Goal: Information Seeking & Learning: Learn about a topic

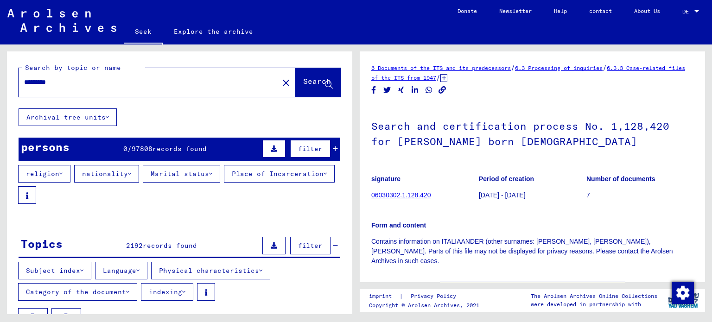
click at [517, 29] on mat-toolbar "Seek Explore the archive Do you have detailed questions or information about th…" at bounding box center [356, 22] width 712 height 44
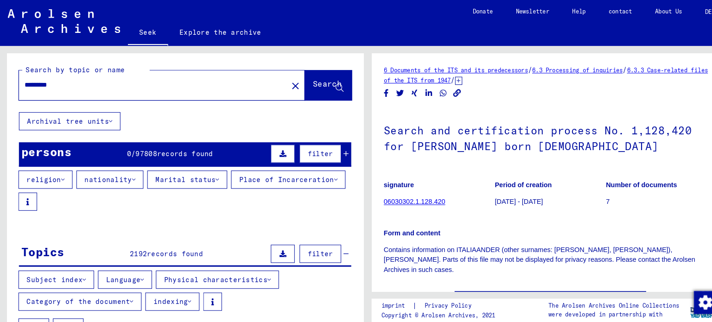
scroll to position [1147, 0]
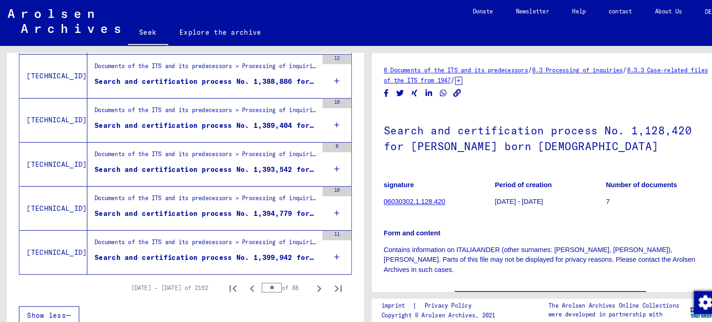
click at [324, 246] on icon at bounding box center [326, 249] width 5 height 32
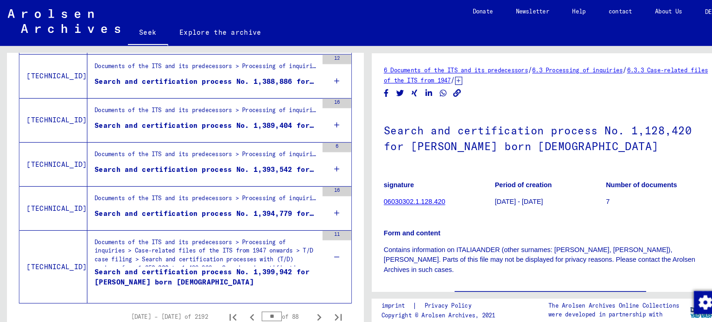
click at [316, 202] on div "16" at bounding box center [326, 202] width 28 height 42
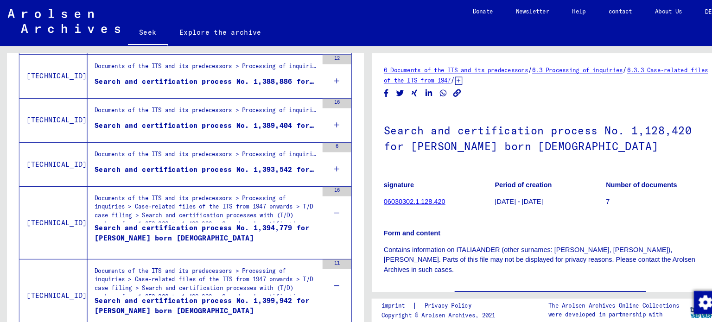
click at [323, 159] on div "6" at bounding box center [326, 159] width 28 height 42
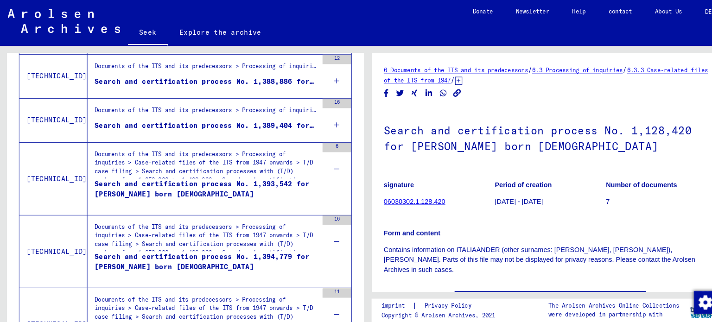
click at [346, 266] on div "Search by topic or name ******** close Search Archival tree units persons 0 / 9…" at bounding box center [179, 186] width 345 height 270
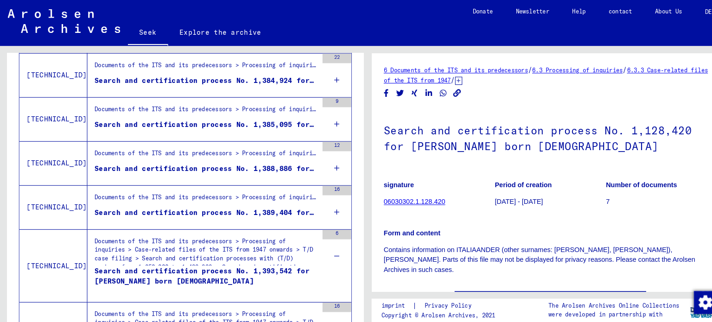
scroll to position [1043, 0]
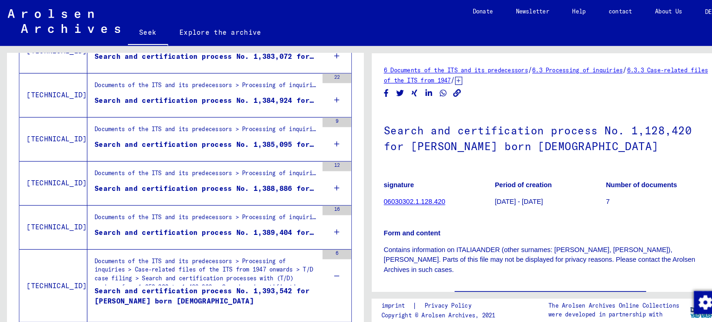
click at [324, 220] on icon at bounding box center [326, 225] width 5 height 32
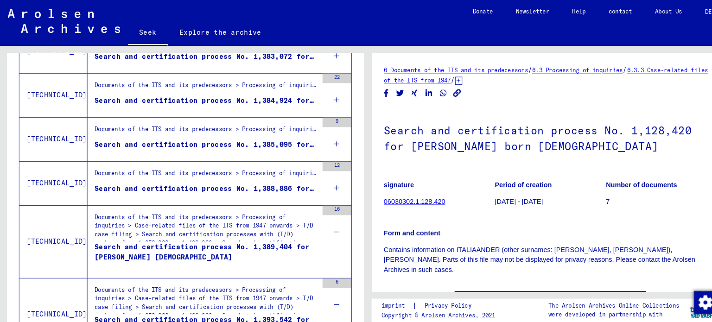
click at [324, 176] on icon at bounding box center [326, 182] width 5 height 32
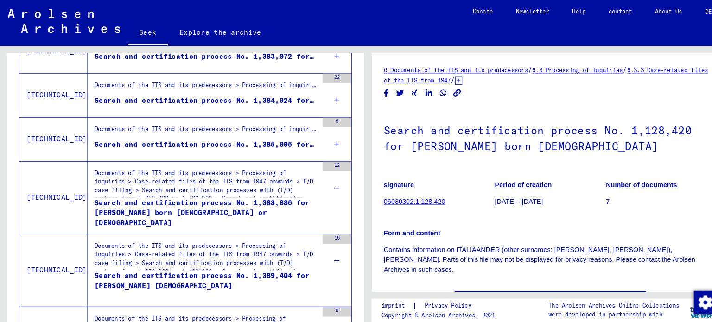
click at [324, 135] on icon at bounding box center [326, 139] width 5 height 32
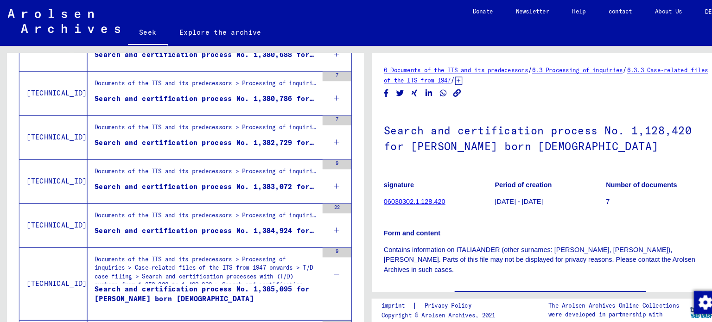
scroll to position [904, 0]
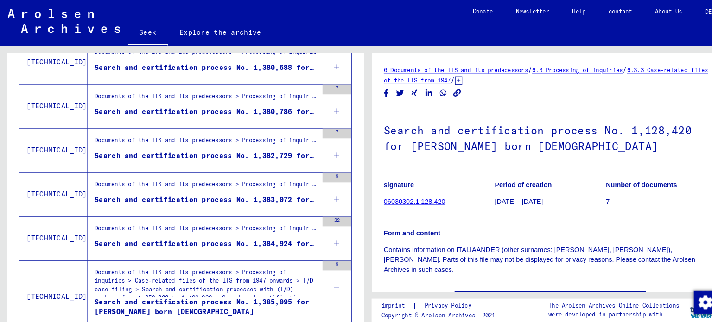
click at [316, 231] on div "22" at bounding box center [326, 231] width 28 height 42
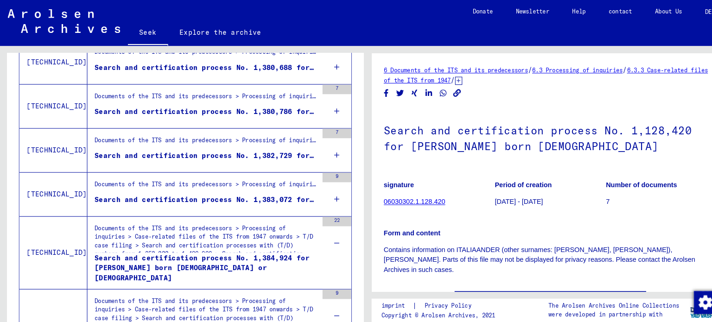
click at [322, 186] on div "9" at bounding box center [326, 188] width 28 height 42
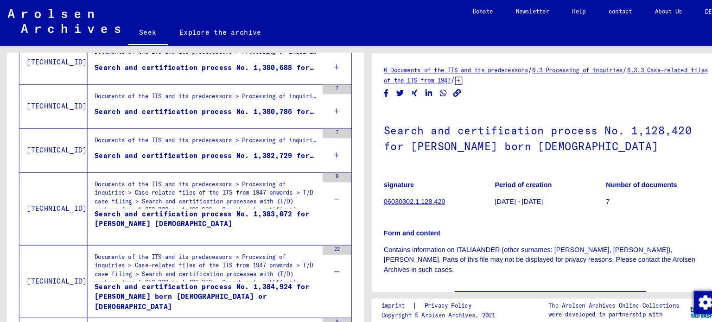
click at [324, 145] on icon at bounding box center [326, 150] width 5 height 32
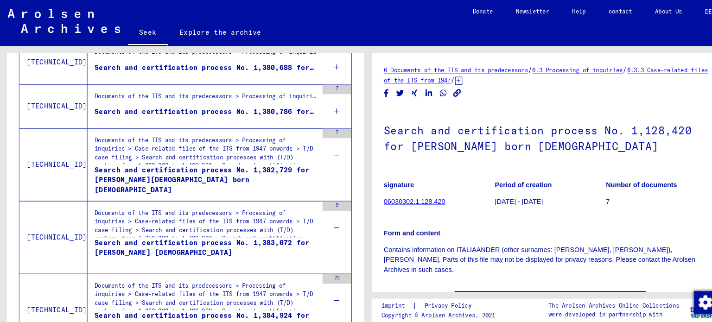
drag, startPoint x: 322, startPoint y: 102, endPoint x: 325, endPoint y: 106, distance: 5.2
click at [323, 102] on div "7" at bounding box center [326, 103] width 28 height 42
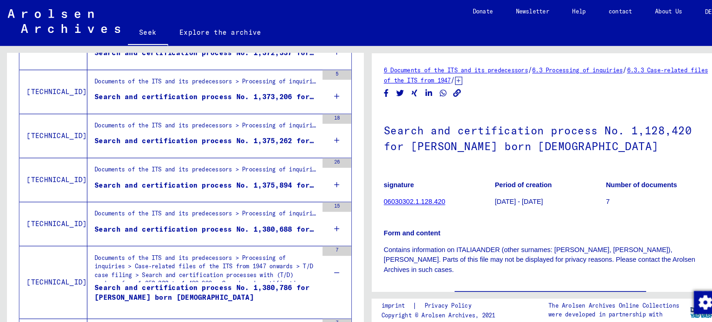
scroll to position [739, 0]
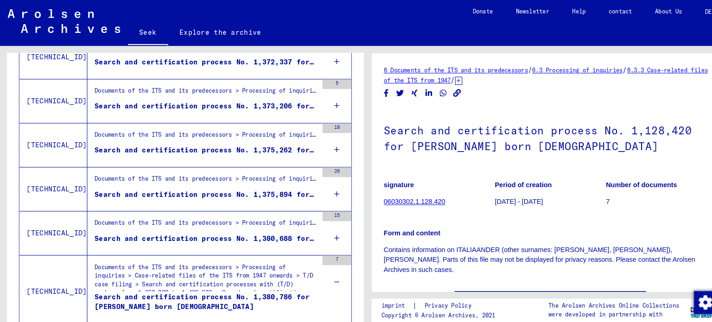
click at [324, 223] on icon at bounding box center [326, 230] width 5 height 32
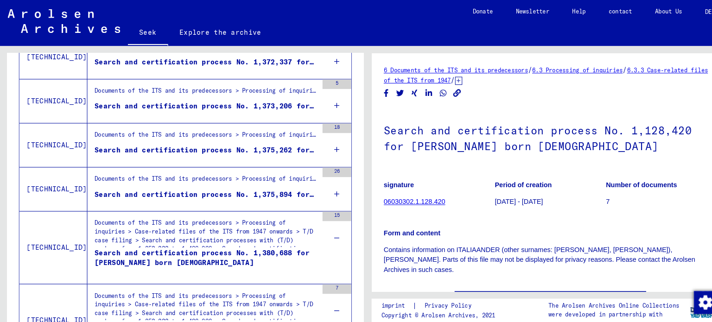
click at [323, 182] on div "26" at bounding box center [326, 183] width 28 height 42
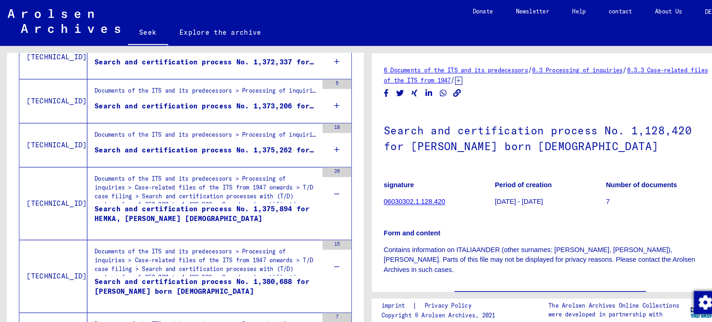
click at [324, 142] on icon at bounding box center [326, 145] width 5 height 32
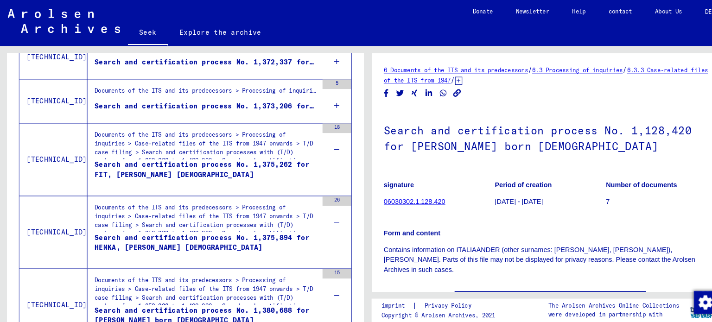
click at [322, 102] on div "5" at bounding box center [326, 98] width 28 height 42
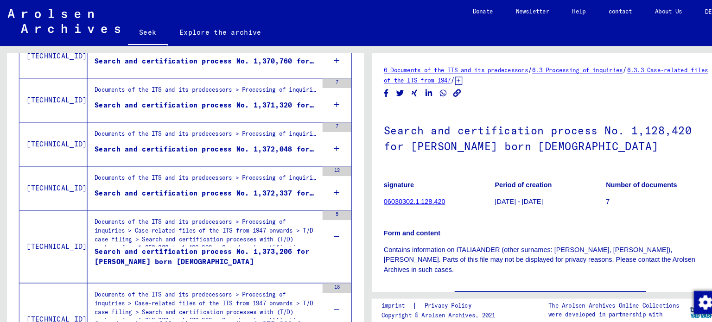
scroll to position [602, 0]
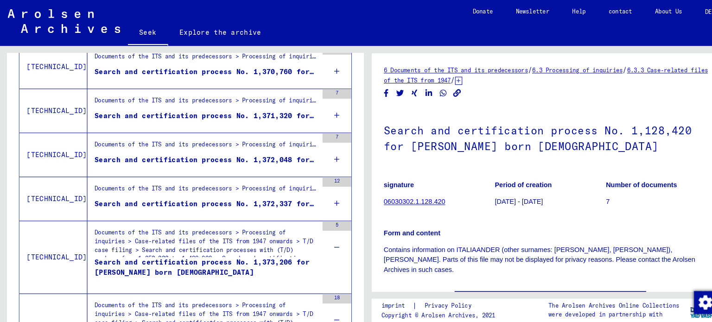
click at [324, 191] on icon at bounding box center [326, 197] width 5 height 32
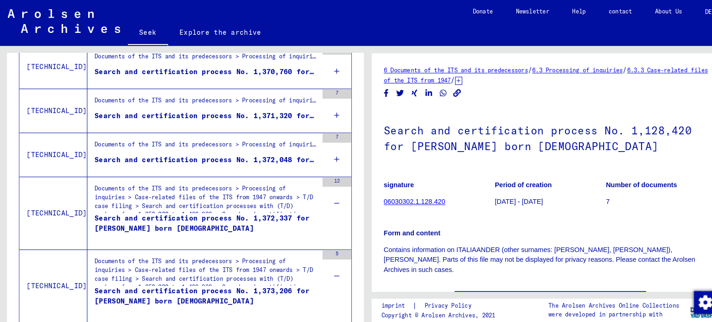
drag, startPoint x: 318, startPoint y: 155, endPoint x: 324, endPoint y: 146, distance: 11.0
click at [324, 154] on icon at bounding box center [326, 154] width 5 height 32
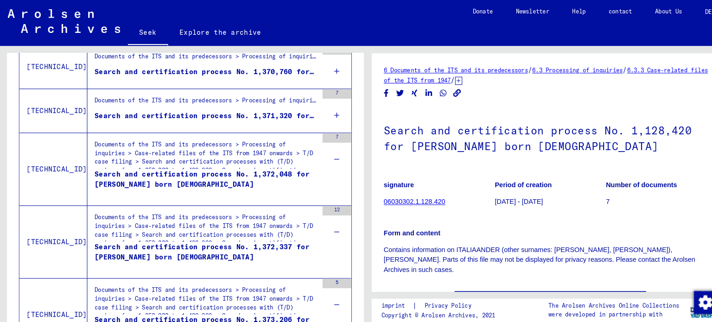
click at [324, 108] on icon at bounding box center [326, 111] width 5 height 32
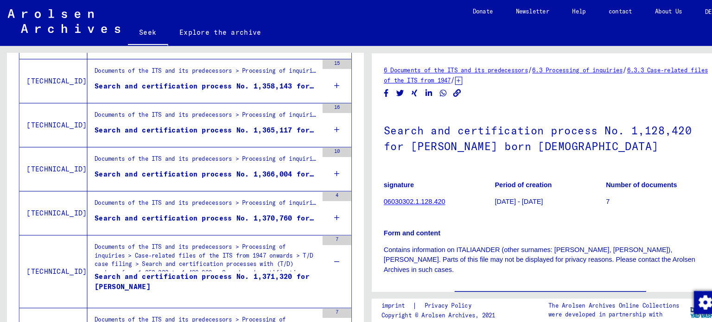
scroll to position [457, 0]
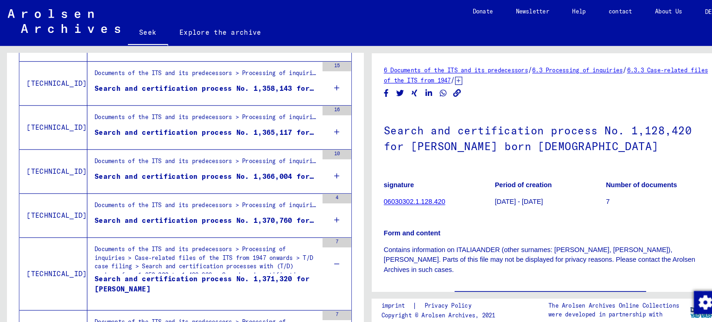
click at [313, 205] on div "4" at bounding box center [326, 209] width 28 height 42
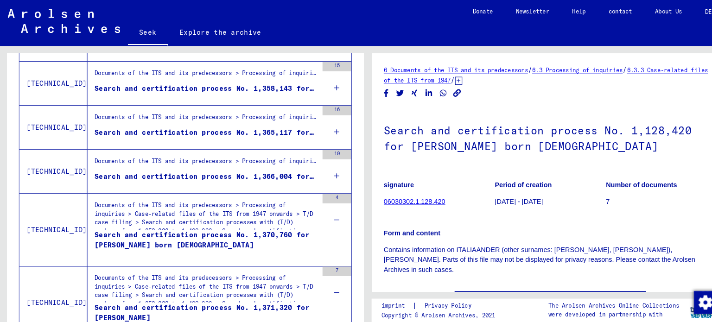
click at [324, 170] on icon at bounding box center [326, 170] width 5 height 32
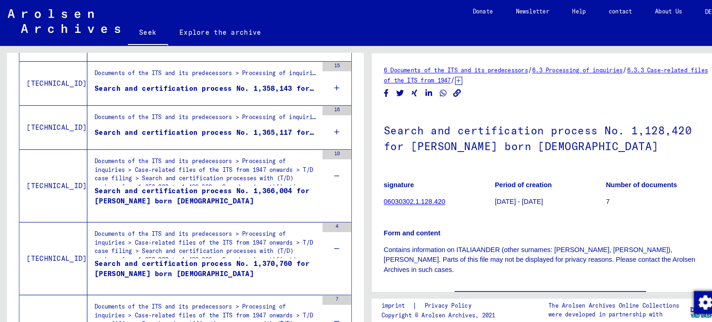
click at [328, 123] on div "16" at bounding box center [326, 123] width 28 height 42
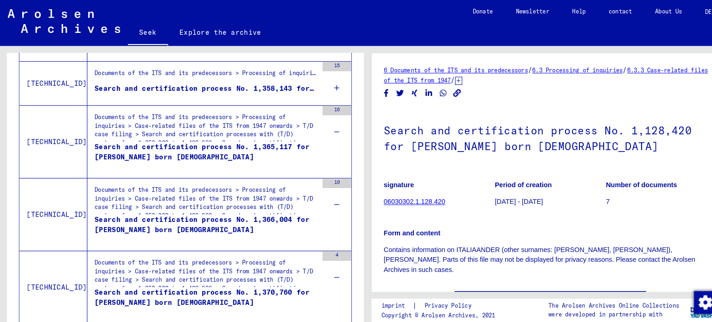
drag, startPoint x: 325, startPoint y: 80, endPoint x: 326, endPoint y: 88, distance: 7.9
click at [325, 80] on div "15" at bounding box center [326, 81] width 28 height 42
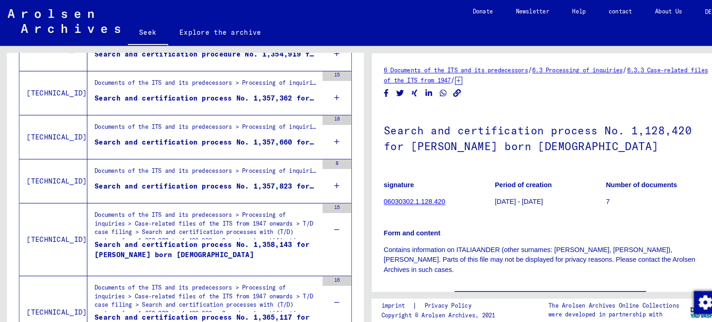
scroll to position [313, 0]
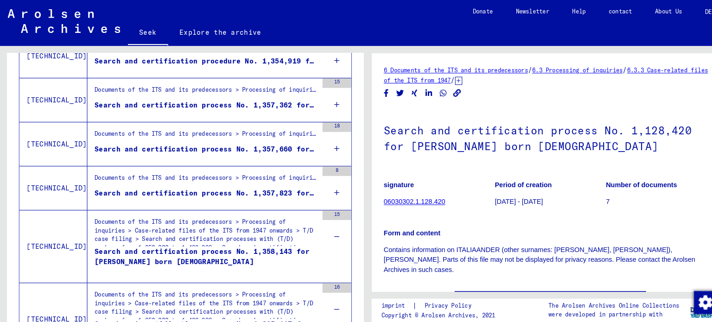
click at [324, 187] on icon at bounding box center [326, 187] width 5 height 32
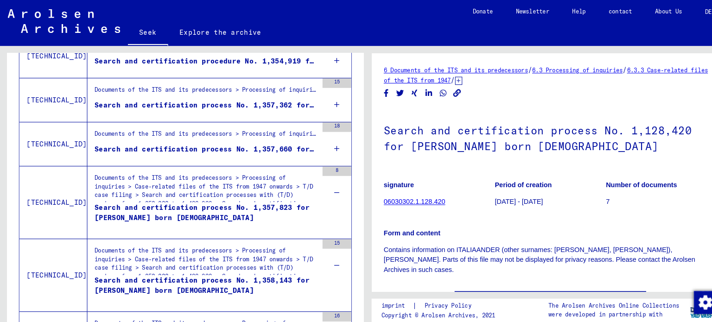
drag, startPoint x: 325, startPoint y: 144, endPoint x: 329, endPoint y: 122, distance: 22.6
click at [325, 142] on div "18" at bounding box center [326, 140] width 28 height 42
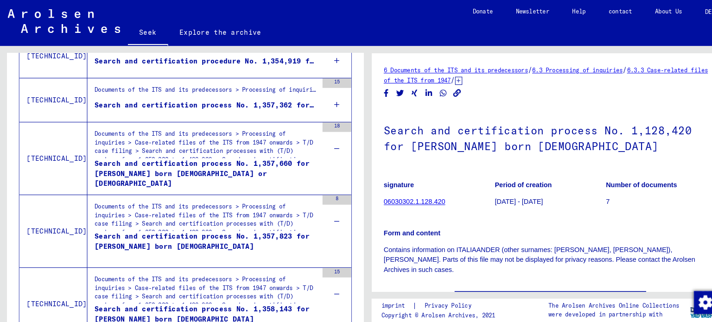
click at [324, 99] on icon at bounding box center [326, 101] width 5 height 32
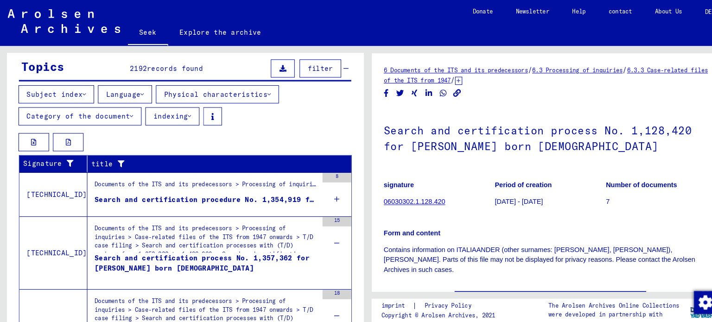
scroll to position [237, 0]
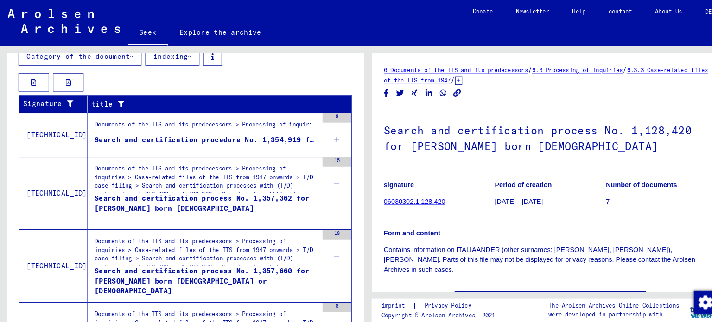
click at [324, 128] on icon at bounding box center [326, 135] width 5 height 32
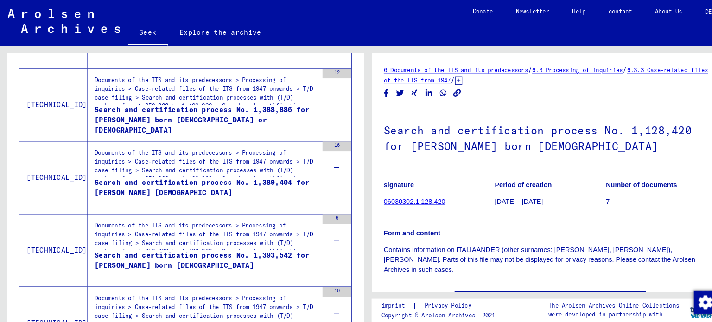
scroll to position [1842, 0]
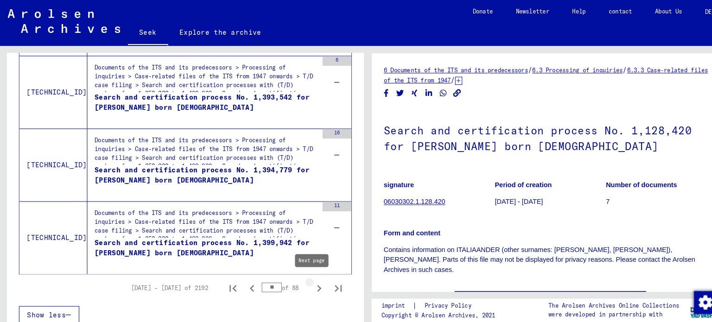
click at [304, 273] on icon "Next page" at bounding box center [309, 279] width 13 height 13
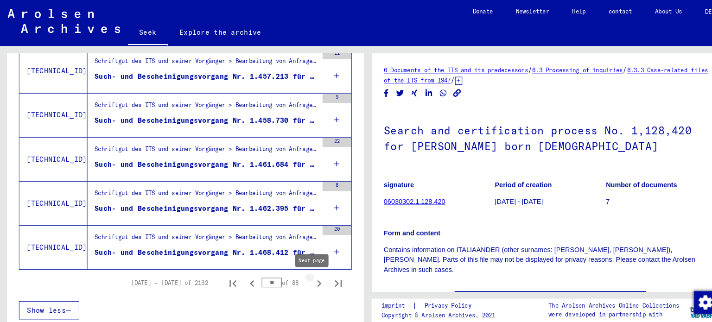
scroll to position [1147, 0]
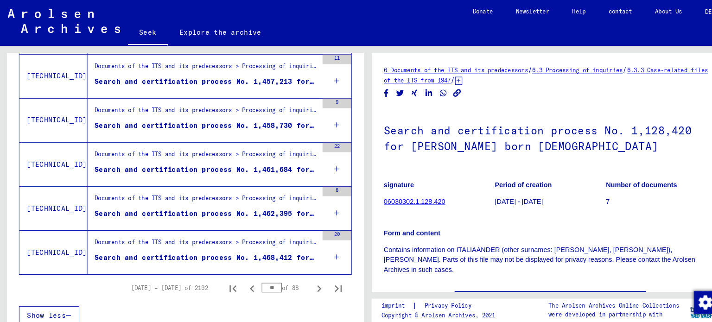
click at [316, 247] on div "20" at bounding box center [326, 244] width 28 height 42
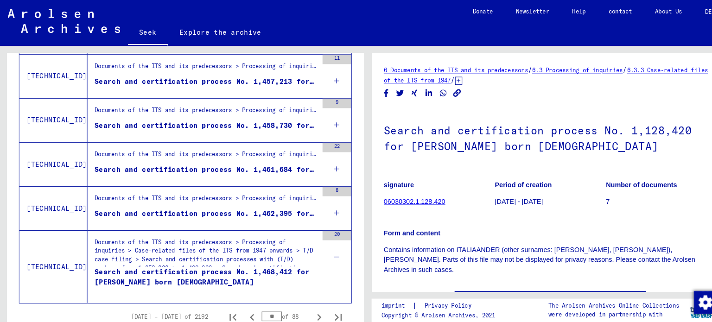
click at [324, 199] on icon at bounding box center [326, 206] width 5 height 32
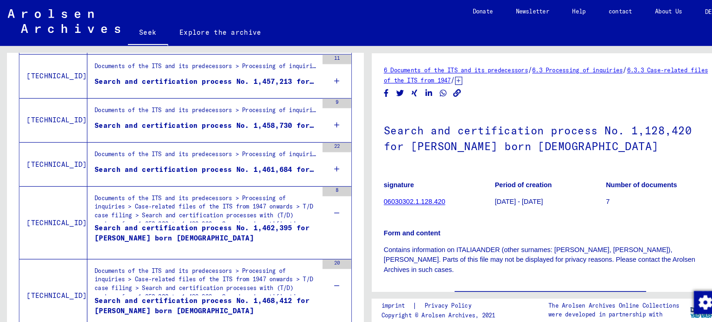
click at [313, 160] on div "22" at bounding box center [326, 159] width 28 height 42
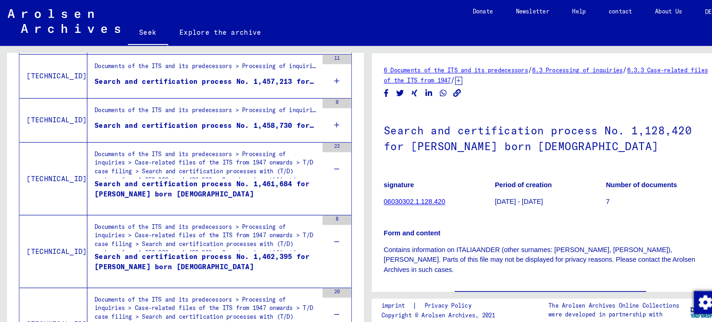
click at [313, 115] on div "9" at bounding box center [326, 116] width 28 height 42
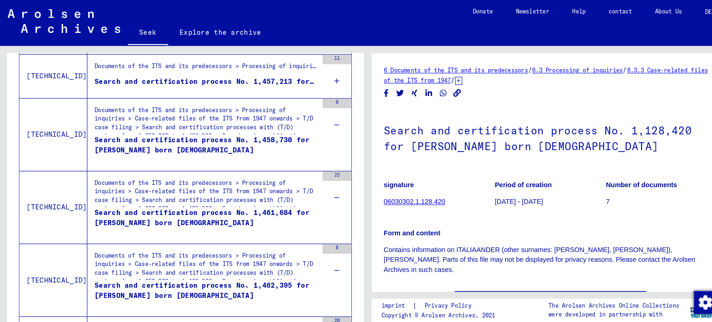
click at [314, 76] on div "11" at bounding box center [326, 74] width 28 height 42
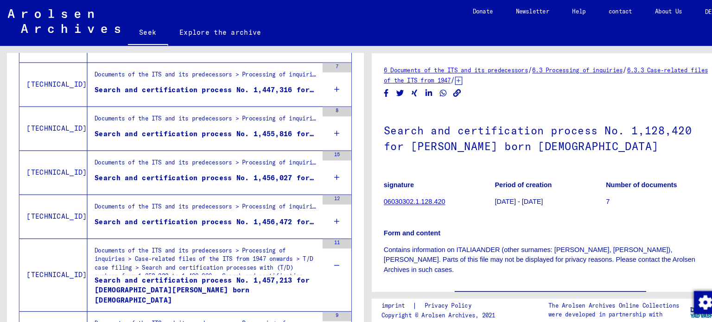
scroll to position [960, 0]
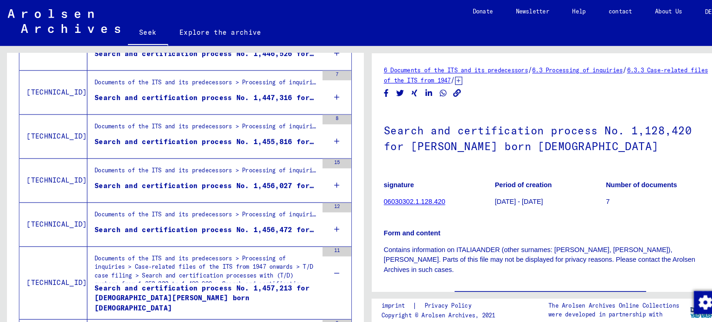
drag, startPoint x: 317, startPoint y: 215, endPoint x: 322, endPoint y: 196, distance: 19.6
click at [324, 211] on icon at bounding box center [326, 222] width 5 height 32
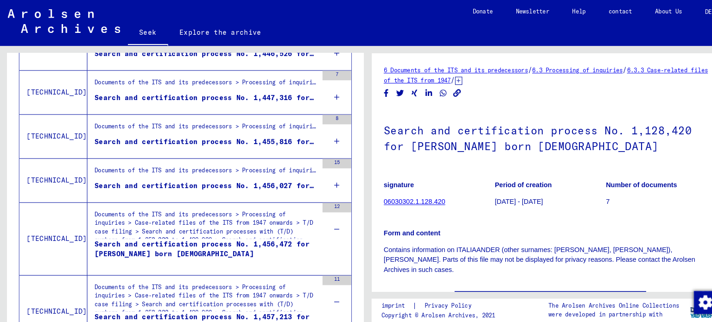
click at [322, 172] on div "15" at bounding box center [326, 175] width 28 height 42
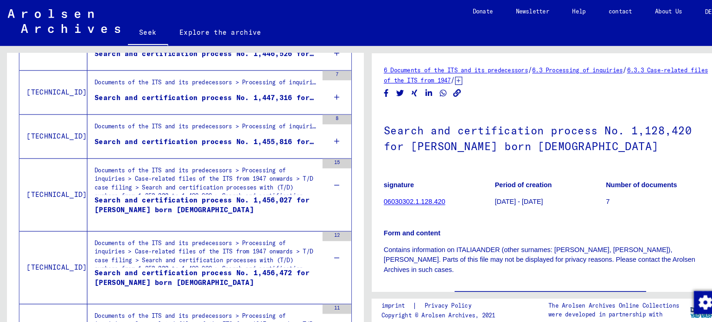
drag, startPoint x: 320, startPoint y: 132, endPoint x: 319, endPoint y: 127, distance: 5.6
click at [324, 132] on icon at bounding box center [326, 137] width 5 height 32
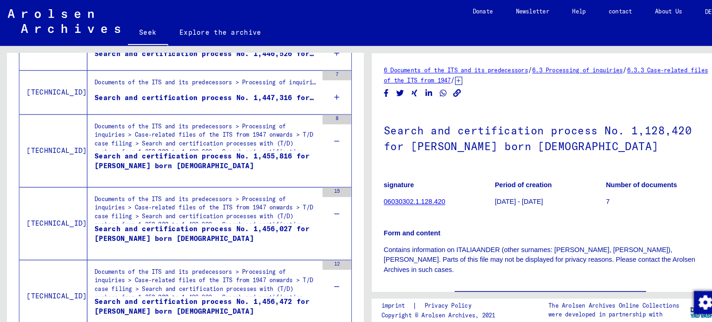
click at [312, 95] on div "7" at bounding box center [326, 90] width 28 height 42
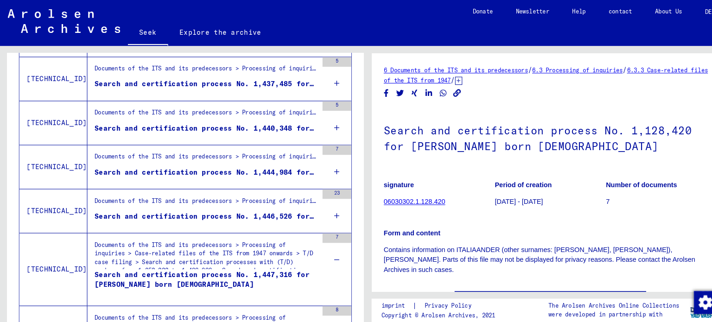
scroll to position [792, 0]
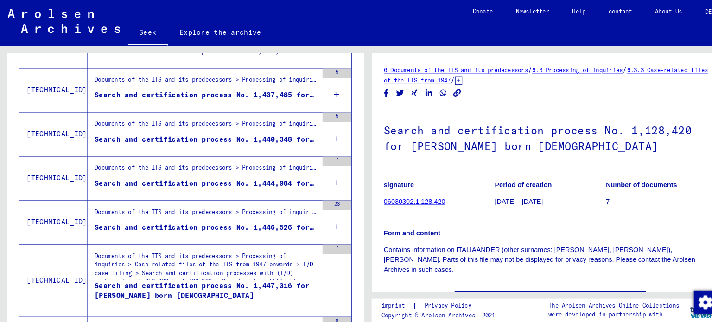
click at [314, 218] on div "23" at bounding box center [326, 215] width 28 height 42
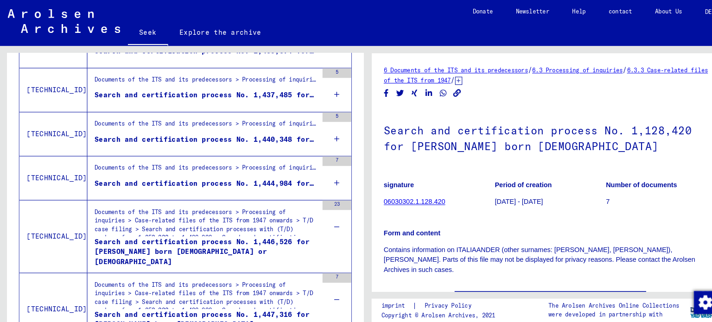
click at [316, 171] on div "7" at bounding box center [326, 173] width 28 height 42
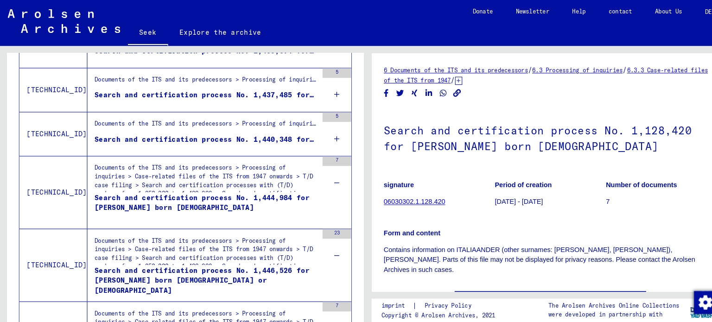
drag, startPoint x: 314, startPoint y: 132, endPoint x: 319, endPoint y: 86, distance: 45.7
click at [314, 131] on div "5" at bounding box center [326, 130] width 28 height 42
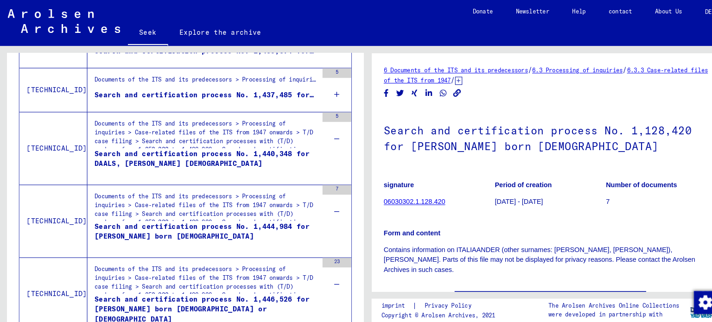
click at [324, 89] on icon at bounding box center [326, 92] width 5 height 32
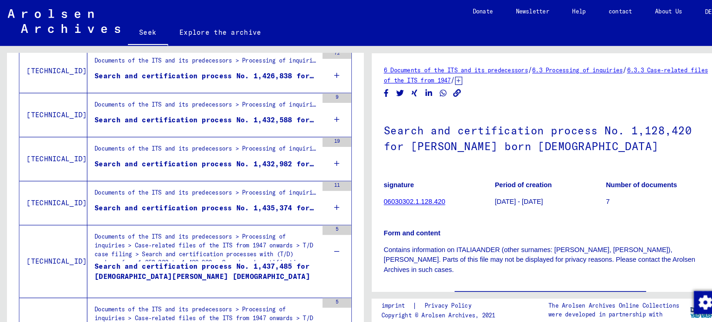
scroll to position [630, 0]
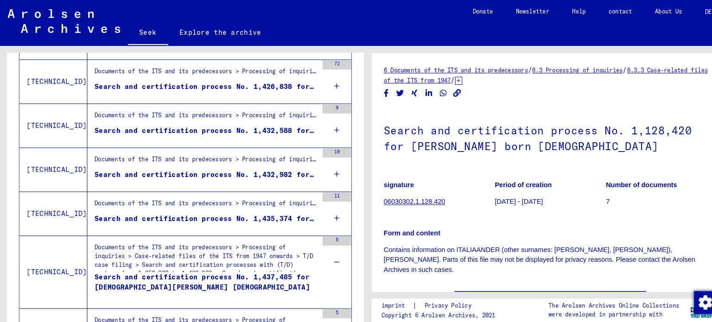
click at [323, 210] on div "11" at bounding box center [326, 207] width 28 height 42
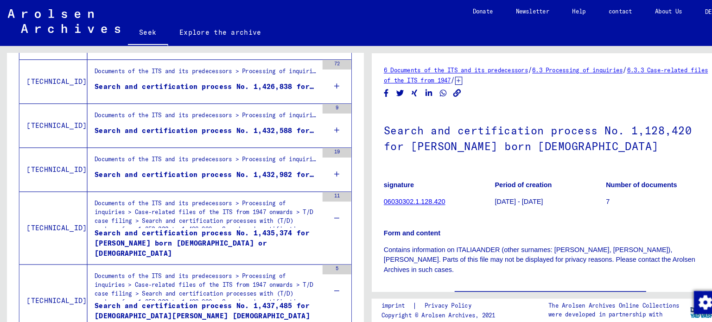
click at [312, 163] on div "19" at bounding box center [326, 164] width 28 height 42
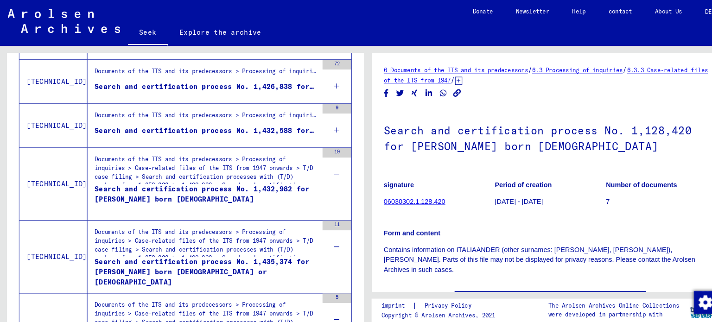
click at [315, 124] on div "9" at bounding box center [326, 122] width 28 height 42
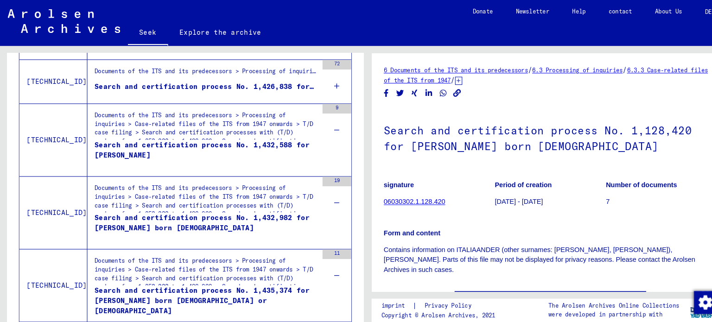
click at [324, 82] on icon at bounding box center [326, 83] width 5 height 32
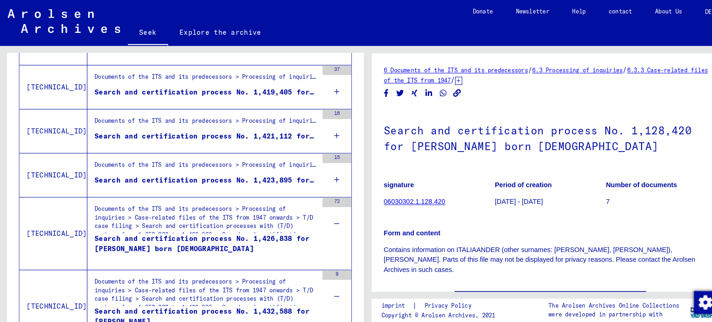
scroll to position [481, 0]
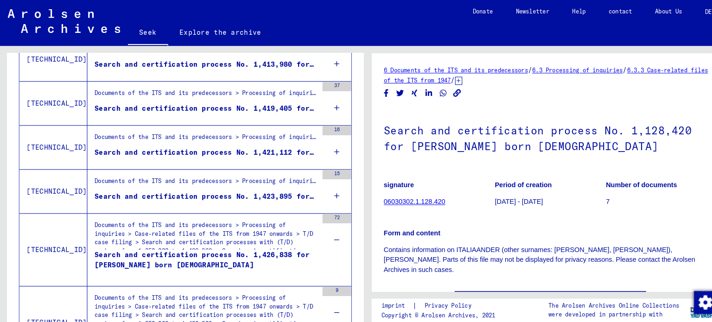
click at [326, 187] on div "15" at bounding box center [326, 186] width 28 height 42
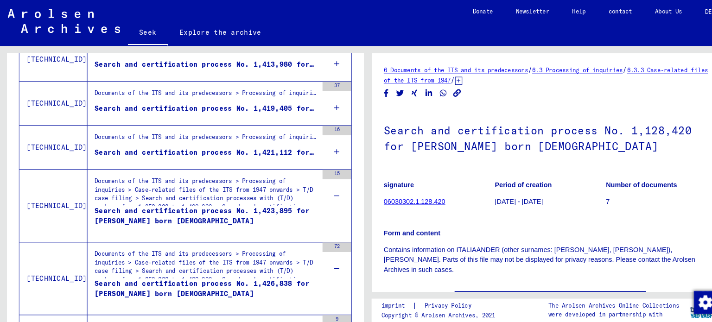
click at [324, 137] on icon at bounding box center [326, 147] width 5 height 32
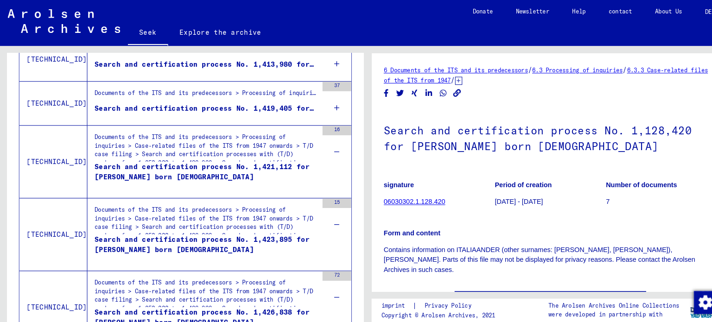
click at [322, 99] on div "37" at bounding box center [326, 100] width 28 height 42
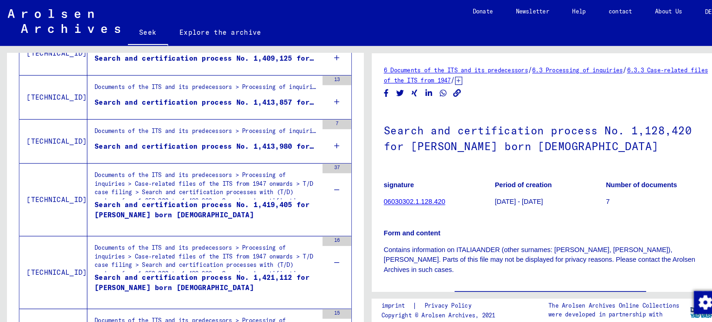
scroll to position [394, 0]
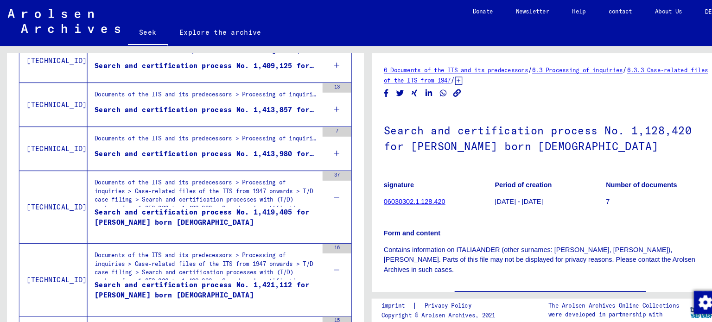
drag, startPoint x: 318, startPoint y: 148, endPoint x: 313, endPoint y: 104, distance: 44.3
click at [324, 146] on icon at bounding box center [326, 148] width 5 height 32
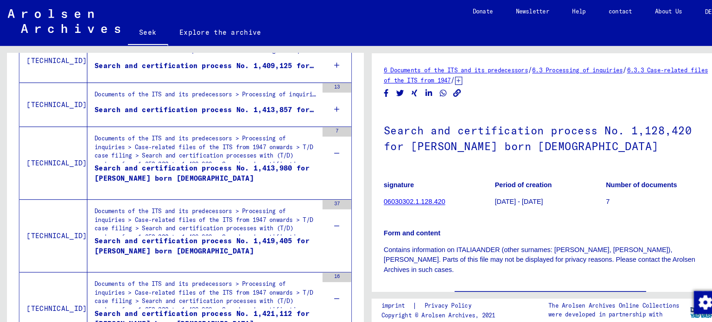
click at [324, 106] on icon at bounding box center [326, 105] width 5 height 32
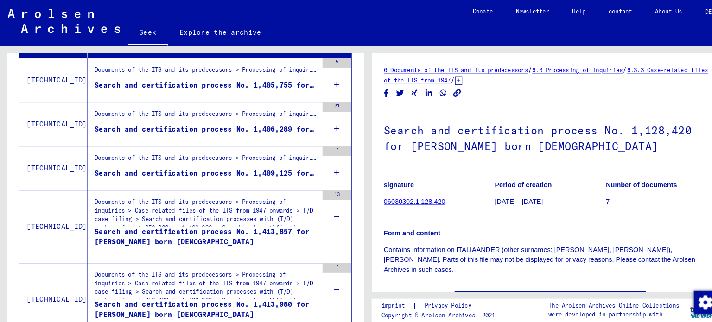
scroll to position [277, 0]
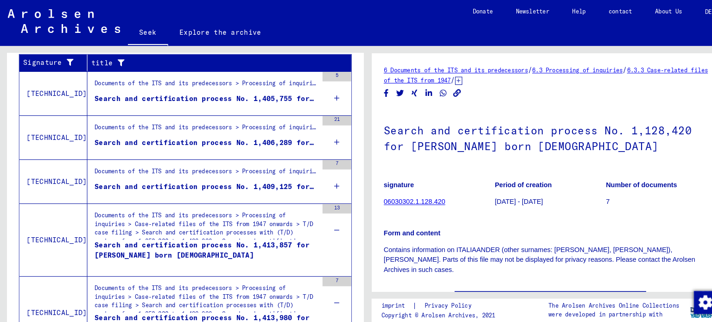
click at [323, 175] on div "7" at bounding box center [326, 176] width 28 height 42
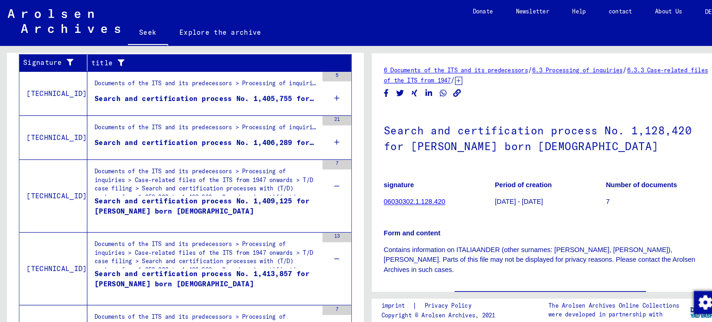
click at [324, 130] on icon at bounding box center [326, 137] width 5 height 32
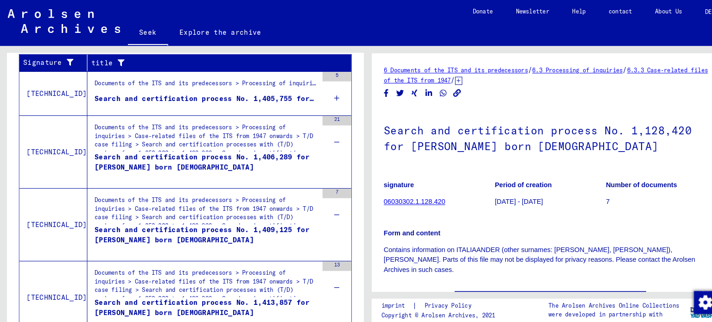
click at [324, 95] on icon at bounding box center [326, 95] width 5 height 32
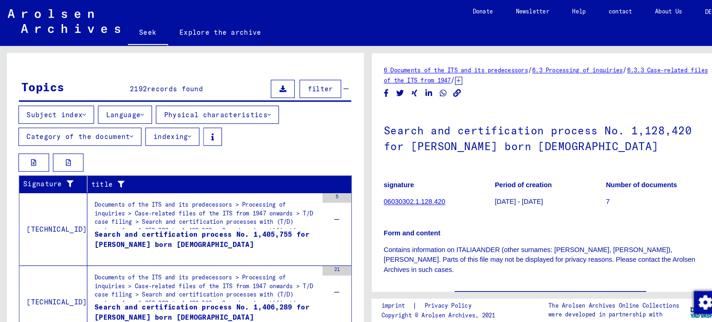
scroll to position [157, 0]
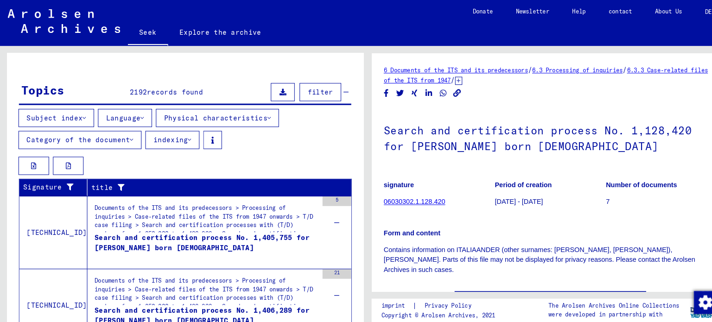
click at [138, 112] on button "Language" at bounding box center [121, 114] width 52 height 18
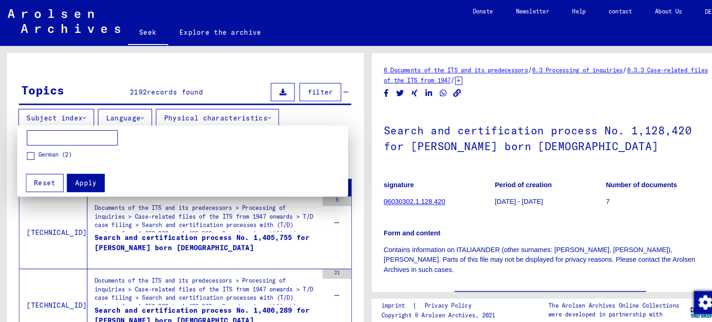
click at [311, 114] on div at bounding box center [356, 161] width 712 height 322
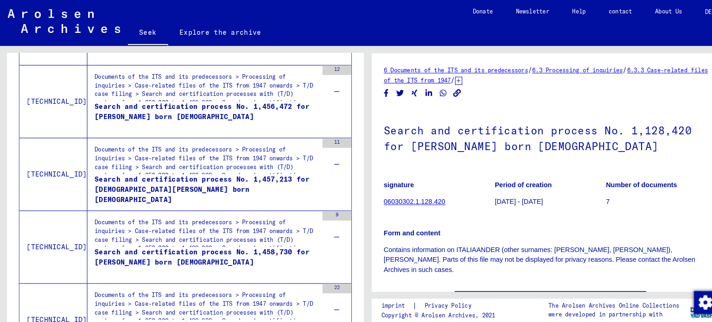
scroll to position [1842, 0]
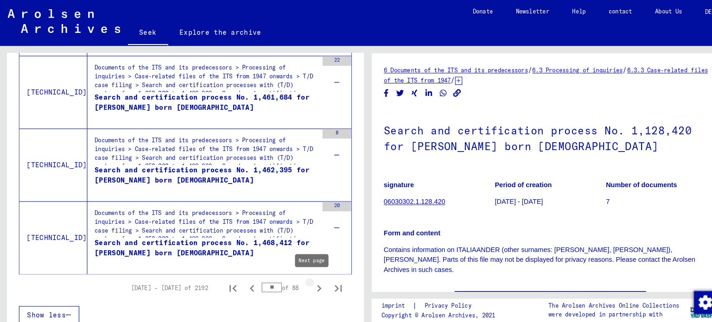
click at [307, 277] on icon "Next page" at bounding box center [309, 279] width 4 height 6
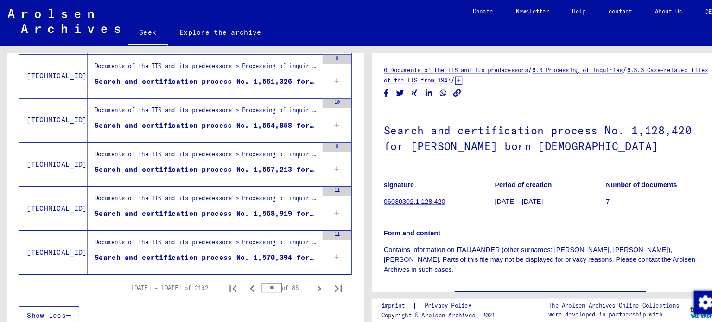
click at [324, 247] on icon at bounding box center [326, 249] width 5 height 32
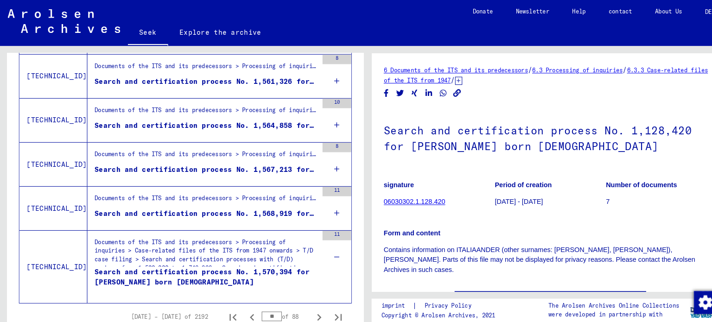
click at [324, 200] on icon at bounding box center [326, 206] width 5 height 32
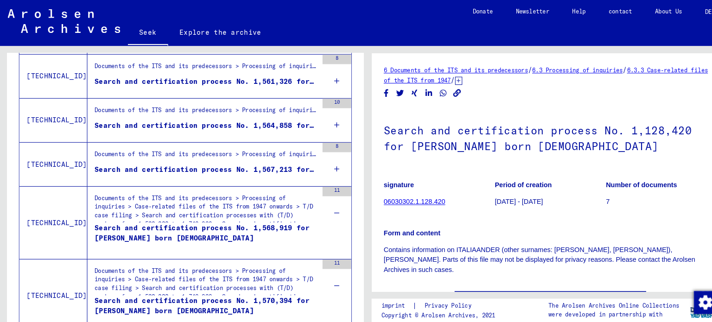
click at [324, 162] on icon at bounding box center [326, 163] width 5 height 32
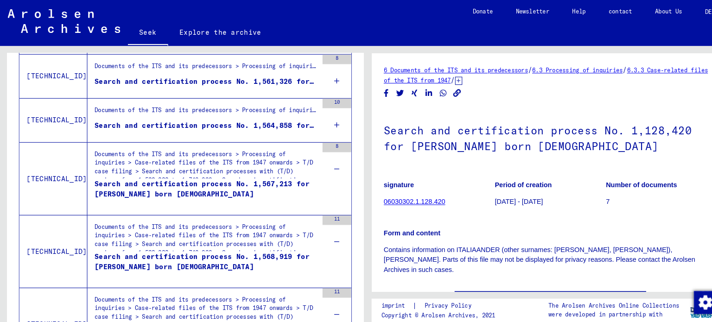
click at [324, 119] on icon at bounding box center [326, 121] width 5 height 32
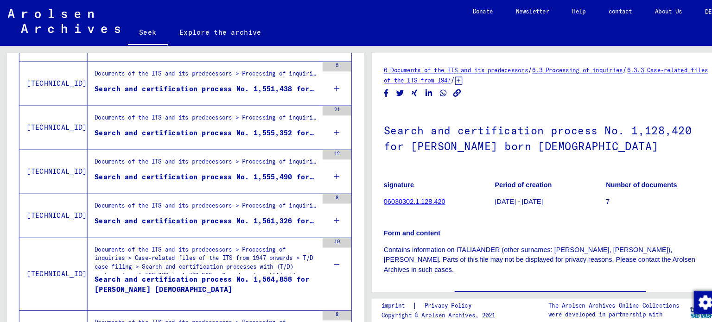
scroll to position [995, 0]
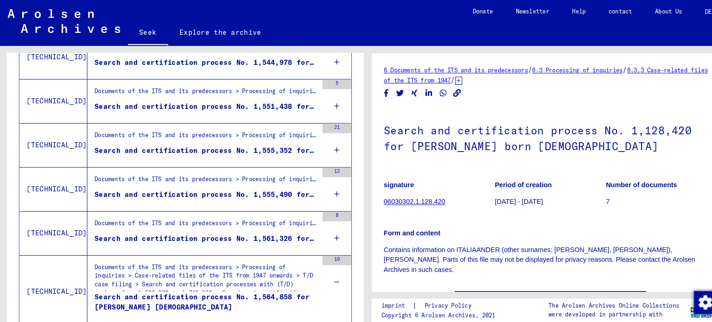
drag, startPoint x: 312, startPoint y: 227, endPoint x: 320, endPoint y: 217, distance: 12.8
click at [312, 227] on div "8" at bounding box center [326, 226] width 28 height 42
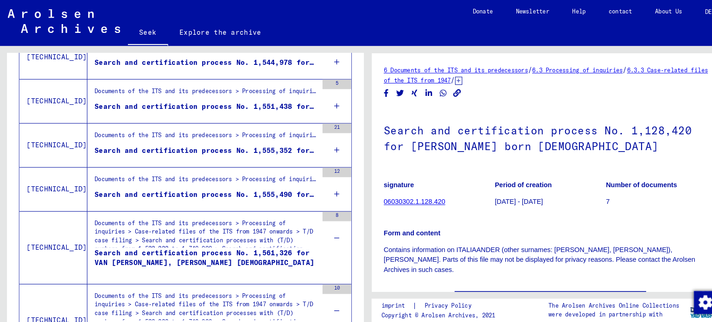
drag, startPoint x: 320, startPoint y: 184, endPoint x: 317, endPoint y: 174, distance: 10.5
click at [324, 184] on icon at bounding box center [326, 187] width 5 height 32
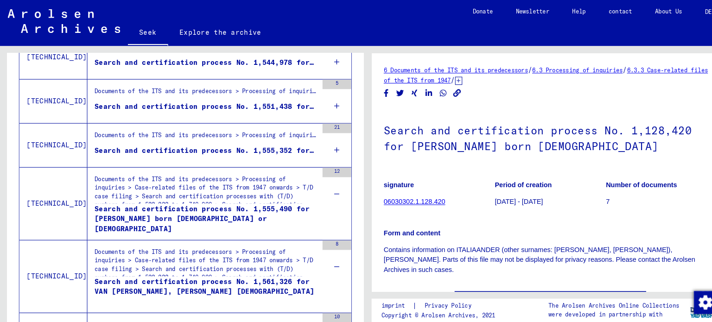
click at [315, 149] on div "21" at bounding box center [326, 141] width 28 height 42
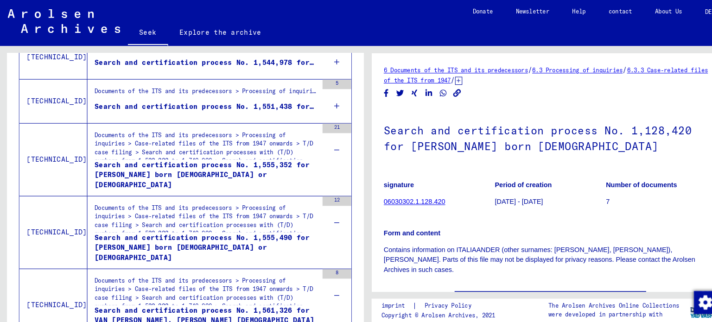
click at [324, 101] on icon at bounding box center [326, 102] width 5 height 32
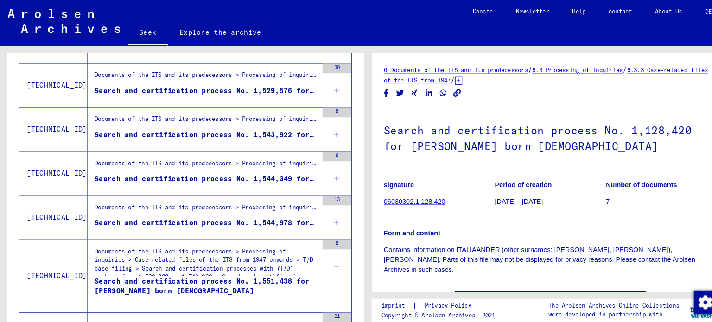
scroll to position [821, 0]
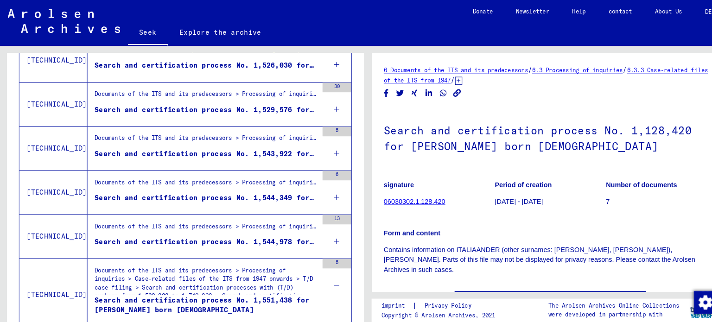
click at [323, 223] on div "13" at bounding box center [326, 229] width 28 height 42
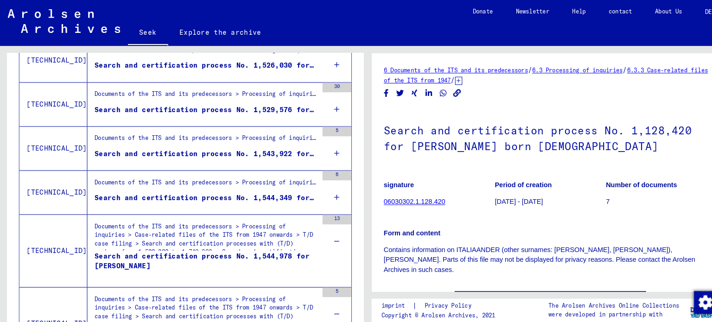
drag, startPoint x: 319, startPoint y: 193, endPoint x: 319, endPoint y: 184, distance: 8.4
click at [324, 191] on icon at bounding box center [326, 191] width 5 height 32
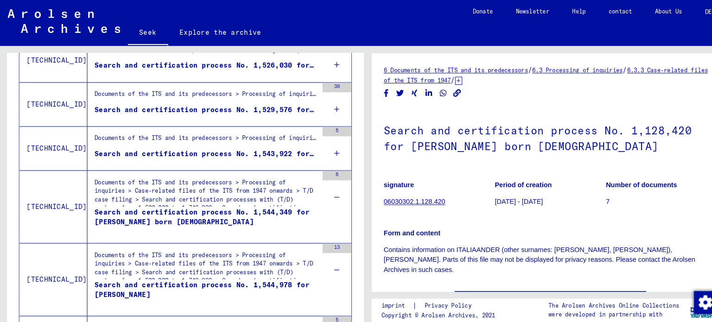
drag, startPoint x: 317, startPoint y: 148, endPoint x: 322, endPoint y: 139, distance: 10.2
click at [324, 148] on icon at bounding box center [326, 148] width 5 height 32
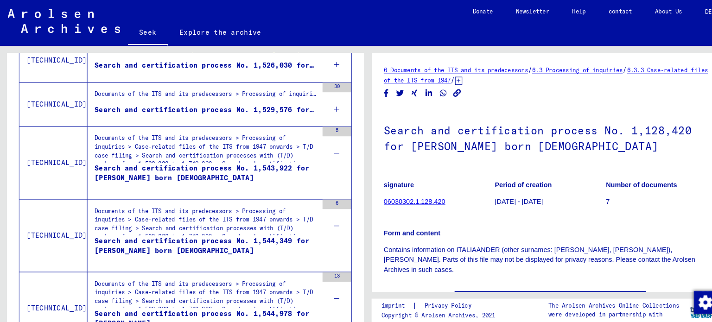
drag, startPoint x: 320, startPoint y: 101, endPoint x: 327, endPoint y: 122, distance: 22.4
click at [324, 102] on icon at bounding box center [326, 105] width 5 height 32
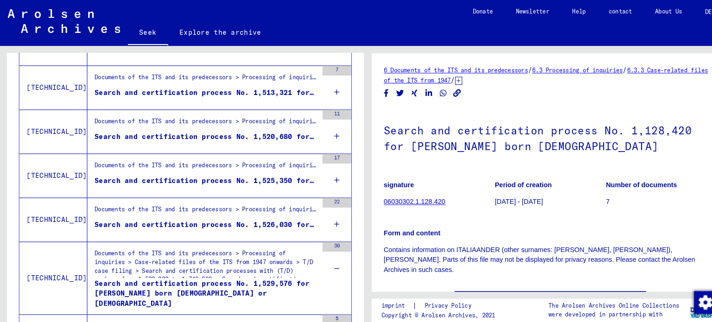
scroll to position [636, 0]
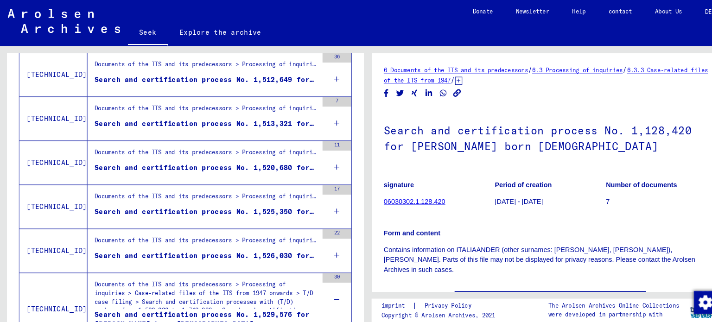
drag, startPoint x: 318, startPoint y: 246, endPoint x: 319, endPoint y: 227, distance: 19.0
click at [324, 244] on icon at bounding box center [326, 247] width 5 height 32
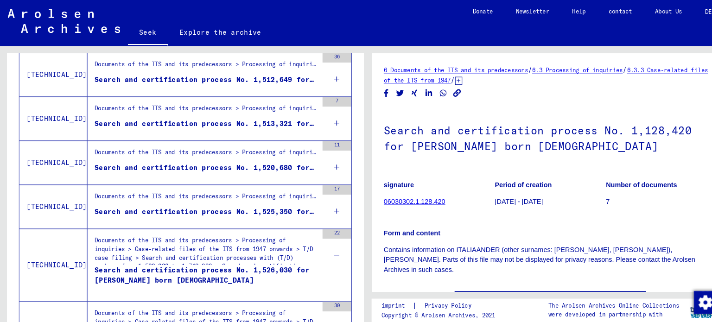
click at [324, 210] on icon at bounding box center [326, 205] width 5 height 32
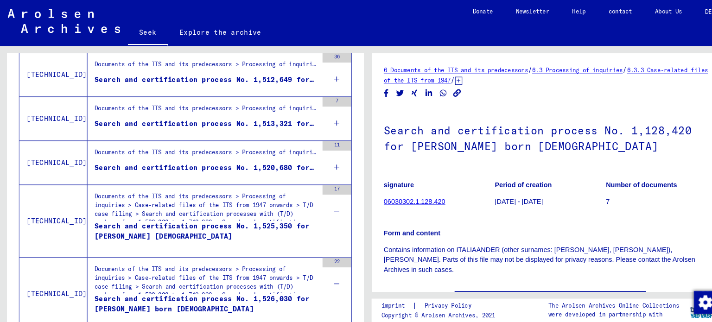
click at [324, 165] on icon at bounding box center [326, 162] width 5 height 32
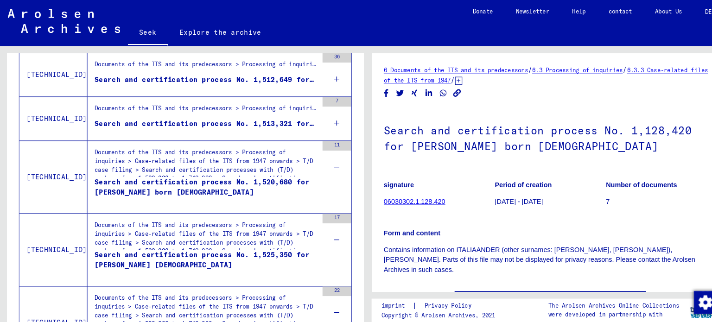
drag, startPoint x: 314, startPoint y: 115, endPoint x: 317, endPoint y: 107, distance: 8.8
click at [314, 115] on div "7" at bounding box center [326, 115] width 28 height 42
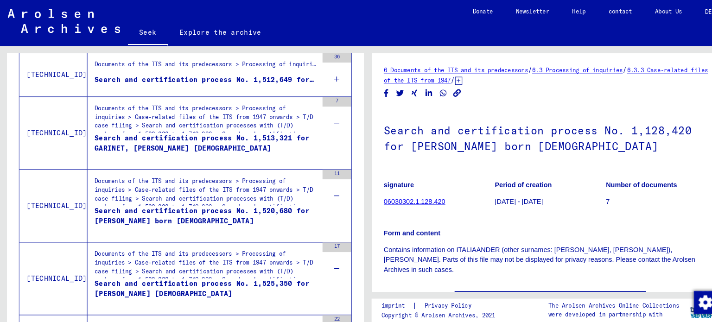
click at [324, 78] on icon at bounding box center [326, 77] width 5 height 32
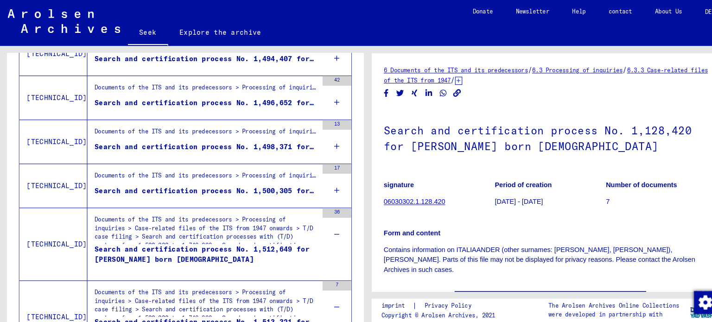
scroll to position [469, 0]
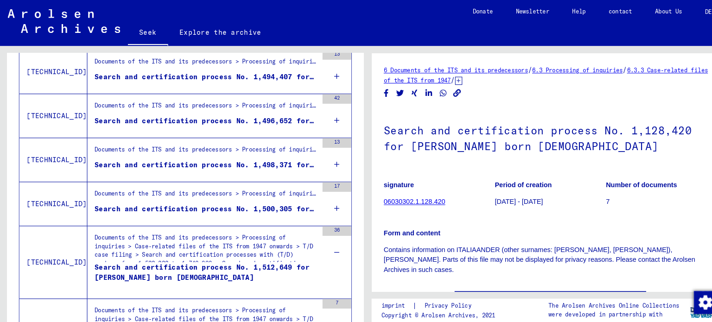
click at [326, 196] on div "17" at bounding box center [326, 198] width 28 height 42
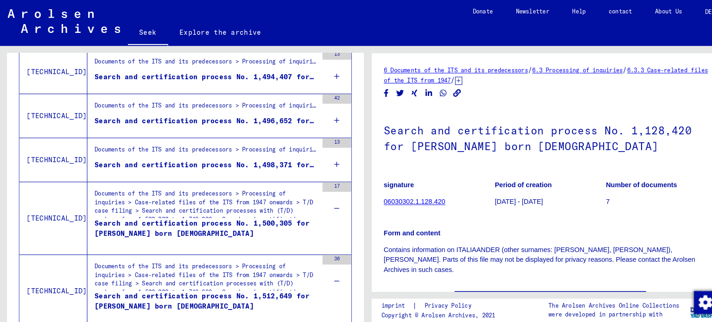
drag, startPoint x: 321, startPoint y: 152, endPoint x: 321, endPoint y: 146, distance: 5.6
click at [324, 152] on icon at bounding box center [326, 159] width 5 height 32
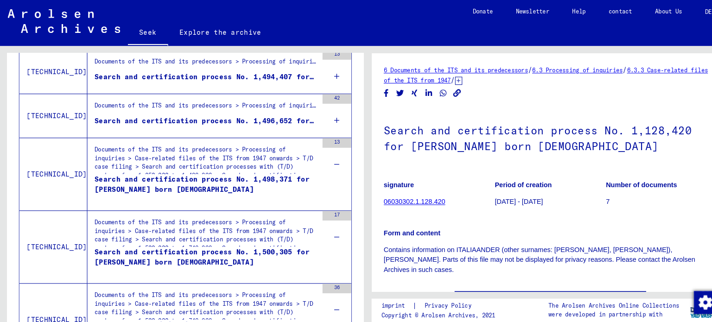
click at [316, 112] on div "42" at bounding box center [326, 112] width 28 height 42
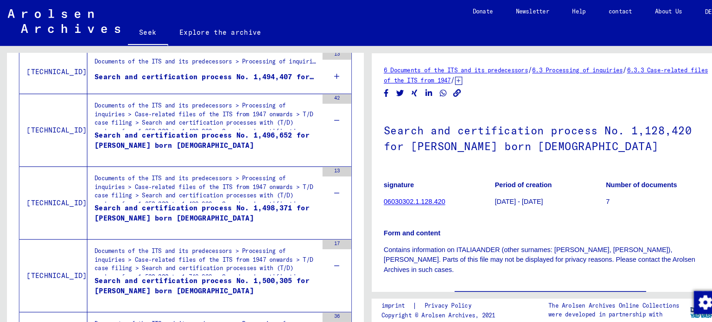
click at [324, 76] on icon at bounding box center [326, 74] width 5 height 32
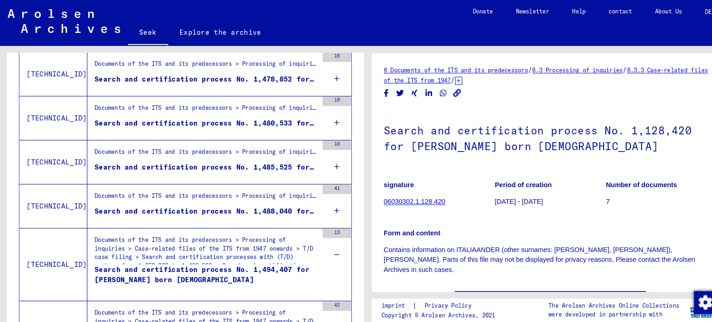
scroll to position [282, 0]
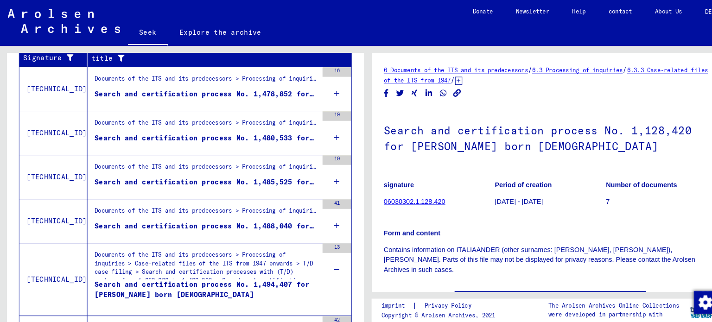
click at [324, 216] on icon at bounding box center [326, 218] width 5 height 32
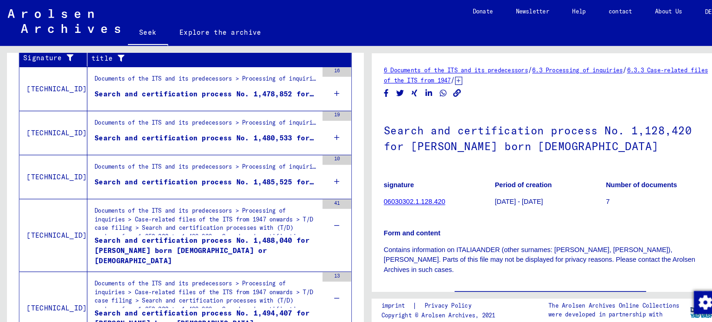
click at [324, 175] on icon at bounding box center [326, 175] width 5 height 32
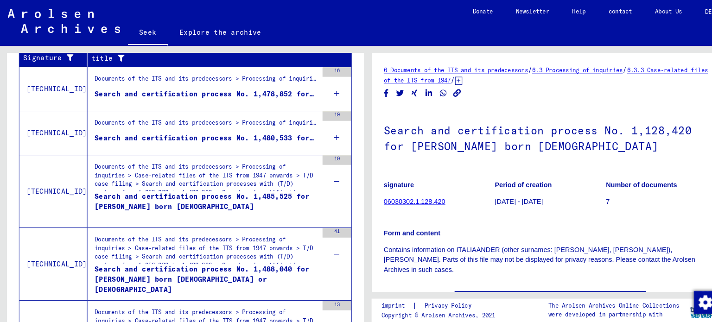
click at [324, 132] on icon at bounding box center [326, 133] width 5 height 32
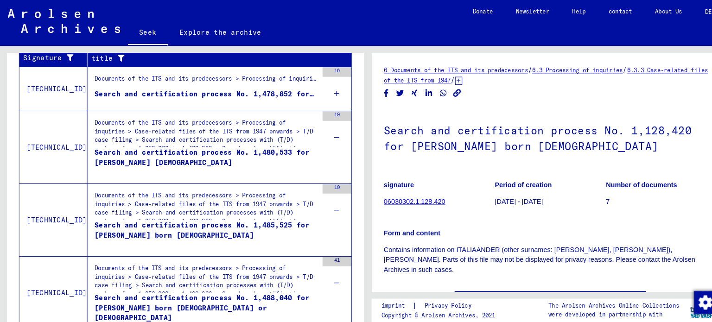
click at [313, 86] on div "16" at bounding box center [326, 86] width 28 height 42
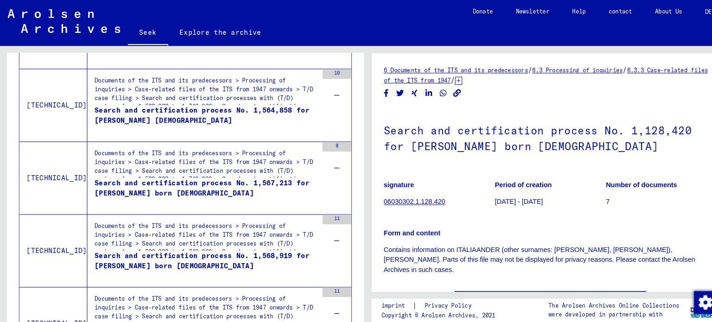
scroll to position [1842, 0]
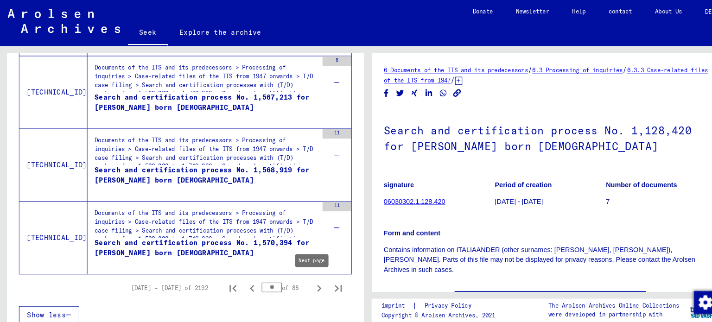
click at [307, 276] on icon "Next page" at bounding box center [309, 279] width 4 height 6
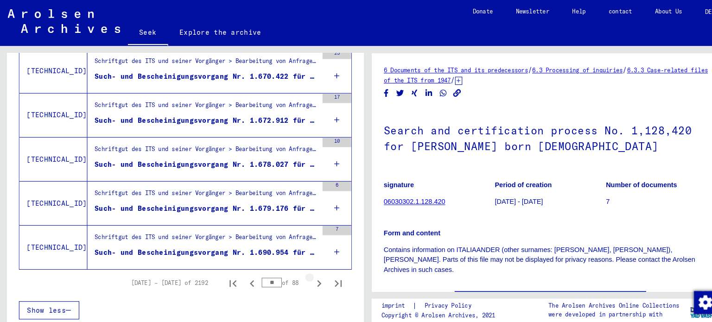
scroll to position [1147, 0]
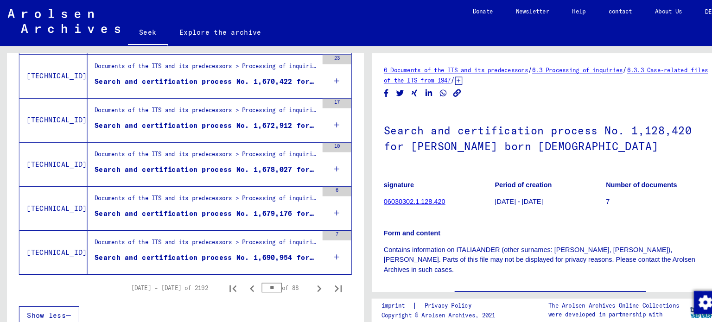
click at [324, 241] on icon at bounding box center [326, 249] width 5 height 32
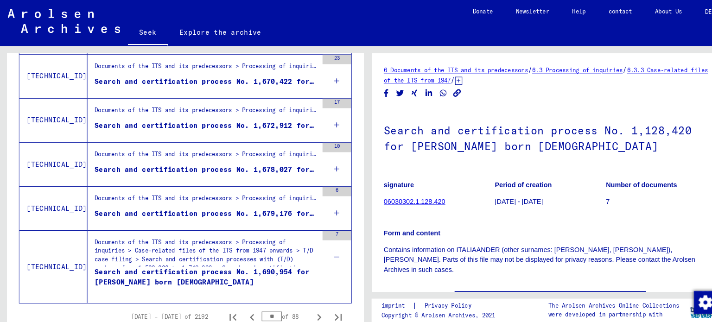
click at [313, 203] on div "6" at bounding box center [326, 202] width 28 height 42
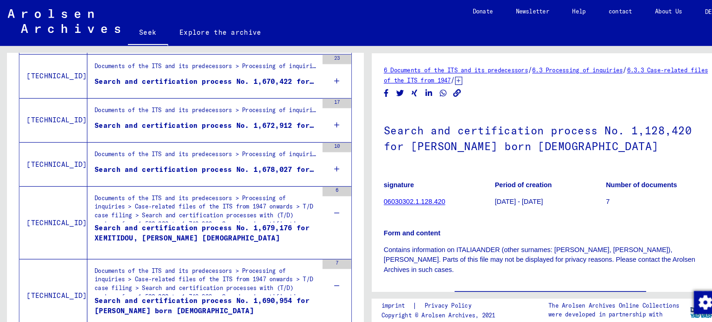
click at [324, 159] on icon at bounding box center [326, 163] width 5 height 32
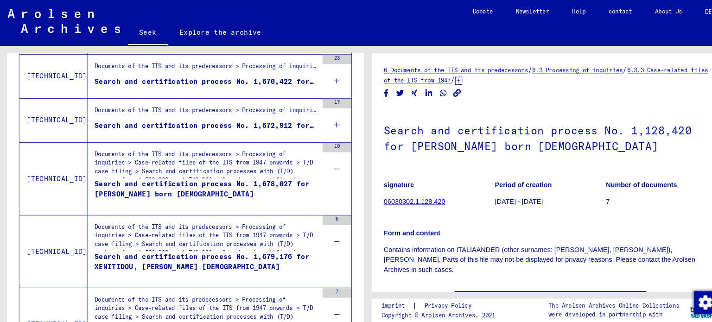
click at [324, 121] on icon at bounding box center [326, 121] width 5 height 32
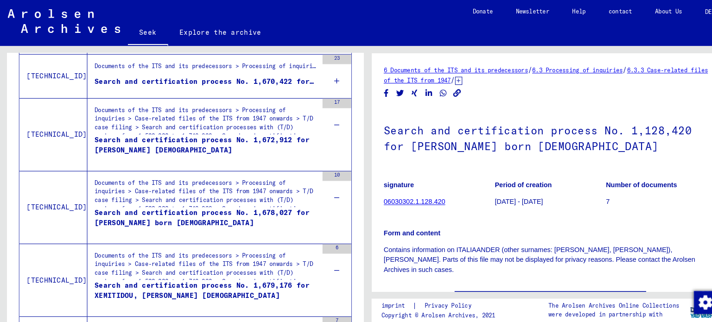
click at [324, 79] on icon at bounding box center [326, 78] width 5 height 32
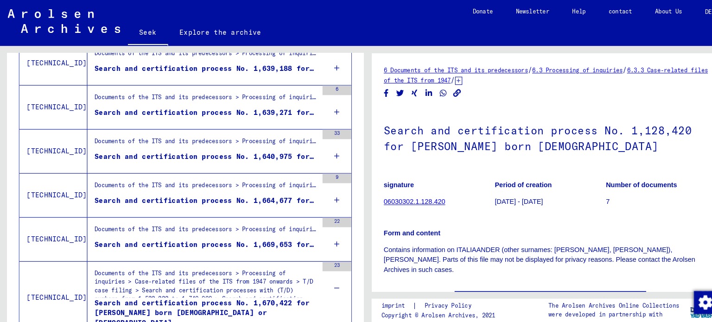
scroll to position [935, 0]
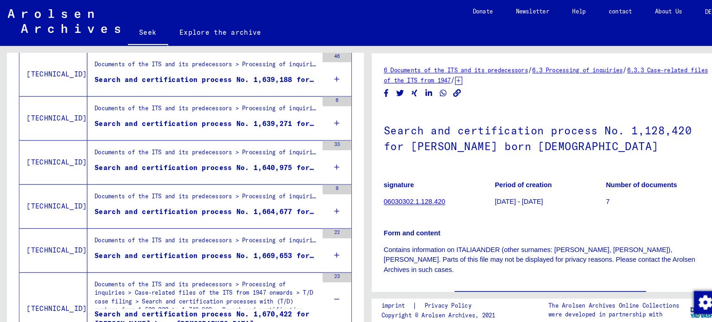
click at [324, 239] on icon at bounding box center [326, 247] width 5 height 32
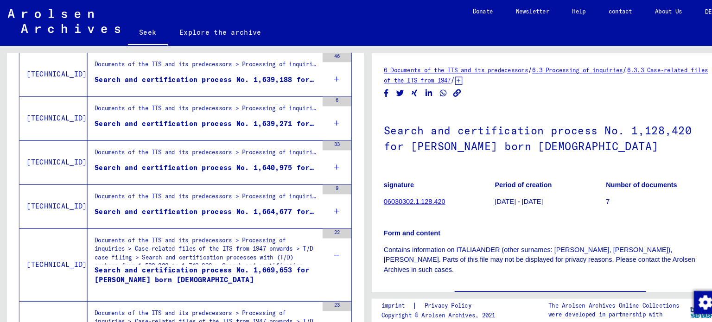
drag, startPoint x: 318, startPoint y: 198, endPoint x: 323, endPoint y: 186, distance: 12.3
click at [324, 197] on icon at bounding box center [326, 204] width 5 height 32
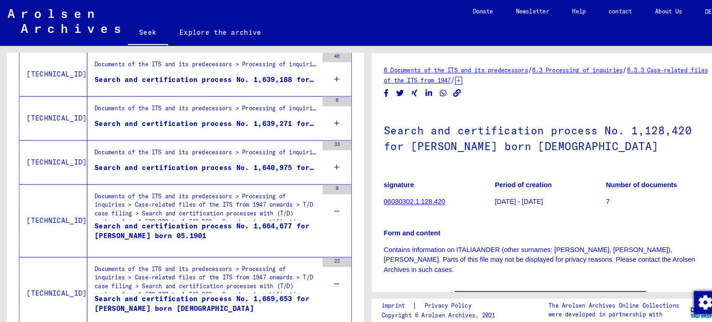
click at [324, 164] on icon at bounding box center [326, 162] width 5 height 32
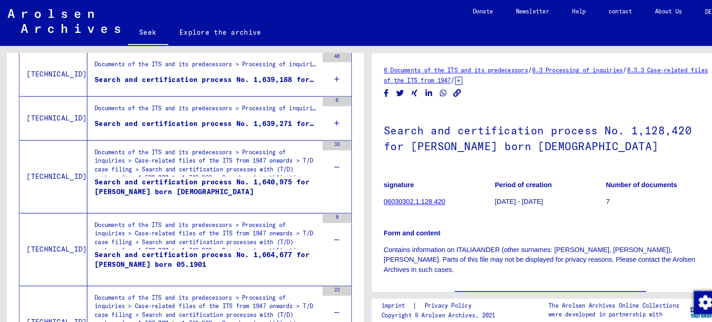
click at [317, 116] on div "6" at bounding box center [326, 115] width 28 height 42
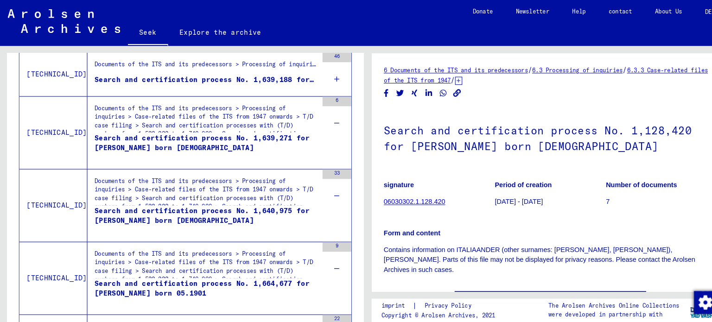
click at [312, 78] on div "46" at bounding box center [326, 72] width 28 height 42
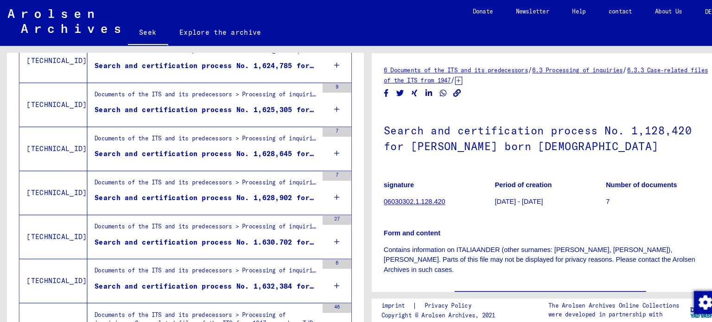
scroll to position [672, 0]
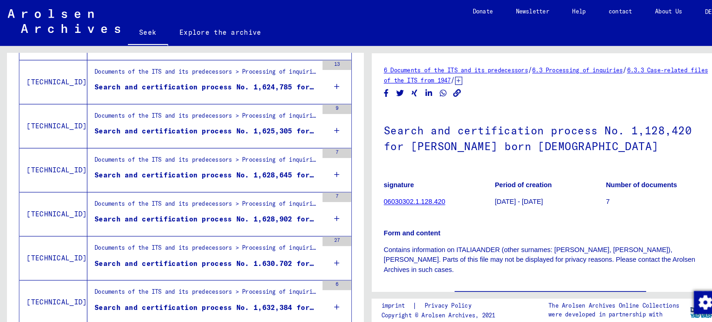
click at [324, 294] on icon at bounding box center [326, 297] width 5 height 32
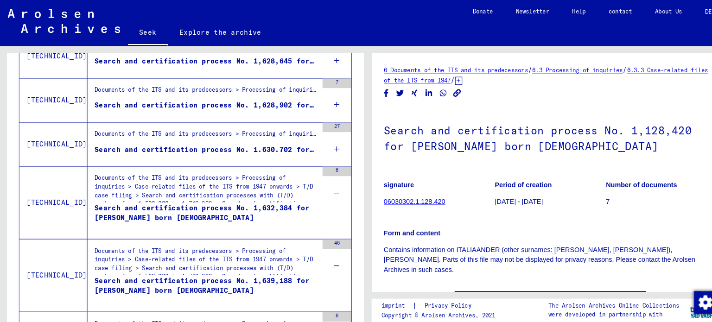
scroll to position [770, 0]
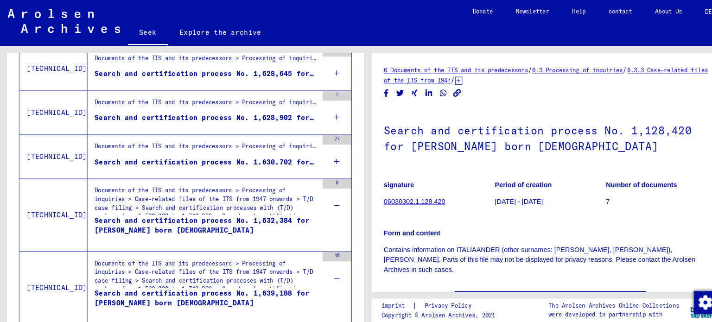
click at [324, 157] on icon at bounding box center [326, 156] width 5 height 32
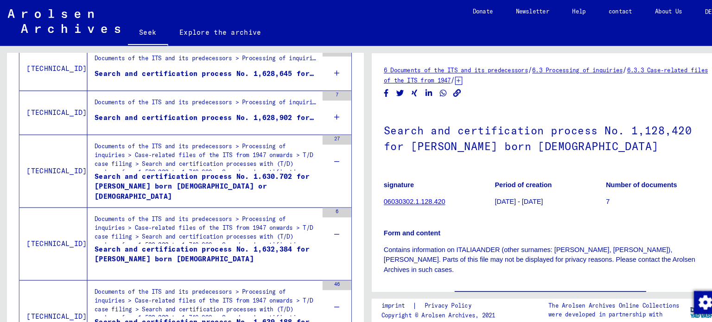
click at [324, 112] on icon at bounding box center [326, 113] width 5 height 32
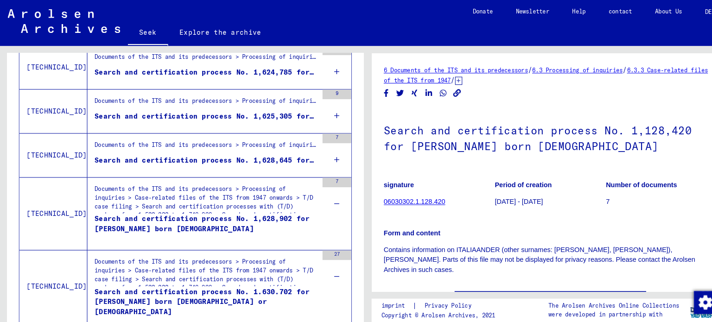
scroll to position [665, 0]
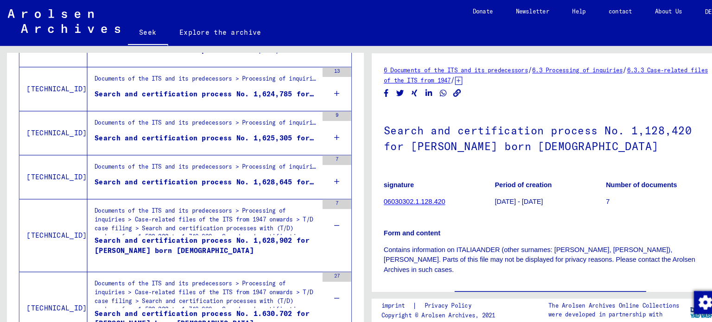
click at [324, 171] on div "7" at bounding box center [326, 172] width 28 height 42
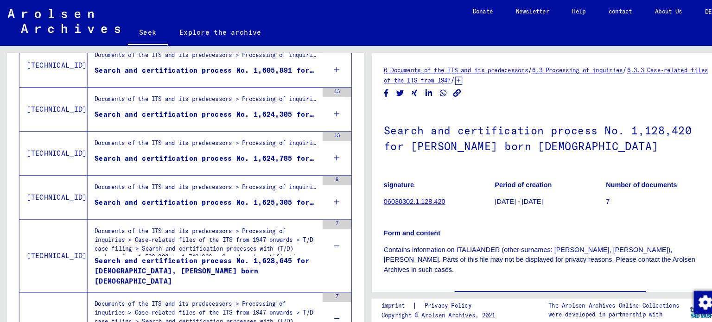
scroll to position [591, 0]
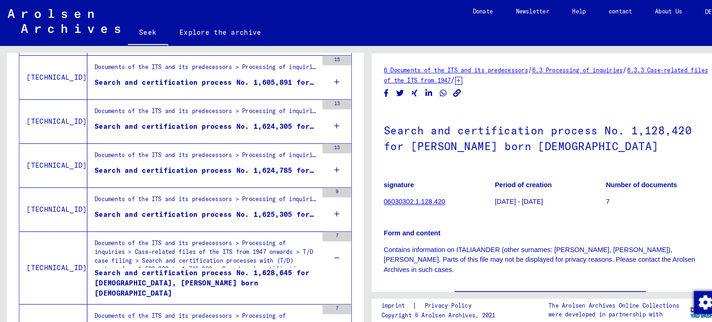
click at [323, 197] on div "9" at bounding box center [326, 203] width 28 height 42
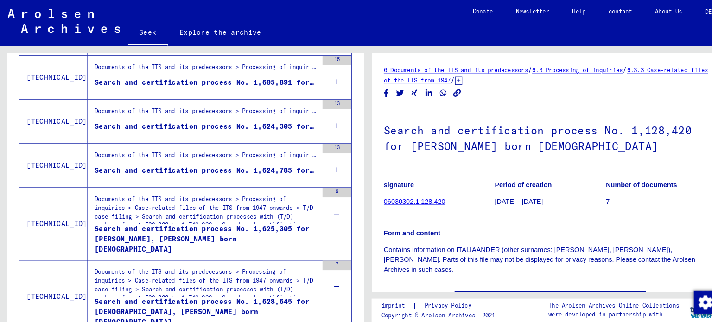
click at [324, 159] on icon at bounding box center [326, 164] width 5 height 32
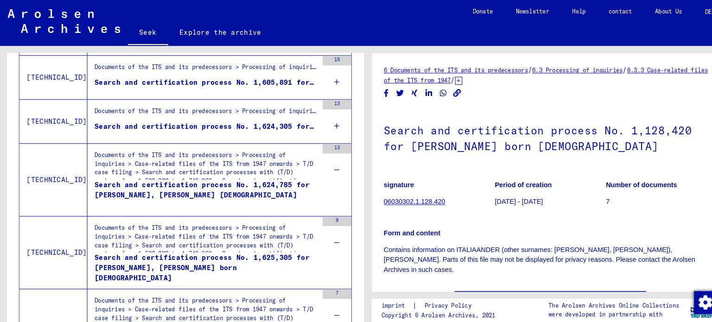
click at [313, 121] on div "13" at bounding box center [326, 117] width 28 height 42
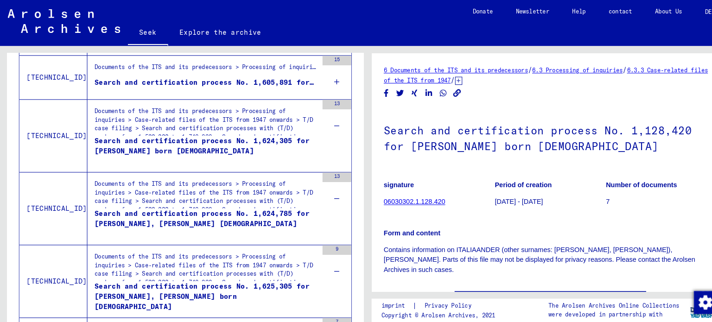
click at [317, 83] on div "15" at bounding box center [326, 75] width 28 height 42
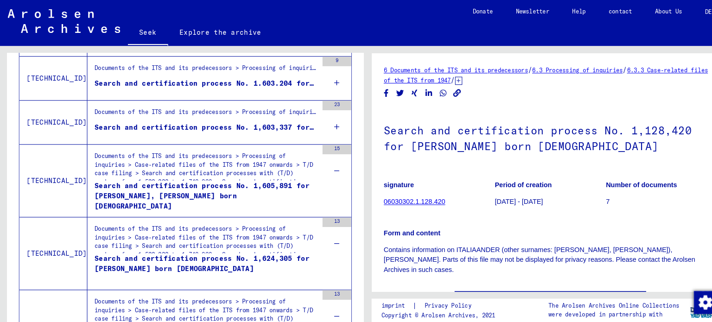
scroll to position [486, 0]
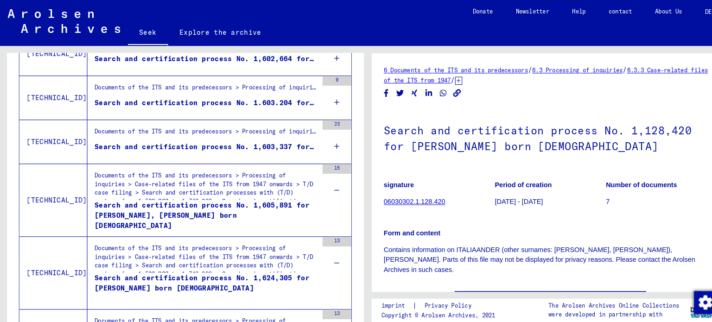
click at [323, 144] on div "23" at bounding box center [326, 137] width 28 height 42
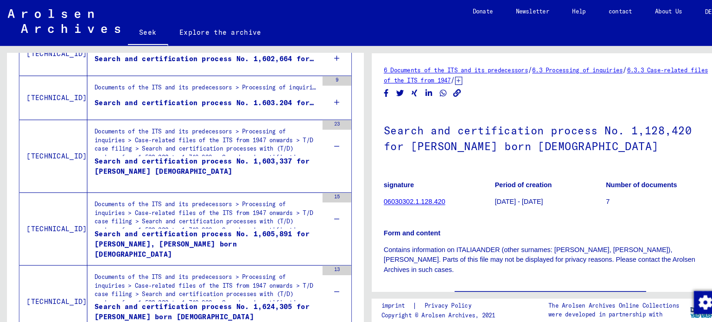
click at [312, 97] on div "9" at bounding box center [326, 95] width 28 height 42
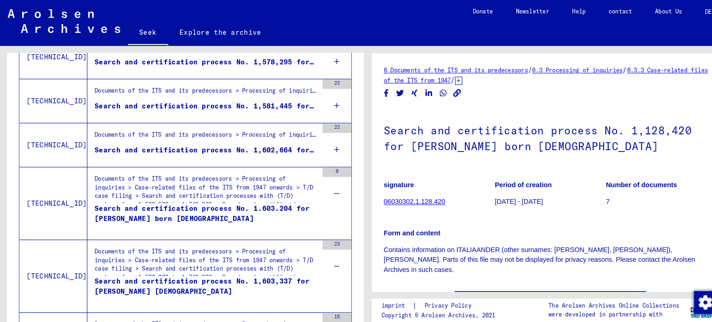
scroll to position [382, 0]
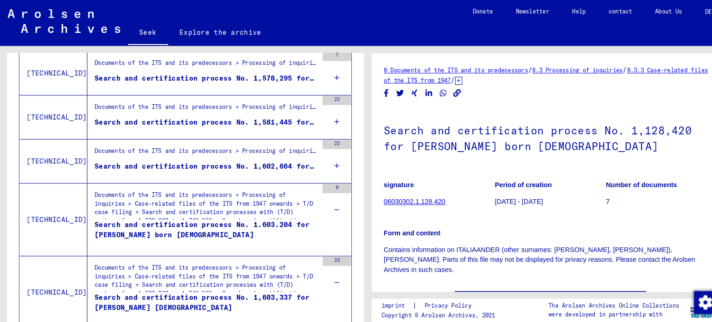
click at [327, 155] on div "22" at bounding box center [326, 156] width 28 height 42
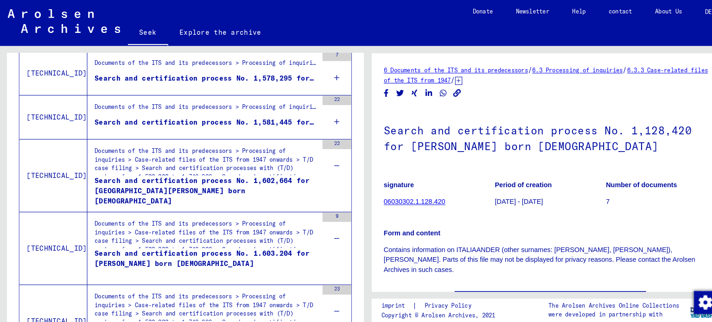
drag, startPoint x: 314, startPoint y: 116, endPoint x: 317, endPoint y: 112, distance: 5.7
click at [314, 116] on div "22" at bounding box center [326, 114] width 28 height 42
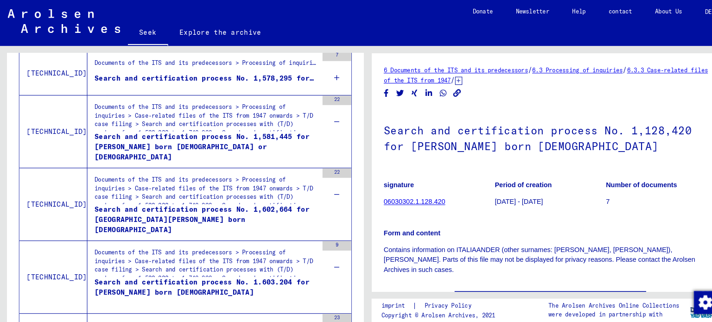
click at [324, 82] on icon at bounding box center [326, 75] width 5 height 32
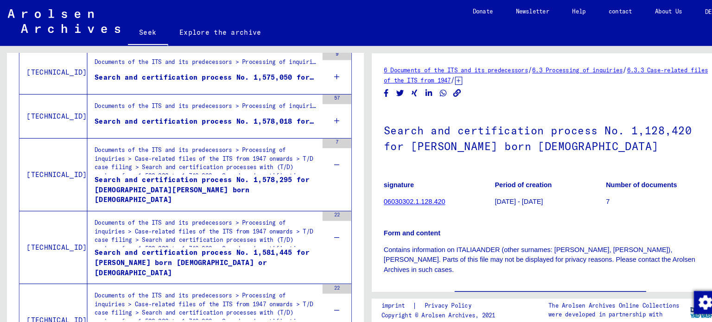
scroll to position [295, 0]
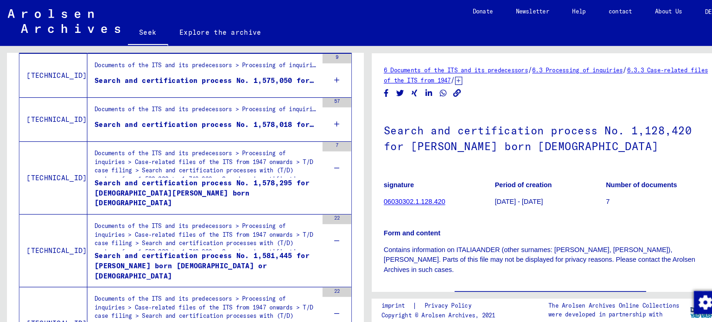
click at [327, 174] on div "7" at bounding box center [326, 158] width 28 height 42
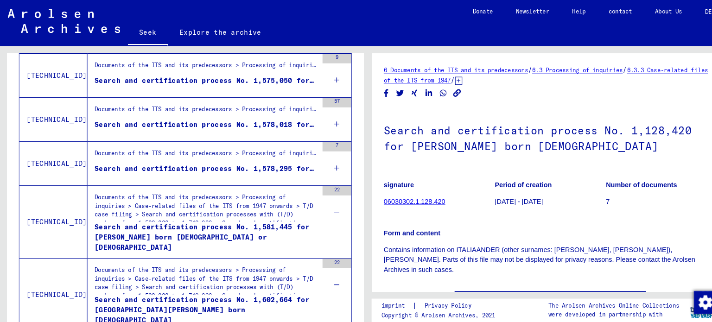
click at [322, 158] on div "7" at bounding box center [326, 158] width 28 height 42
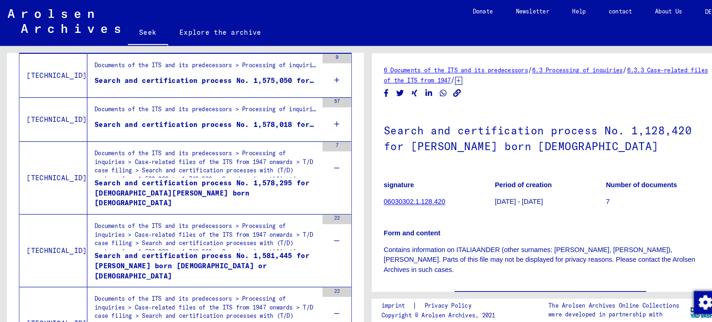
drag, startPoint x: 318, startPoint y: 126, endPoint x: 324, endPoint y: 90, distance: 36.6
click at [324, 121] on icon at bounding box center [326, 120] width 5 height 32
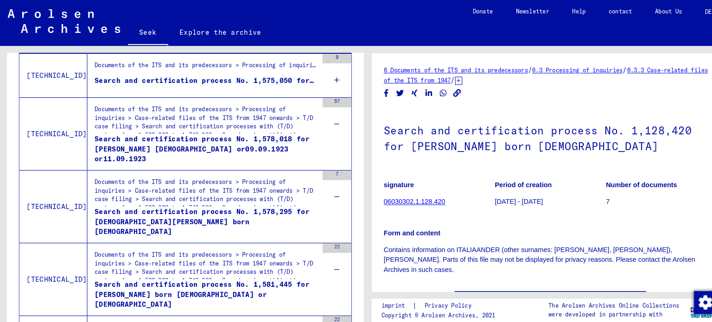
click at [324, 78] on icon at bounding box center [326, 77] width 5 height 32
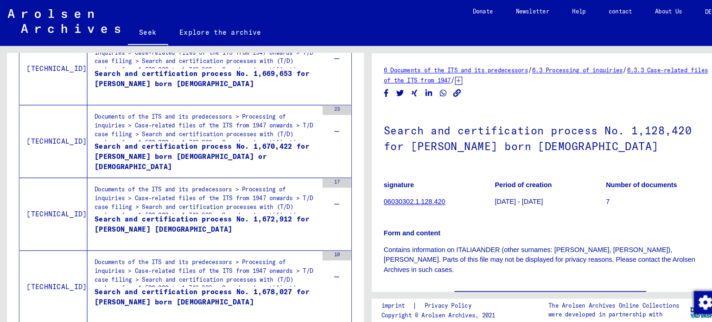
scroll to position [1842, 0]
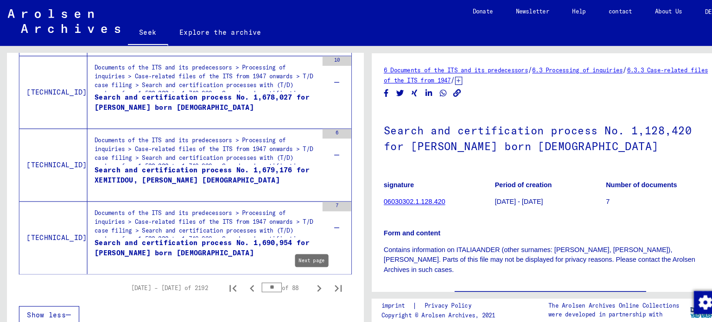
click at [303, 274] on icon "Next page" at bounding box center [309, 279] width 13 height 13
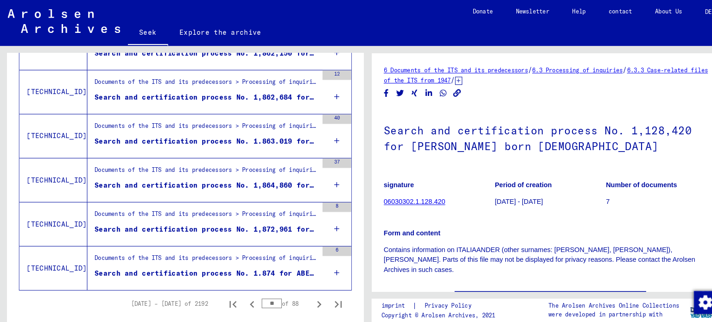
scroll to position [1124, 0]
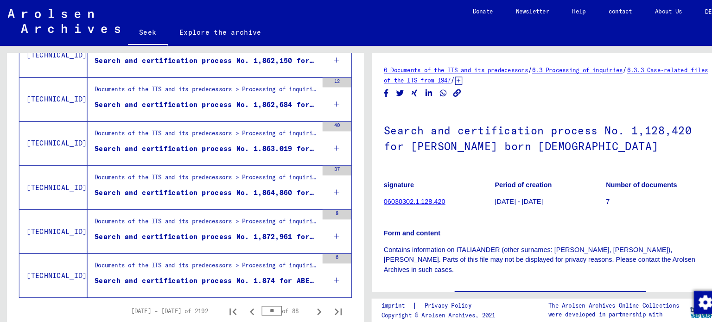
drag, startPoint x: 324, startPoint y: 269, endPoint x: 320, endPoint y: 262, distance: 7.9
click at [323, 268] on div "6" at bounding box center [326, 267] width 28 height 42
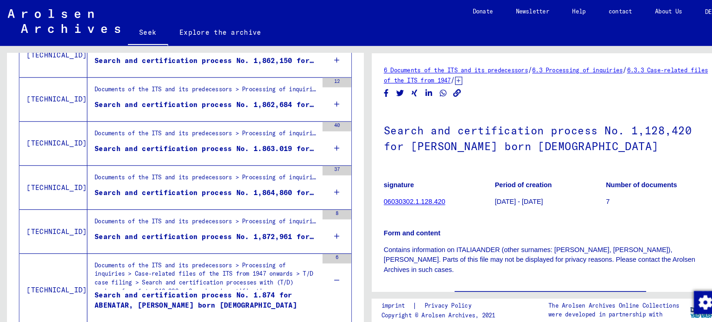
click at [323, 225] on div "8" at bounding box center [326, 224] width 28 height 42
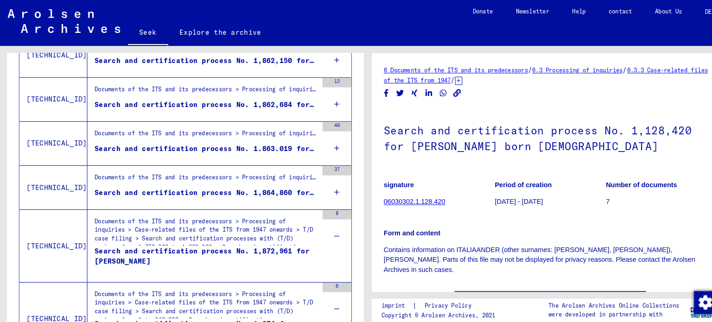
click at [324, 181] on div "37" at bounding box center [326, 181] width 28 height 42
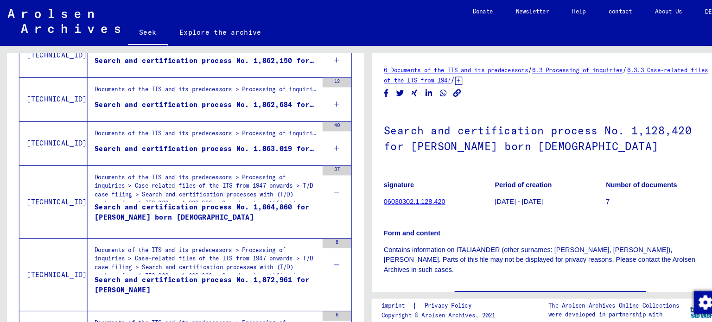
click at [326, 143] on div "40" at bounding box center [326, 139] width 28 height 42
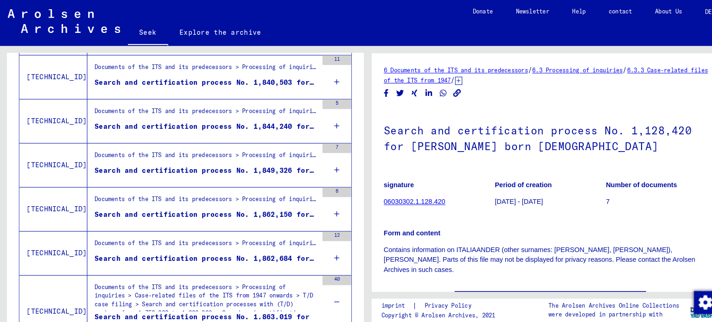
scroll to position [972, 0]
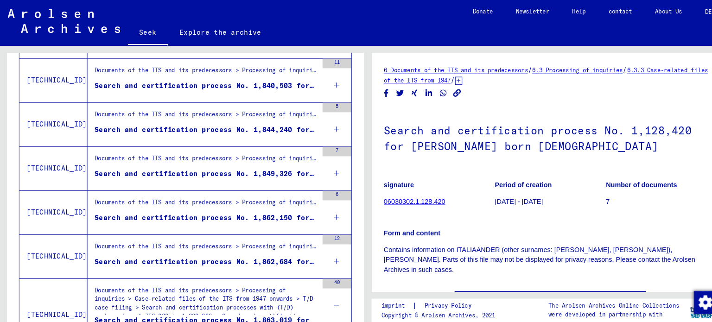
drag, startPoint x: 321, startPoint y: 251, endPoint x: 324, endPoint y: 246, distance: 5.8
click at [322, 249] on div "12" at bounding box center [326, 249] width 28 height 42
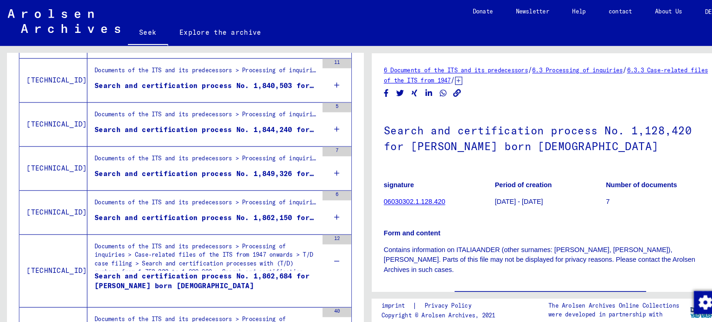
click at [324, 200] on icon at bounding box center [326, 210] width 5 height 32
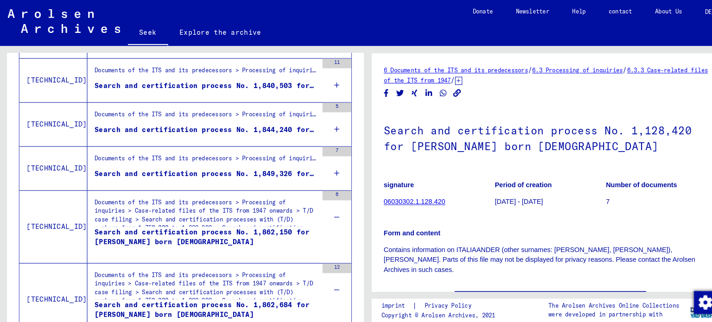
click at [324, 164] on icon at bounding box center [326, 168] width 5 height 32
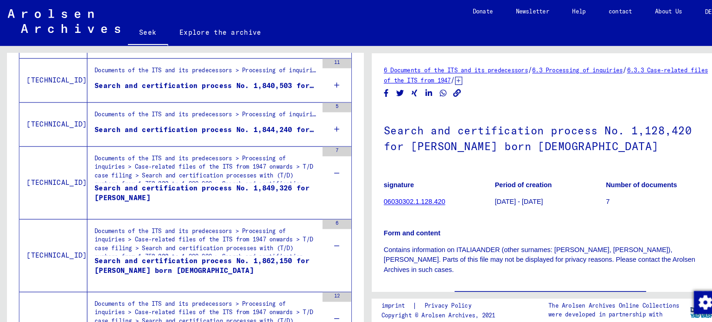
click at [317, 125] on div "5" at bounding box center [326, 121] width 28 height 42
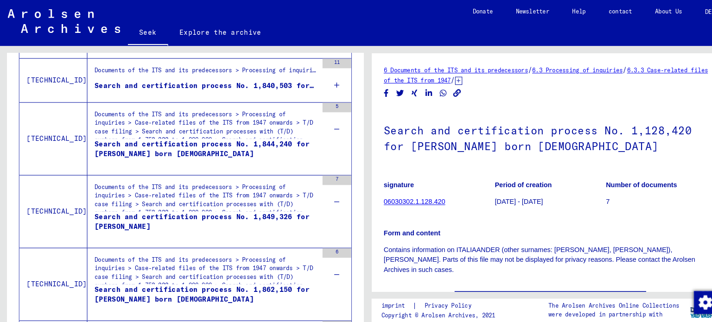
click at [326, 87] on div "11" at bounding box center [326, 78] width 28 height 42
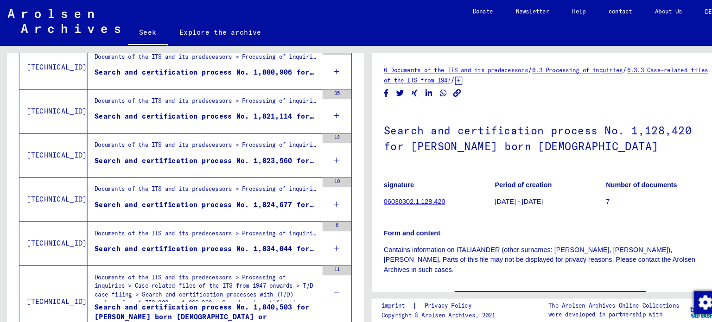
scroll to position [767, 0]
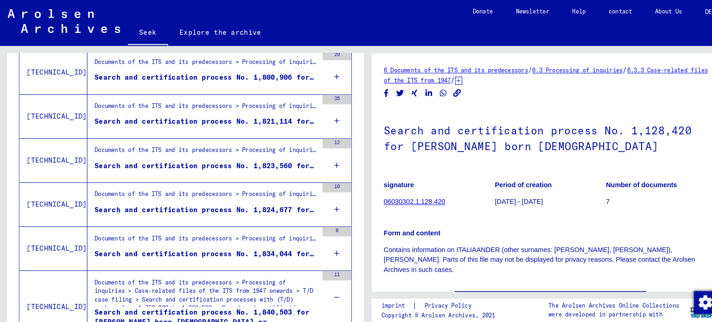
click at [324, 242] on icon at bounding box center [326, 245] width 5 height 32
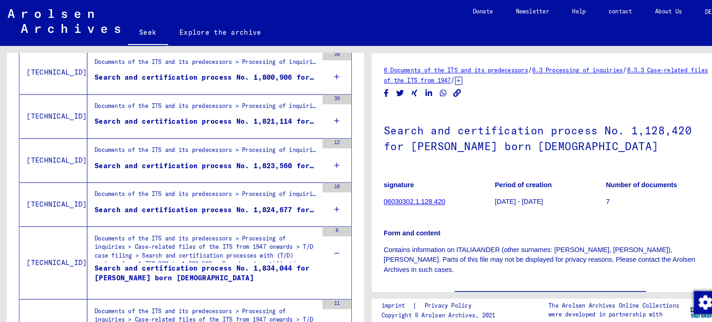
click at [324, 199] on icon at bounding box center [326, 202] width 5 height 32
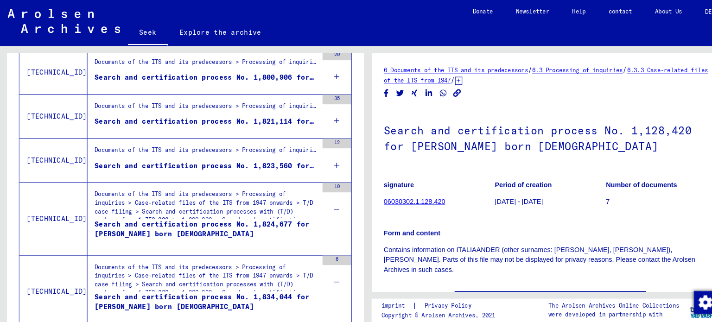
click at [324, 157] on icon at bounding box center [326, 160] width 5 height 32
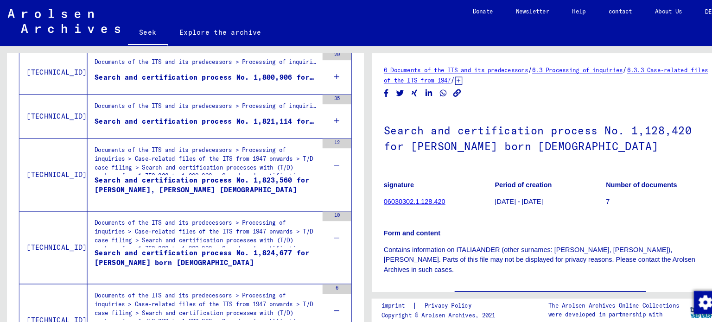
drag, startPoint x: 315, startPoint y: 115, endPoint x: 317, endPoint y: 103, distance: 12.7
click at [315, 115] on div "35" at bounding box center [326, 113] width 28 height 42
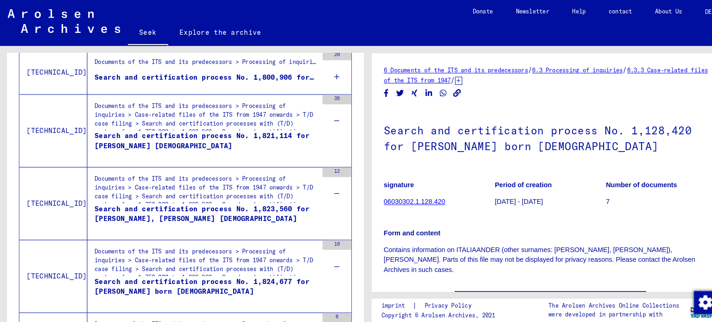
click at [324, 73] on icon at bounding box center [326, 74] width 5 height 32
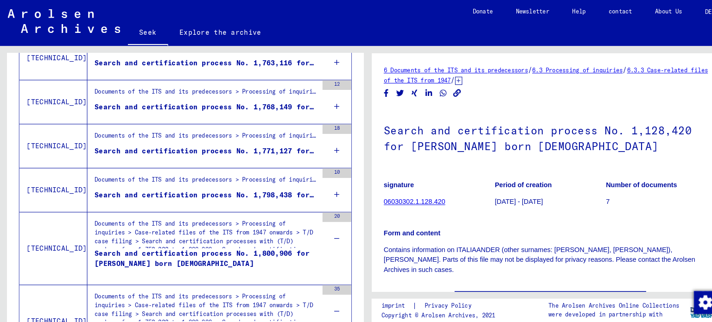
scroll to position [603, 0]
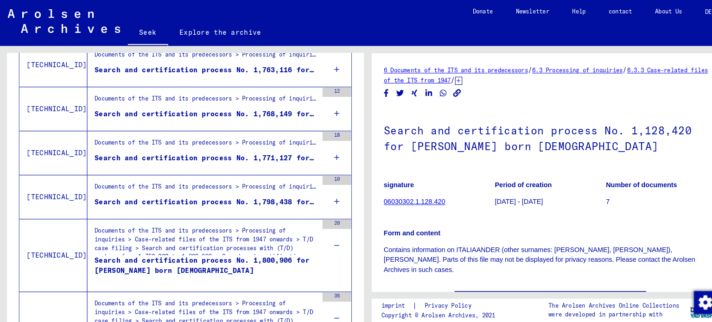
click at [324, 189] on div "10" at bounding box center [326, 191] width 28 height 42
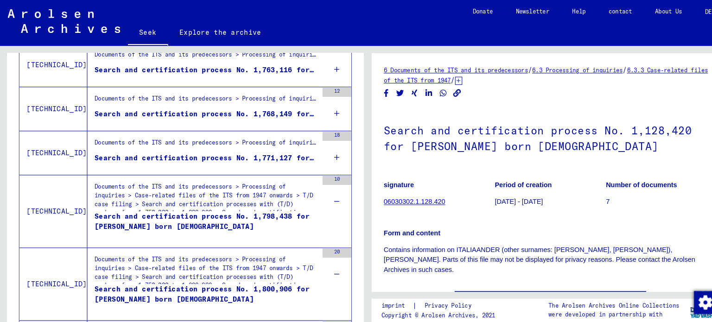
click at [324, 149] on icon at bounding box center [326, 152] width 5 height 32
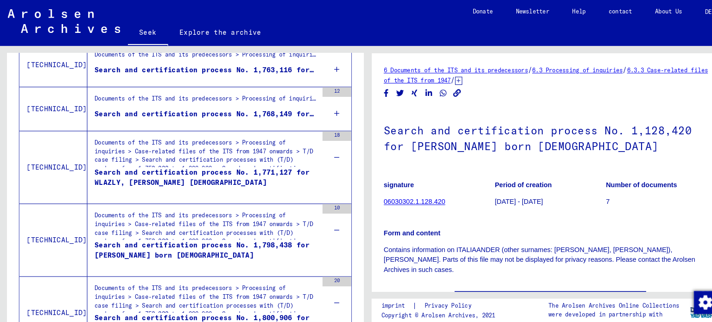
click at [322, 111] on div "12" at bounding box center [326, 105] width 28 height 42
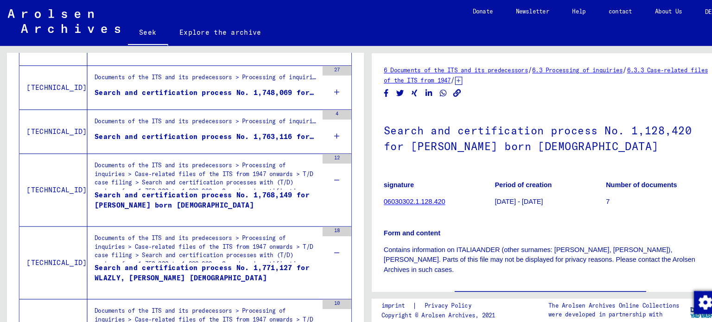
scroll to position [521, 0]
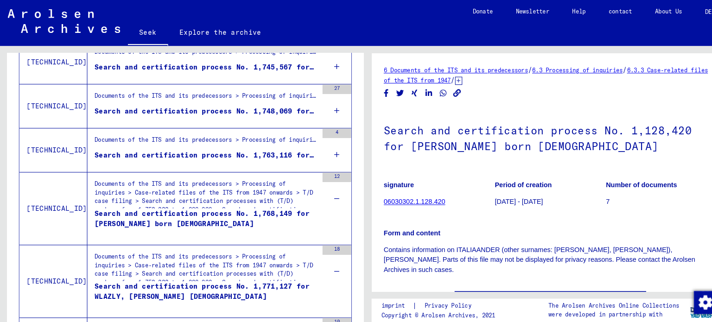
click at [316, 141] on div "4" at bounding box center [326, 145] width 28 height 42
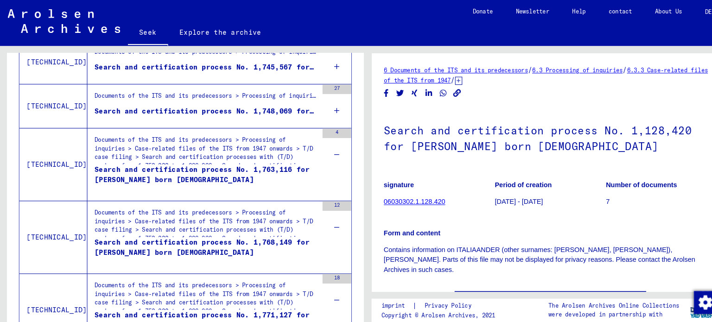
drag, startPoint x: 322, startPoint y: 98, endPoint x: 327, endPoint y: 106, distance: 9.4
click at [322, 98] on div "27" at bounding box center [326, 103] width 28 height 42
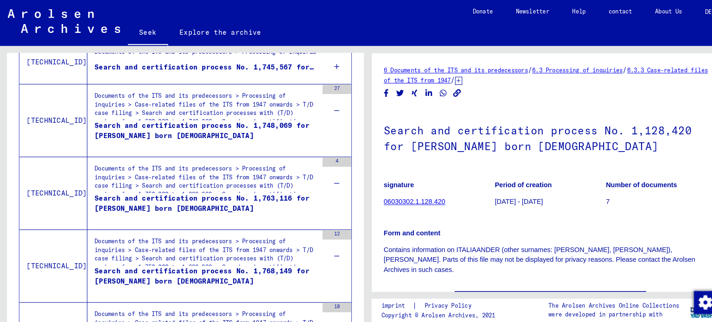
click at [316, 66] on div "9" at bounding box center [326, 60] width 28 height 42
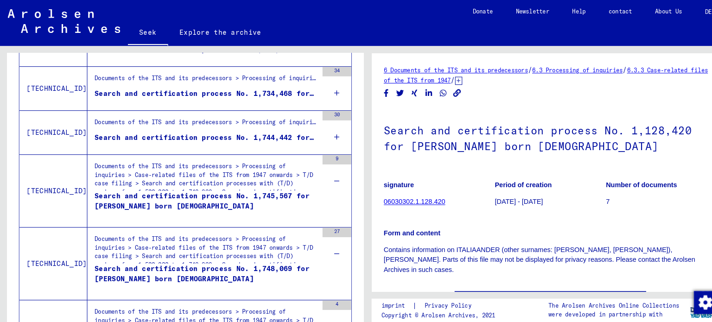
scroll to position [397, 0]
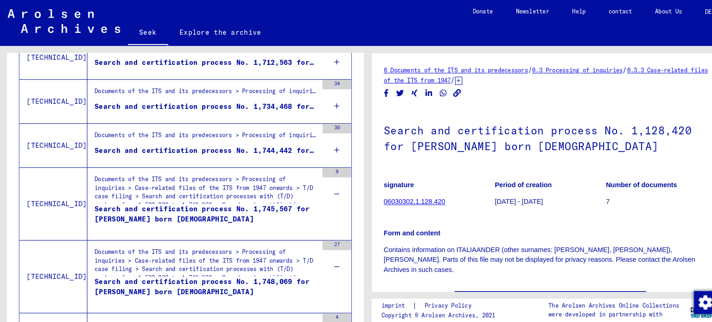
click at [327, 146] on div "30" at bounding box center [326, 141] width 28 height 42
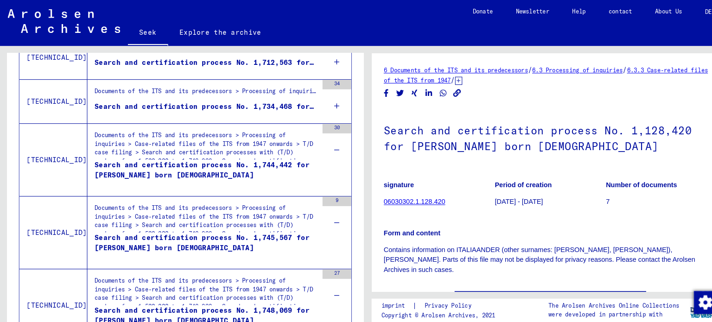
click at [328, 97] on div "34" at bounding box center [326, 98] width 28 height 42
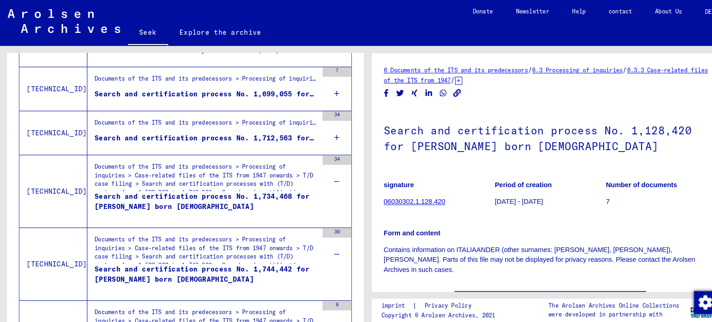
scroll to position [313, 0]
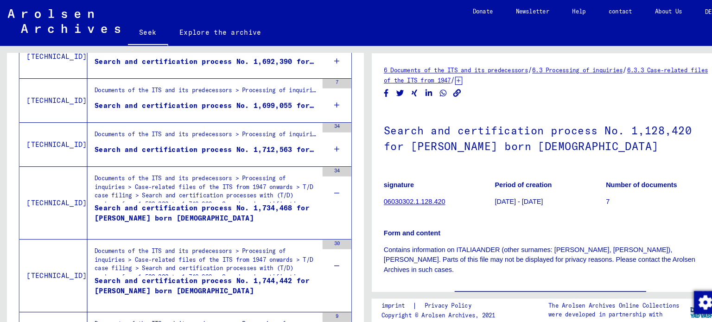
drag, startPoint x: 324, startPoint y: 140, endPoint x: 324, endPoint y: 132, distance: 7.4
click at [324, 140] on div "34" at bounding box center [326, 140] width 28 height 42
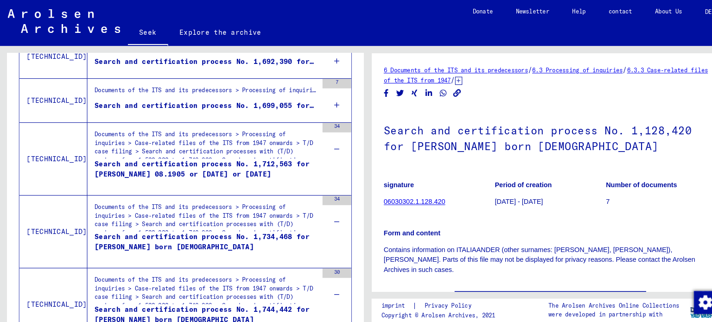
click at [322, 97] on div "7" at bounding box center [326, 97] width 28 height 42
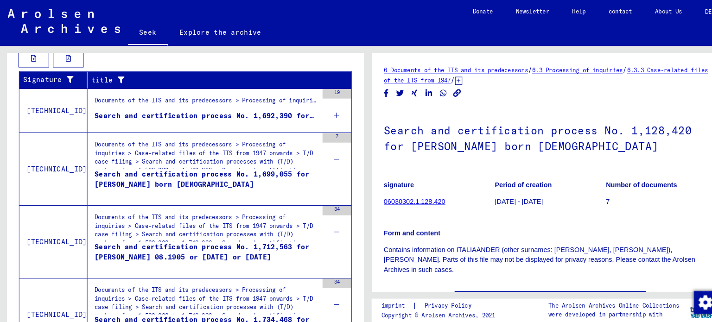
scroll to position [259, 0]
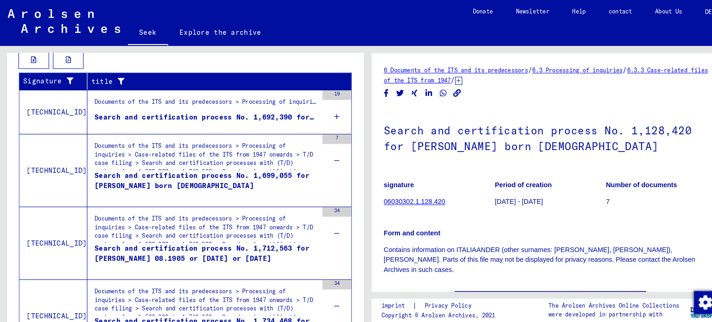
click at [330, 113] on div "19" at bounding box center [326, 109] width 28 height 42
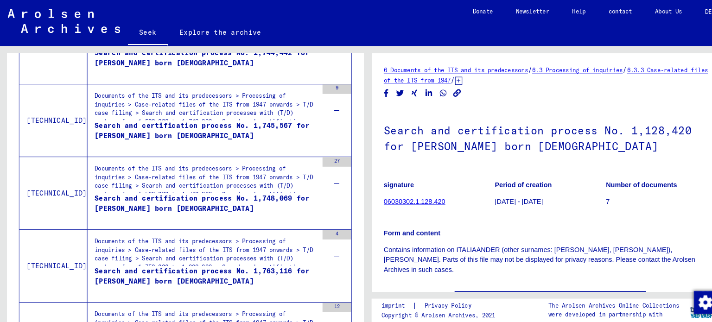
scroll to position [1842, 0]
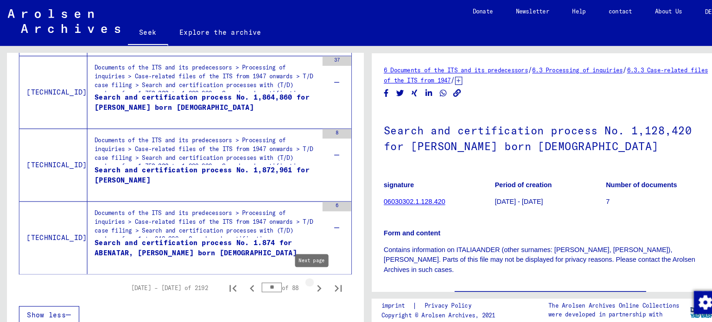
click at [305, 273] on icon "Next page" at bounding box center [309, 279] width 13 height 13
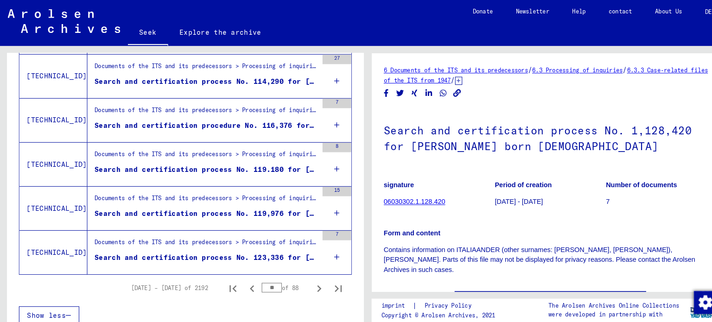
click at [323, 244] on div "7" at bounding box center [326, 244] width 28 height 42
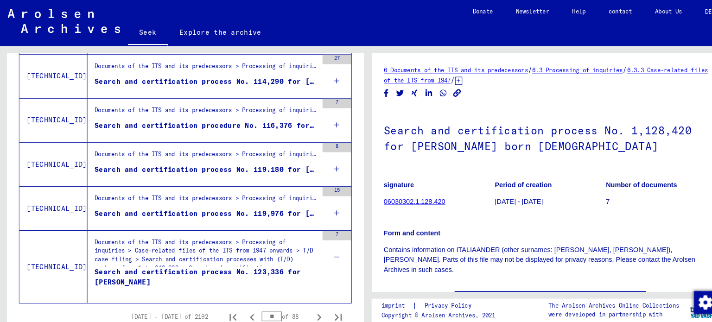
click at [324, 204] on icon at bounding box center [326, 206] width 5 height 32
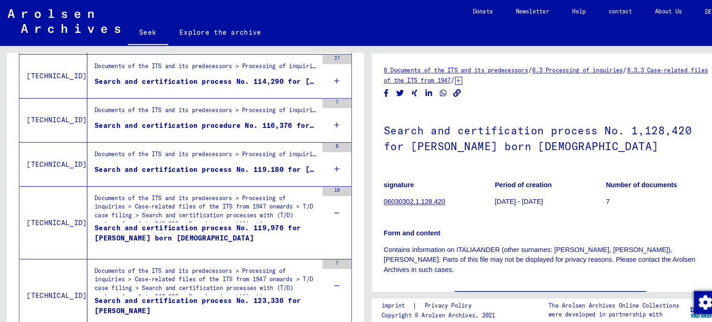
click at [324, 162] on icon at bounding box center [326, 163] width 5 height 32
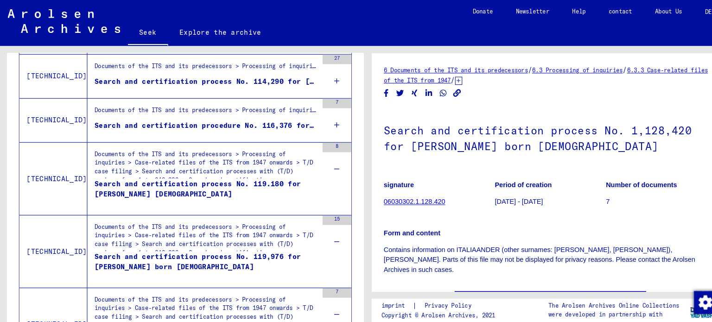
click at [325, 117] on div "7" at bounding box center [326, 116] width 28 height 42
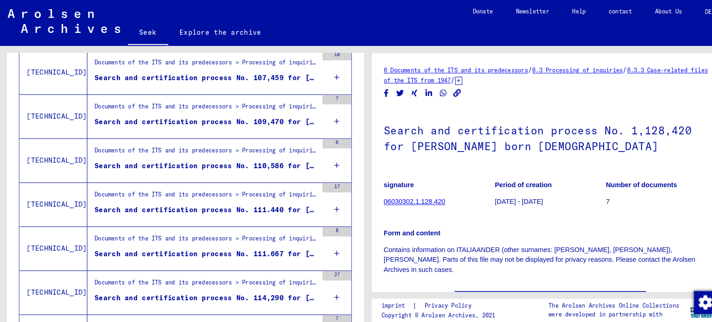
scroll to position [936, 0]
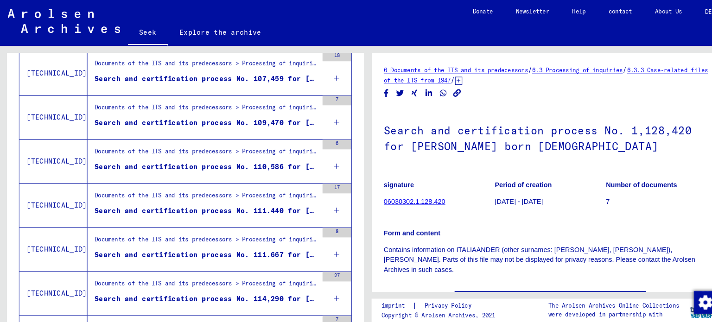
click at [322, 282] on div "27" at bounding box center [326, 284] width 28 height 42
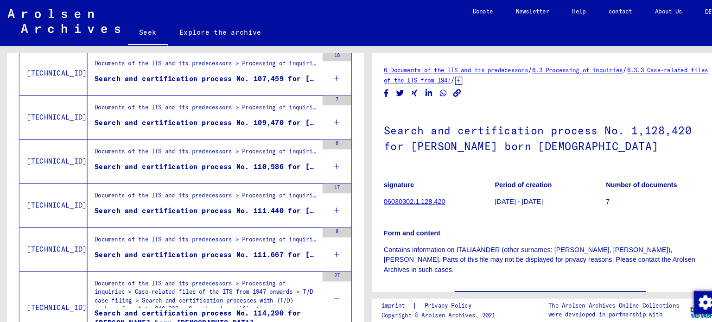
click at [323, 247] on div "8" at bounding box center [326, 242] width 28 height 42
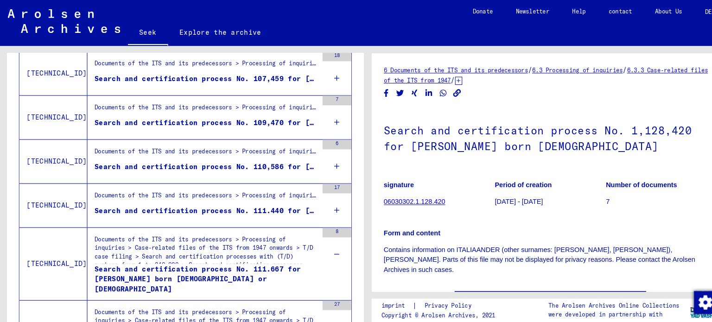
click at [316, 196] on div "17" at bounding box center [326, 199] width 28 height 42
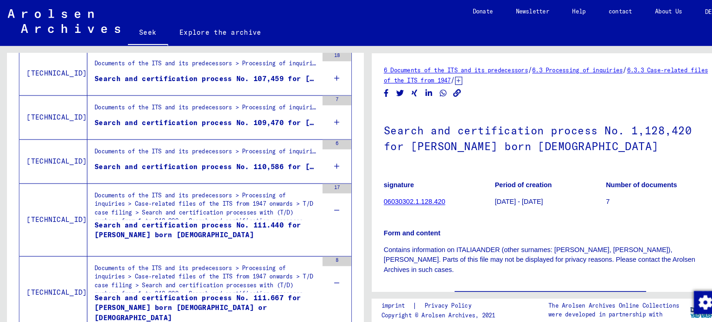
drag, startPoint x: 317, startPoint y: 155, endPoint x: 319, endPoint y: 150, distance: 6.0
click at [317, 154] on div "6" at bounding box center [326, 156] width 28 height 42
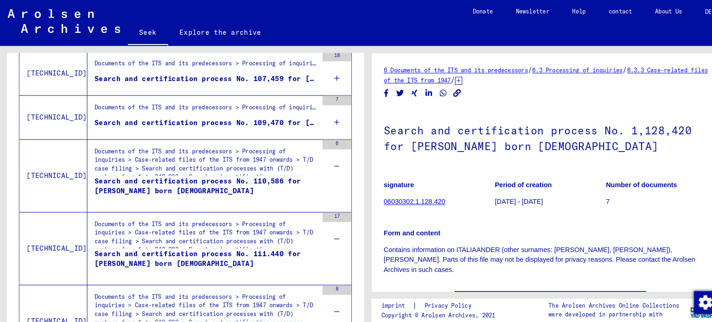
click at [324, 117] on icon at bounding box center [326, 118] width 5 height 32
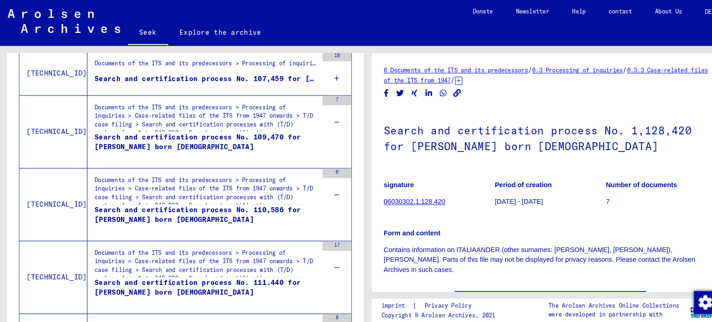
click at [324, 76] on icon at bounding box center [326, 75] width 5 height 32
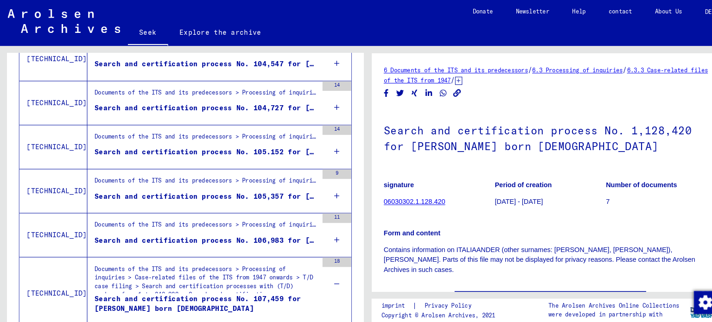
scroll to position [732, 0]
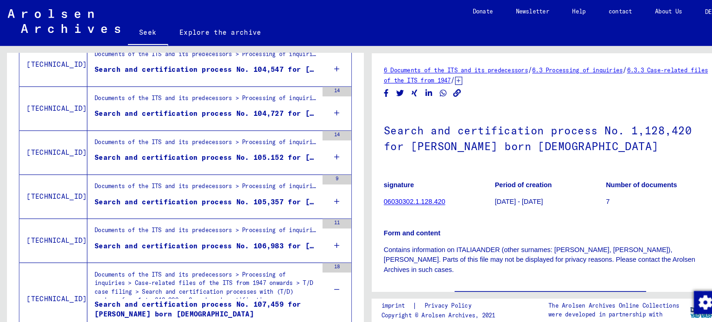
click at [324, 230] on icon at bounding box center [326, 237] width 5 height 32
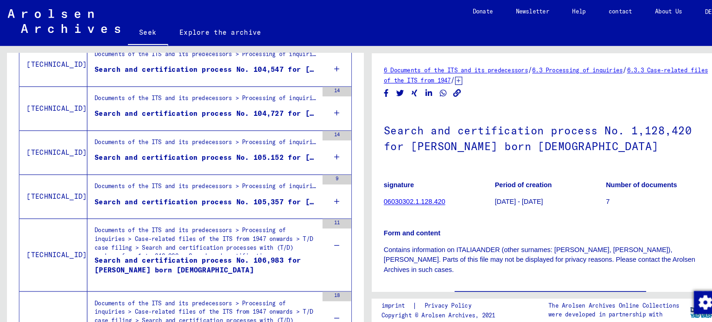
click at [316, 189] on div "9" at bounding box center [326, 190] width 28 height 42
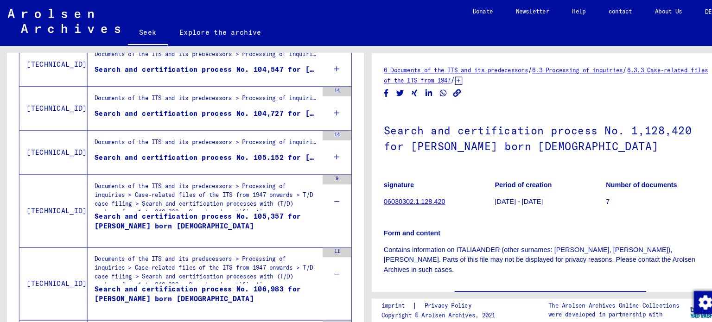
click at [324, 146] on icon at bounding box center [326, 152] width 5 height 32
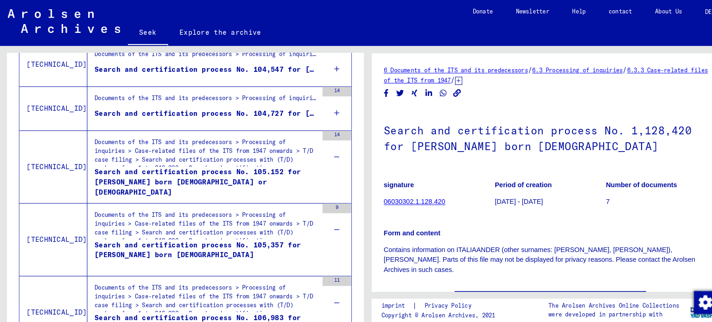
click at [315, 108] on div "14" at bounding box center [326, 105] width 28 height 42
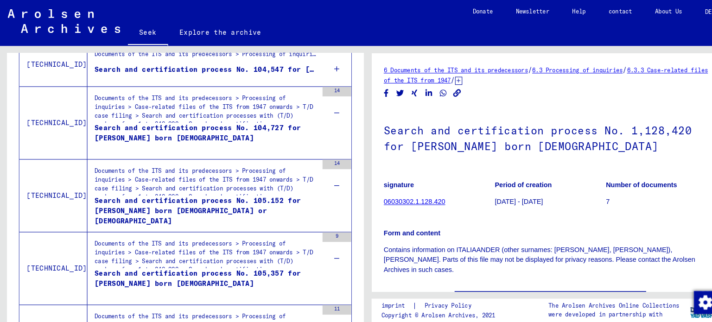
click at [314, 67] on div "29" at bounding box center [326, 62] width 28 height 42
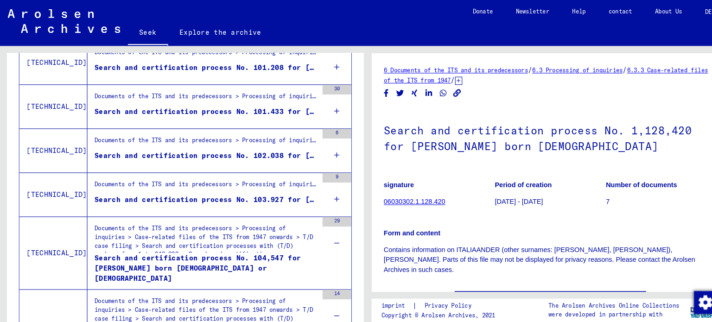
scroll to position [560, 0]
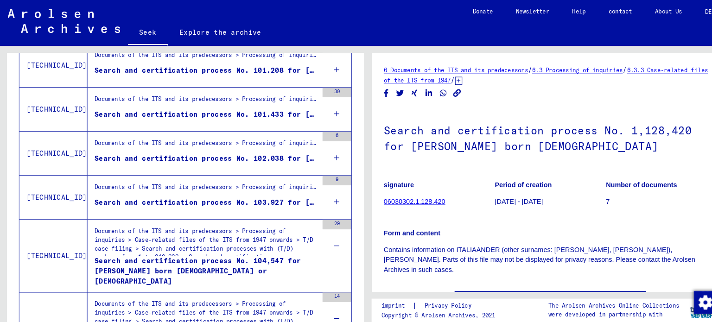
click at [322, 196] on div "9" at bounding box center [326, 191] width 28 height 42
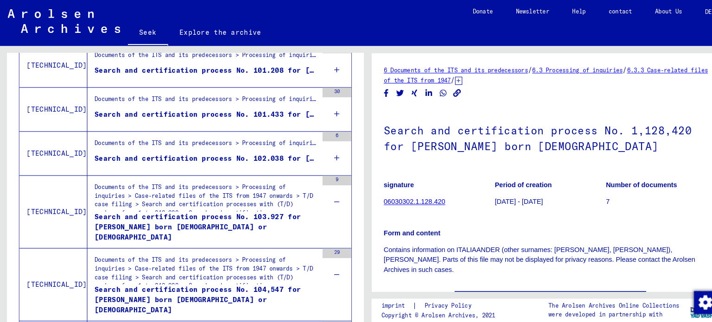
click at [314, 150] on div "6" at bounding box center [326, 148] width 28 height 42
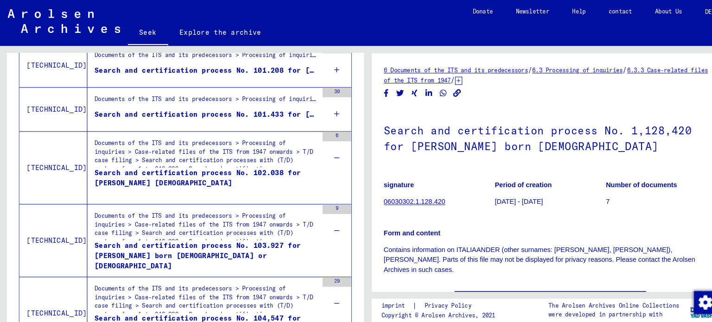
click at [324, 102] on icon at bounding box center [326, 110] width 5 height 32
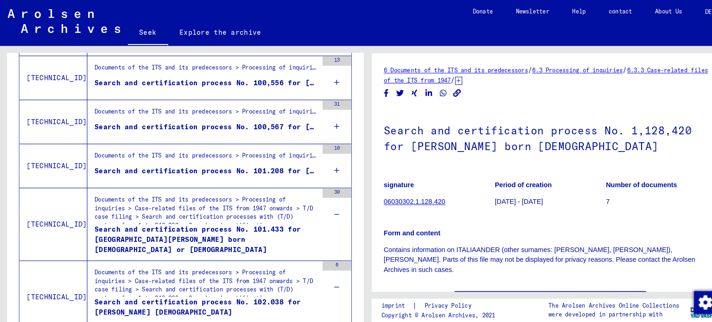
scroll to position [461, 0]
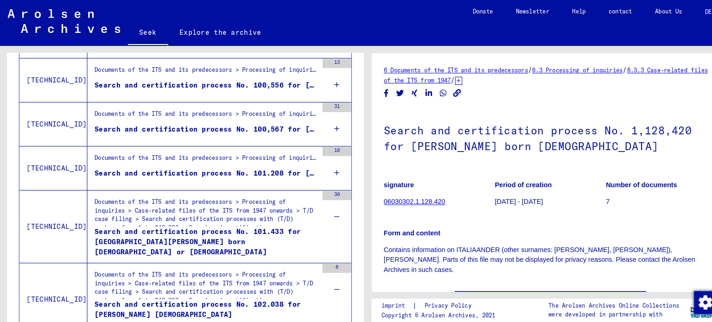
click at [324, 163] on icon at bounding box center [326, 167] width 5 height 32
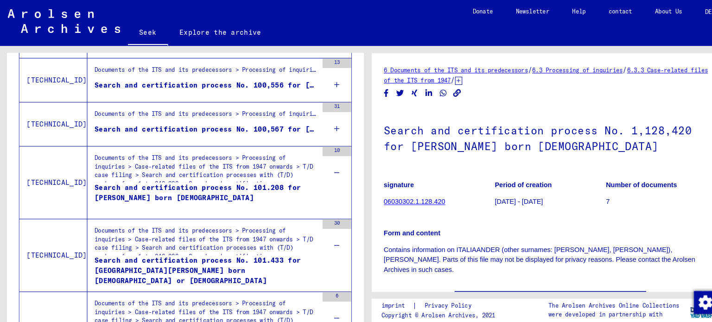
click at [323, 123] on div "31" at bounding box center [326, 120] width 28 height 42
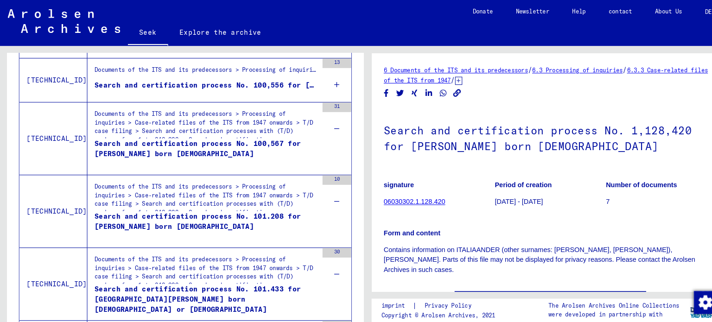
click at [326, 82] on div "13" at bounding box center [326, 78] width 28 height 42
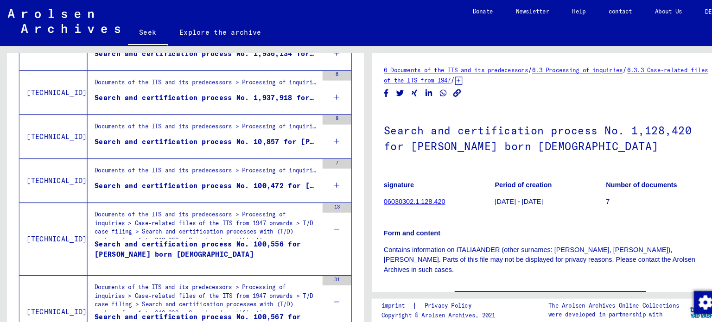
scroll to position [298, 0]
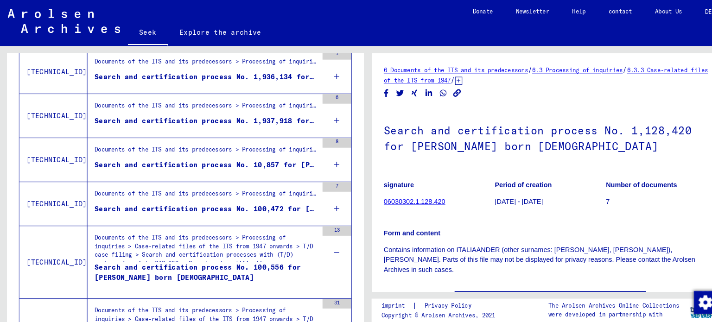
click at [324, 202] on div "7" at bounding box center [326, 198] width 28 height 42
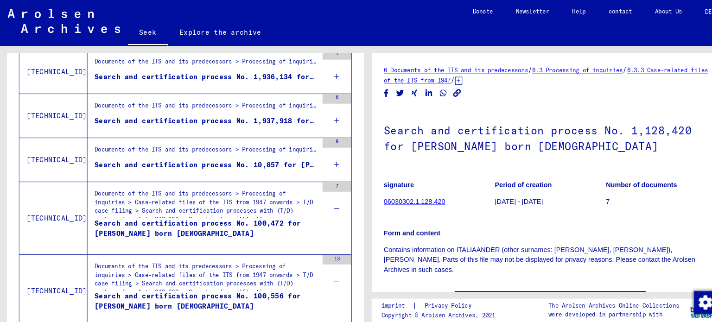
click at [316, 158] on div "8" at bounding box center [326, 155] width 28 height 42
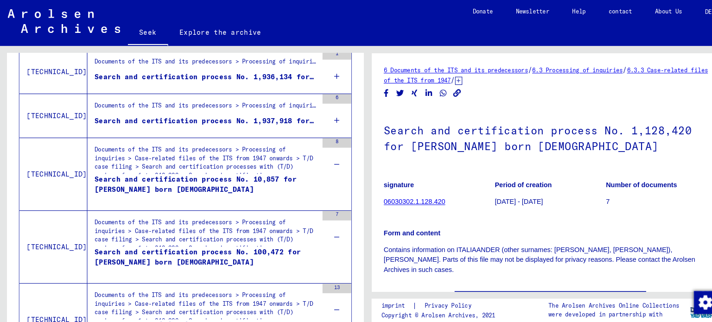
click at [312, 113] on div "6" at bounding box center [326, 112] width 28 height 42
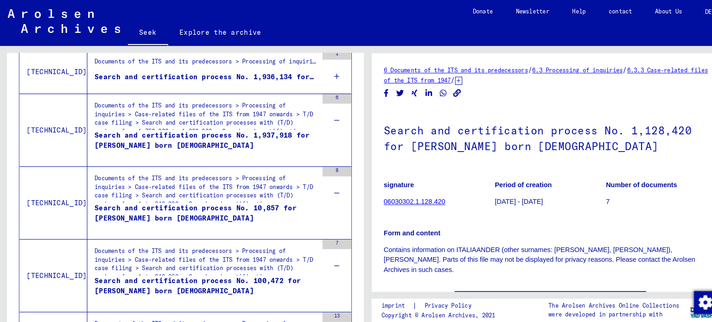
click at [317, 78] on div "1" at bounding box center [326, 70] width 28 height 42
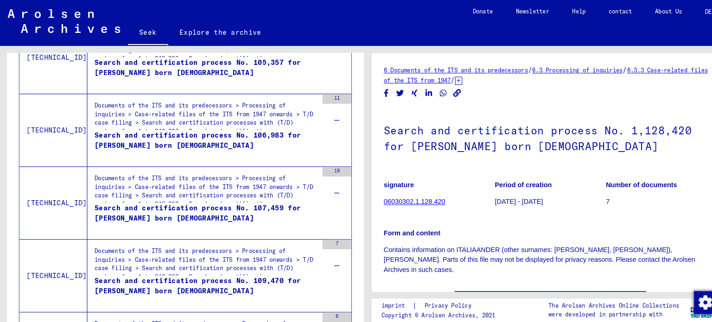
scroll to position [1842, 0]
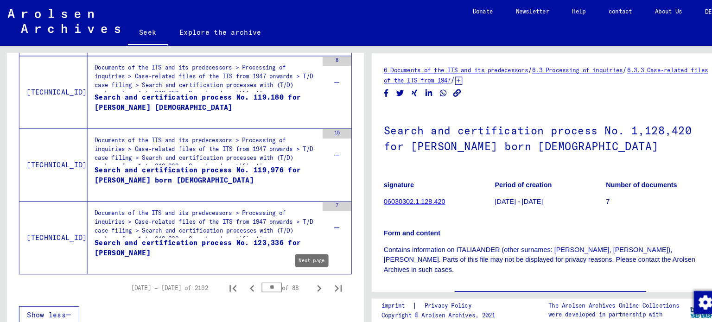
click at [307, 276] on icon "Next page" at bounding box center [309, 279] width 4 height 6
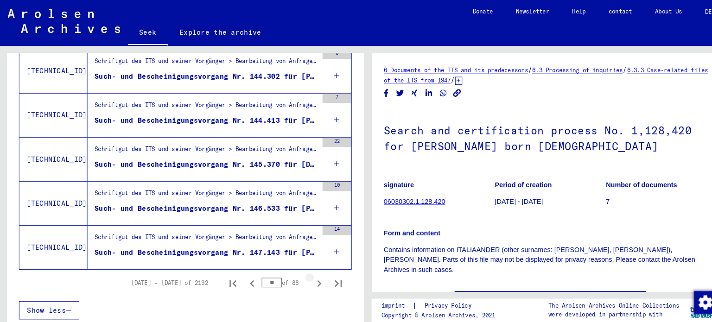
scroll to position [1147, 0]
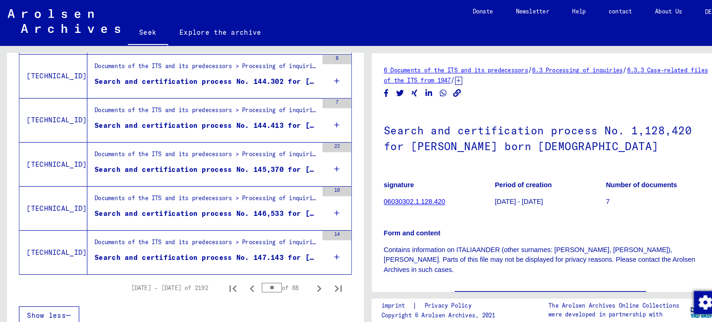
click at [323, 246] on div "14" at bounding box center [326, 244] width 28 height 42
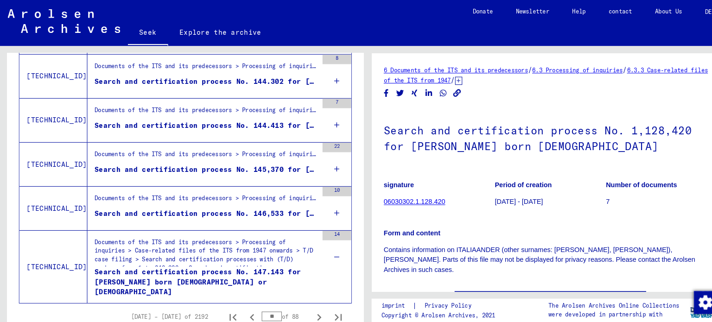
click at [324, 201] on icon at bounding box center [326, 206] width 5 height 32
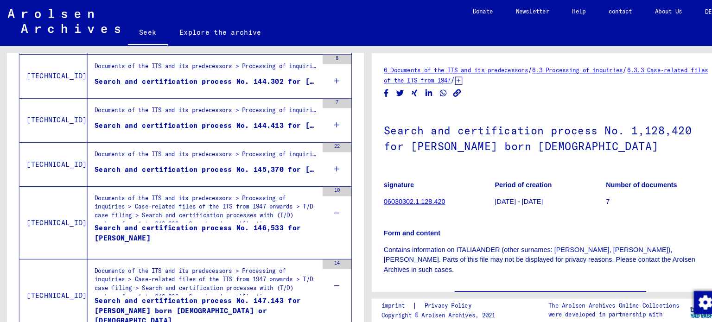
click at [324, 161] on icon at bounding box center [326, 163] width 5 height 32
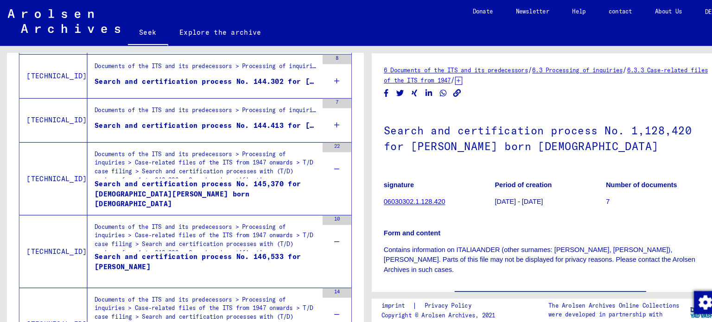
click at [324, 115] on div "7" at bounding box center [326, 116] width 28 height 42
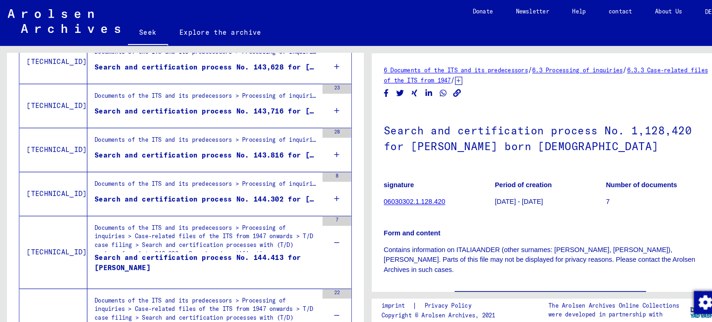
scroll to position [1027, 0]
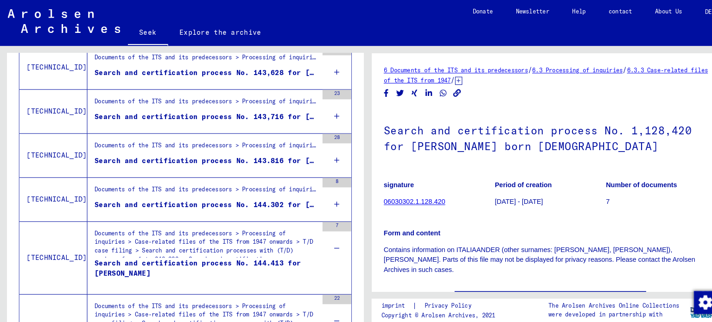
drag, startPoint x: 314, startPoint y: 196, endPoint x: 314, endPoint y: 189, distance: 7.0
click at [315, 192] on div "8" at bounding box center [326, 193] width 28 height 42
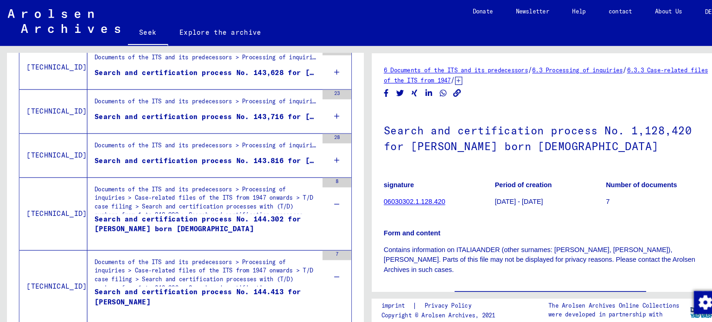
click at [324, 152] on icon at bounding box center [326, 155] width 5 height 32
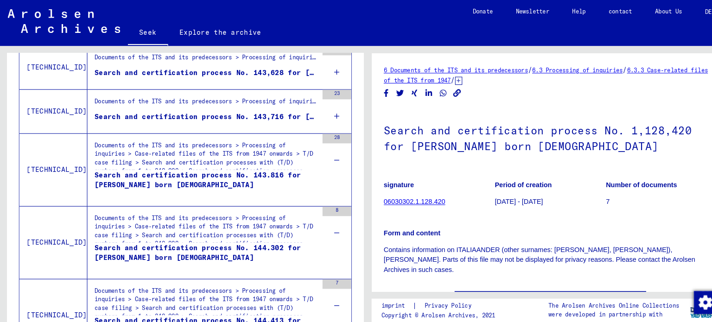
drag, startPoint x: 317, startPoint y: 109, endPoint x: 322, endPoint y: 122, distance: 13.8
click at [324, 109] on icon at bounding box center [326, 112] width 5 height 32
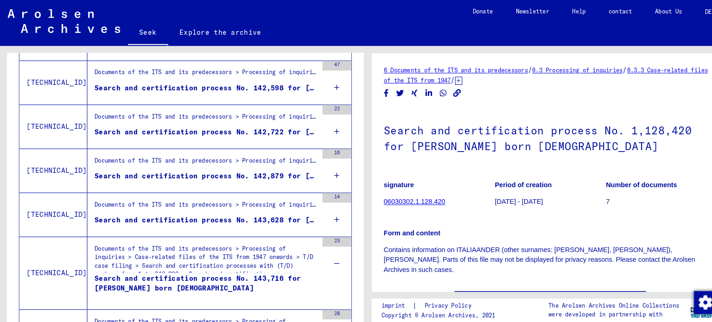
scroll to position [879, 0]
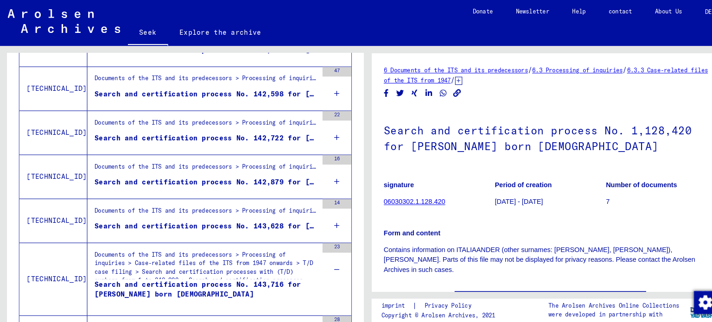
click at [324, 209] on icon at bounding box center [326, 218] width 5 height 32
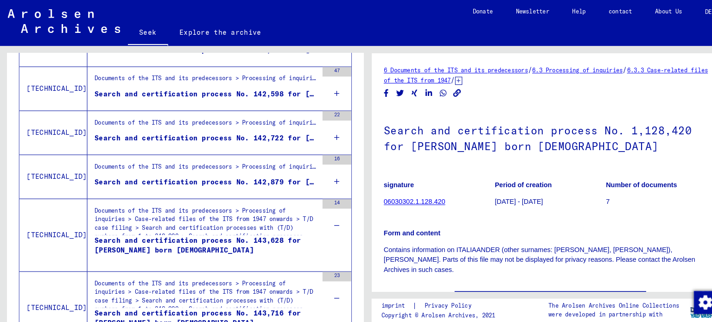
drag, startPoint x: 324, startPoint y: 174, endPoint x: 323, endPoint y: 153, distance: 21.3
click at [323, 174] on div "16" at bounding box center [326, 171] width 28 height 42
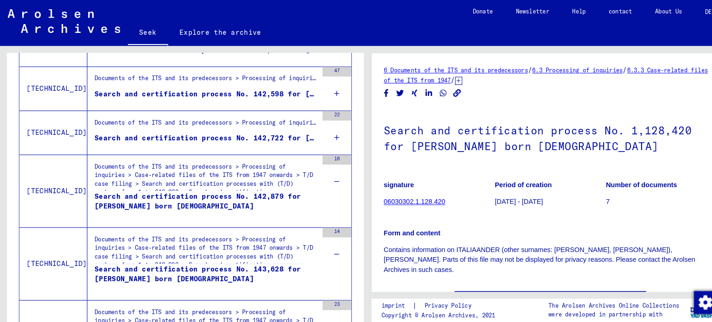
click at [324, 134] on icon at bounding box center [326, 133] width 5 height 32
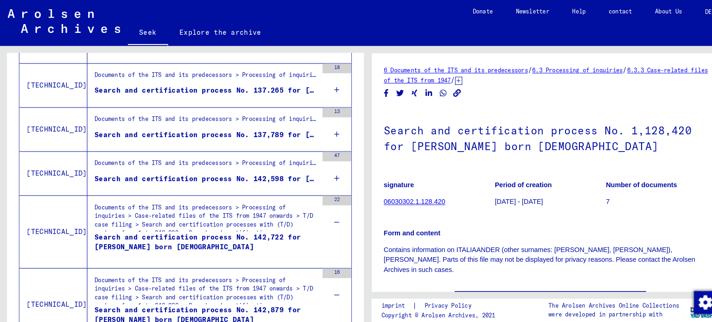
scroll to position [754, 0]
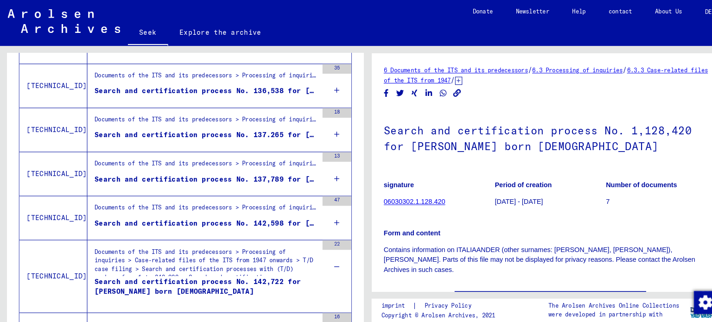
drag, startPoint x: 325, startPoint y: 211, endPoint x: 322, endPoint y: 202, distance: 9.2
click at [325, 211] on div "47" at bounding box center [326, 211] width 28 height 42
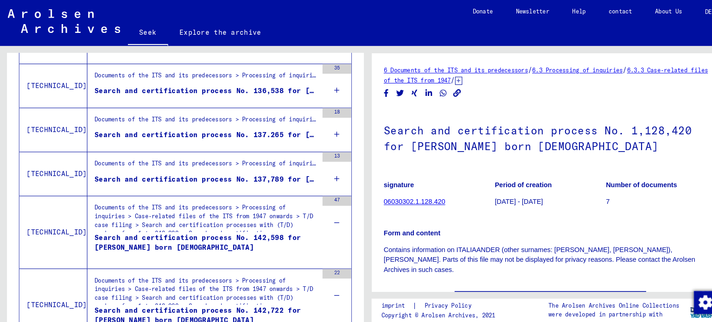
drag, startPoint x: 320, startPoint y: 171, endPoint x: 325, endPoint y: 159, distance: 12.1
click at [324, 169] on icon at bounding box center [326, 173] width 5 height 32
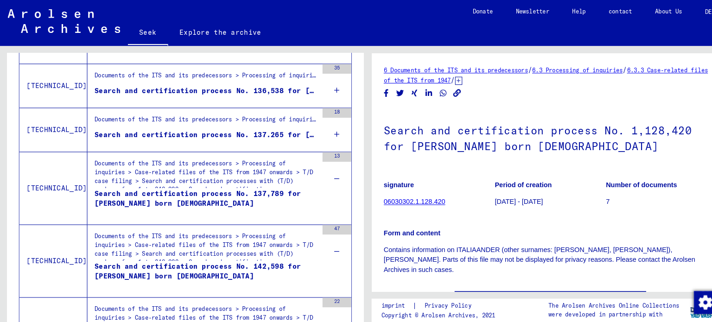
click at [324, 129] on div "18" at bounding box center [326, 126] width 28 height 42
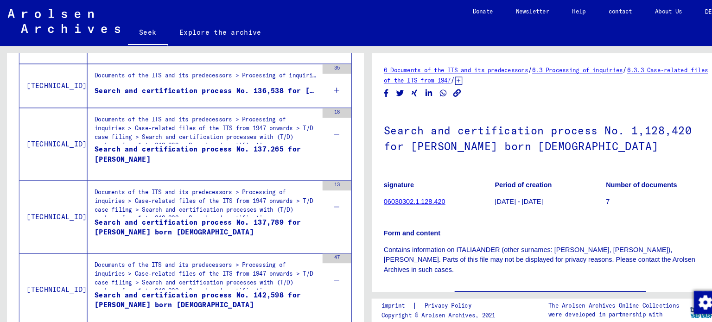
click at [312, 89] on div "35" at bounding box center [326, 83] width 28 height 42
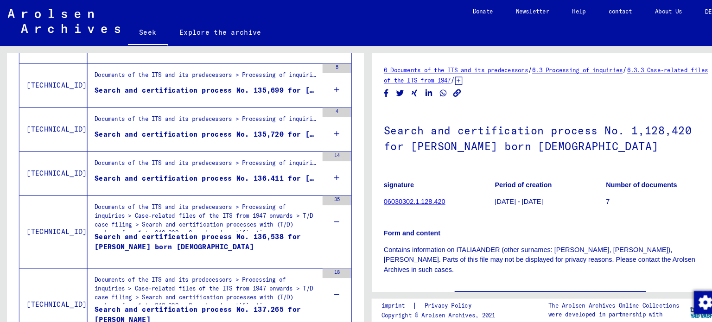
scroll to position [609, 0]
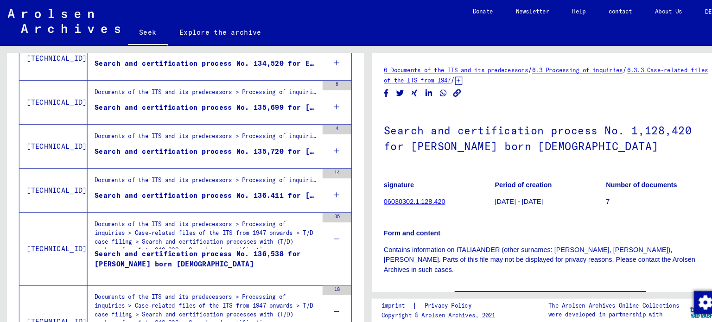
click at [324, 182] on icon at bounding box center [326, 189] width 5 height 32
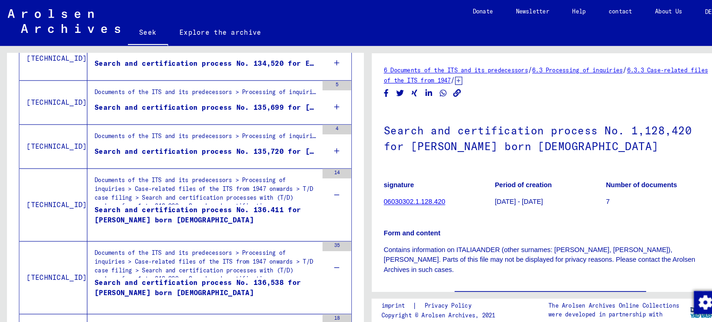
click at [325, 142] on div "4" at bounding box center [326, 142] width 28 height 42
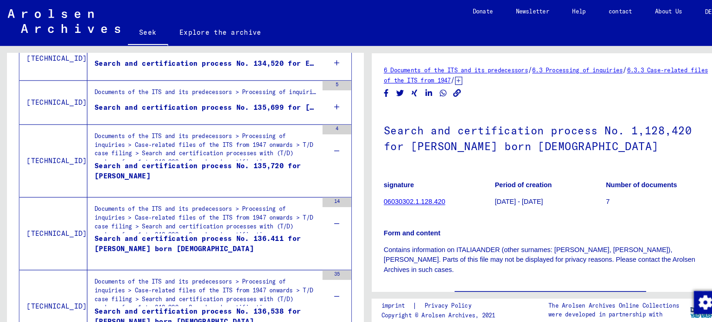
click at [324, 102] on icon at bounding box center [326, 104] width 5 height 32
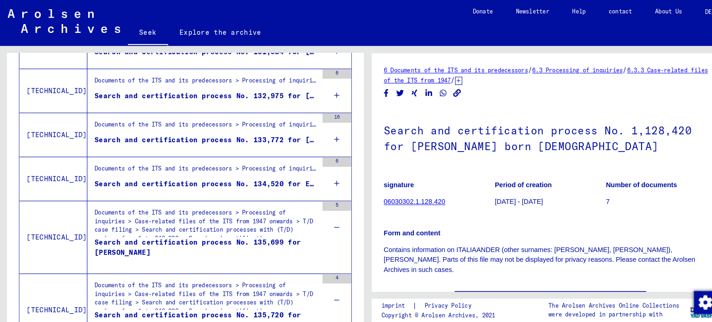
scroll to position [491, 0]
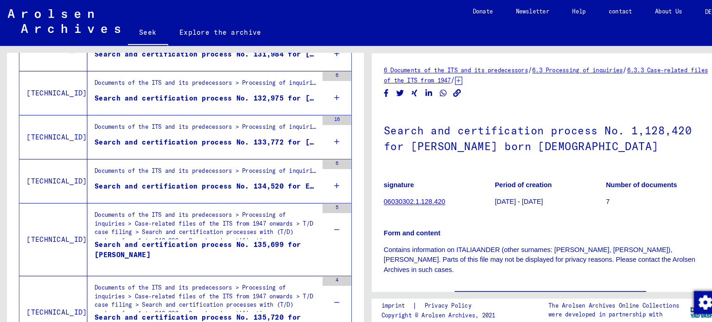
drag, startPoint x: 319, startPoint y: 174, endPoint x: 320, endPoint y: 166, distance: 7.5
click at [324, 172] on icon at bounding box center [326, 180] width 5 height 32
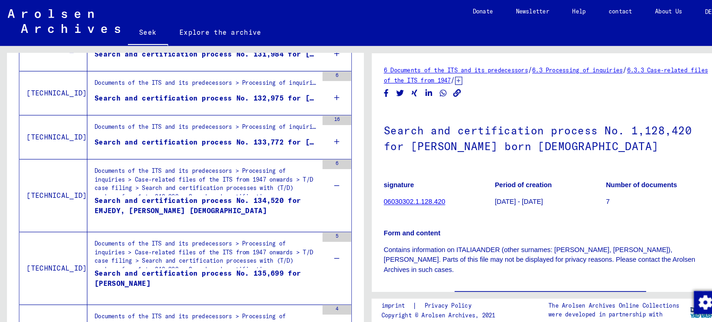
click at [324, 134] on icon at bounding box center [326, 137] width 5 height 32
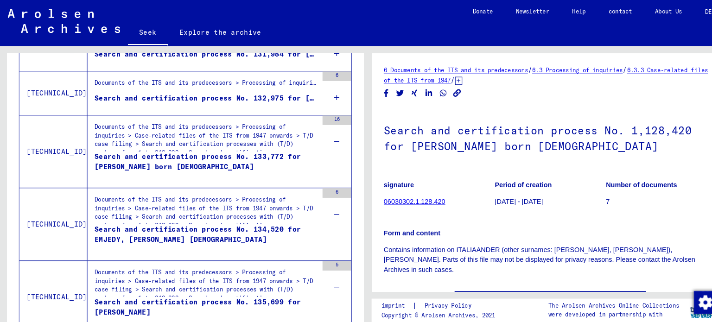
click at [324, 95] on icon at bounding box center [326, 94] width 5 height 32
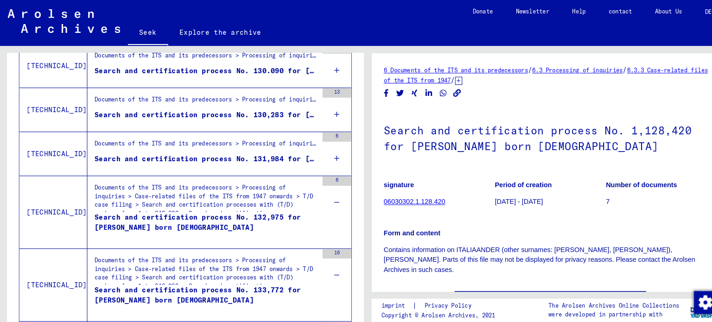
scroll to position [381, 0]
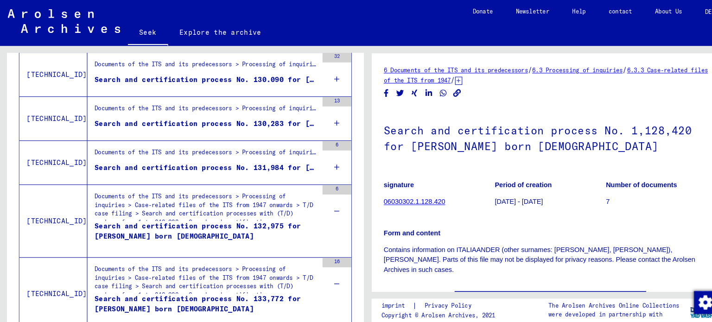
click at [324, 158] on icon at bounding box center [326, 162] width 5 height 32
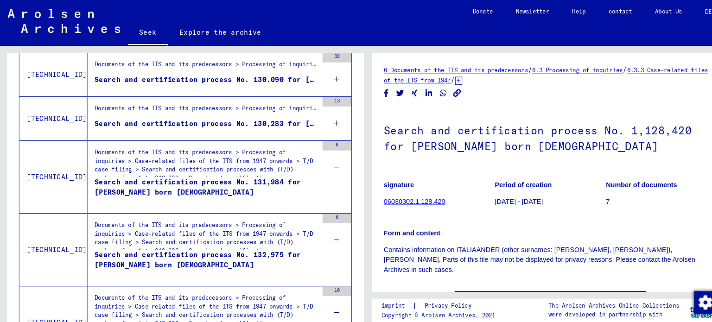
click at [324, 110] on icon at bounding box center [326, 119] width 5 height 32
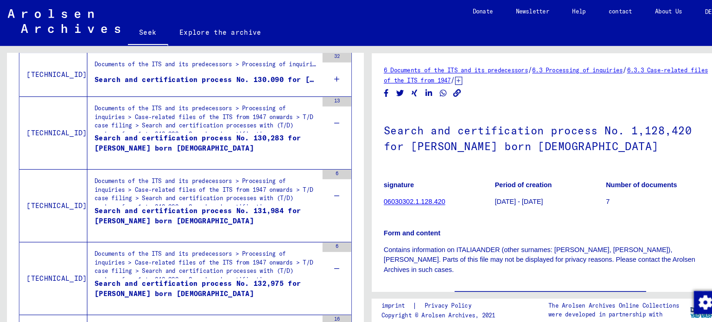
click at [324, 76] on icon at bounding box center [326, 76] width 5 height 32
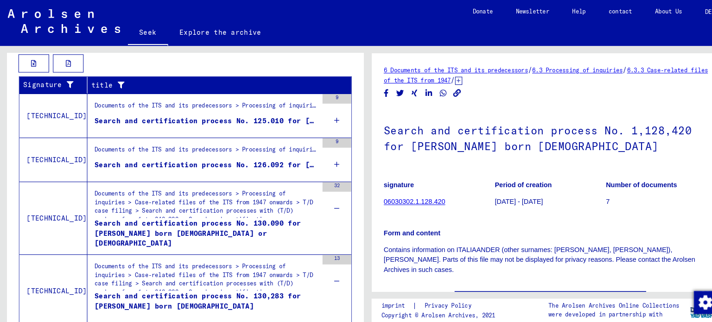
scroll to position [254, 0]
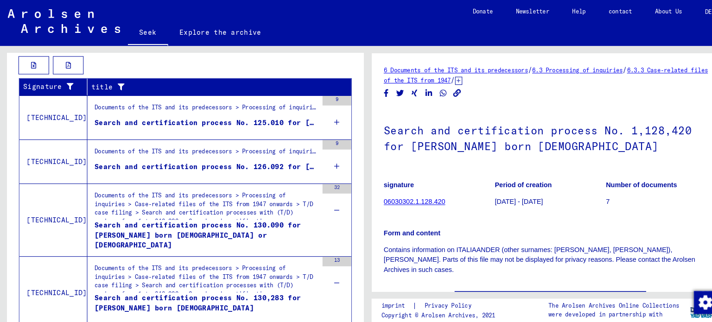
click at [315, 155] on div "9" at bounding box center [326, 156] width 28 height 42
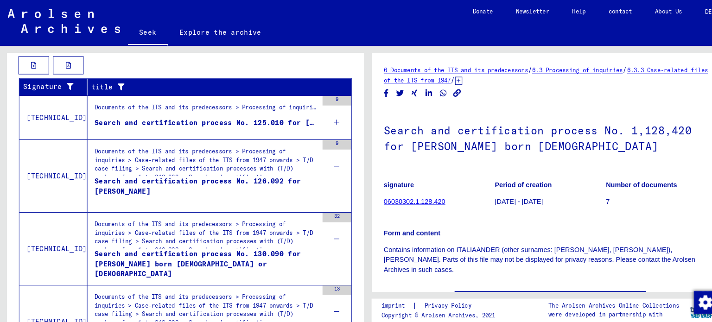
click at [324, 122] on icon at bounding box center [326, 118] width 5 height 32
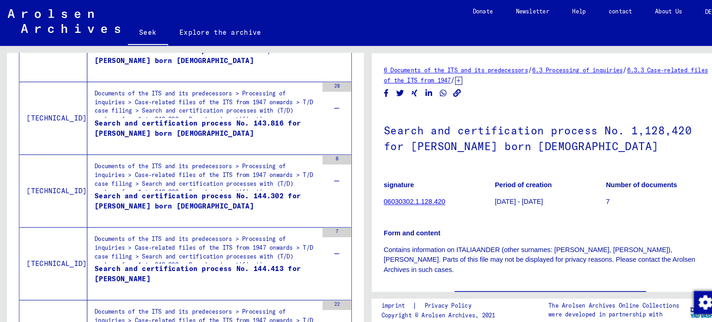
scroll to position [1842, 0]
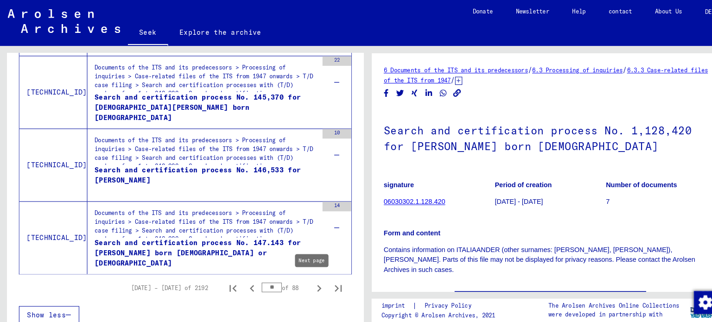
click at [307, 276] on icon "Next page" at bounding box center [309, 279] width 4 height 6
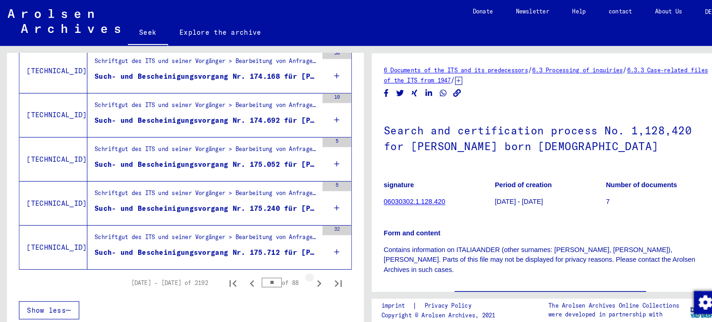
scroll to position [1147, 0]
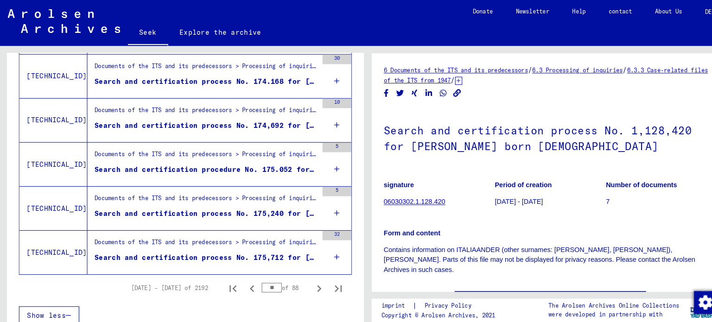
click at [317, 243] on div "32" at bounding box center [326, 244] width 28 height 42
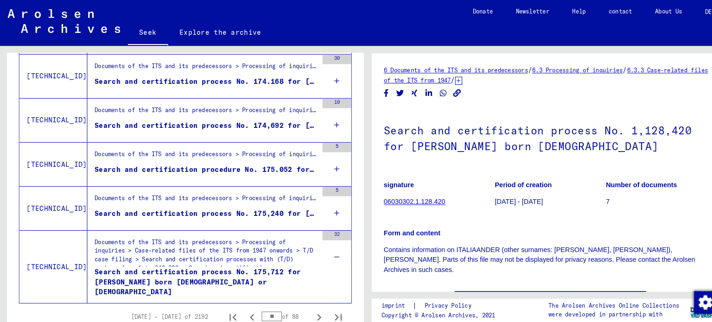
click at [324, 209] on icon at bounding box center [326, 206] width 5 height 32
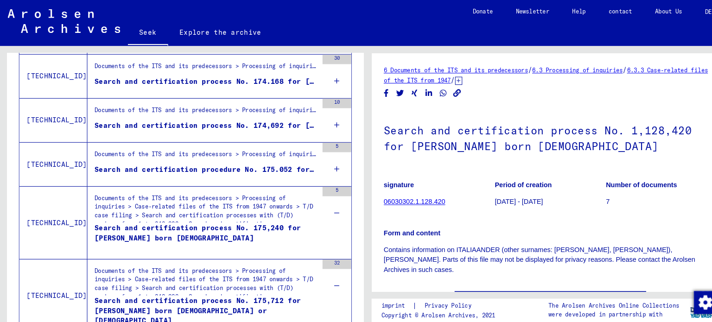
click at [316, 162] on div "5" at bounding box center [326, 159] width 28 height 42
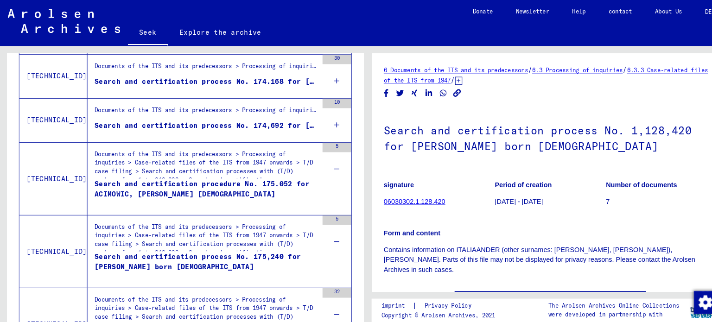
drag, startPoint x: 316, startPoint y: 117, endPoint x: 316, endPoint y: 87, distance: 30.6
click at [317, 104] on div "10" at bounding box center [326, 116] width 28 height 42
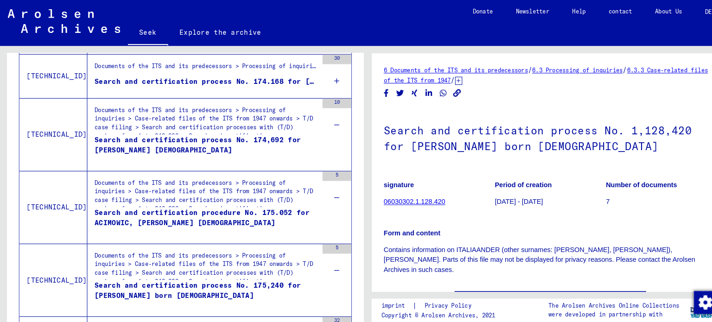
click at [312, 75] on div "30" at bounding box center [326, 74] width 28 height 42
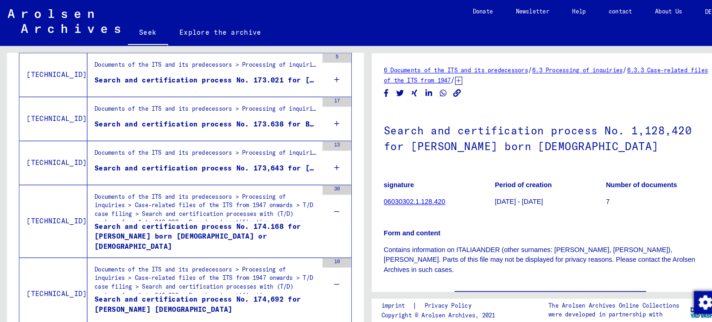
scroll to position [1005, 0]
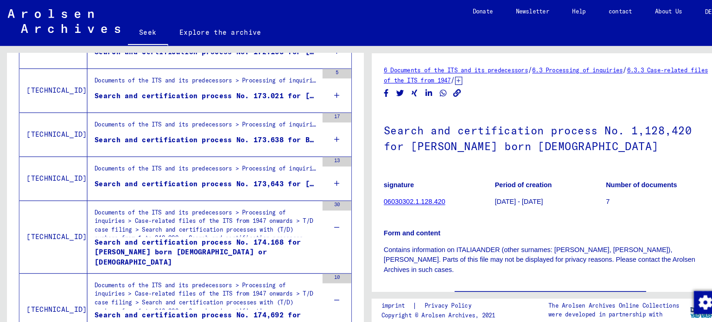
click at [324, 172] on icon at bounding box center [326, 177] width 5 height 32
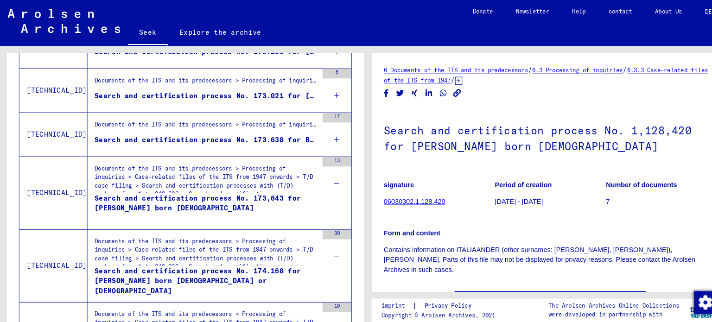
click at [313, 130] on div "17" at bounding box center [326, 130] width 28 height 42
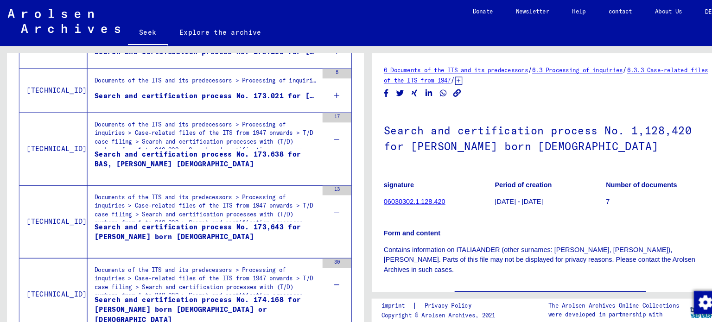
click at [324, 93] on icon at bounding box center [326, 92] width 5 height 32
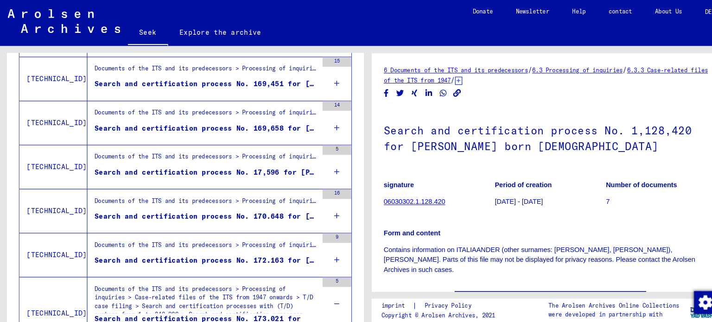
scroll to position [802, 0]
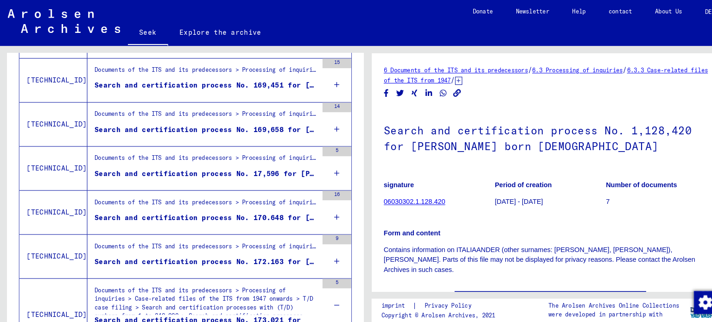
click at [314, 243] on div "9" at bounding box center [326, 248] width 28 height 42
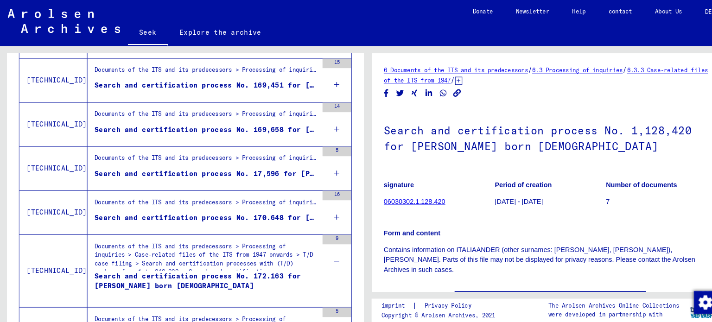
click at [324, 207] on icon at bounding box center [326, 210] width 5 height 32
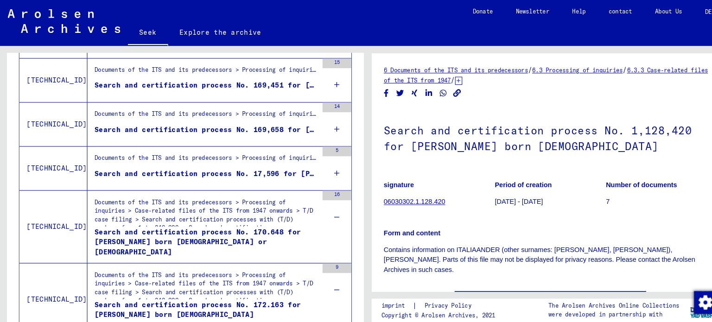
click at [313, 162] on div "5" at bounding box center [326, 163] width 28 height 42
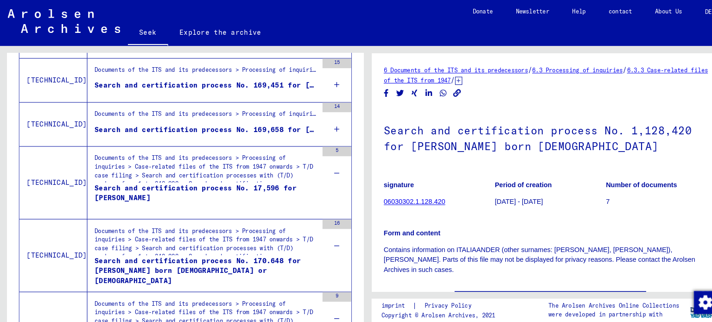
click at [323, 117] on div "14" at bounding box center [326, 120] width 28 height 42
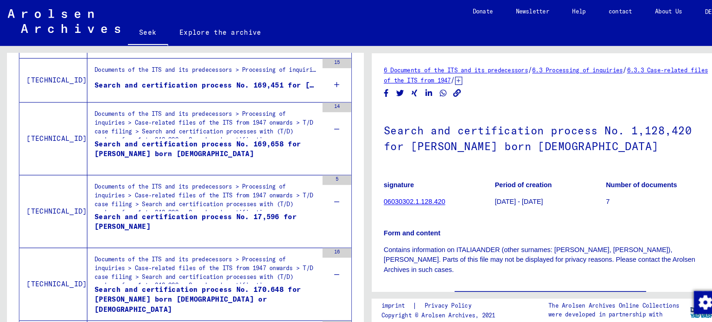
click at [324, 78] on icon at bounding box center [326, 82] width 5 height 32
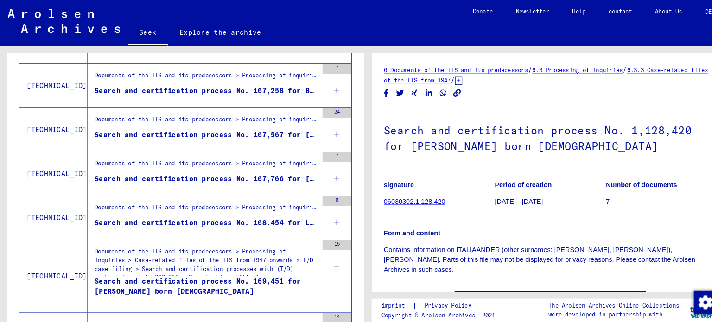
scroll to position [605, 0]
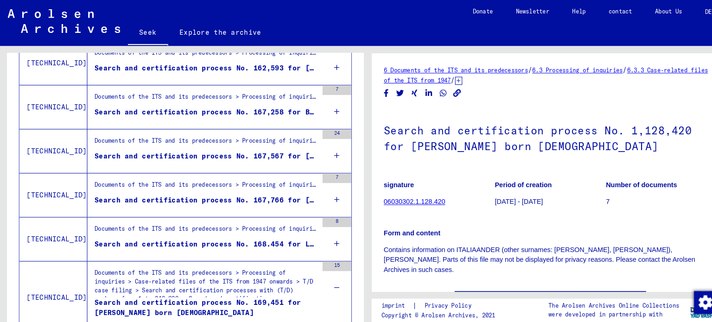
click at [324, 232] on icon at bounding box center [326, 236] width 5 height 32
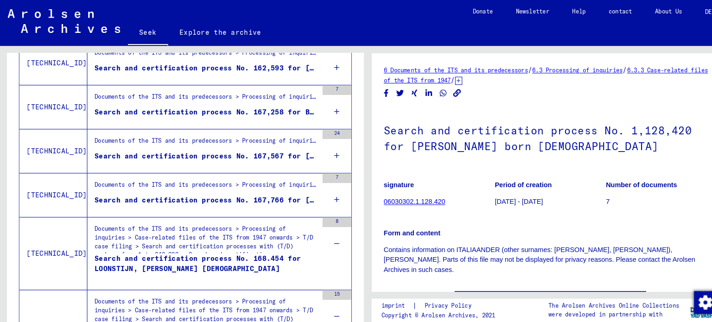
click at [322, 190] on div "7" at bounding box center [326, 189] width 28 height 42
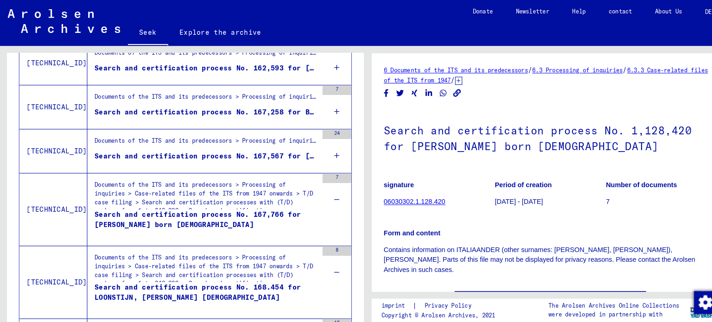
click at [324, 150] on icon at bounding box center [326, 150] width 5 height 32
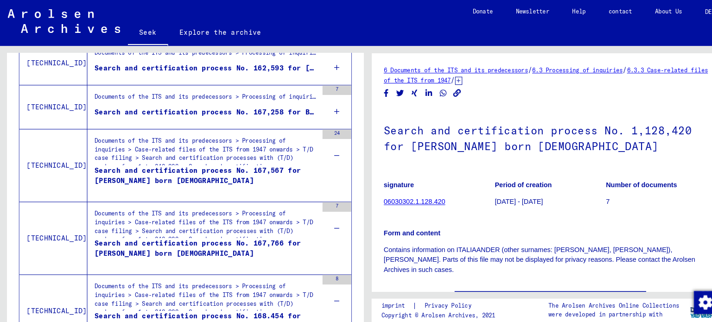
click at [324, 108] on icon at bounding box center [326, 108] width 5 height 32
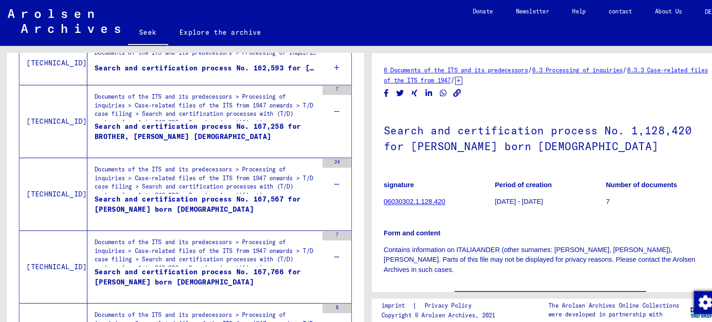
click at [315, 68] on div "6" at bounding box center [326, 61] width 28 height 42
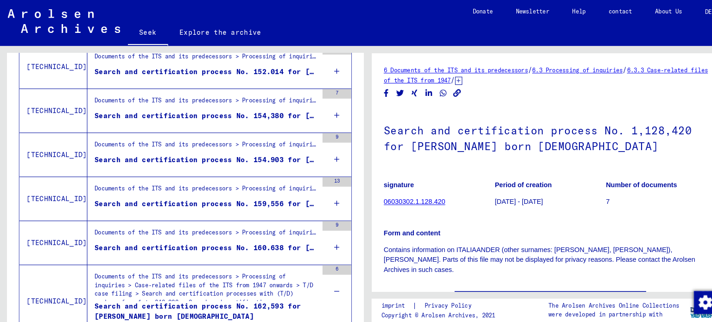
scroll to position [375, 0]
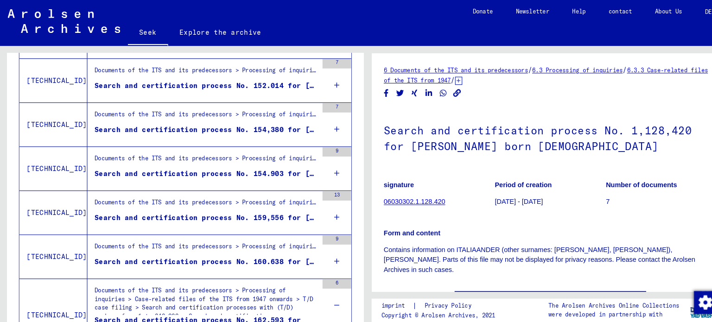
drag, startPoint x: 309, startPoint y: 254, endPoint x: 312, endPoint y: 249, distance: 5.9
click at [312, 253] on div "9" at bounding box center [326, 249] width 28 height 42
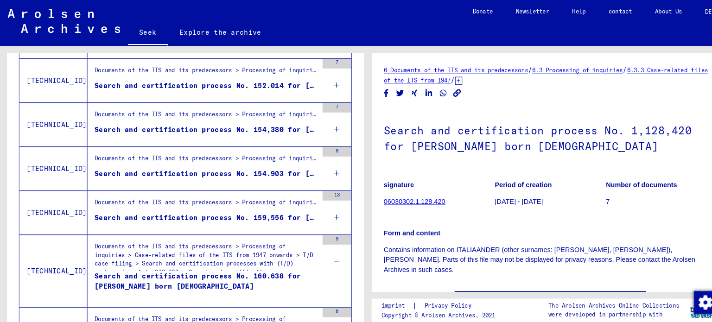
click at [312, 207] on div "13" at bounding box center [326, 206] width 28 height 42
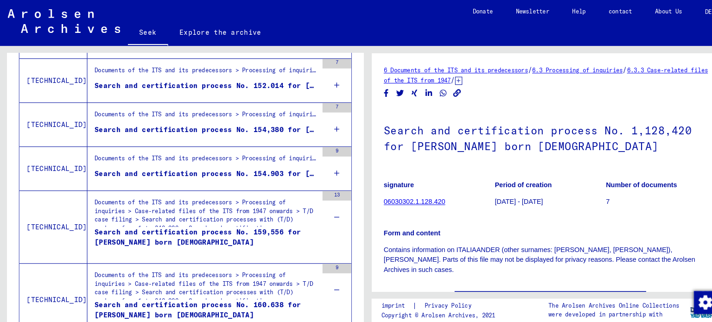
drag, startPoint x: 307, startPoint y: 168, endPoint x: 309, endPoint y: 161, distance: 7.1
click at [312, 167] on div "9" at bounding box center [326, 163] width 28 height 42
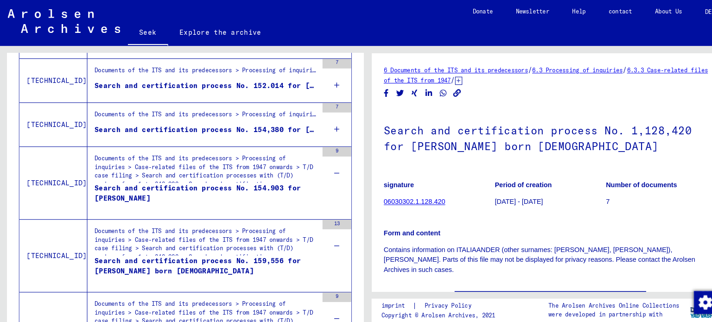
click at [312, 121] on div "7" at bounding box center [326, 121] width 28 height 42
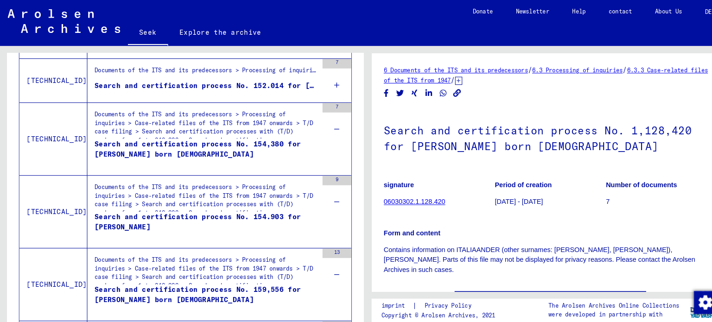
click at [312, 81] on div "7" at bounding box center [326, 78] width 28 height 42
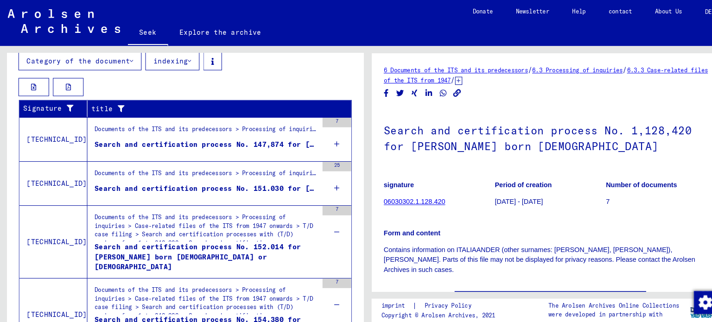
scroll to position [217, 0]
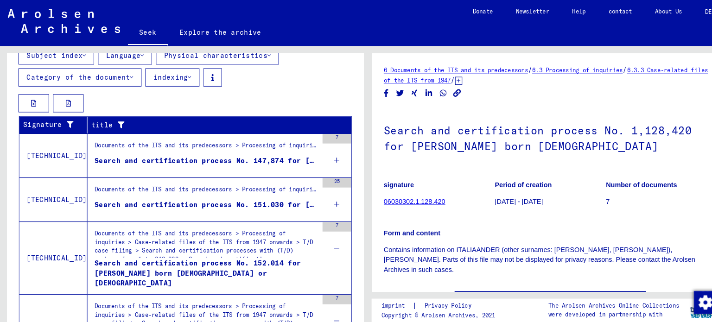
click at [324, 195] on icon at bounding box center [326, 198] width 5 height 32
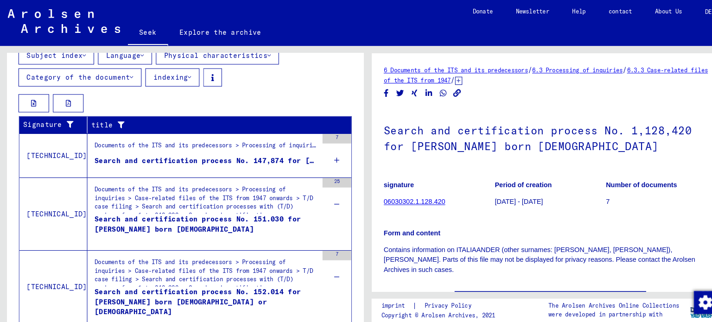
click at [324, 149] on div "7" at bounding box center [326, 151] width 28 height 42
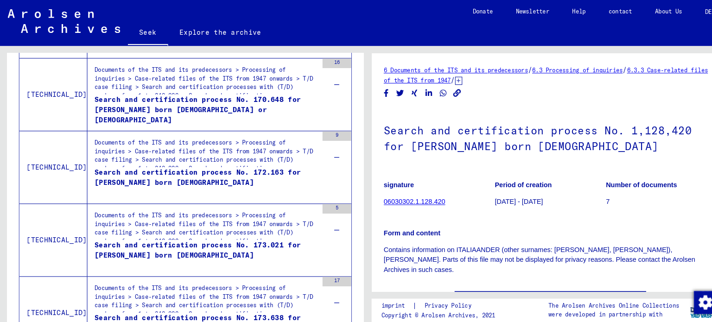
scroll to position [1842, 0]
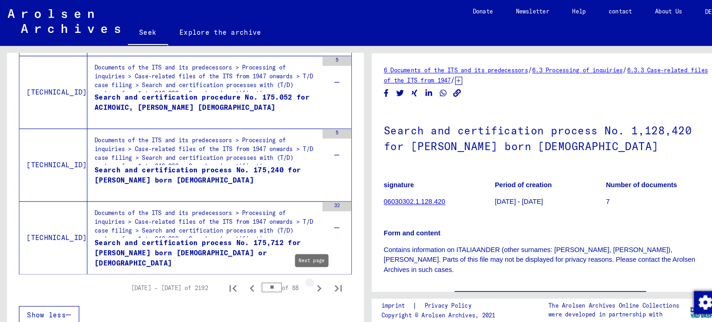
click at [304, 274] on icon "Next page" at bounding box center [309, 279] width 13 height 13
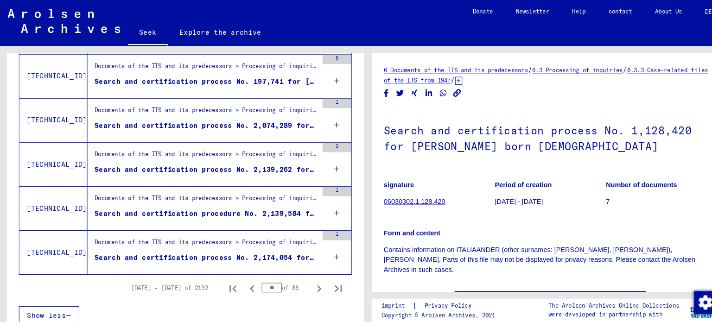
click at [324, 243] on icon at bounding box center [326, 249] width 5 height 32
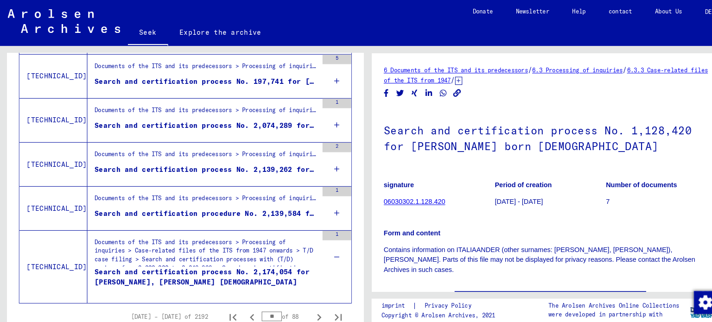
click at [323, 202] on div "1" at bounding box center [326, 202] width 28 height 42
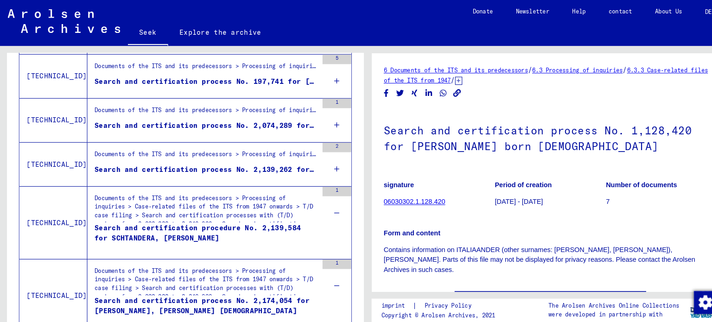
click at [324, 160] on icon at bounding box center [326, 163] width 5 height 32
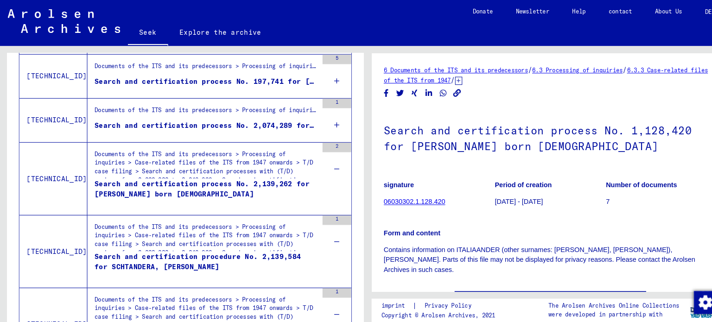
click at [318, 119] on div "1" at bounding box center [326, 116] width 28 height 42
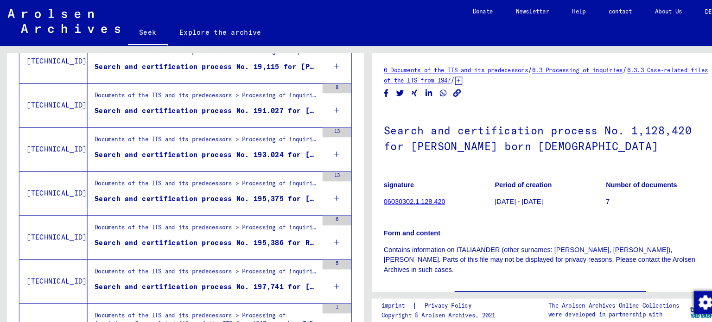
scroll to position [945, 0]
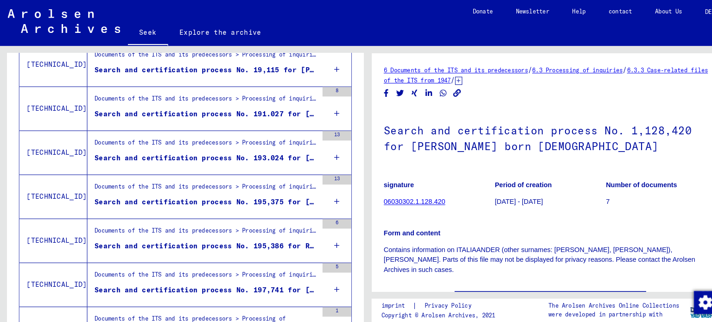
click at [322, 274] on div "5" at bounding box center [326, 276] width 28 height 42
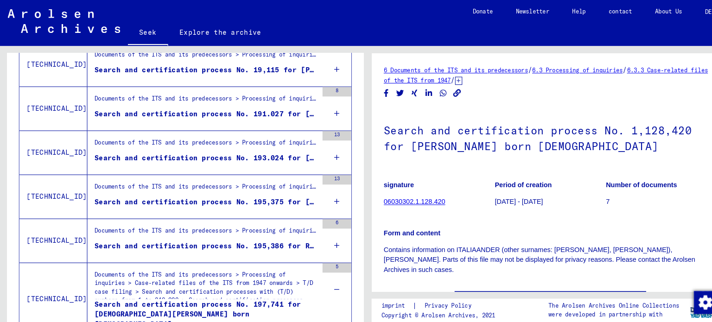
click at [322, 229] on div "6" at bounding box center [326, 233] width 28 height 42
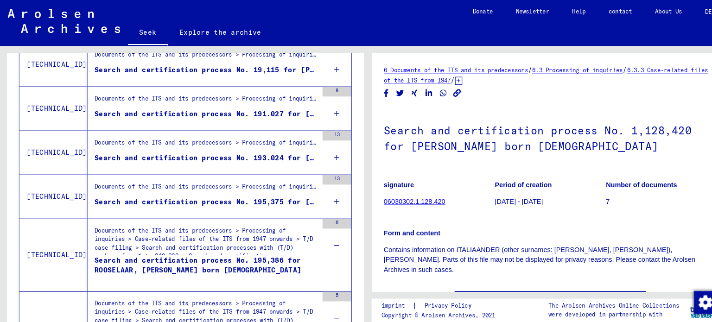
click at [324, 189] on icon at bounding box center [326, 195] width 5 height 32
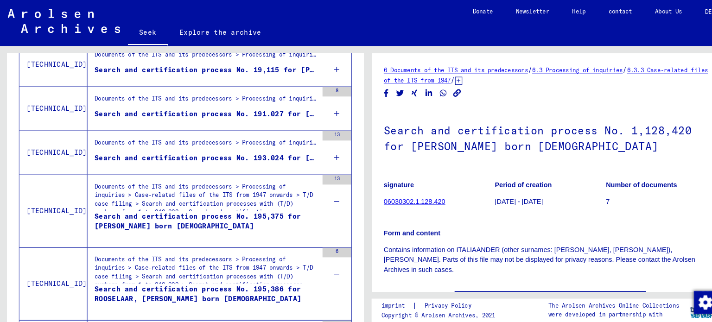
click at [322, 149] on div "13" at bounding box center [326, 148] width 28 height 42
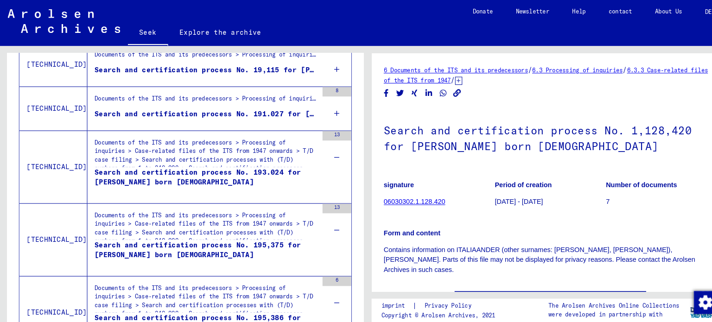
drag, startPoint x: 317, startPoint y: 101, endPoint x: 330, endPoint y: 191, distance: 91.8
click at [324, 100] on icon at bounding box center [326, 110] width 5 height 32
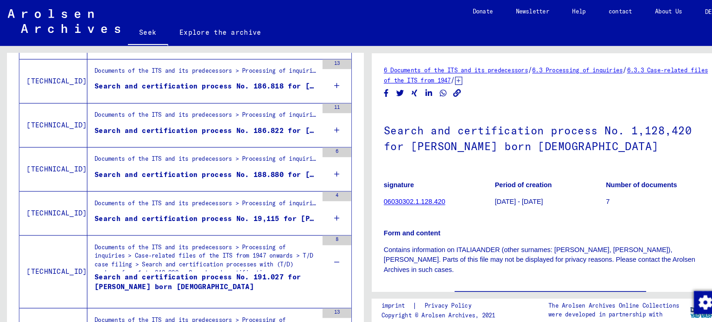
scroll to position [798, 0]
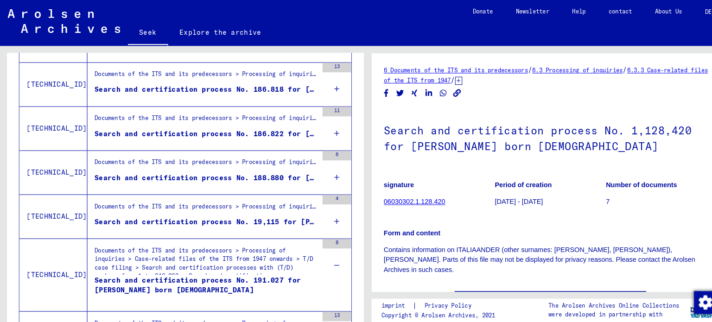
click at [315, 203] on div "4" at bounding box center [326, 210] width 28 height 42
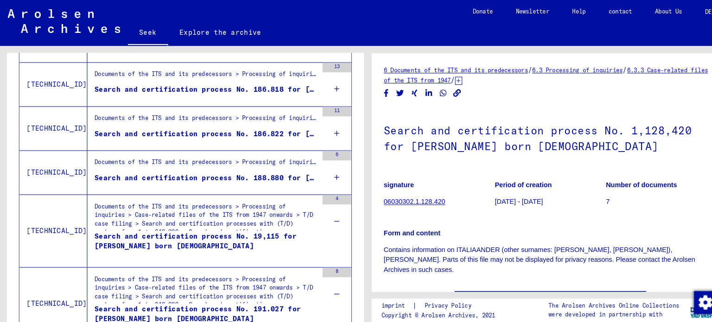
click at [324, 160] on icon at bounding box center [326, 171] width 5 height 32
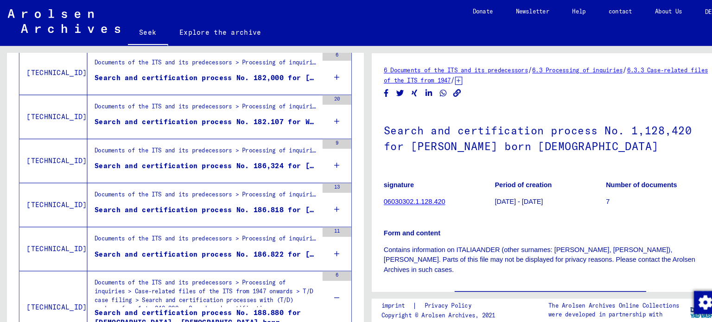
scroll to position [673, 0]
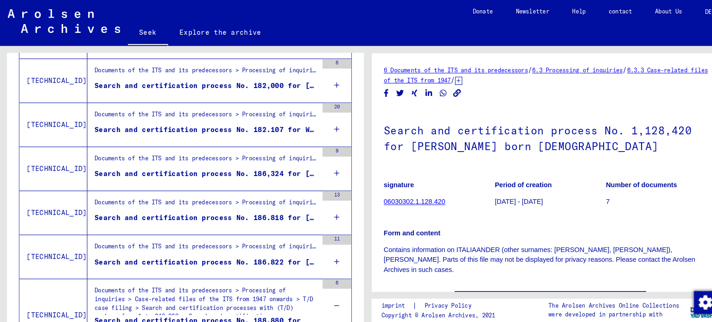
click at [322, 248] on div "11" at bounding box center [326, 249] width 28 height 42
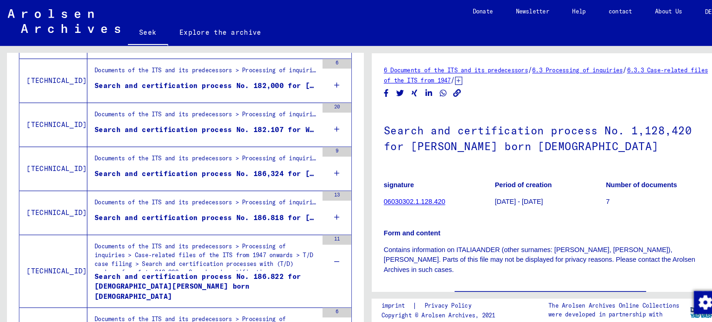
click at [322, 205] on div "13" at bounding box center [326, 206] width 28 height 42
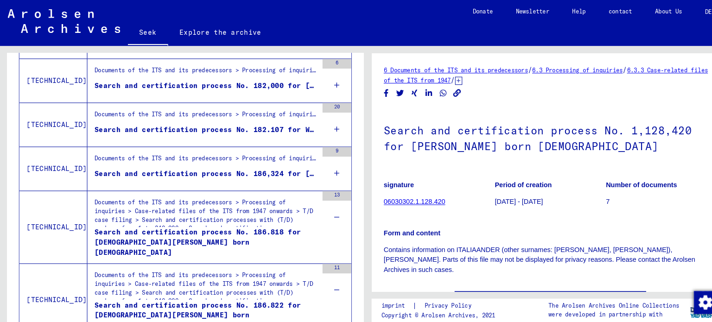
drag, startPoint x: 314, startPoint y: 167, endPoint x: 314, endPoint y: 153, distance: 13.9
click at [314, 166] on div "9" at bounding box center [326, 163] width 28 height 42
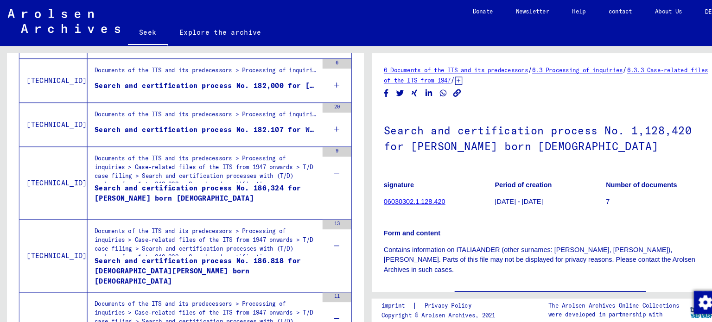
click at [312, 121] on div "20" at bounding box center [326, 121] width 28 height 42
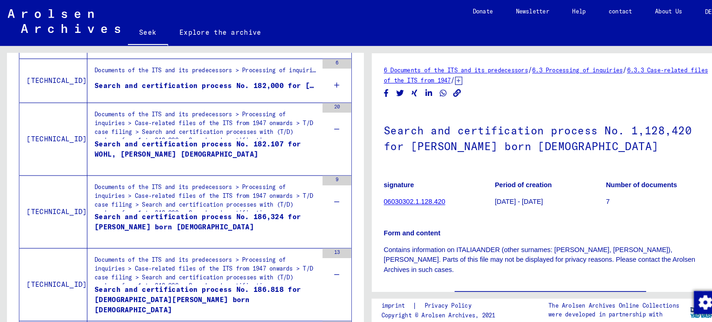
click at [304, 82] on td "Documents of the ITS and its predecessors > Processing of inquiries > Case-rela…" at bounding box center [212, 78] width 255 height 43
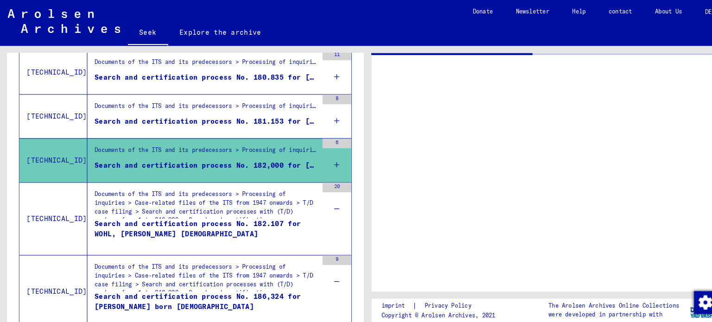
scroll to position [587, 0]
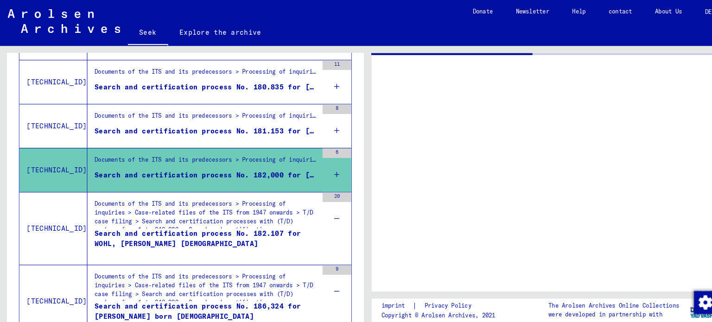
click at [316, 162] on div "6" at bounding box center [326, 165] width 28 height 42
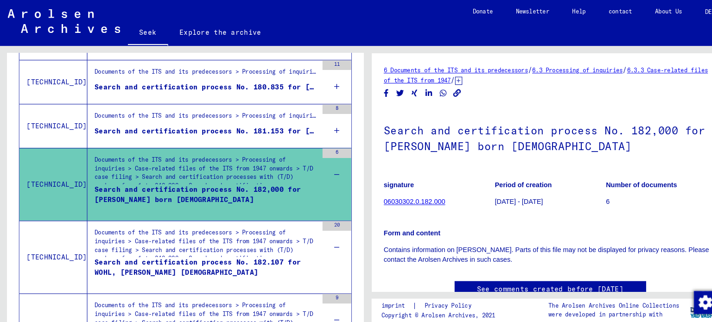
scroll to position [0, 0]
click at [324, 122] on div "8" at bounding box center [326, 122] width 28 height 42
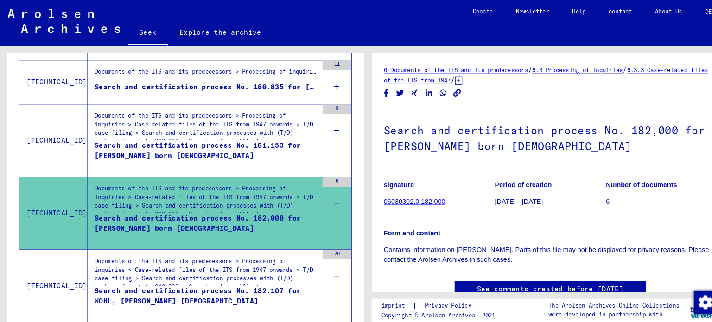
click at [315, 82] on div "11" at bounding box center [326, 79] width 28 height 42
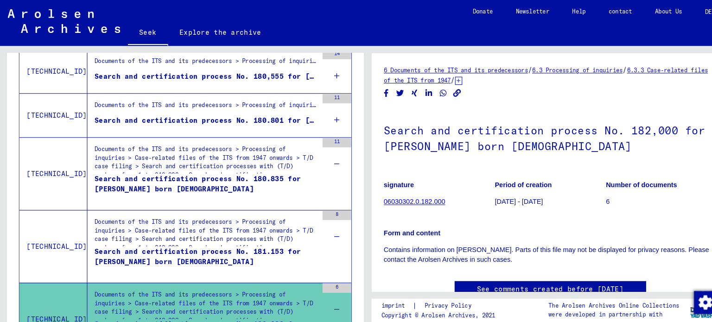
scroll to position [503, 0]
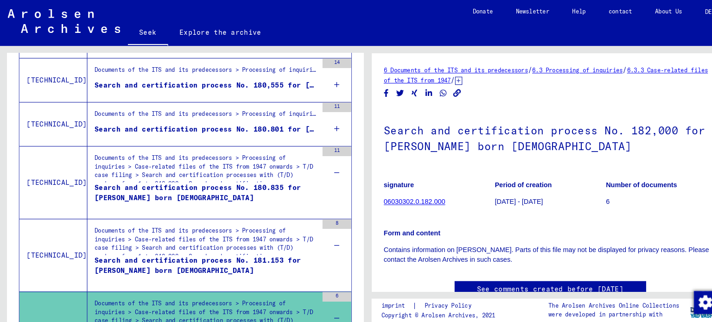
click at [315, 120] on div "11" at bounding box center [326, 120] width 28 height 42
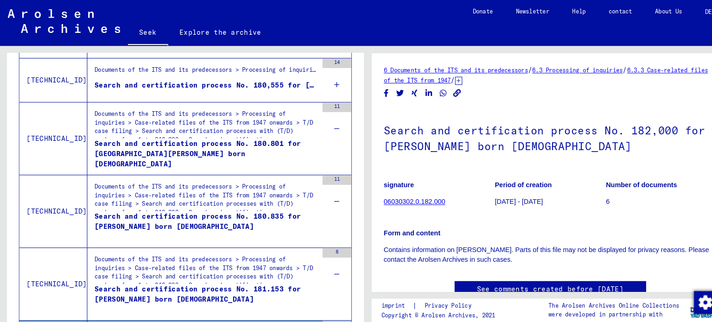
click at [324, 81] on icon at bounding box center [326, 82] width 5 height 32
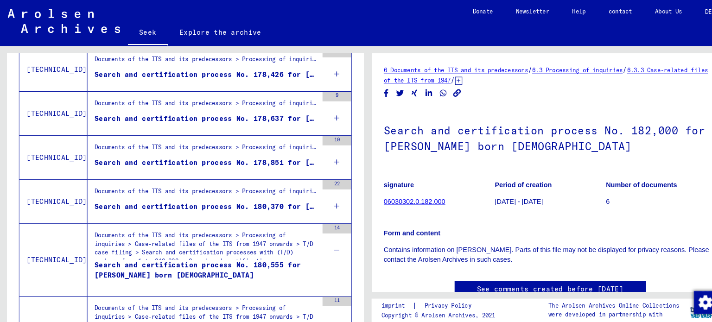
scroll to position [336, 0]
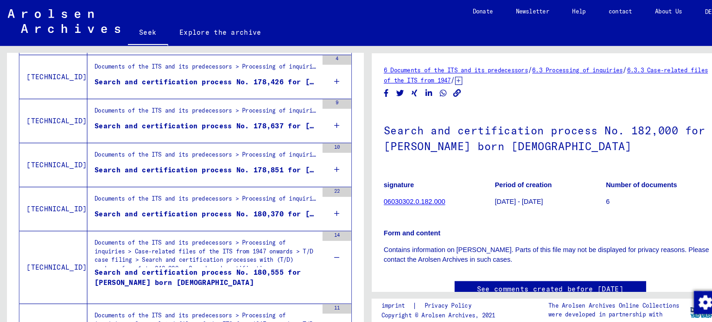
click at [324, 203] on icon at bounding box center [326, 206] width 5 height 32
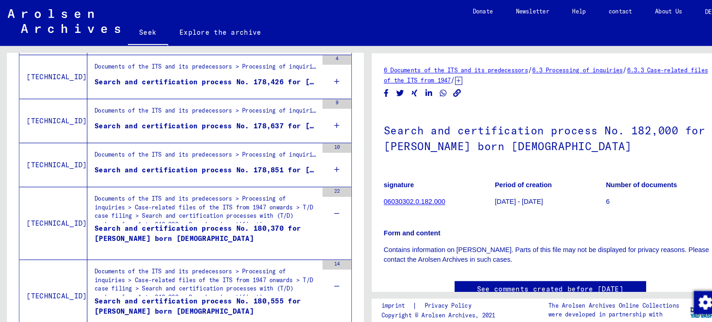
click at [324, 166] on icon at bounding box center [326, 164] width 5 height 32
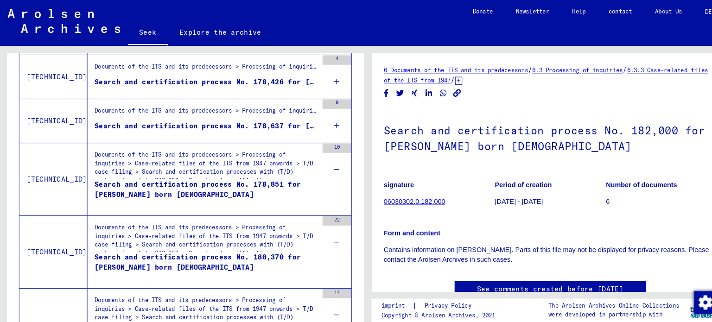
click at [324, 115] on icon at bounding box center [326, 121] width 5 height 32
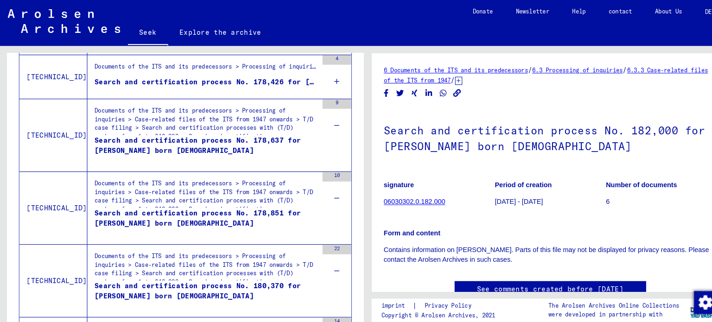
click at [316, 77] on div "4" at bounding box center [326, 74] width 28 height 42
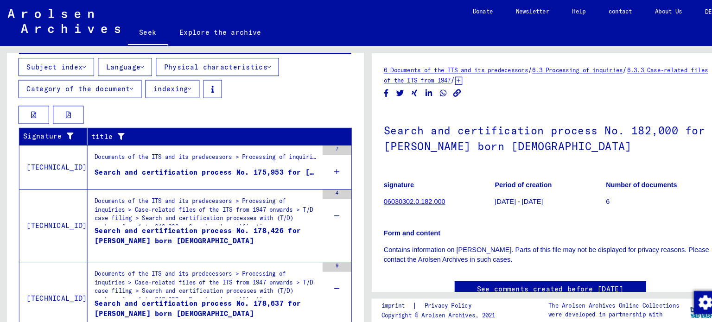
scroll to position [202, 0]
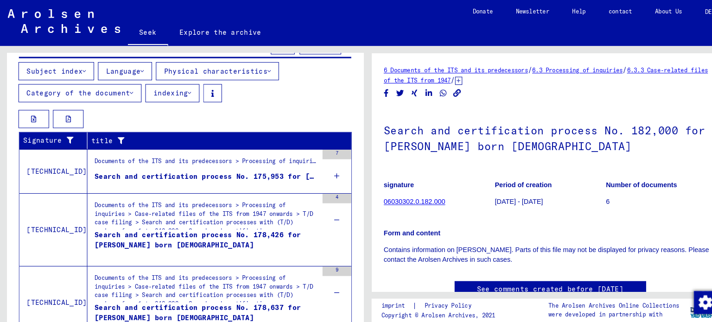
click at [322, 171] on div "7" at bounding box center [326, 166] width 28 height 42
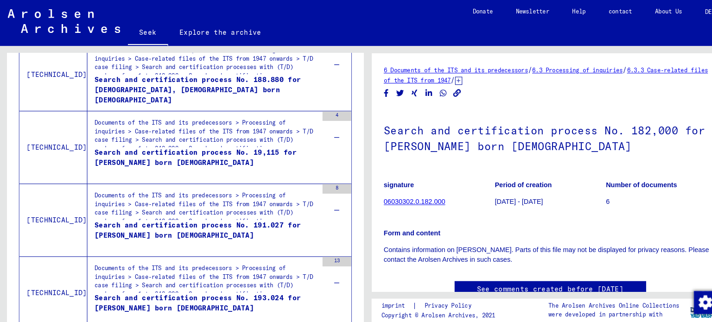
scroll to position [1842, 0]
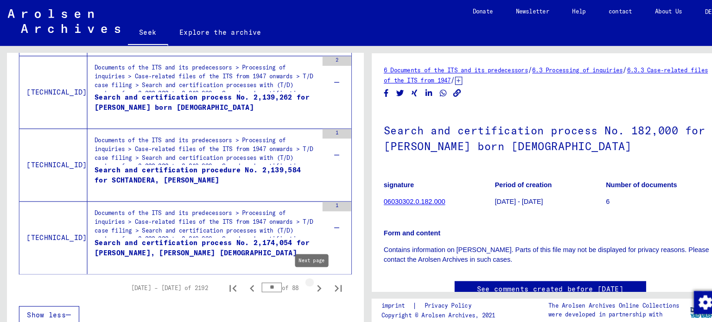
click at [307, 276] on icon "Next page" at bounding box center [309, 279] width 4 height 6
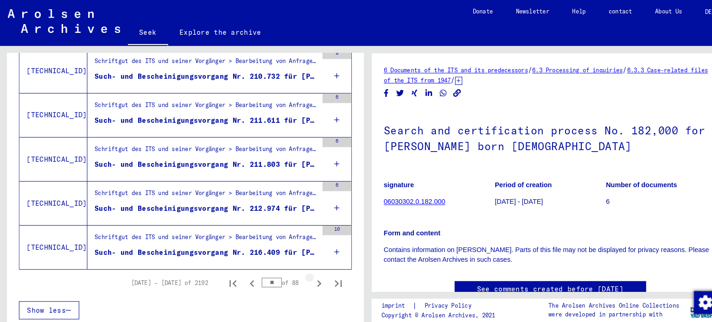
scroll to position [1147, 0]
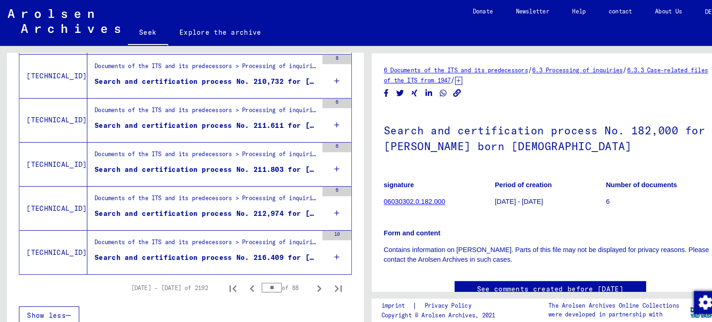
click at [317, 248] on div "10" at bounding box center [326, 244] width 28 height 42
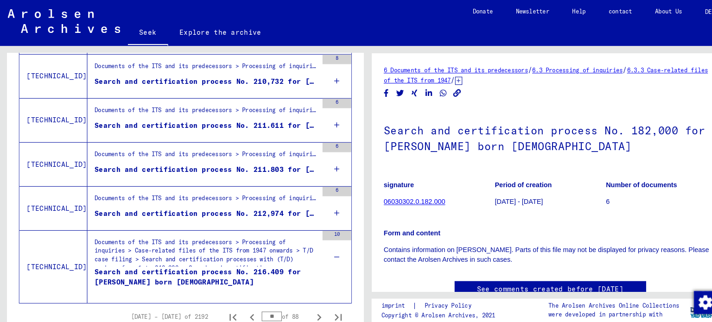
click at [324, 199] on div "6" at bounding box center [326, 202] width 28 height 42
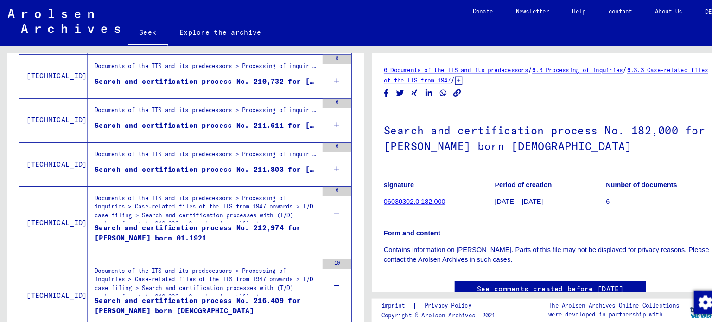
click at [316, 161] on div "6" at bounding box center [326, 159] width 28 height 42
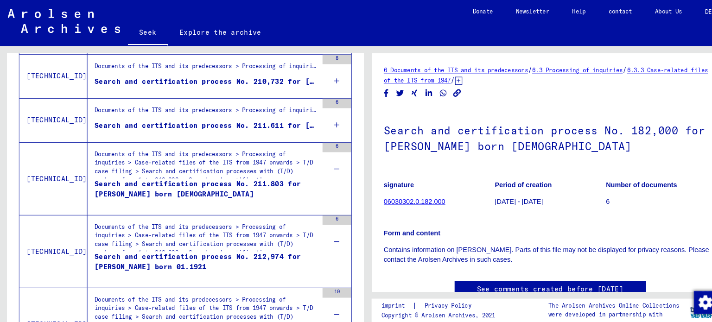
click at [312, 119] on div "6" at bounding box center [326, 116] width 28 height 42
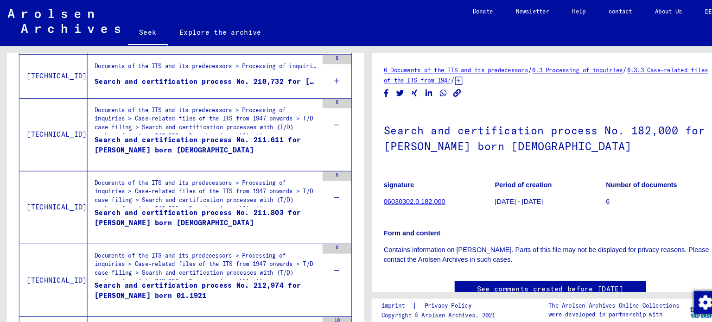
click at [312, 77] on div "8" at bounding box center [326, 74] width 28 height 42
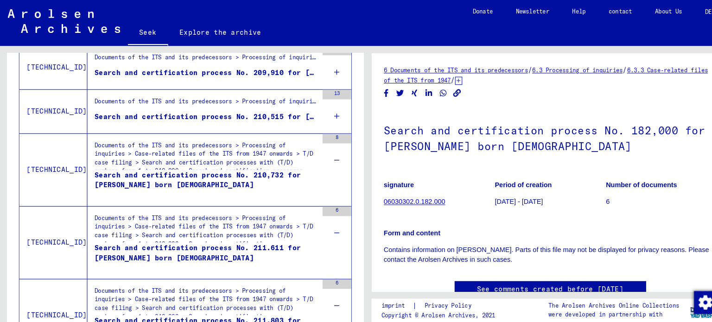
scroll to position [1060, 0]
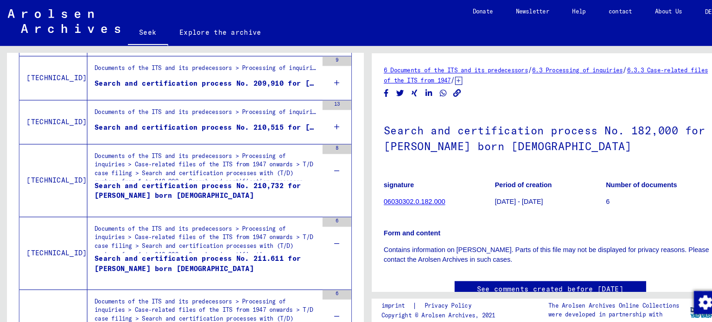
click at [312, 126] on div "13" at bounding box center [326, 118] width 28 height 42
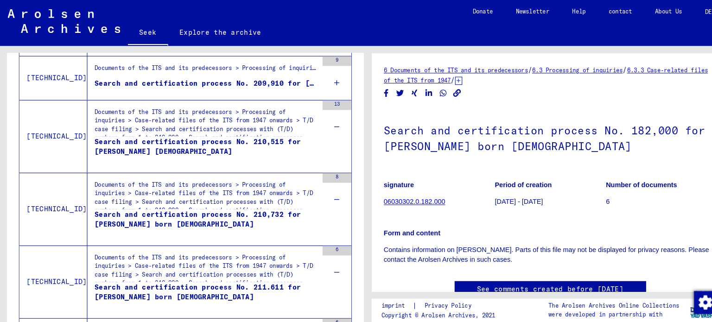
click at [315, 82] on div "9" at bounding box center [326, 76] width 28 height 42
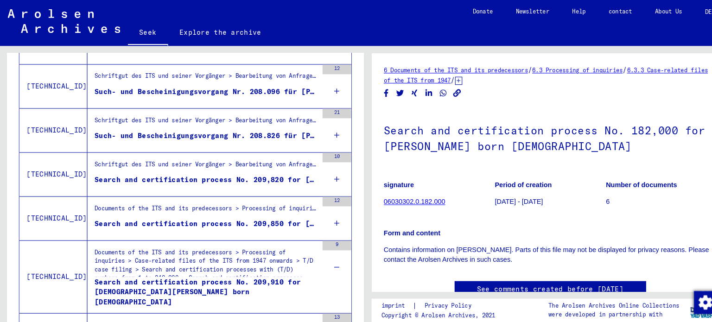
scroll to position [875, 0]
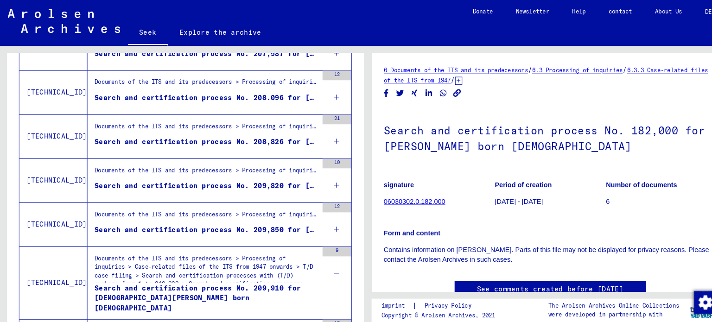
click at [324, 216] on icon at bounding box center [326, 222] width 5 height 32
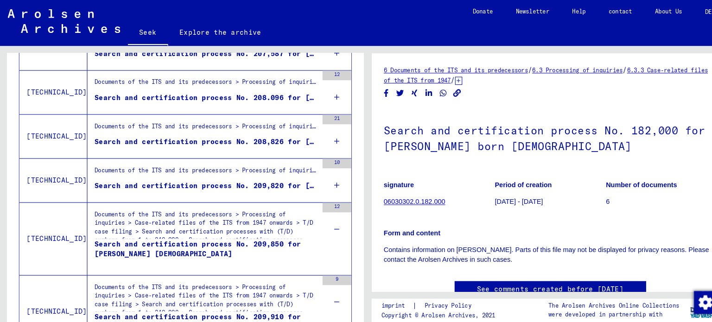
click at [324, 174] on icon at bounding box center [326, 179] width 5 height 32
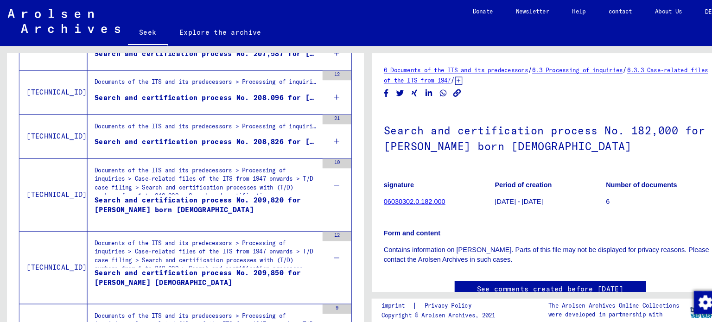
click at [324, 136] on icon at bounding box center [326, 137] width 5 height 32
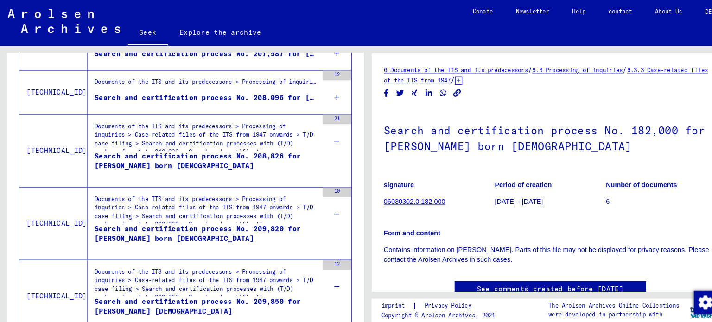
click at [324, 92] on icon at bounding box center [326, 94] width 5 height 32
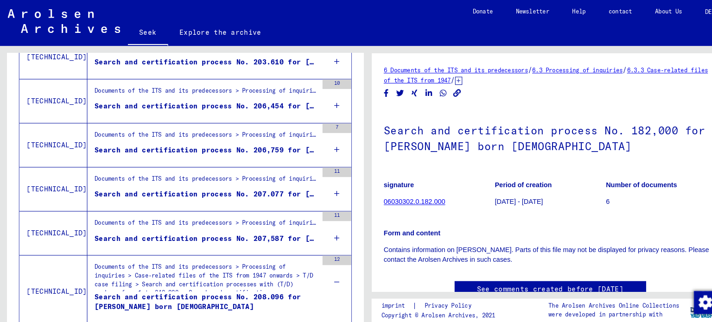
scroll to position [695, 0]
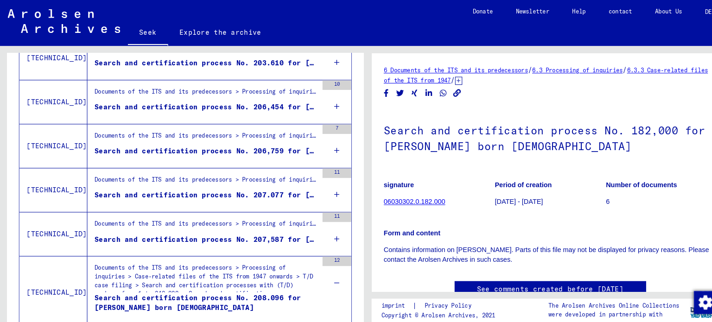
click at [324, 227] on icon at bounding box center [326, 231] width 5 height 32
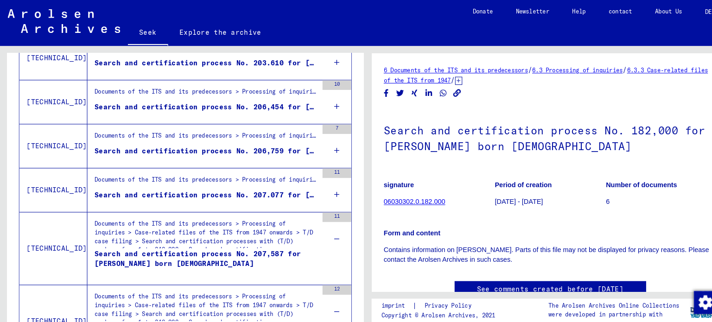
click at [324, 184] on icon at bounding box center [326, 188] width 5 height 32
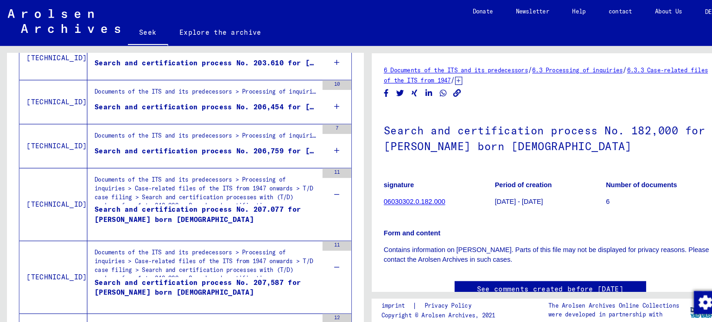
click at [315, 140] on div "7" at bounding box center [326, 142] width 28 height 42
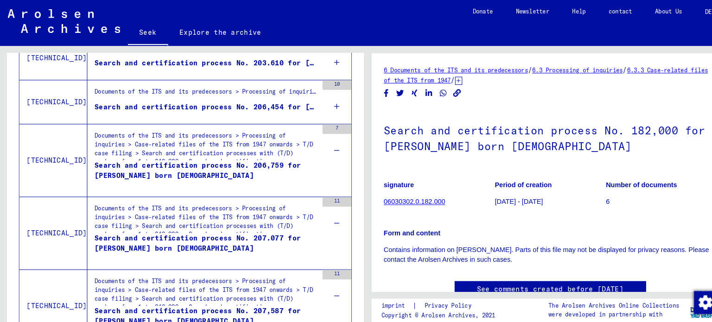
click at [324, 99] on icon at bounding box center [326, 103] width 5 height 32
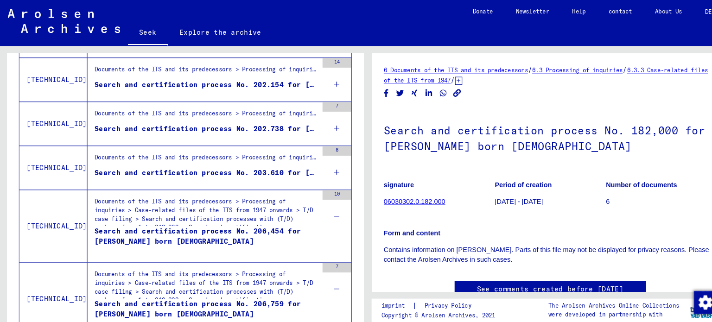
scroll to position [546, 0]
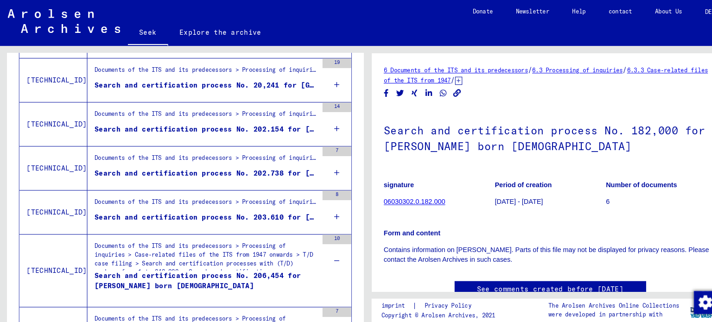
click at [324, 203] on div "8" at bounding box center [326, 205] width 28 height 42
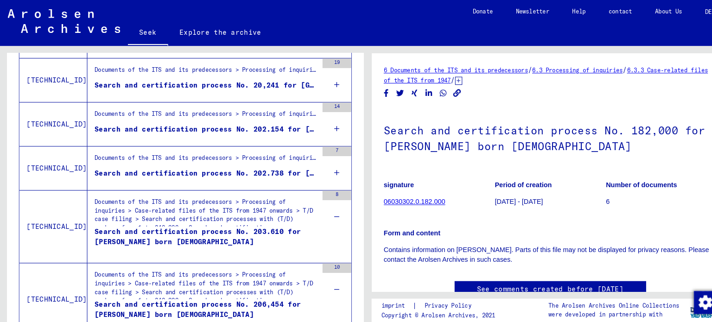
click at [324, 159] on icon at bounding box center [326, 167] width 5 height 32
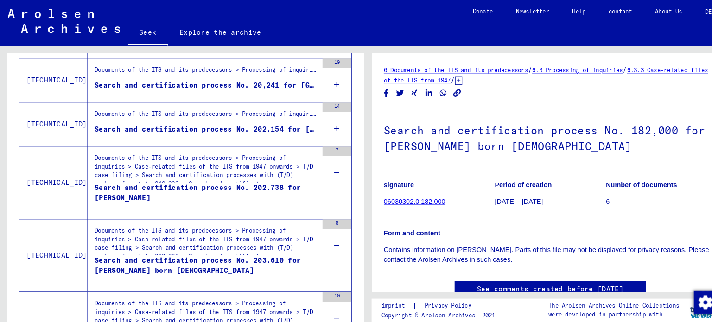
click at [325, 124] on div "14" at bounding box center [326, 120] width 28 height 42
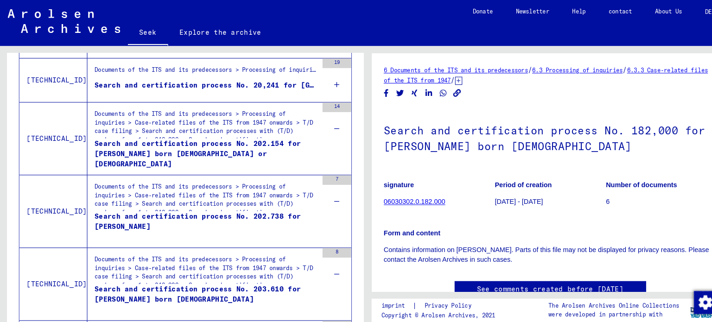
click at [324, 76] on div "19" at bounding box center [326, 78] width 28 height 42
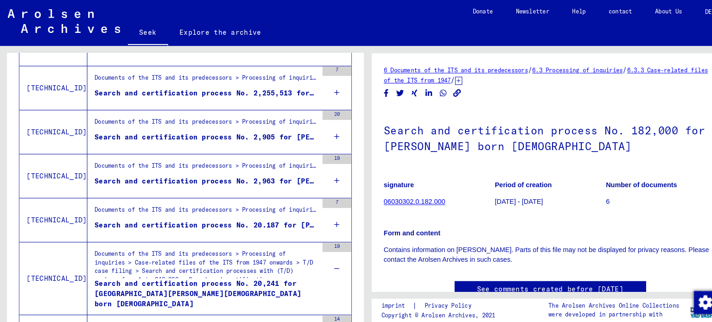
scroll to position [359, 0]
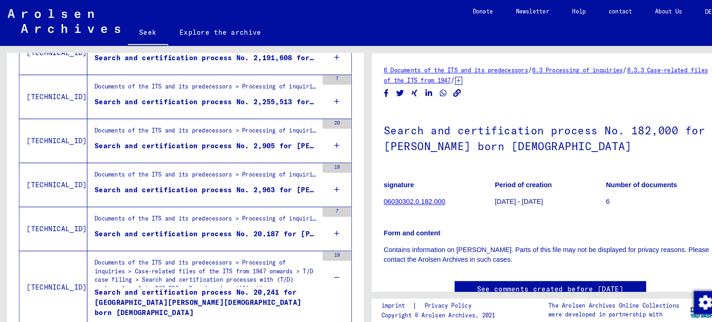
click at [324, 226] on icon at bounding box center [326, 226] width 5 height 32
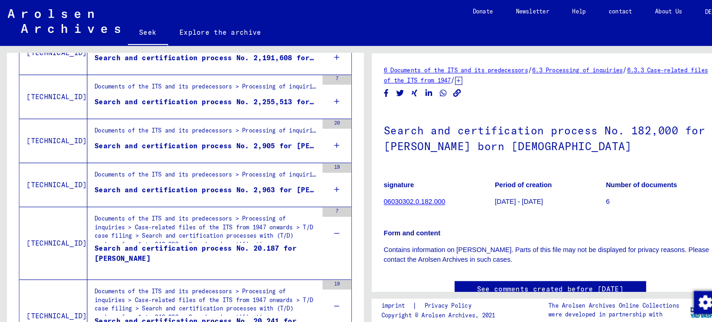
click at [324, 178] on icon at bounding box center [326, 183] width 5 height 32
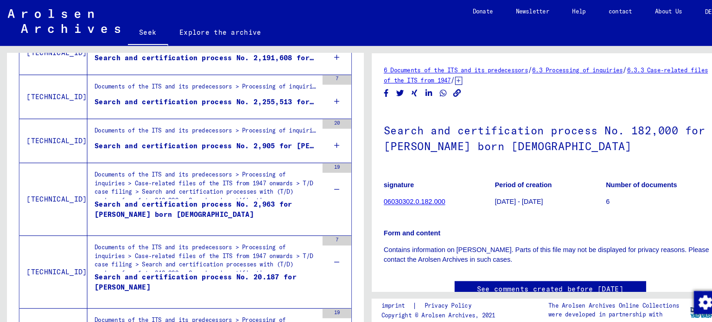
click at [323, 139] on div "20" at bounding box center [326, 136] width 28 height 42
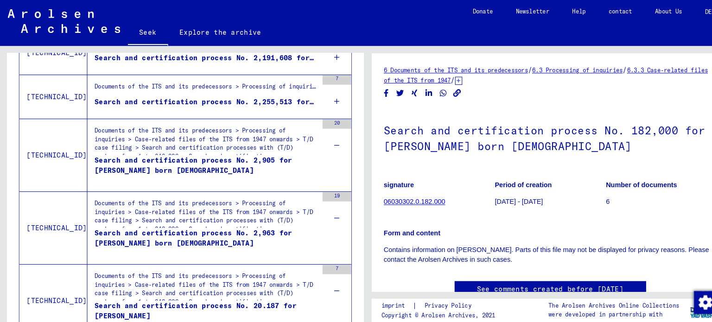
click at [322, 95] on div "7" at bounding box center [326, 94] width 28 height 42
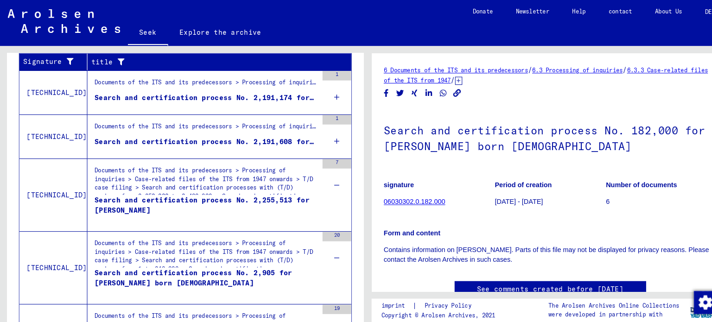
scroll to position [230, 0]
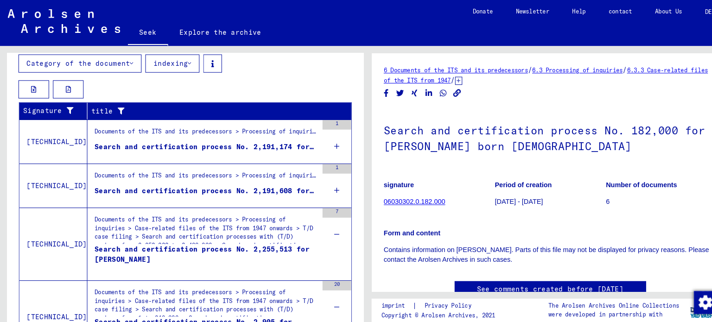
click at [322, 184] on div "1" at bounding box center [326, 180] width 28 height 42
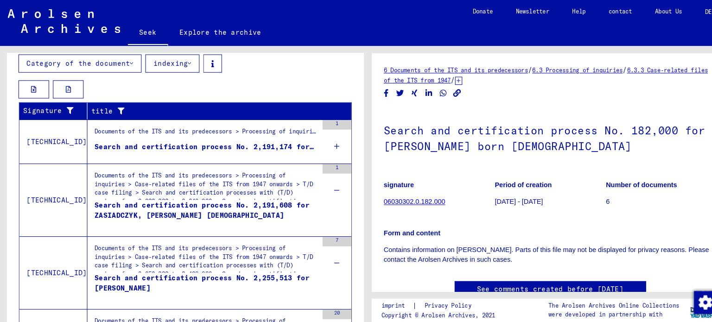
click at [326, 140] on div "1" at bounding box center [326, 137] width 28 height 42
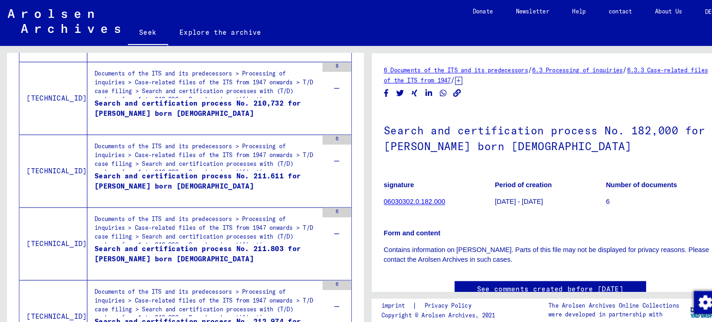
scroll to position [1842, 0]
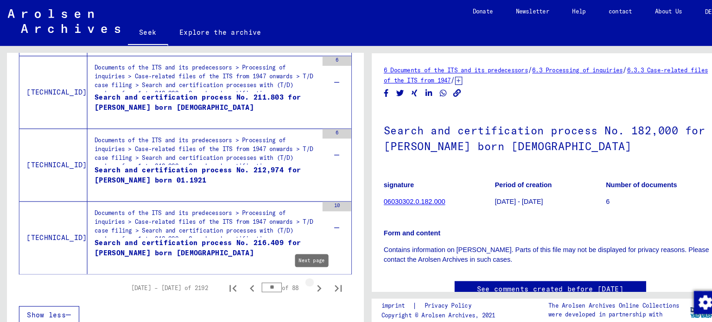
click at [303, 273] on icon "Next page" at bounding box center [309, 279] width 13 height 13
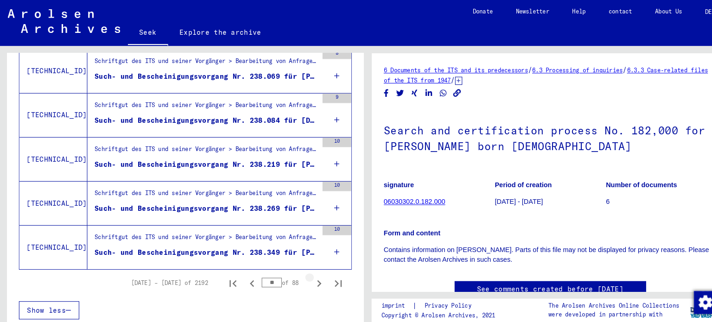
scroll to position [1147, 0]
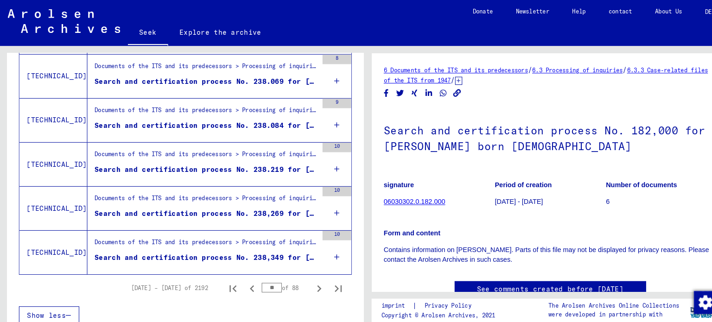
click at [324, 246] on icon at bounding box center [326, 249] width 5 height 32
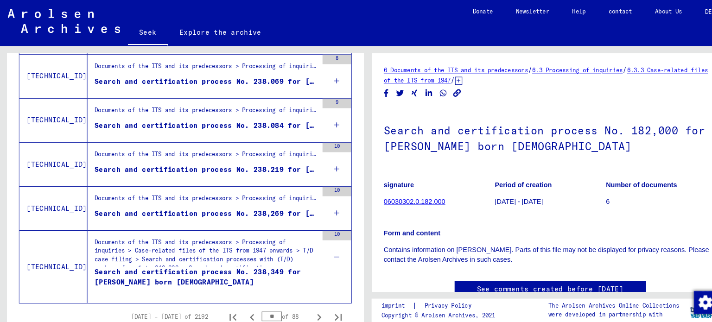
click at [324, 195] on icon at bounding box center [326, 206] width 5 height 32
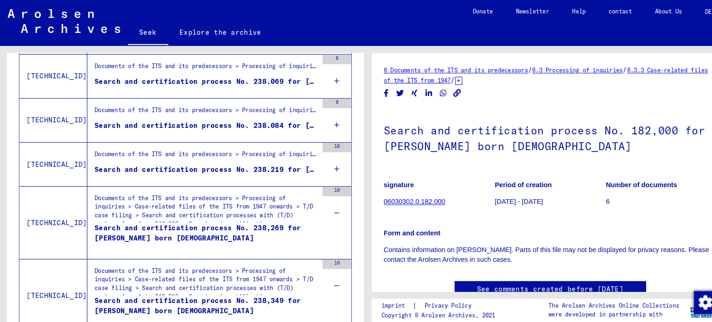
drag, startPoint x: 314, startPoint y: 157, endPoint x: 314, endPoint y: 117, distance: 39.4
click at [314, 155] on div "10" at bounding box center [326, 159] width 28 height 42
drag, startPoint x: 314, startPoint y: 117, endPoint x: 314, endPoint y: 109, distance: 7.9
click at [314, 117] on div "9" at bounding box center [326, 116] width 28 height 42
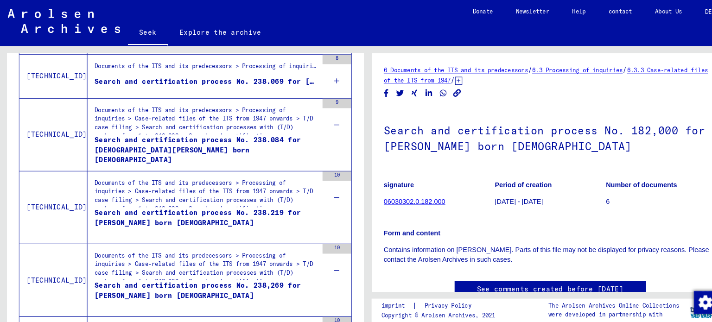
click at [315, 76] on div "8" at bounding box center [326, 74] width 28 height 42
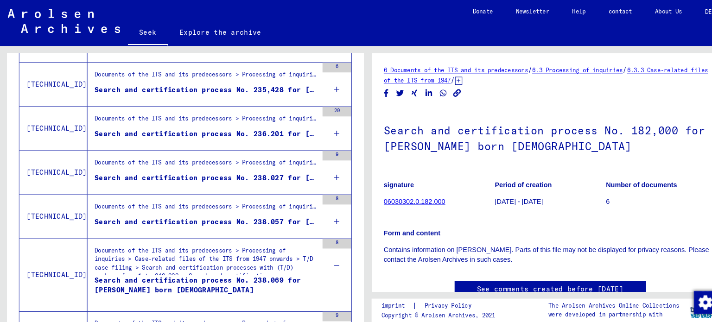
scroll to position [957, 0]
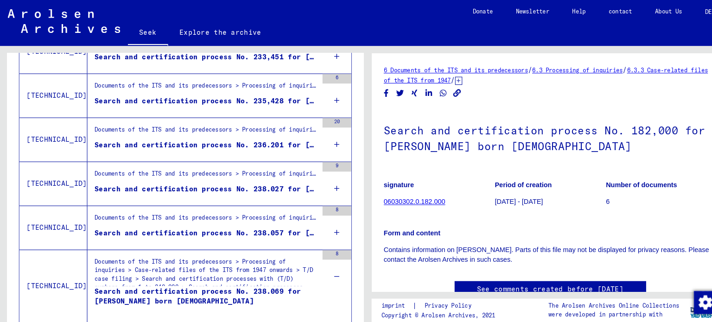
click at [321, 222] on div "8" at bounding box center [326, 221] width 28 height 42
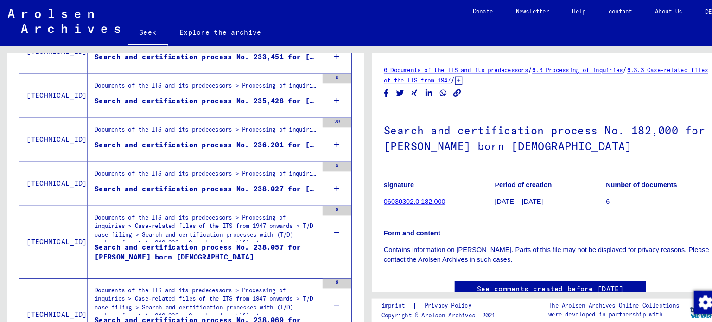
drag, startPoint x: 314, startPoint y: 176, endPoint x: 316, endPoint y: 168, distance: 8.0
click at [314, 175] on div "9" at bounding box center [326, 178] width 28 height 42
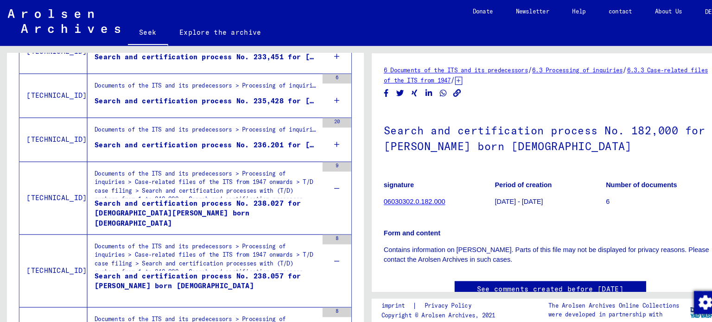
drag, startPoint x: 321, startPoint y: 139, endPoint x: 320, endPoint y: 133, distance: 6.6
click at [324, 138] on icon at bounding box center [326, 140] width 5 height 32
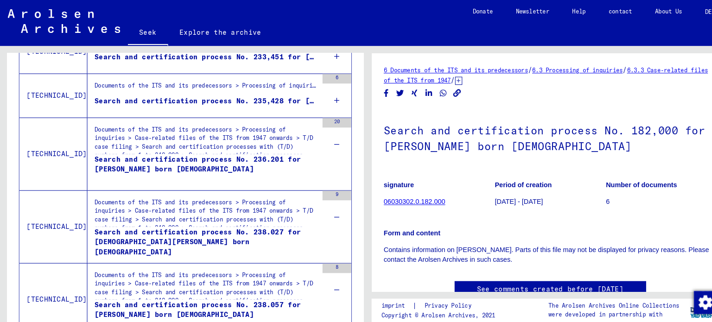
click at [312, 93] on div "6" at bounding box center [326, 93] width 28 height 42
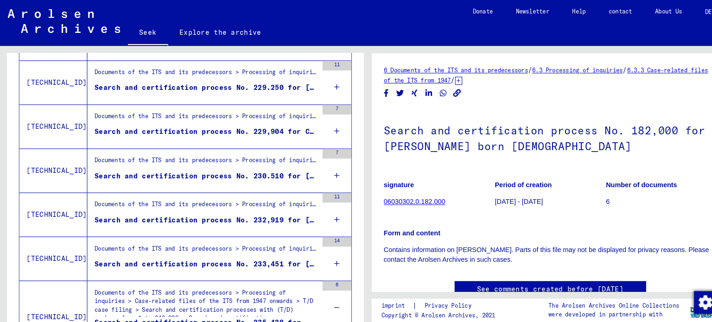
scroll to position [753, 0]
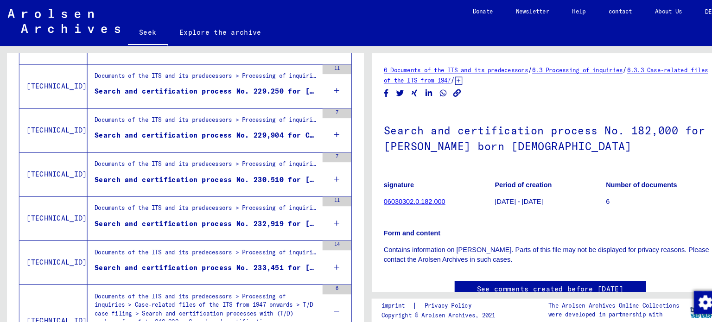
drag, startPoint x: 307, startPoint y: 261, endPoint x: 328, endPoint y: 230, distance: 37.8
click at [312, 259] on div "14" at bounding box center [326, 254] width 28 height 42
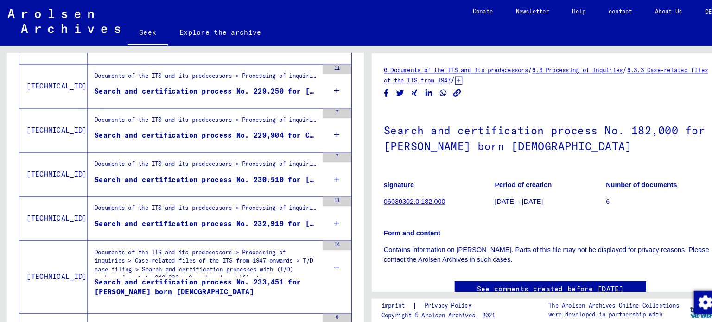
click at [324, 211] on icon at bounding box center [326, 216] width 5 height 32
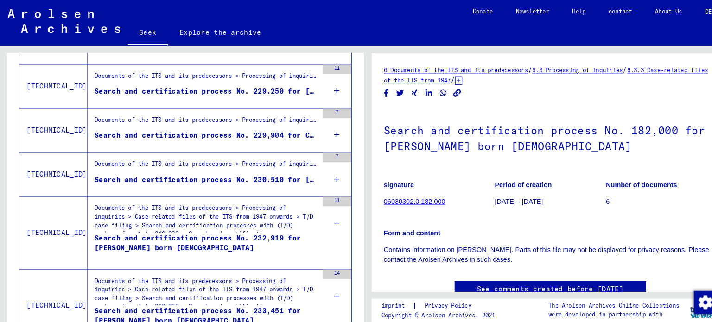
click at [322, 163] on div "7" at bounding box center [326, 169] width 28 height 42
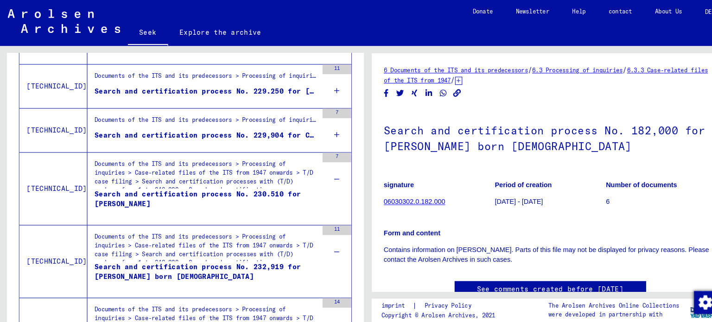
click at [324, 129] on icon at bounding box center [326, 130] width 5 height 32
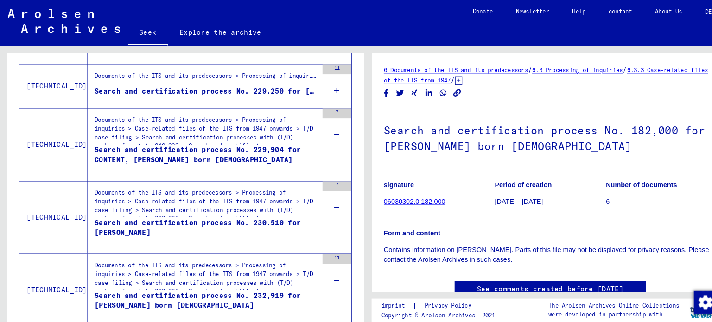
drag, startPoint x: 323, startPoint y: 83, endPoint x: 323, endPoint y: 90, distance: 6.5
click at [323, 84] on div "11" at bounding box center [326, 84] width 28 height 42
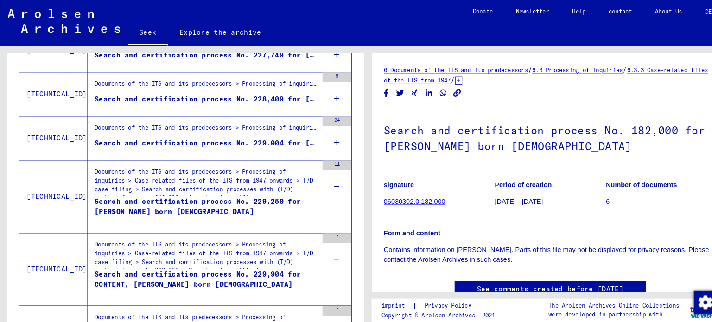
scroll to position [650, 0]
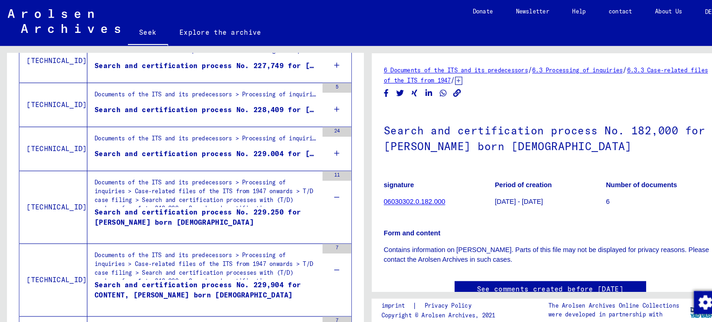
click at [322, 145] on div "24" at bounding box center [326, 144] width 28 height 42
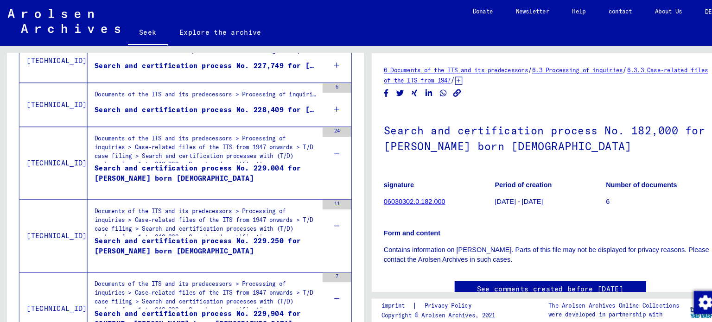
click at [318, 104] on div "5" at bounding box center [326, 102] width 28 height 42
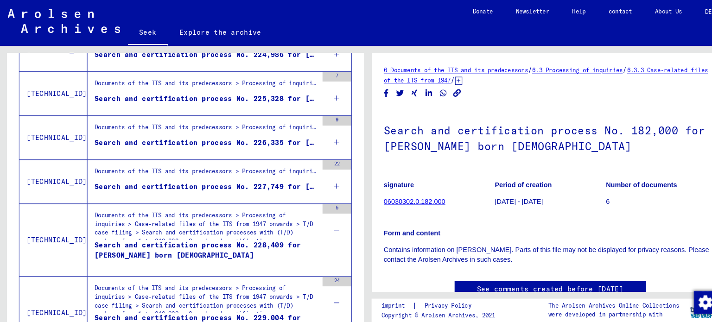
scroll to position [514, 0]
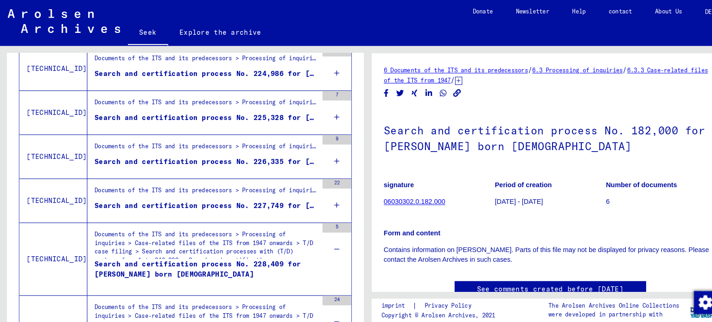
drag, startPoint x: 318, startPoint y: 197, endPoint x: 329, endPoint y: 169, distance: 30.0
click at [324, 198] on icon at bounding box center [326, 199] width 5 height 32
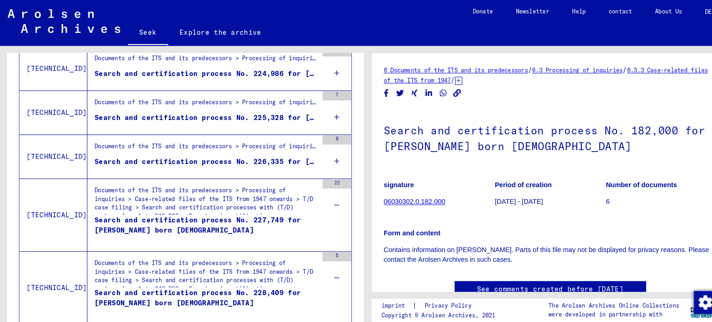
click at [324, 156] on icon at bounding box center [326, 156] width 5 height 32
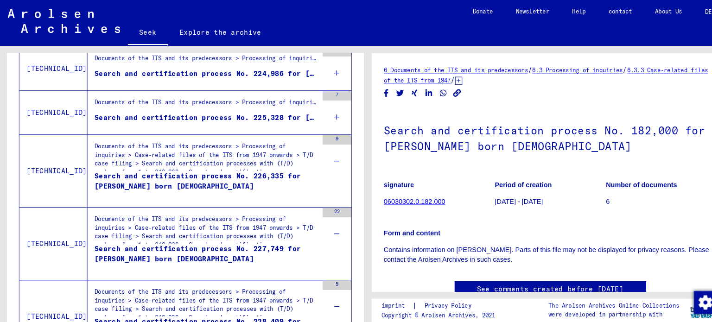
click at [313, 117] on div "7" at bounding box center [326, 109] width 28 height 42
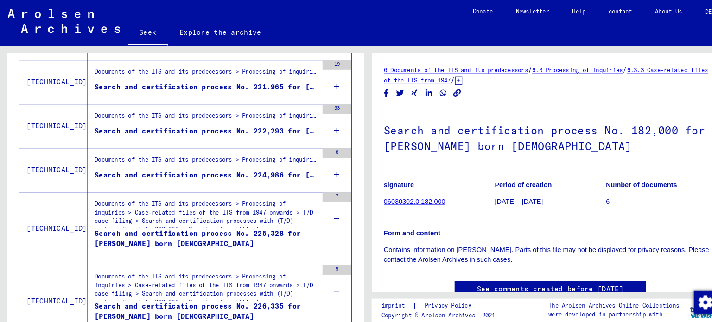
scroll to position [402, 0]
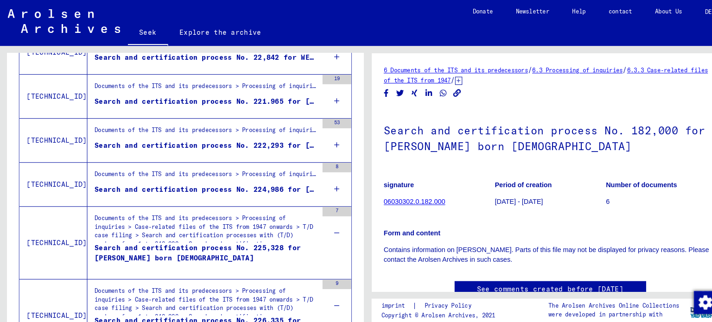
drag, startPoint x: 322, startPoint y: 184, endPoint x: 319, endPoint y: 142, distance: 41.8
click at [321, 179] on div "8" at bounding box center [326, 179] width 28 height 42
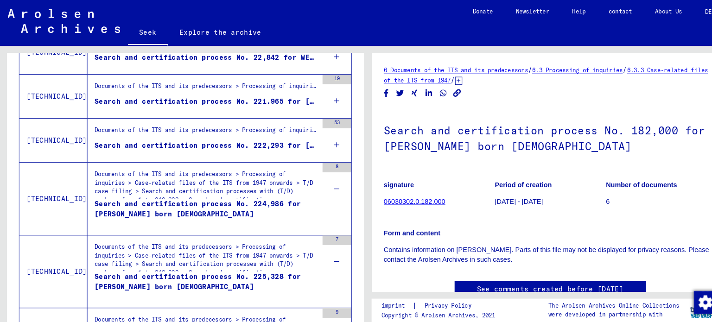
click at [324, 135] on icon at bounding box center [326, 140] width 5 height 32
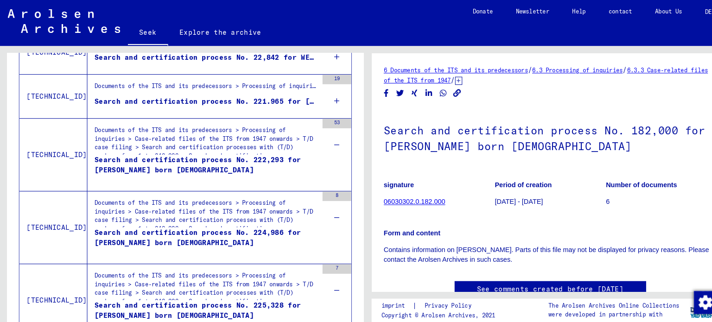
click at [323, 98] on div "19" at bounding box center [326, 93] width 28 height 42
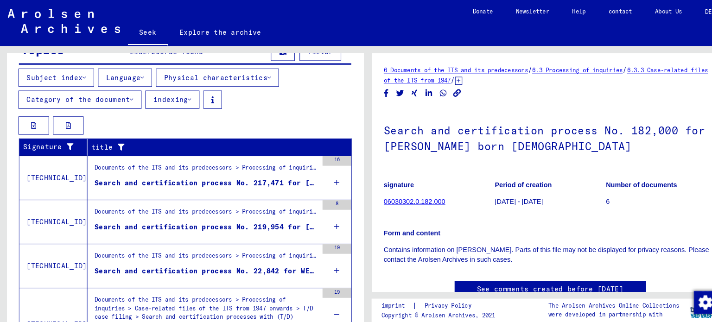
scroll to position [191, 0]
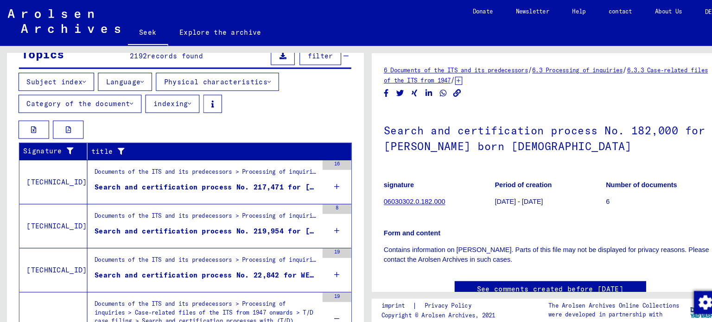
click at [316, 260] on div "19" at bounding box center [326, 262] width 28 height 42
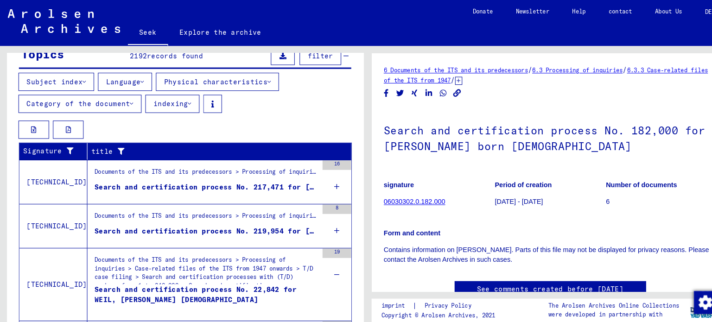
drag, startPoint x: 311, startPoint y: 222, endPoint x: 311, endPoint y: 217, distance: 5.1
click at [312, 222] on div "8" at bounding box center [326, 219] width 28 height 42
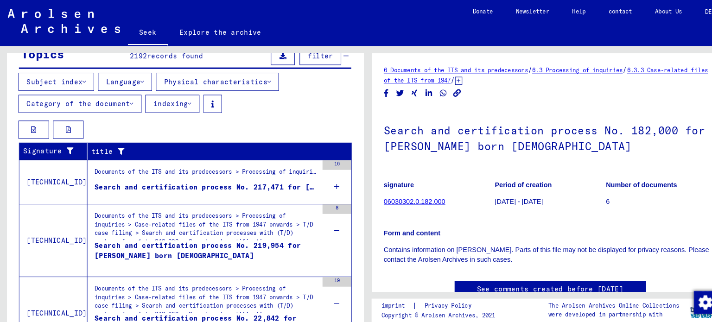
click at [312, 179] on div "16" at bounding box center [326, 176] width 28 height 42
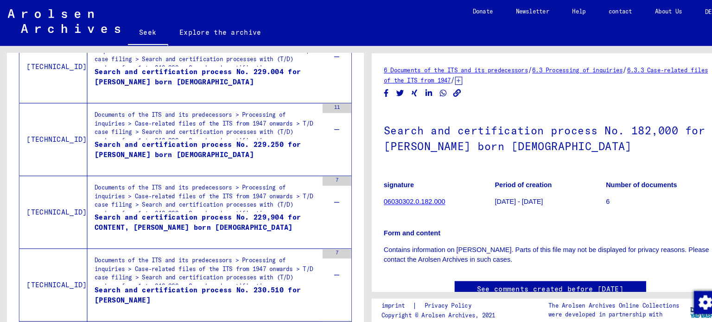
scroll to position [1842, 0]
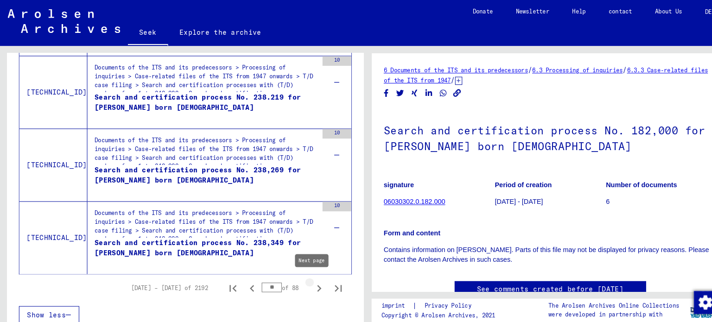
click at [303, 274] on icon "Next page" at bounding box center [309, 279] width 13 height 13
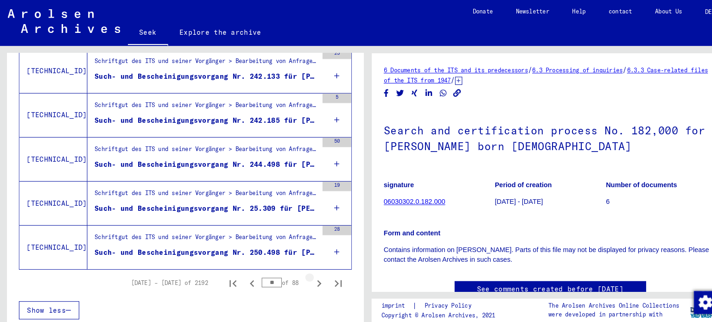
scroll to position [1147, 0]
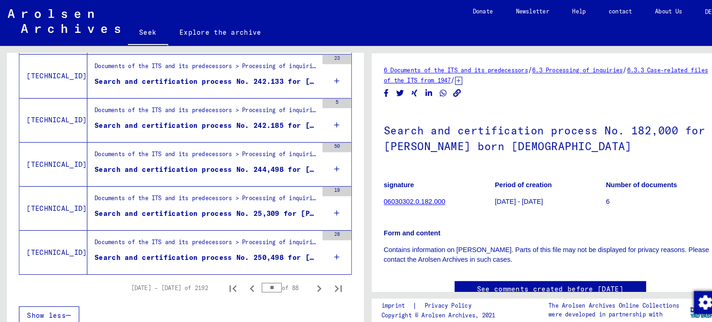
click at [315, 252] on div "28" at bounding box center [326, 244] width 28 height 42
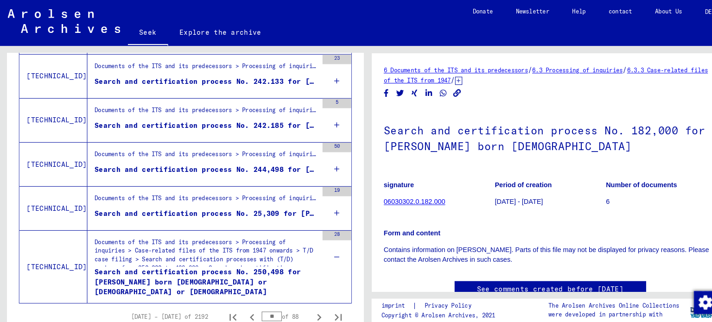
click at [312, 202] on div "19" at bounding box center [326, 202] width 28 height 42
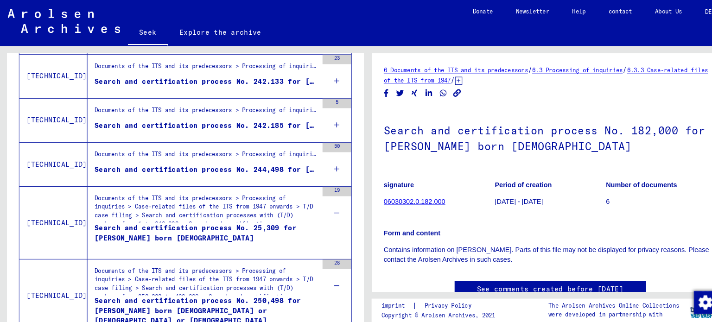
click at [316, 156] on div "50" at bounding box center [326, 159] width 28 height 42
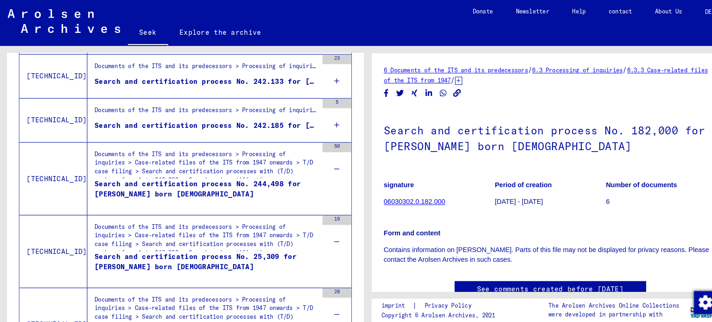
click at [315, 118] on div "5" at bounding box center [326, 116] width 28 height 42
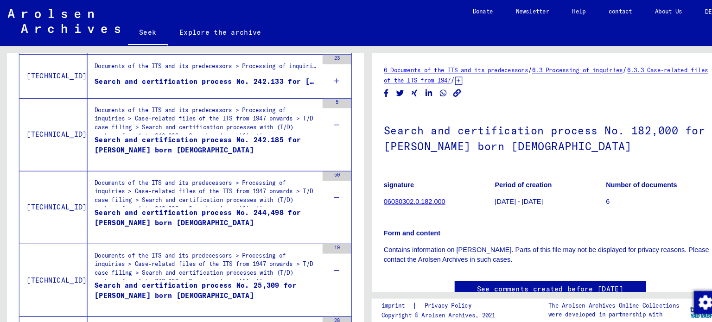
click at [324, 82] on icon at bounding box center [326, 78] width 5 height 32
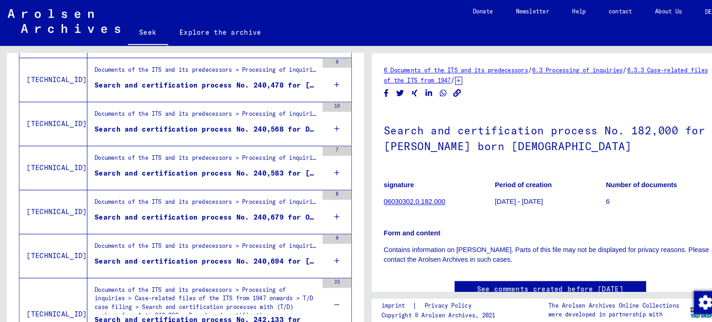
scroll to position [926, 0]
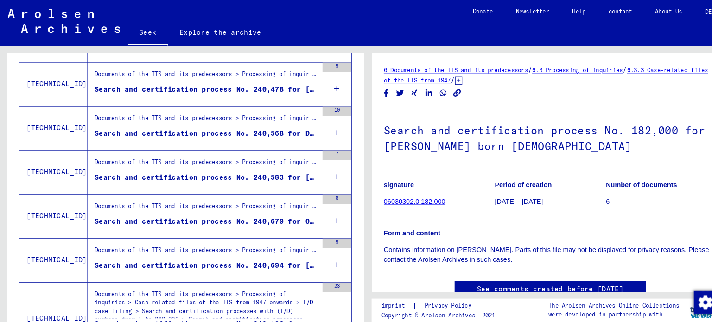
click at [315, 251] on div "9" at bounding box center [326, 252] width 28 height 42
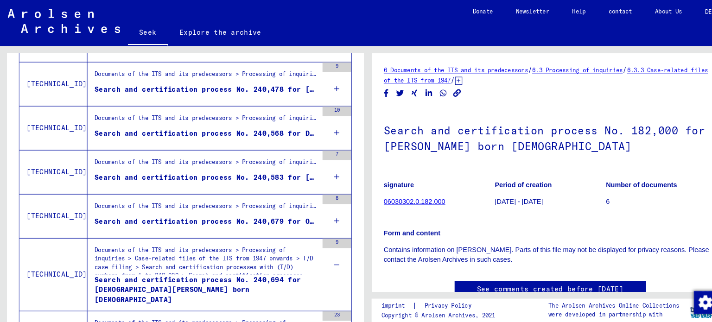
drag, startPoint x: 320, startPoint y: 211, endPoint x: 323, endPoint y: 197, distance: 13.7
click at [324, 208] on icon at bounding box center [326, 213] width 5 height 32
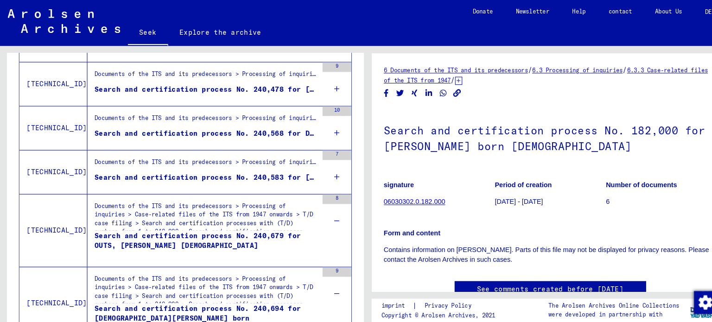
click at [323, 167] on div "7" at bounding box center [326, 167] width 28 height 42
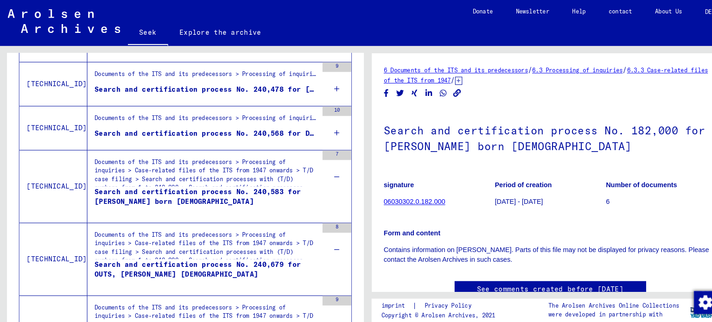
drag, startPoint x: 323, startPoint y: 128, endPoint x: 322, endPoint y: 112, distance: 16.2
click at [323, 121] on div "10" at bounding box center [326, 124] width 28 height 42
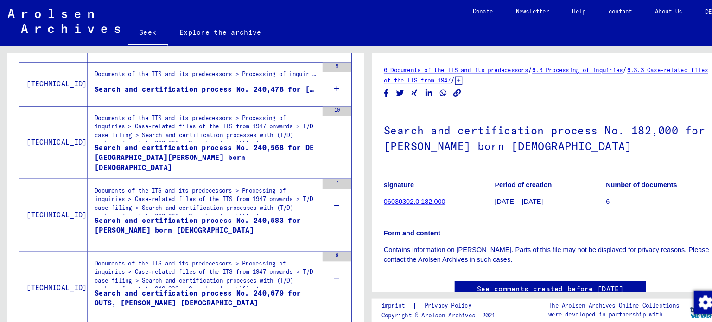
click at [317, 83] on div "9" at bounding box center [326, 81] width 28 height 42
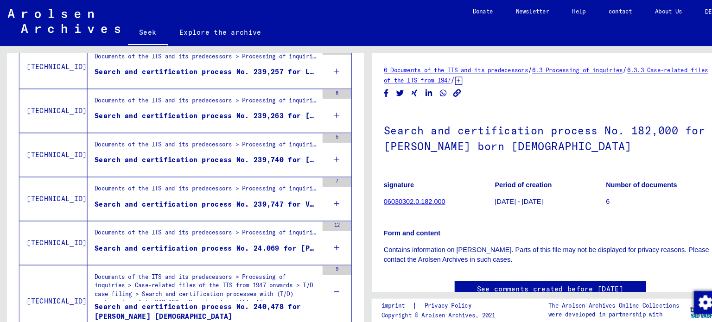
scroll to position [726, 0]
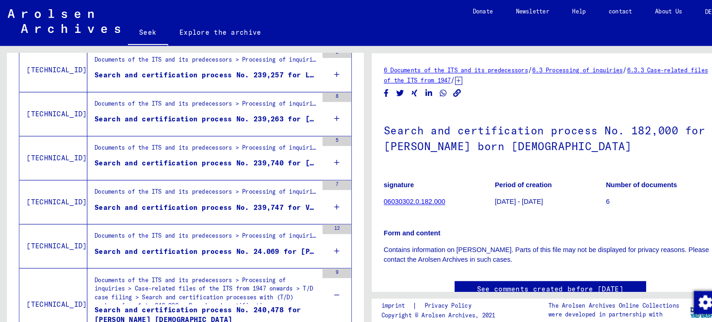
click at [315, 241] on div "12" at bounding box center [326, 238] width 28 height 42
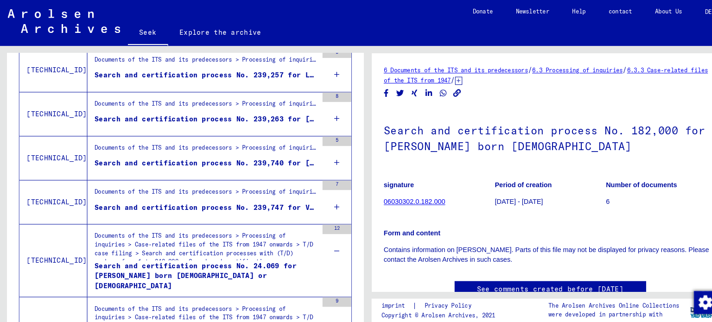
drag, startPoint x: 317, startPoint y: 198, endPoint x: 318, endPoint y: 191, distance: 7.0
click at [324, 197] on icon at bounding box center [326, 200] width 5 height 32
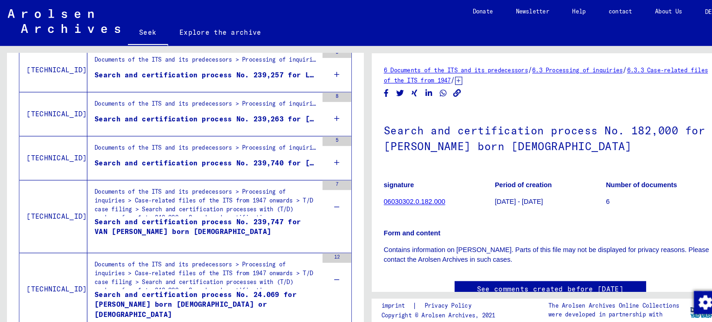
drag, startPoint x: 322, startPoint y: 154, endPoint x: 324, endPoint y: 144, distance: 9.9
click at [322, 153] on div "5" at bounding box center [326, 153] width 28 height 42
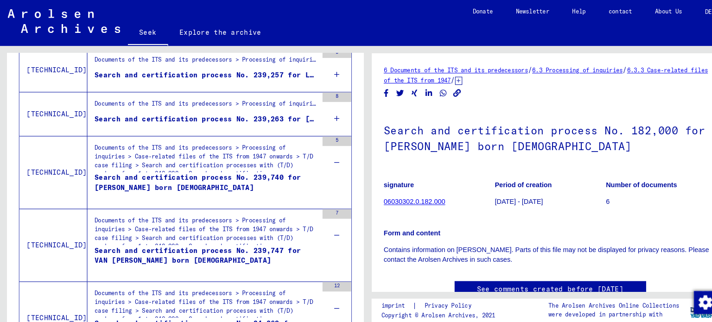
click at [325, 115] on div "8" at bounding box center [326, 110] width 28 height 42
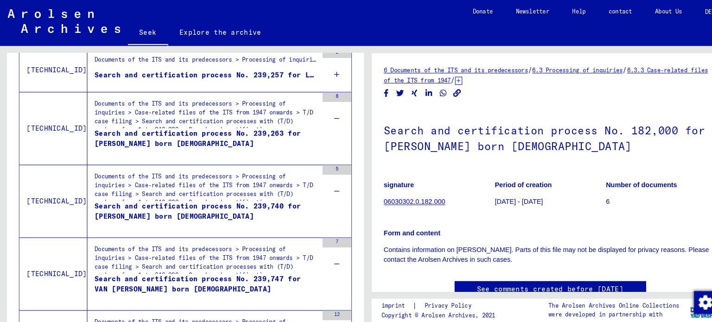
click at [324, 74] on icon at bounding box center [326, 72] width 5 height 32
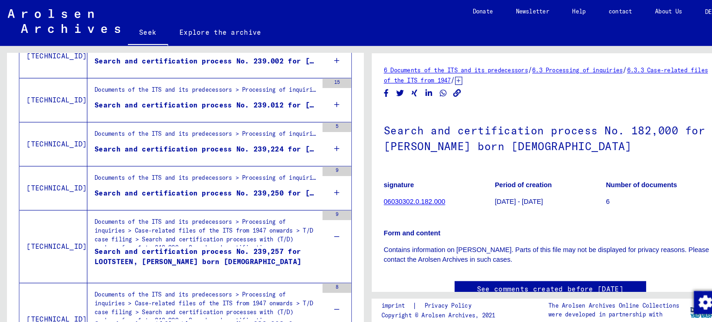
scroll to position [548, 0]
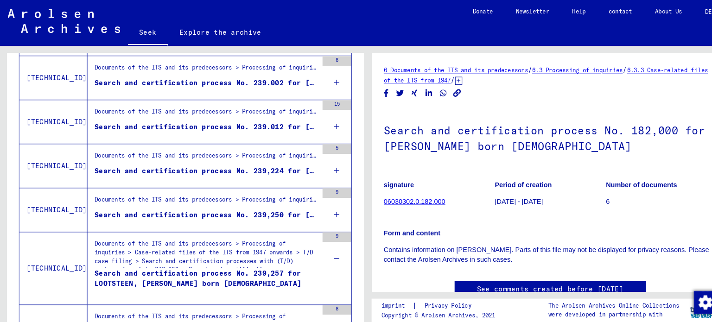
drag, startPoint x: 320, startPoint y: 205, endPoint x: 327, endPoint y: 181, distance: 25.7
click at [324, 205] on icon at bounding box center [326, 207] width 5 height 32
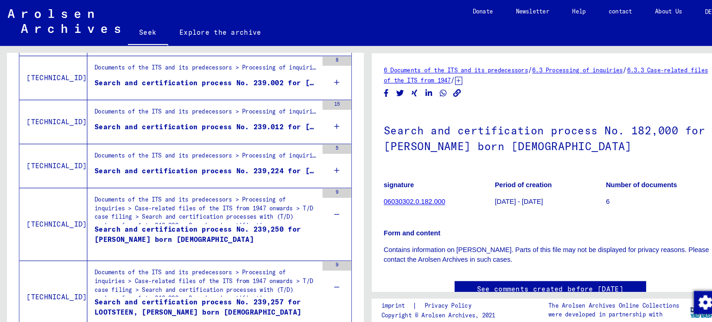
click at [326, 159] on div "5" at bounding box center [326, 161] width 28 height 42
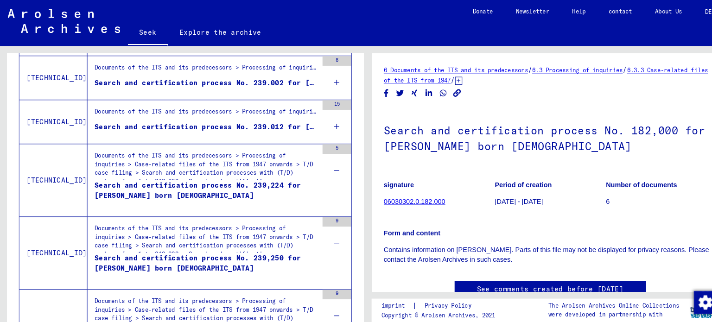
click at [327, 125] on div "15" at bounding box center [326, 118] width 28 height 42
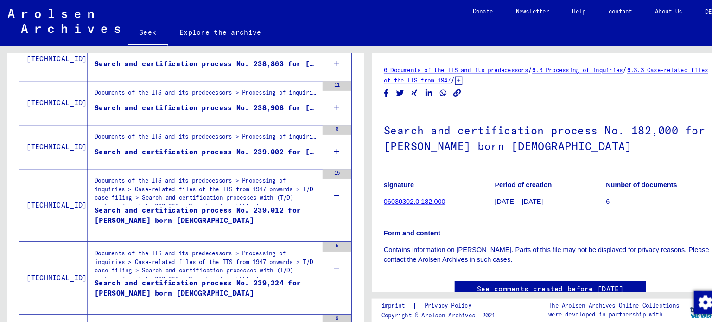
scroll to position [474, 0]
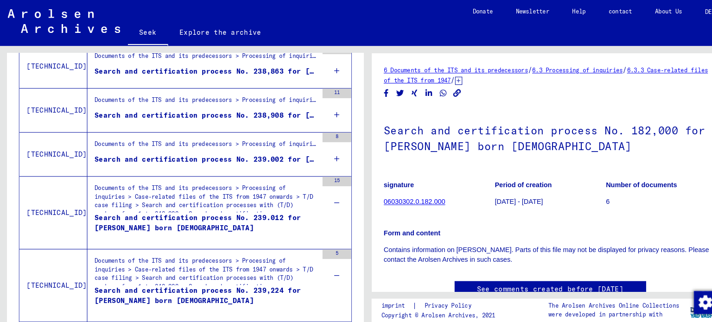
drag, startPoint x: 319, startPoint y: 152, endPoint x: 327, endPoint y: 128, distance: 24.8
click at [324, 149] on icon at bounding box center [326, 154] width 5 height 32
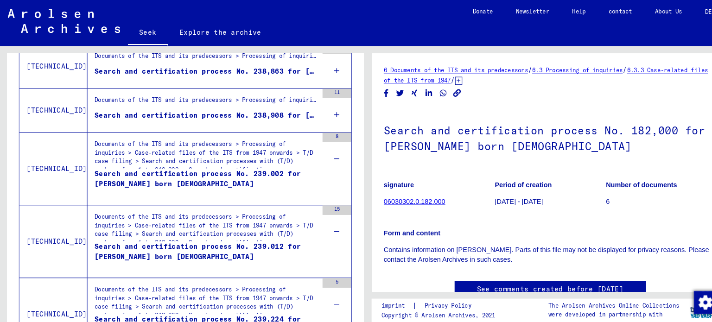
click at [328, 106] on div "11" at bounding box center [326, 107] width 28 height 42
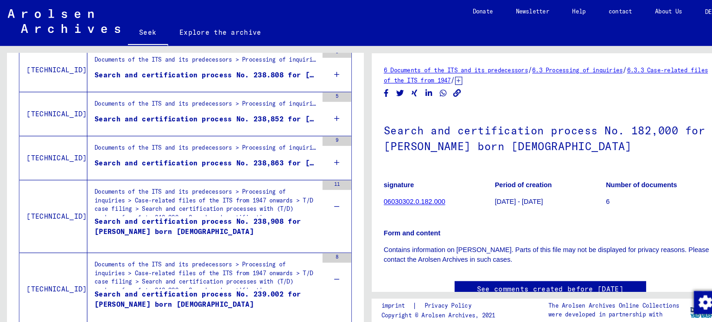
scroll to position [330, 0]
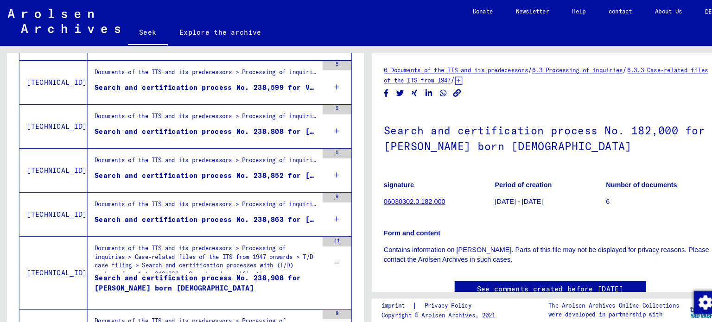
drag, startPoint x: 312, startPoint y: 209, endPoint x: 316, endPoint y: 199, distance: 10.8
click at [312, 209] on div "9" at bounding box center [326, 208] width 28 height 42
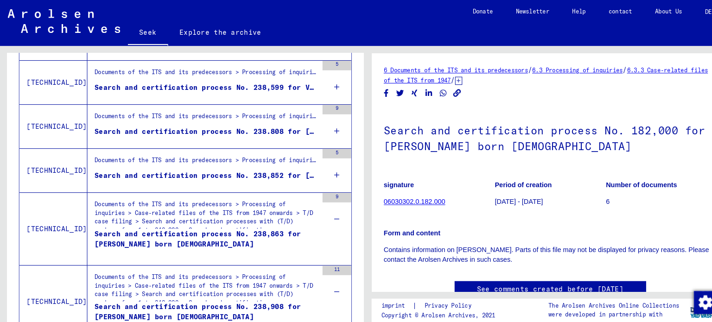
drag, startPoint x: 317, startPoint y: 160, endPoint x: 325, endPoint y: 146, distance: 16.6
click at [322, 152] on div "5" at bounding box center [326, 165] width 28 height 42
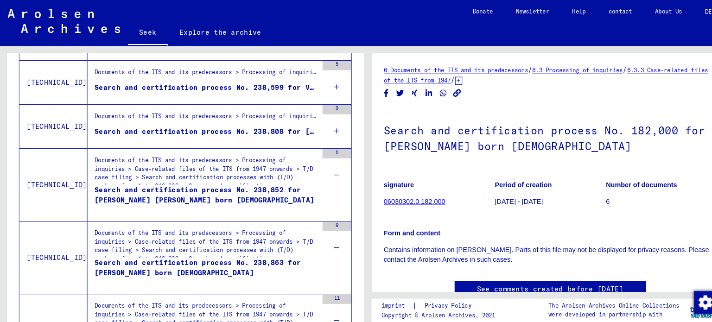
drag, startPoint x: 326, startPoint y: 123, endPoint x: 328, endPoint y: 108, distance: 14.9
click at [325, 122] on div "9" at bounding box center [326, 123] width 28 height 42
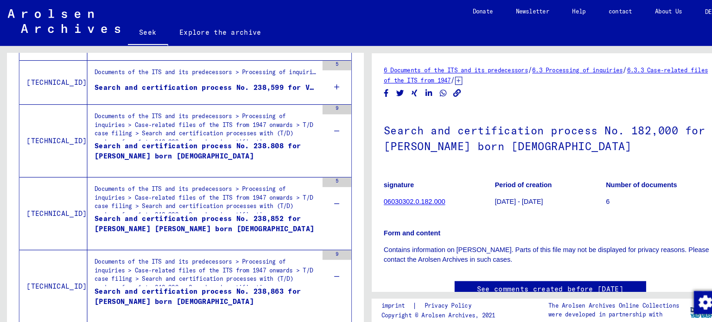
click at [322, 91] on div "5" at bounding box center [326, 80] width 28 height 42
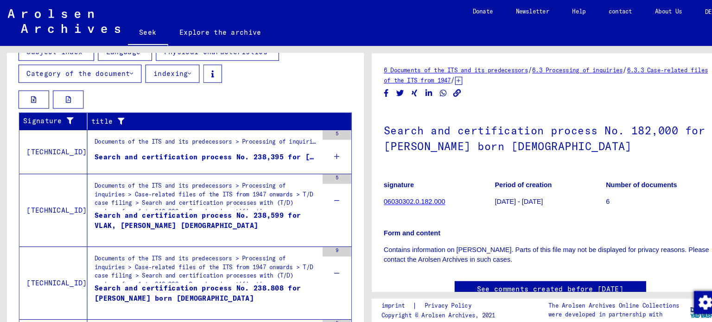
scroll to position [206, 0]
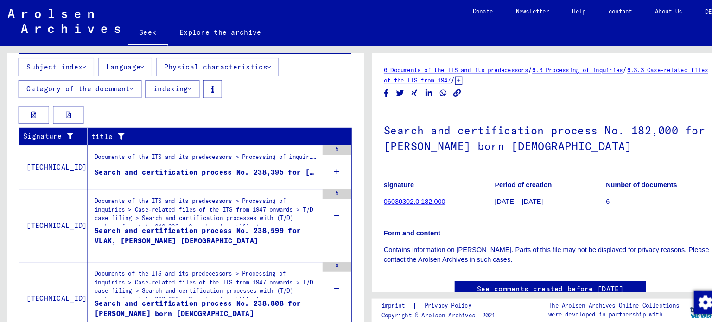
click at [327, 165] on div "5" at bounding box center [326, 162] width 28 height 42
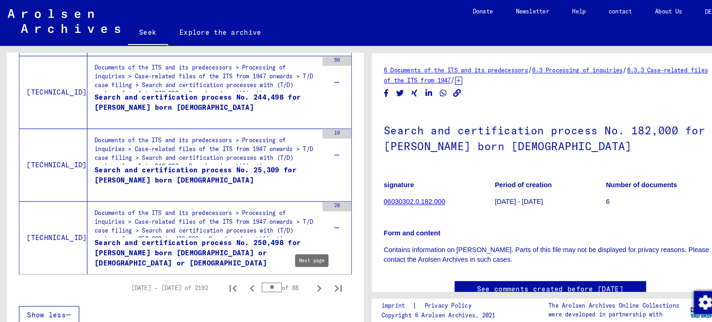
click at [307, 276] on icon "Next page" at bounding box center [309, 279] width 4 height 6
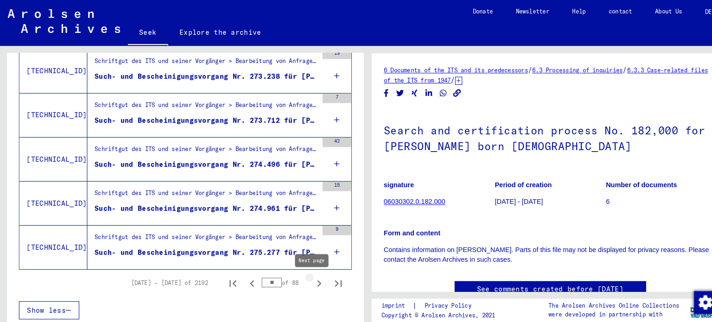
scroll to position [1147, 0]
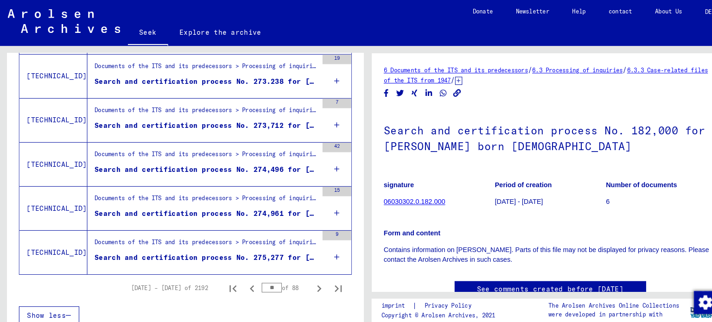
click at [314, 243] on div "9" at bounding box center [326, 244] width 28 height 42
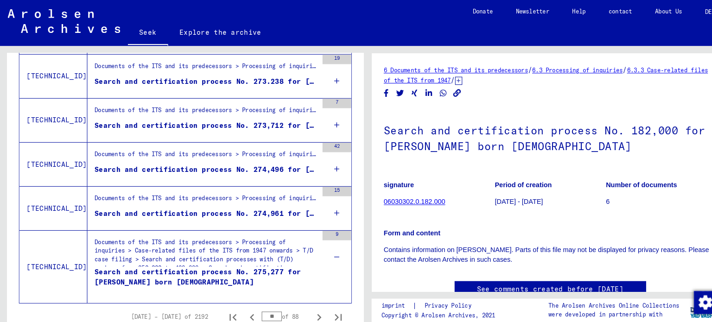
click at [324, 199] on icon at bounding box center [326, 206] width 5 height 32
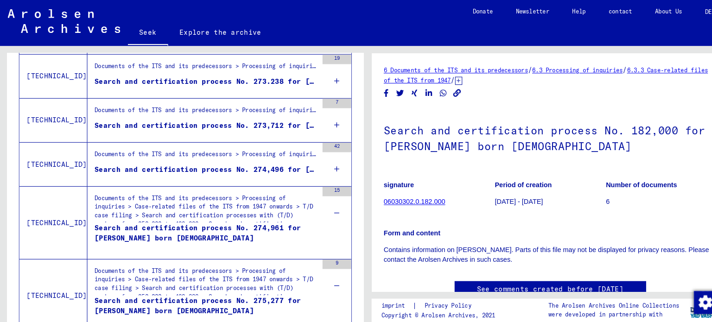
click at [324, 159] on icon at bounding box center [326, 163] width 5 height 32
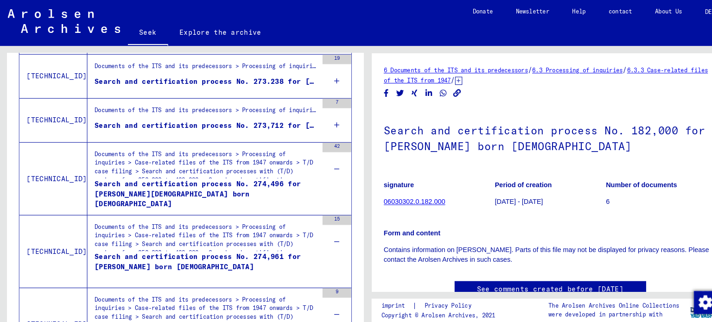
click at [324, 114] on icon at bounding box center [326, 121] width 5 height 32
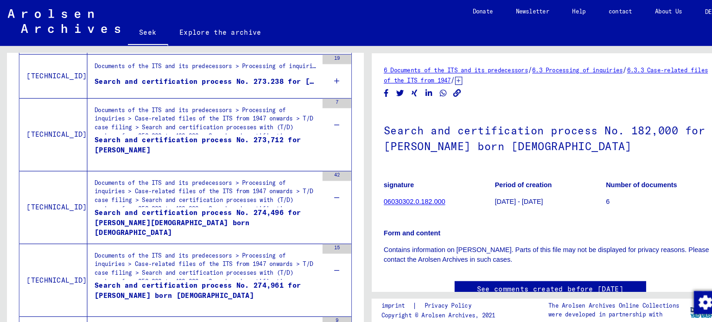
drag, startPoint x: 315, startPoint y: 73, endPoint x: 316, endPoint y: 81, distance: 8.4
click at [316, 75] on div "19" at bounding box center [326, 74] width 28 height 42
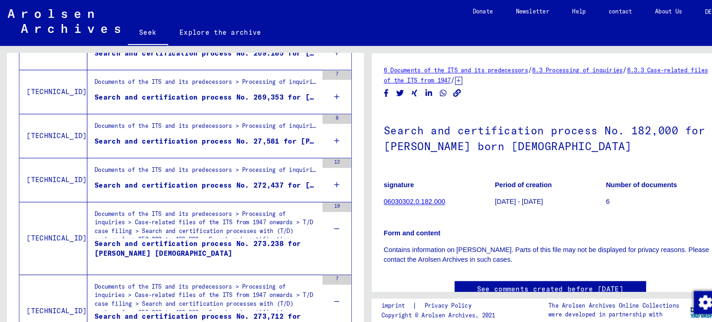
scroll to position [900, 0]
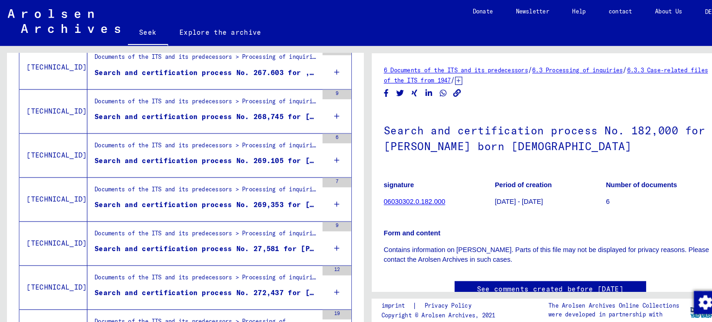
click at [324, 274] on icon at bounding box center [326, 282] width 5 height 32
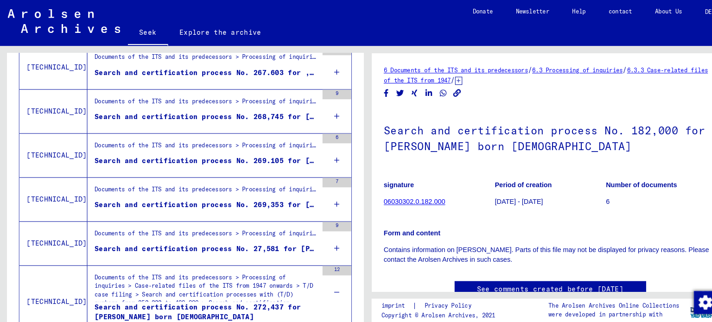
drag, startPoint x: 316, startPoint y: 240, endPoint x: 316, endPoint y: 235, distance: 5.1
click at [316, 237] on div "9" at bounding box center [326, 236] width 28 height 42
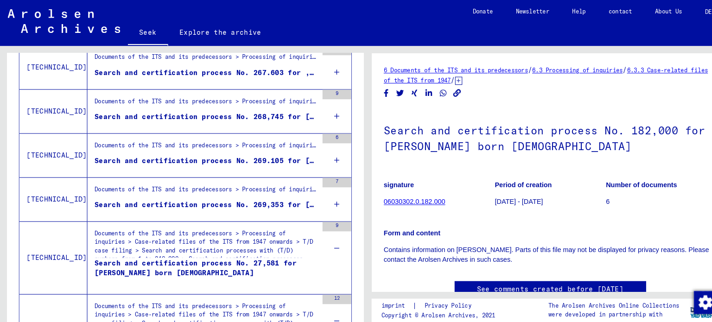
click at [313, 193] on div "7" at bounding box center [326, 193] width 28 height 42
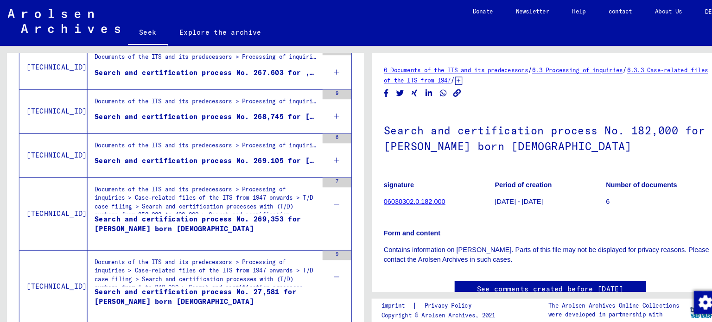
click at [324, 150] on icon at bounding box center [326, 155] width 5 height 32
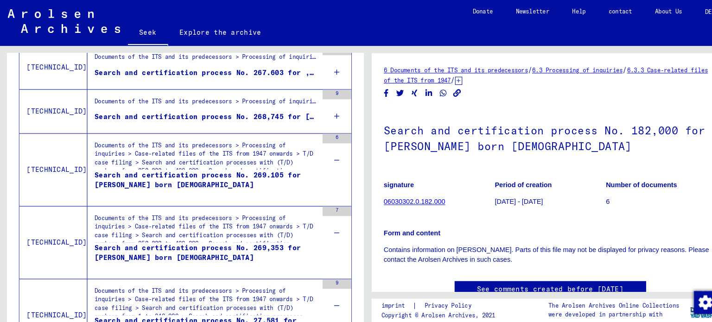
click at [324, 108] on div "9" at bounding box center [326, 108] width 28 height 42
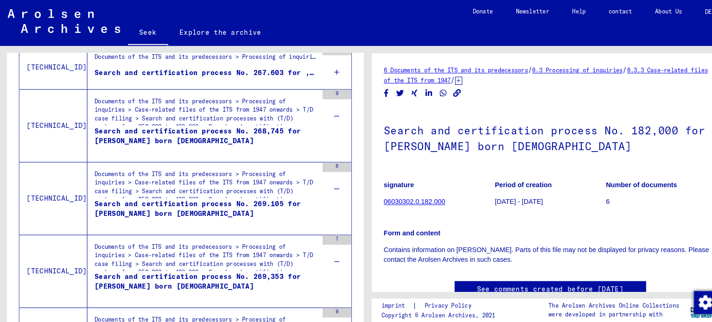
click at [322, 69] on div "14" at bounding box center [326, 65] width 28 height 42
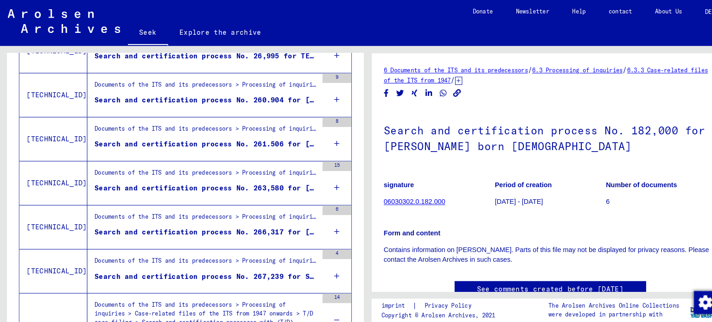
scroll to position [652, 0]
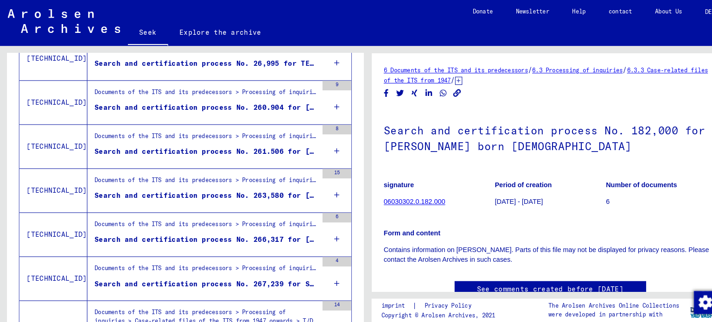
click at [324, 273] on div "4" at bounding box center [326, 270] width 28 height 42
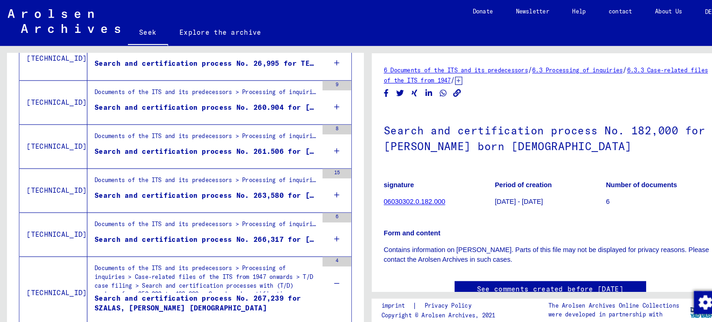
click at [326, 230] on div "6" at bounding box center [326, 227] width 28 height 42
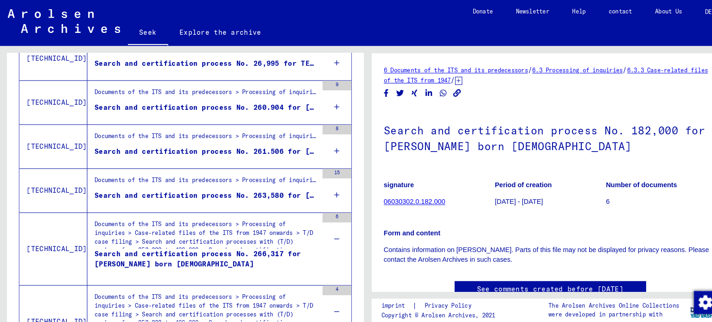
click at [324, 185] on icon at bounding box center [326, 189] width 5 height 32
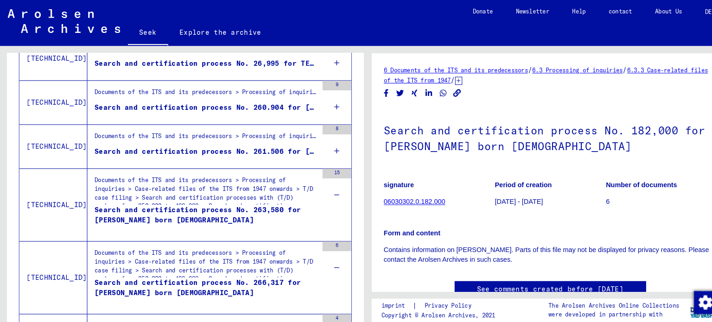
drag, startPoint x: 314, startPoint y: 146, endPoint x: 315, endPoint y: 138, distance: 8.5
click at [315, 140] on div "8" at bounding box center [326, 142] width 28 height 42
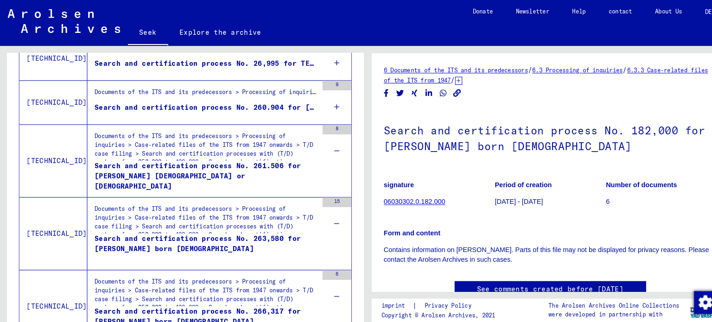
click at [324, 102] on icon at bounding box center [326, 104] width 5 height 32
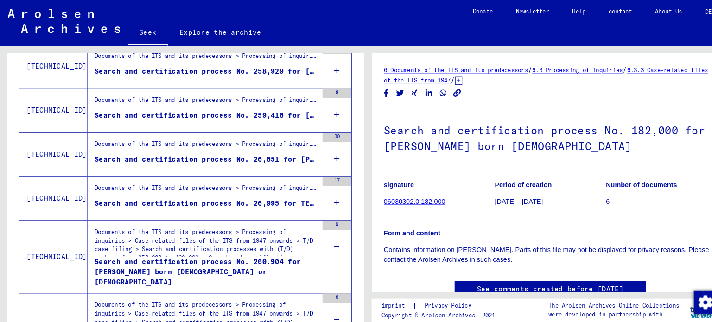
scroll to position [479, 0]
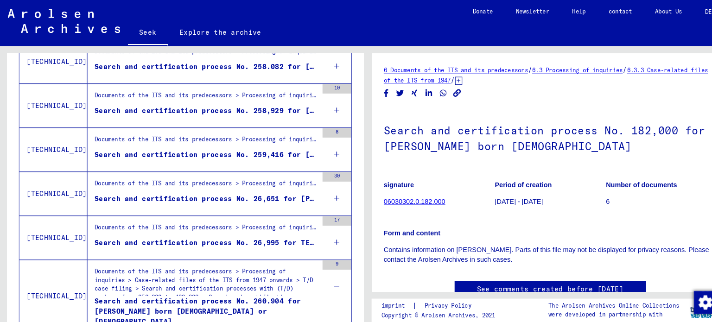
click at [324, 227] on icon at bounding box center [326, 234] width 5 height 32
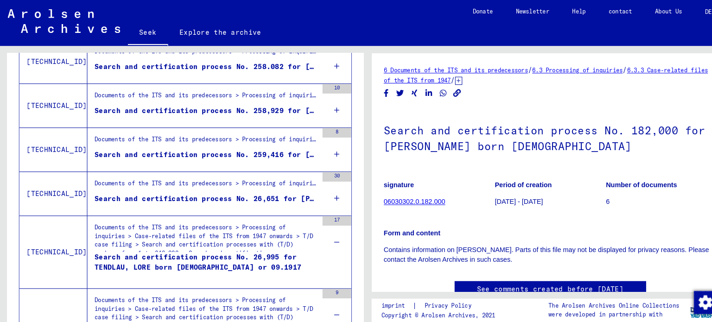
click at [324, 187] on icon at bounding box center [326, 192] width 5 height 32
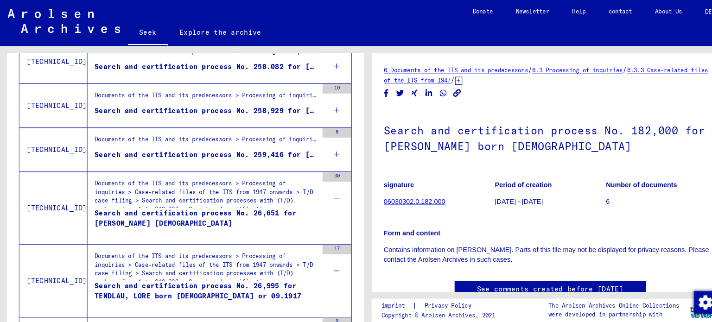
drag, startPoint x: 317, startPoint y: 152, endPoint x: 323, endPoint y: 136, distance: 17.1
click at [324, 146] on icon at bounding box center [326, 149] width 5 height 32
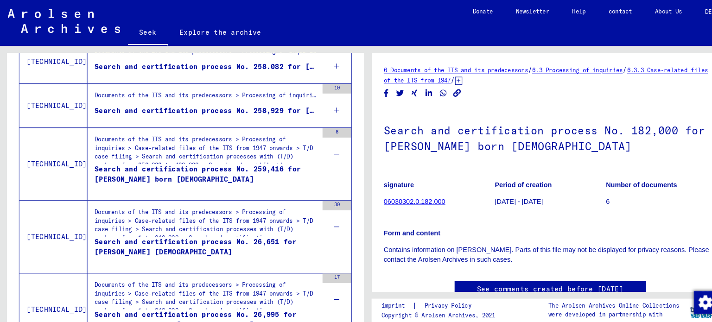
click at [324, 107] on icon at bounding box center [326, 106] width 5 height 32
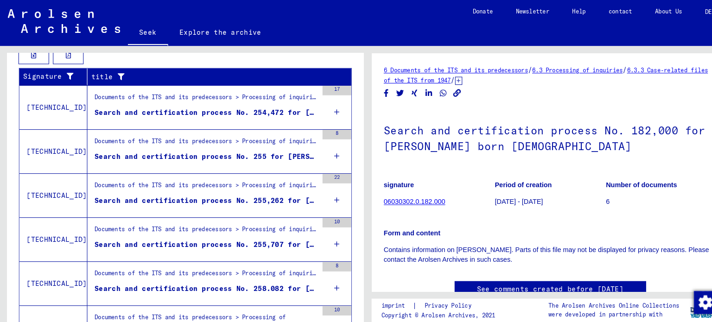
scroll to position [261, 0]
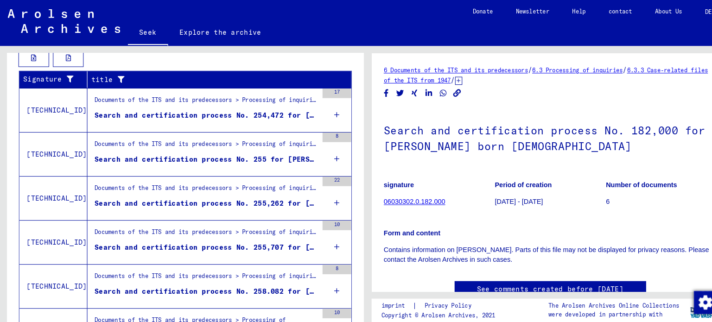
click at [316, 279] on div "8" at bounding box center [326, 277] width 28 height 42
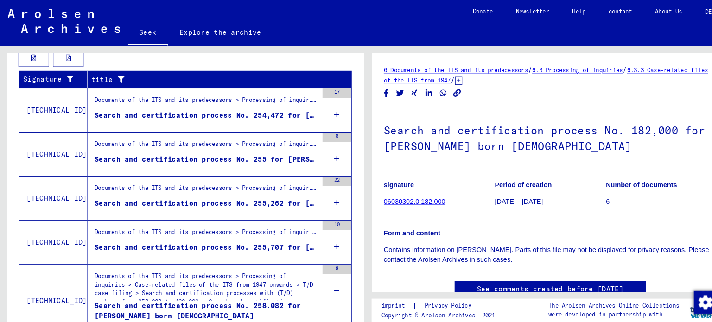
drag, startPoint x: 319, startPoint y: 233, endPoint x: 320, endPoint y: 222, distance: 11.1
click at [324, 231] on icon at bounding box center [326, 239] width 5 height 32
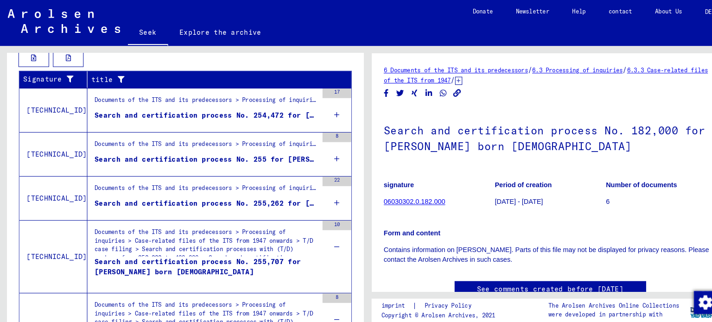
drag, startPoint x: 317, startPoint y: 193, endPoint x: 319, endPoint y: 172, distance: 21.0
click at [317, 191] on div "22" at bounding box center [326, 192] width 28 height 42
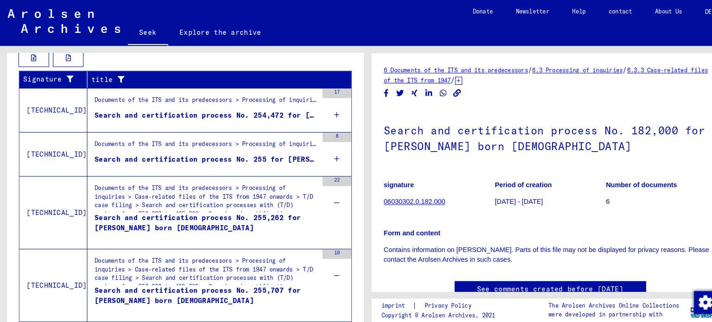
click at [324, 158] on icon at bounding box center [326, 154] width 5 height 32
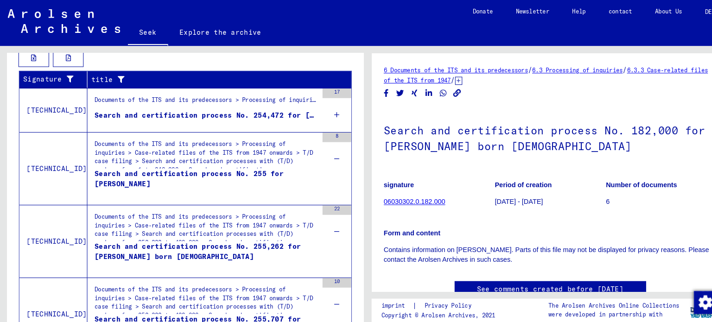
drag, startPoint x: 320, startPoint y: 119, endPoint x: 321, endPoint y: 109, distance: 9.8
click at [324, 111] on icon at bounding box center [326, 111] width 5 height 32
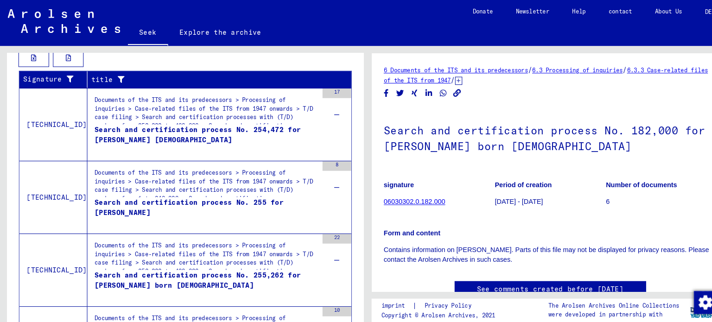
click at [299, 202] on div "Search and certification process No. 255 for [PERSON_NAME]" at bounding box center [200, 205] width 216 height 28
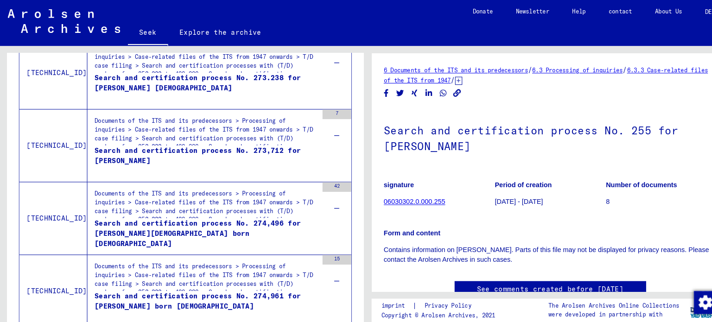
scroll to position [1842, 0]
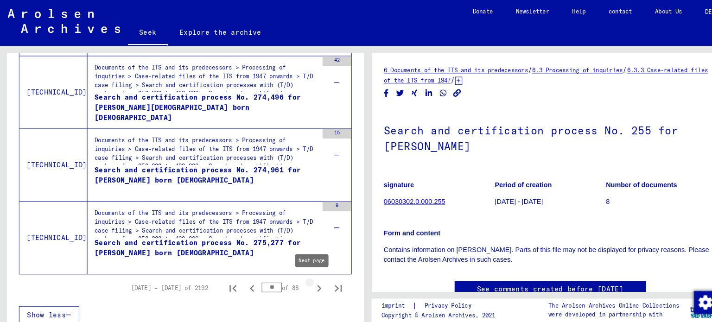
click at [304, 275] on icon "Next page" at bounding box center [309, 279] width 13 height 13
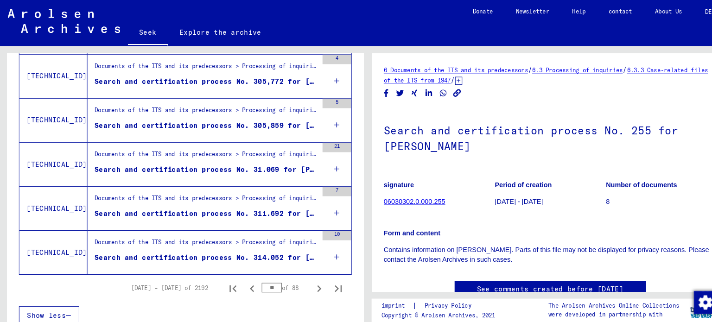
drag, startPoint x: 317, startPoint y: 245, endPoint x: 316, endPoint y: 239, distance: 6.6
click at [316, 243] on div "10" at bounding box center [326, 244] width 28 height 42
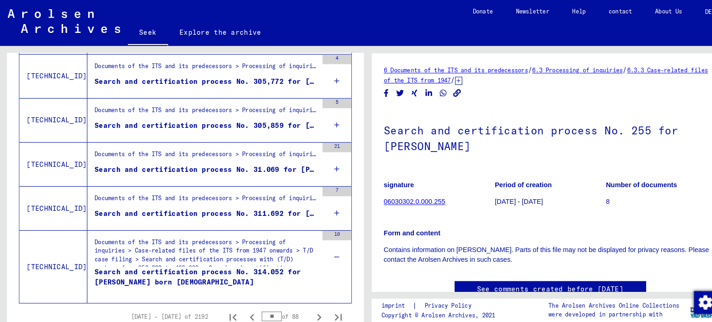
drag, startPoint x: 312, startPoint y: 212, endPoint x: 313, endPoint y: 207, distance: 5.6
click at [313, 210] on div "7" at bounding box center [326, 202] width 28 height 42
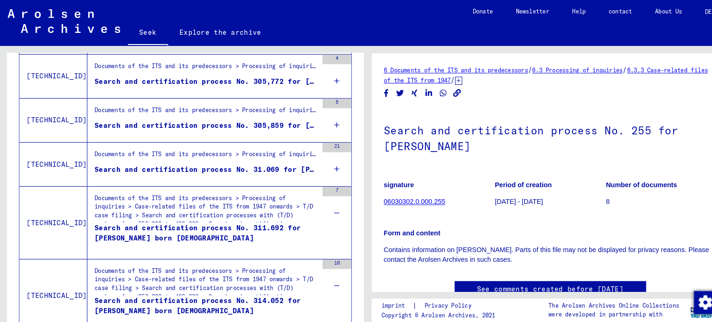
click at [324, 158] on icon at bounding box center [326, 163] width 5 height 32
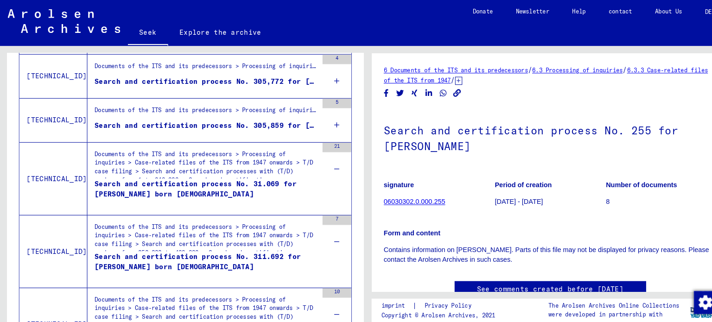
click at [314, 113] on div "5" at bounding box center [326, 116] width 28 height 42
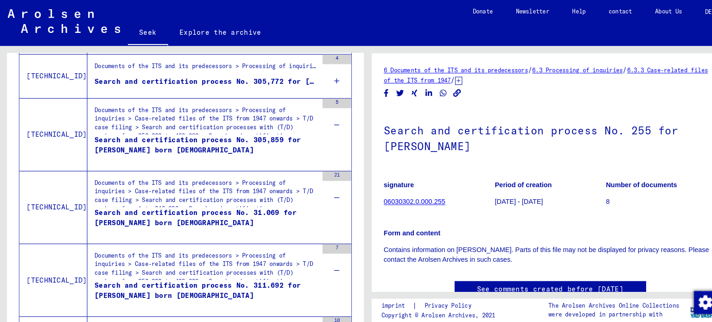
click at [316, 79] on div "4" at bounding box center [326, 74] width 28 height 42
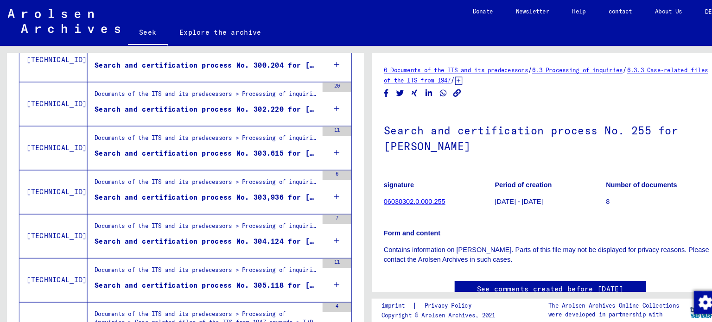
scroll to position [900, 0]
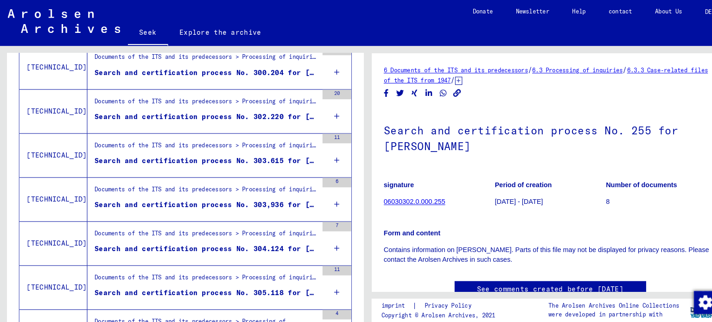
click at [324, 272] on icon at bounding box center [326, 282] width 5 height 32
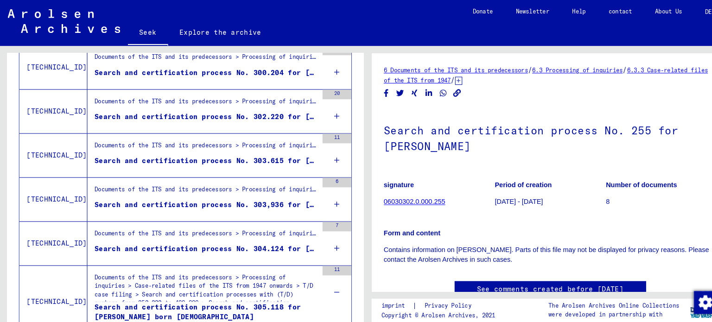
click at [314, 239] on div "7" at bounding box center [326, 236] width 28 height 42
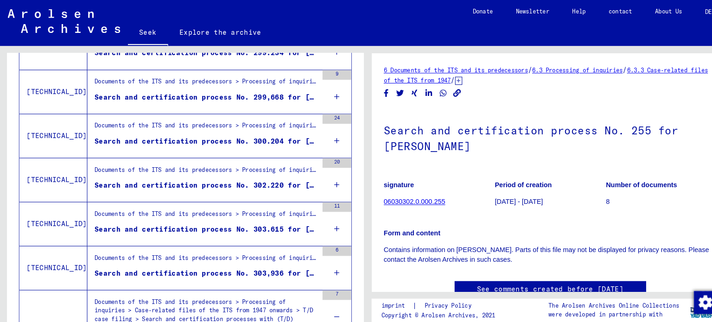
scroll to position [820, 0]
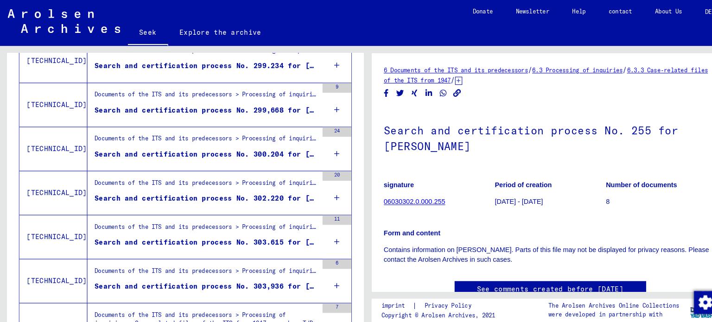
click at [324, 271] on icon at bounding box center [326, 276] width 5 height 32
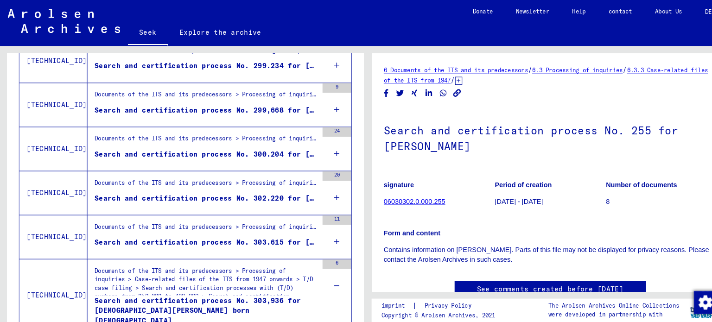
click at [324, 226] on icon at bounding box center [326, 234] width 5 height 32
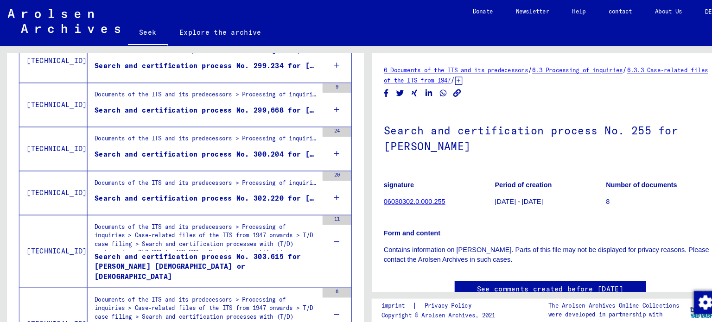
click at [324, 190] on icon at bounding box center [326, 191] width 5 height 32
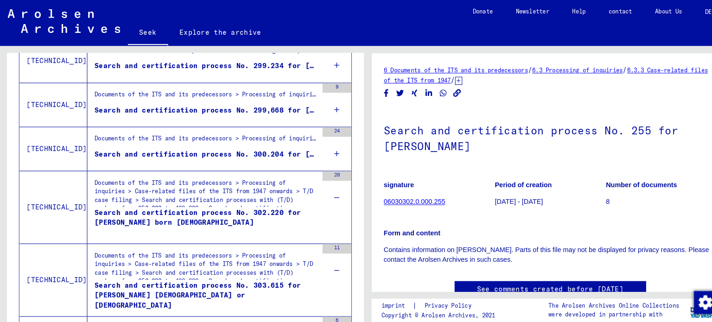
click at [316, 146] on div "24" at bounding box center [326, 144] width 28 height 42
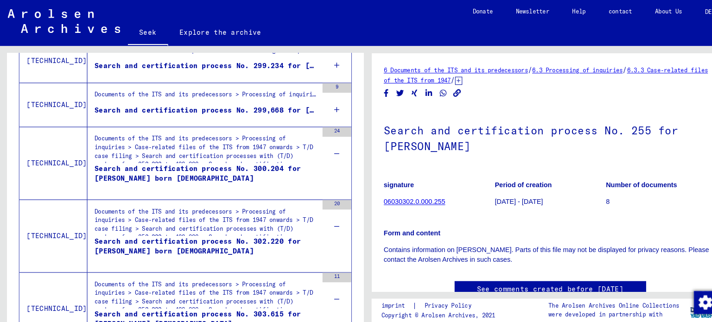
drag, startPoint x: 319, startPoint y: 103, endPoint x: 318, endPoint y: 83, distance: 20.0
click at [324, 101] on icon at bounding box center [326, 106] width 5 height 32
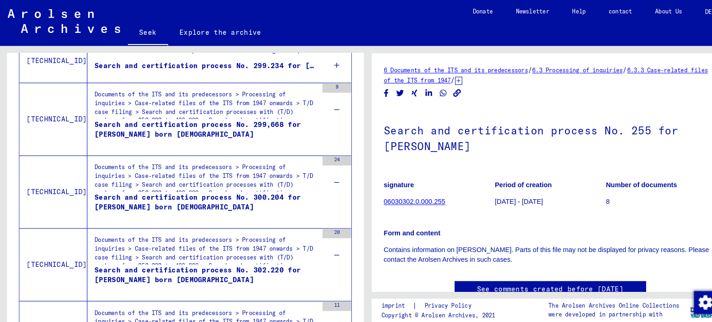
drag, startPoint x: 314, startPoint y: 65, endPoint x: 316, endPoint y: 73, distance: 8.1
click at [315, 65] on div "22" at bounding box center [326, 59] width 28 height 42
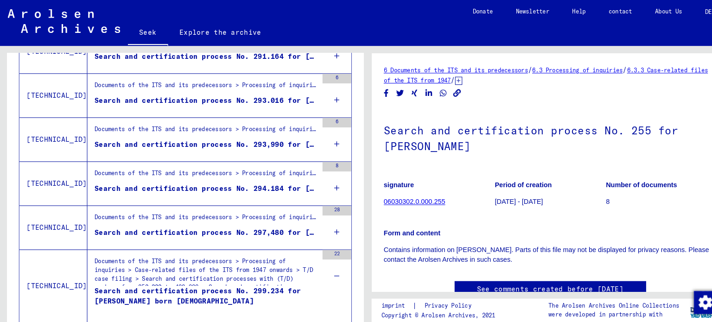
scroll to position [607, 0]
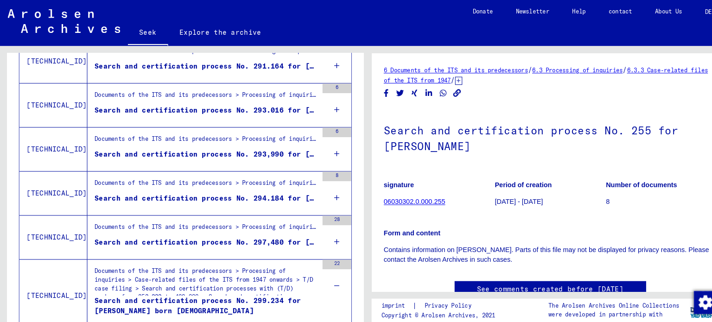
click at [324, 229] on icon at bounding box center [326, 234] width 5 height 32
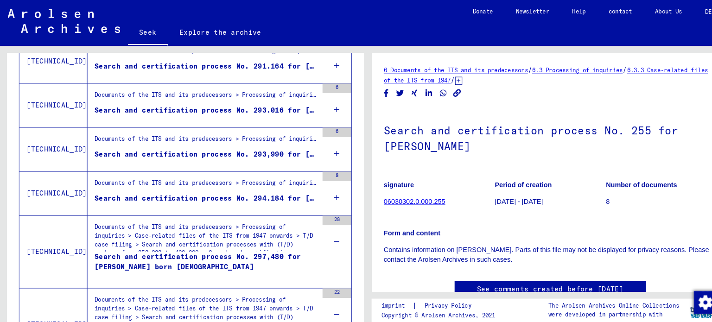
click at [312, 184] on div "8" at bounding box center [326, 187] width 28 height 42
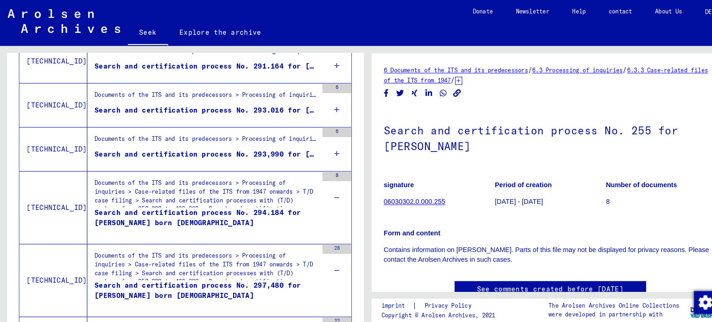
click at [324, 144] on icon at bounding box center [326, 149] width 5 height 32
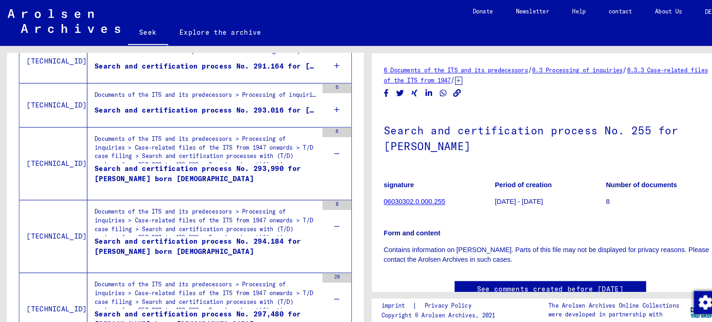
click at [315, 107] on div "6" at bounding box center [326, 102] width 28 height 42
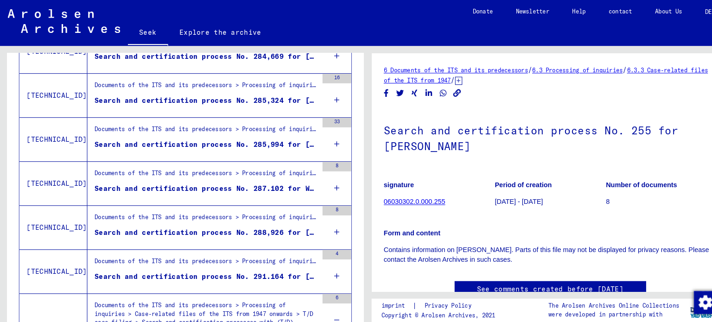
scroll to position [395, 0]
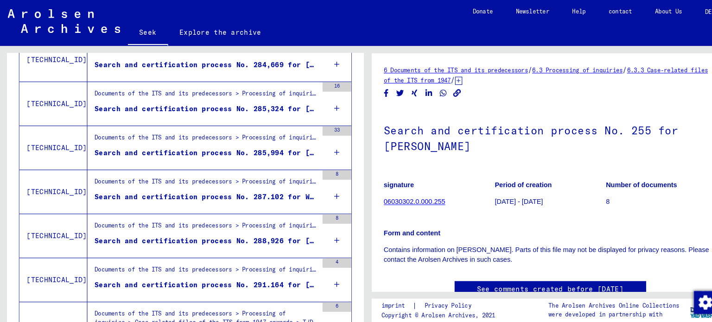
click at [324, 270] on icon at bounding box center [326, 275] width 5 height 32
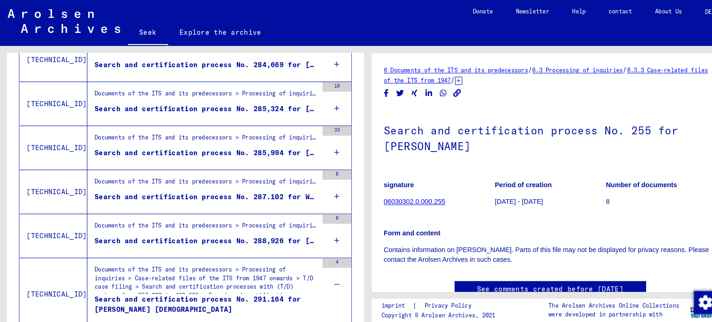
click at [316, 226] on div "8" at bounding box center [326, 228] width 28 height 42
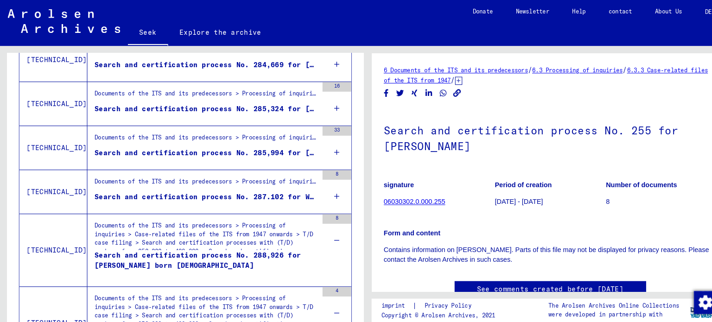
click at [324, 186] on icon at bounding box center [326, 190] width 5 height 32
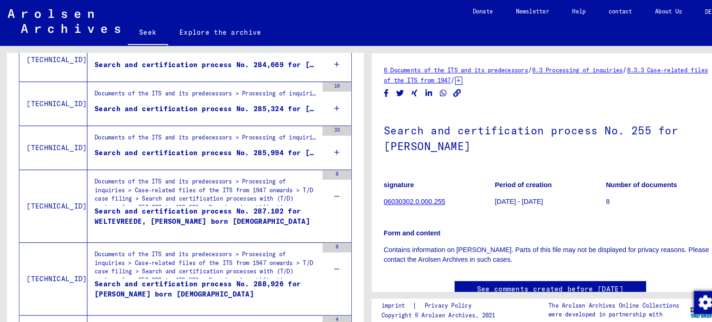
click at [324, 141] on icon at bounding box center [326, 147] width 5 height 32
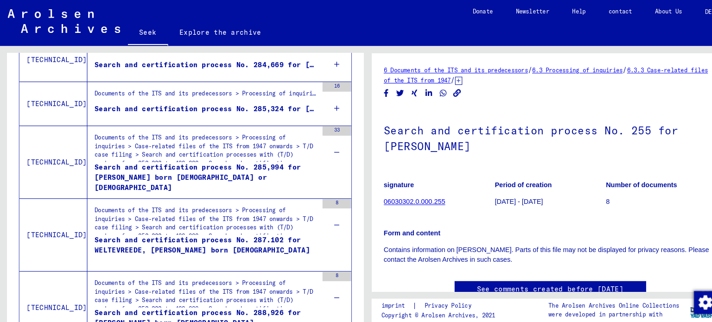
click at [317, 107] on div "16" at bounding box center [326, 100] width 28 height 42
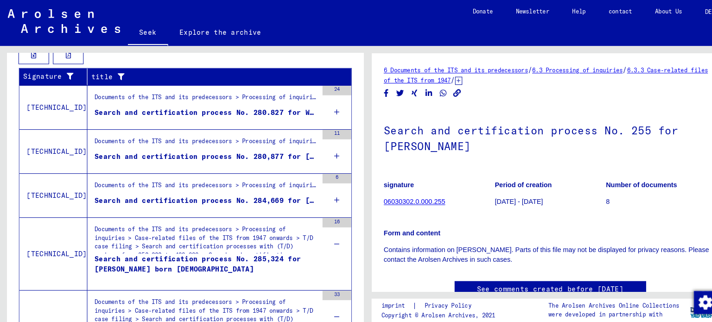
scroll to position [245, 0]
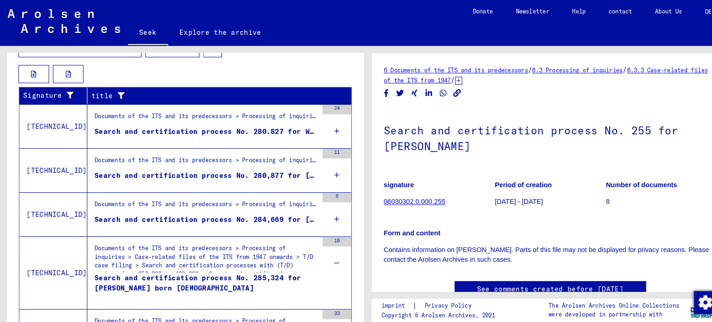
click at [324, 206] on icon at bounding box center [326, 212] width 5 height 32
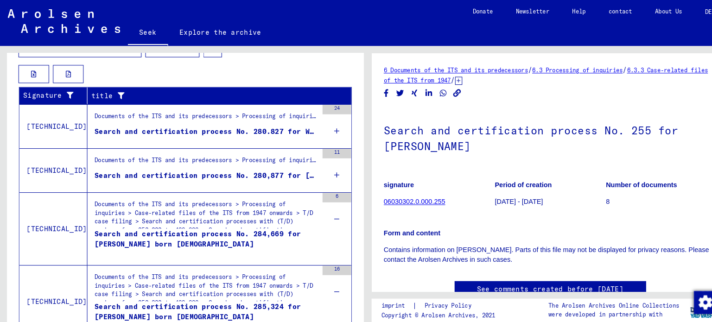
drag, startPoint x: 322, startPoint y: 168, endPoint x: 320, endPoint y: 162, distance: 6.3
click at [322, 166] on div "11" at bounding box center [326, 165] width 28 height 42
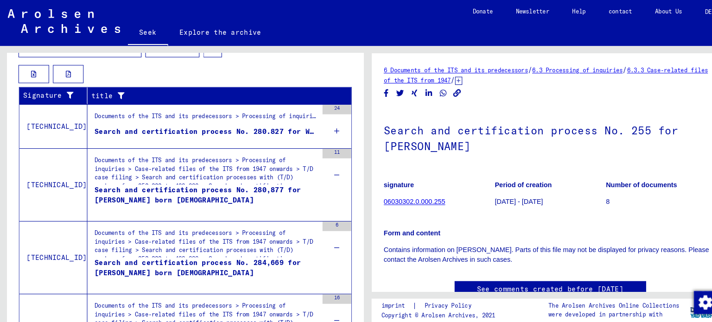
click at [314, 126] on div "24" at bounding box center [326, 123] width 28 height 42
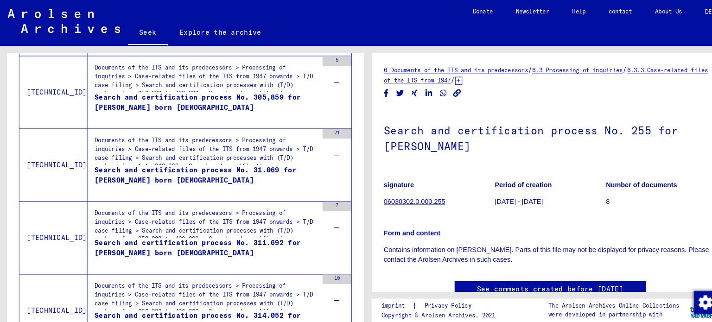
scroll to position [1842, 0]
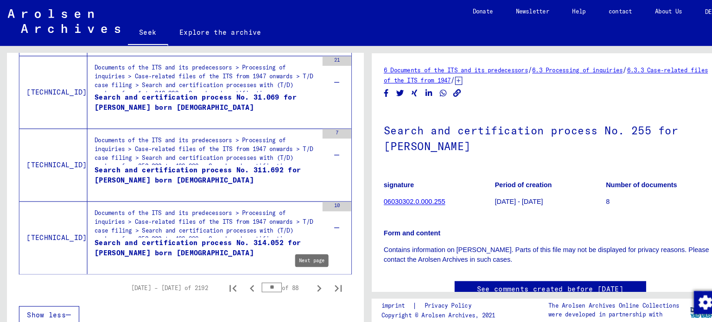
click at [303, 279] on icon "Next page" at bounding box center [309, 279] width 13 height 13
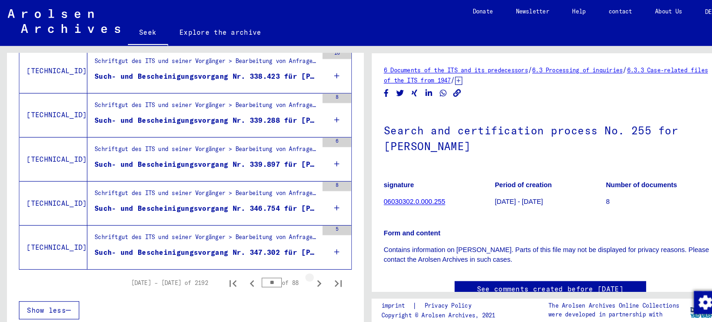
scroll to position [1147, 0]
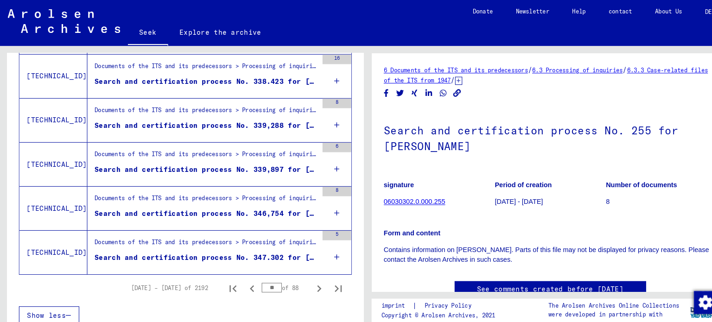
click at [315, 245] on div "5" at bounding box center [326, 244] width 28 height 42
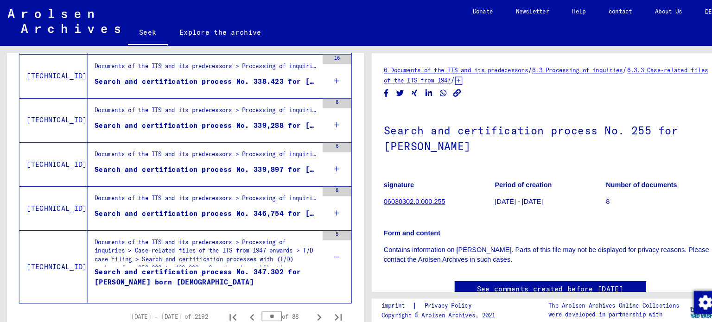
click at [324, 200] on icon at bounding box center [326, 206] width 5 height 32
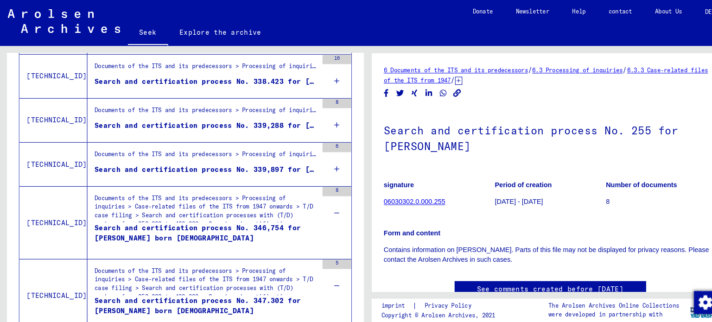
click at [324, 156] on icon at bounding box center [326, 163] width 5 height 32
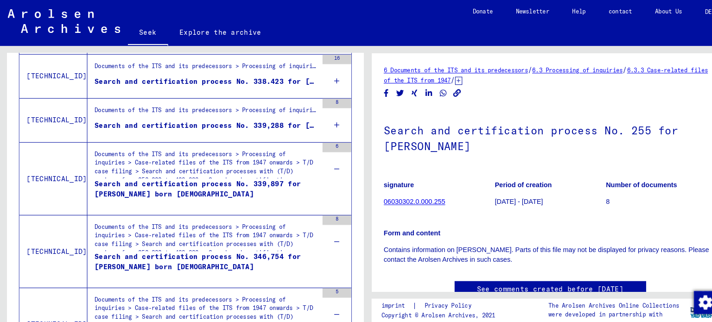
click at [324, 113] on icon at bounding box center [326, 121] width 5 height 32
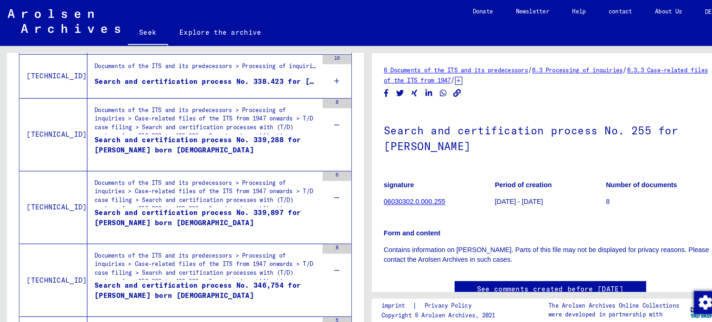
click at [325, 81] on div "16" at bounding box center [326, 74] width 28 height 42
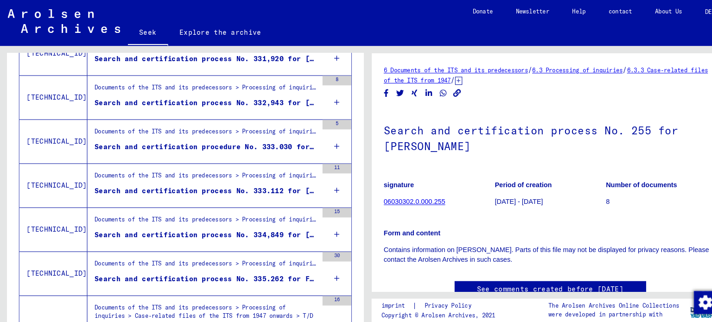
scroll to position [911, 0]
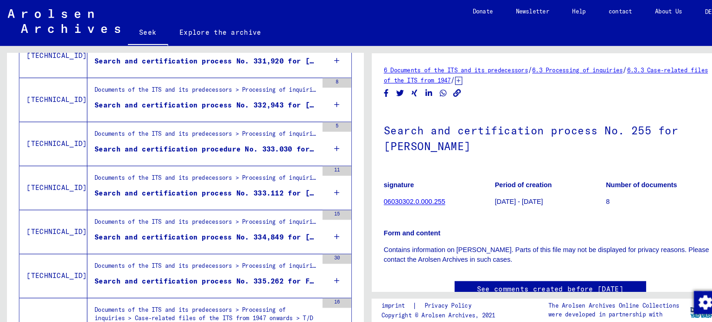
click at [324, 265] on icon at bounding box center [326, 271] width 5 height 32
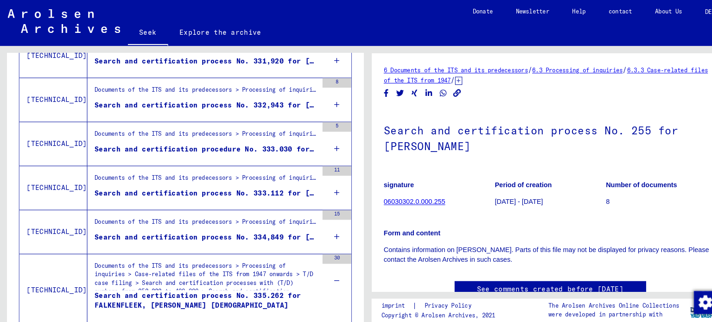
click at [324, 221] on icon at bounding box center [326, 229] width 5 height 32
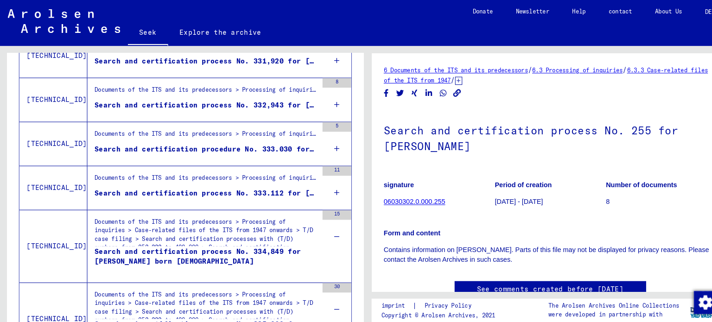
click at [324, 184] on icon at bounding box center [326, 186] width 5 height 32
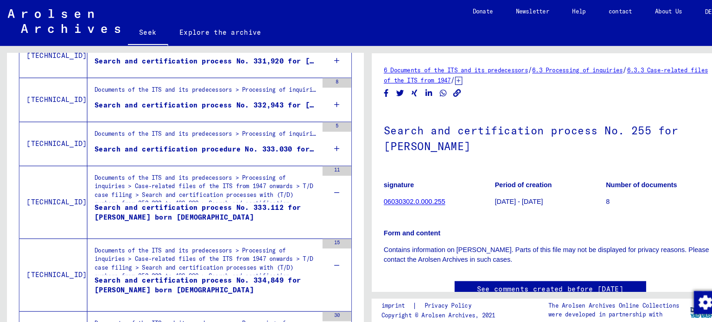
click at [324, 140] on icon at bounding box center [326, 143] width 5 height 32
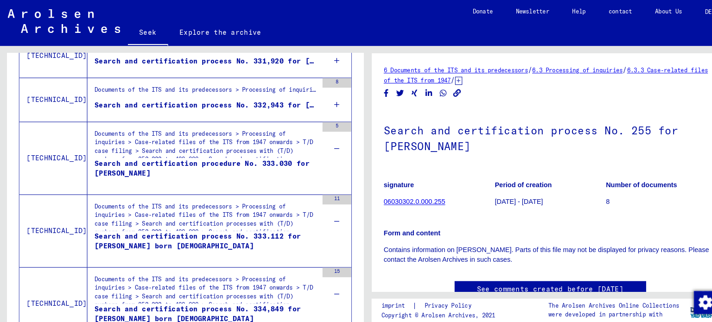
click at [324, 101] on icon at bounding box center [326, 101] width 5 height 32
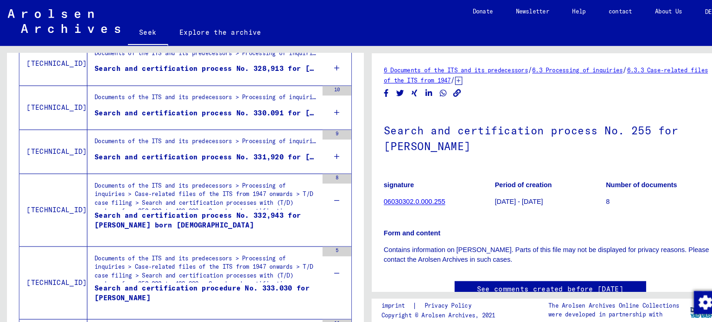
scroll to position [812, 0]
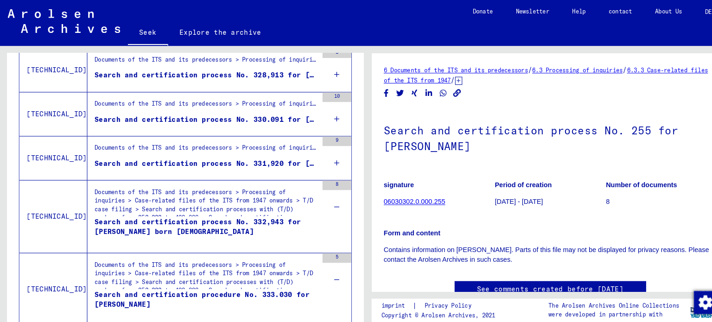
click at [326, 150] on div "9" at bounding box center [326, 153] width 28 height 42
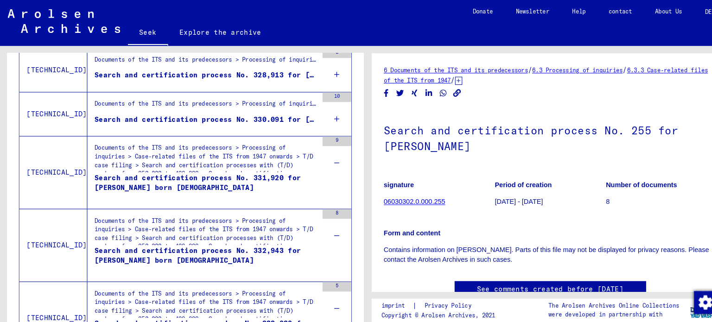
click at [315, 110] on div "10" at bounding box center [326, 110] width 28 height 42
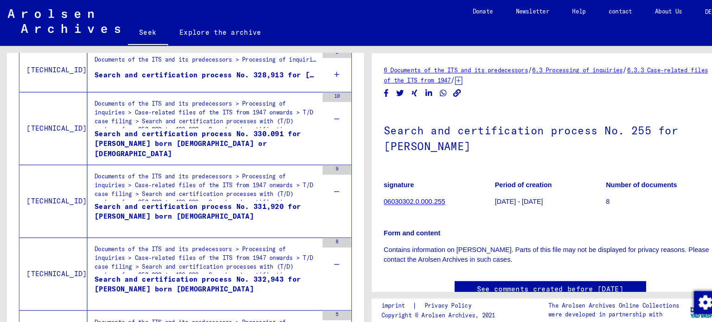
click at [315, 71] on div "8" at bounding box center [326, 68] width 28 height 42
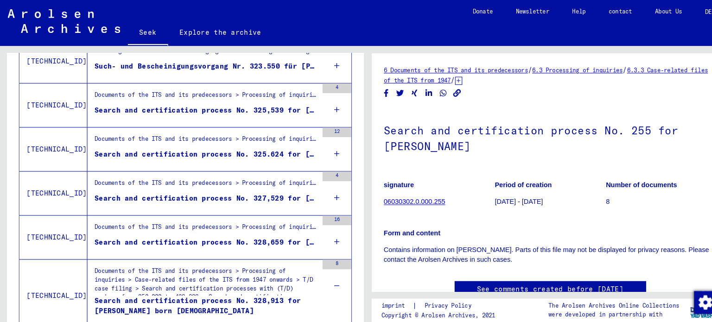
scroll to position [571, 0]
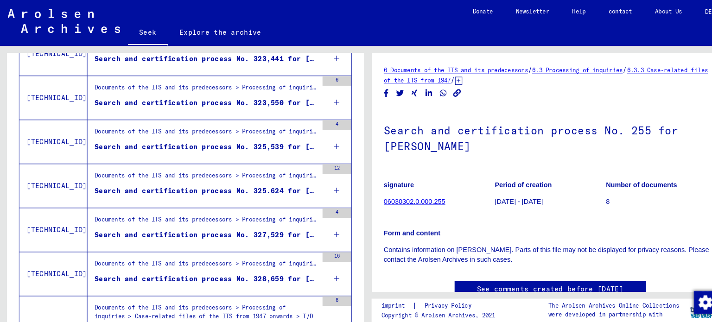
click at [313, 268] on div "16" at bounding box center [326, 265] width 28 height 42
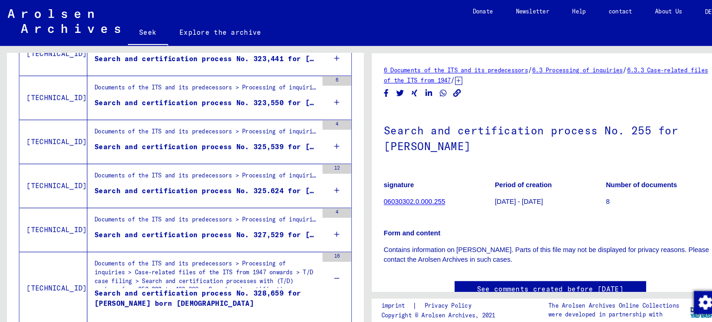
drag, startPoint x: 322, startPoint y: 223, endPoint x: 321, endPoint y: 217, distance: 6.6
click at [322, 222] on div "4" at bounding box center [326, 223] width 28 height 42
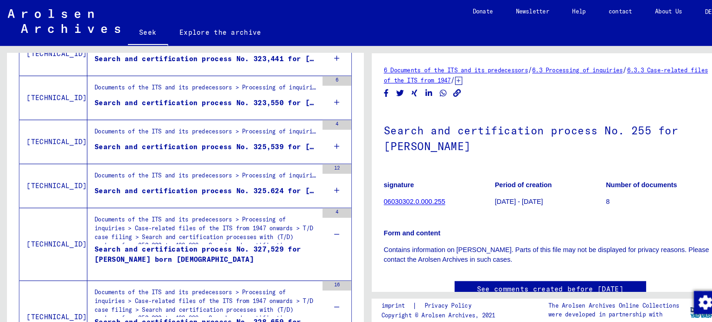
click at [317, 180] on div "12" at bounding box center [326, 180] width 28 height 42
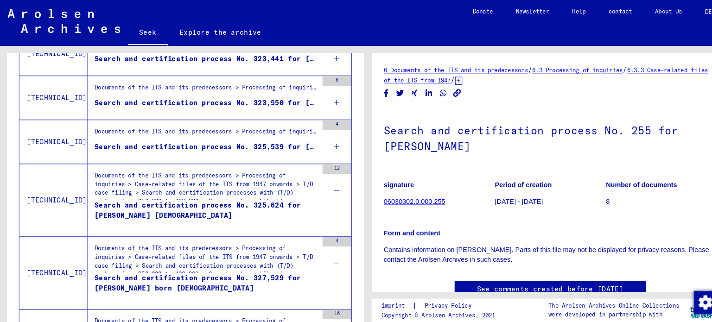
click at [324, 138] on icon at bounding box center [326, 142] width 5 height 32
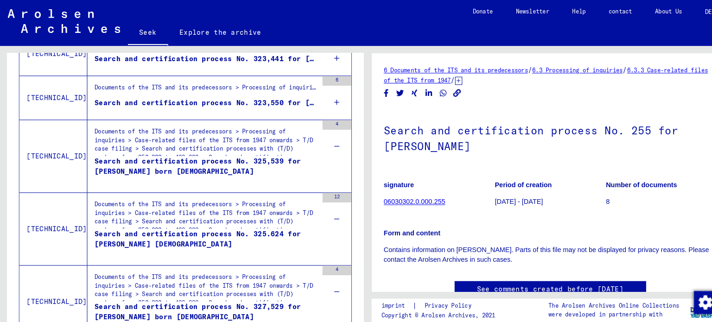
click at [324, 97] on icon at bounding box center [326, 99] width 5 height 32
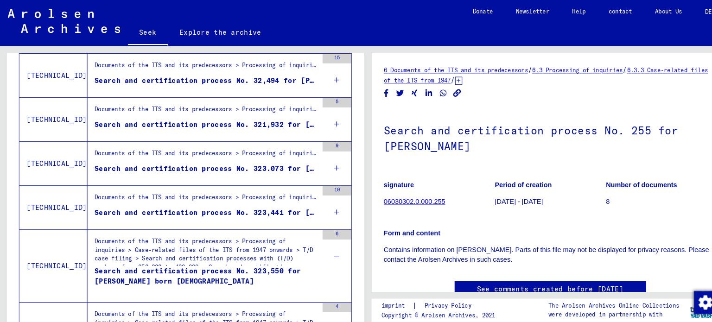
scroll to position [412, 0]
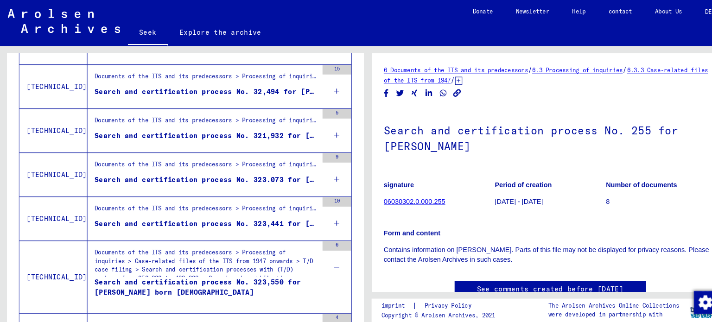
click at [324, 213] on icon at bounding box center [326, 216] width 5 height 32
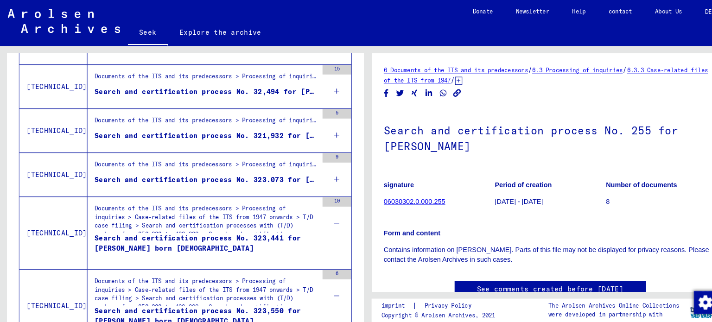
click at [325, 171] on div "9" at bounding box center [326, 169] width 28 height 42
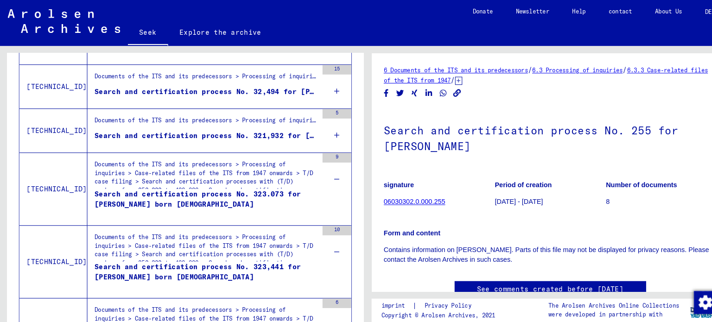
click at [324, 128] on div "5" at bounding box center [326, 127] width 28 height 42
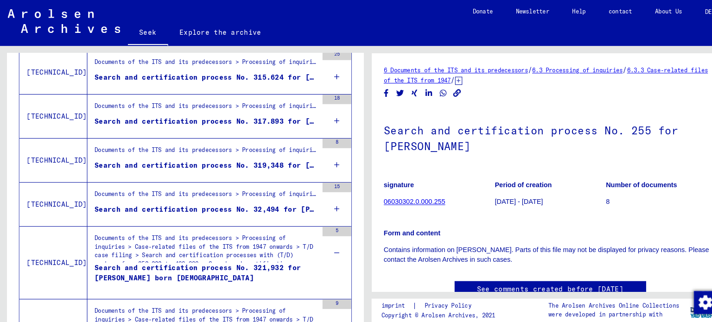
scroll to position [290, 0]
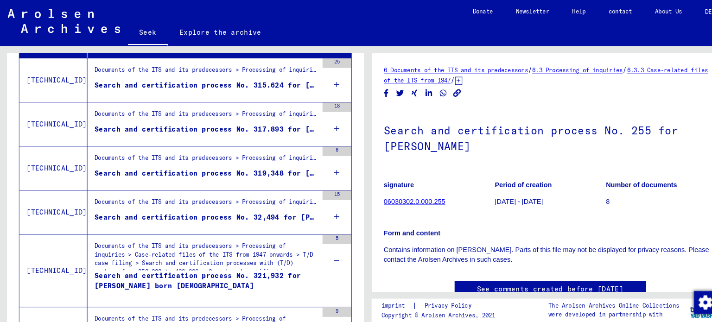
click at [317, 209] on div "15" at bounding box center [326, 205] width 28 height 42
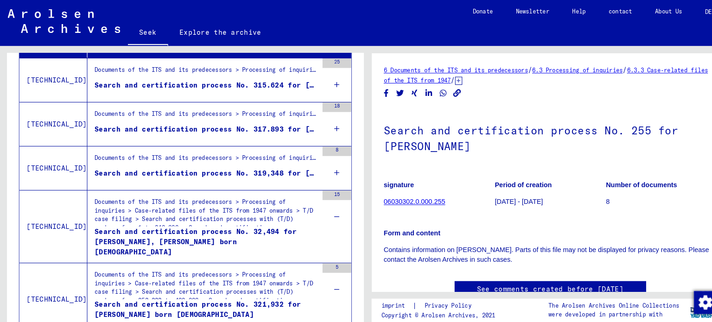
click at [324, 165] on icon at bounding box center [326, 167] width 5 height 32
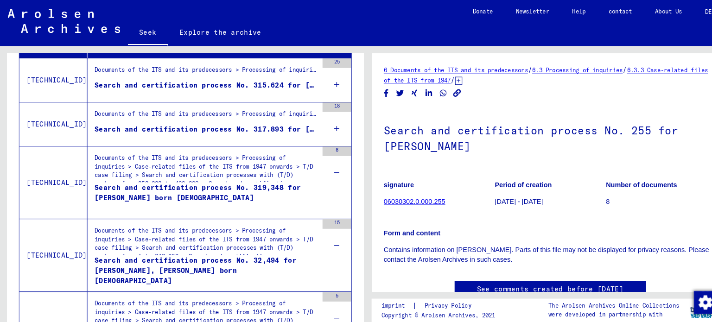
click at [325, 118] on div "18" at bounding box center [326, 120] width 28 height 42
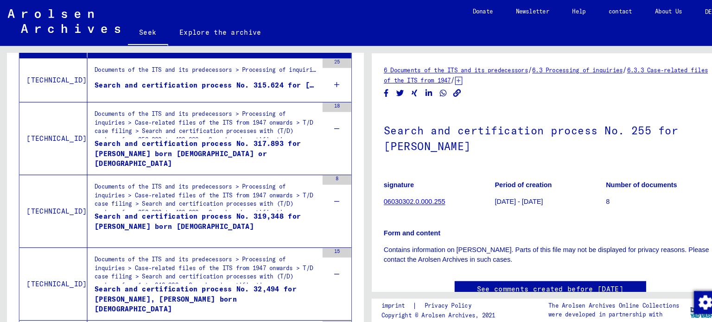
click at [312, 77] on div "25" at bounding box center [326, 78] width 28 height 42
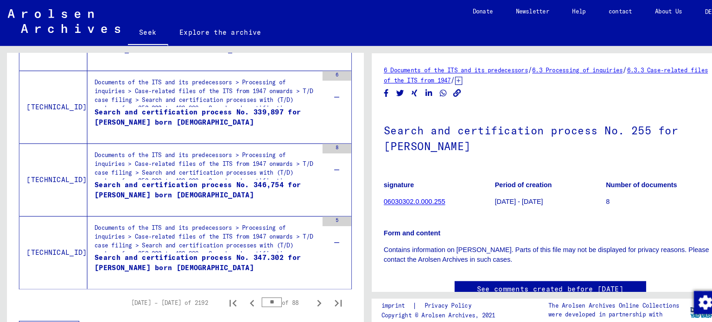
scroll to position [1839, 0]
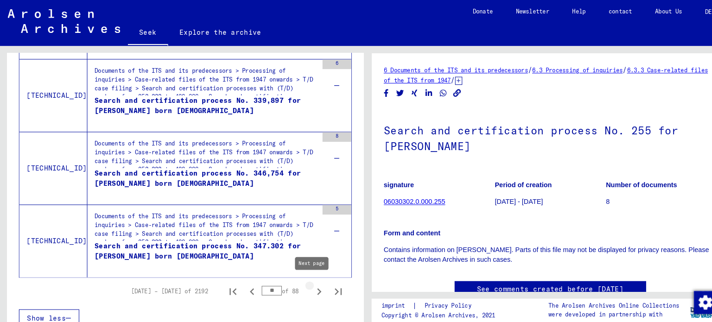
click at [304, 279] on icon "Next page" at bounding box center [309, 282] width 13 height 13
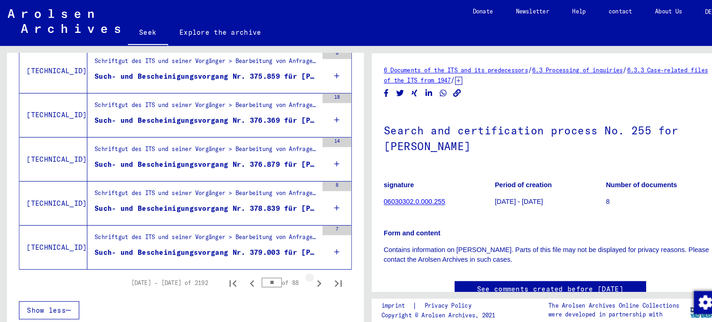
scroll to position [1147, 0]
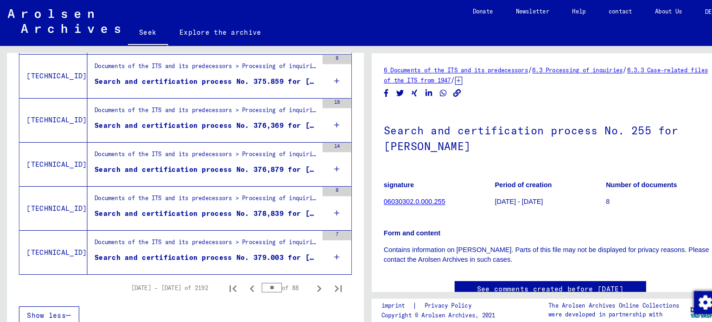
click at [313, 247] on div "7" at bounding box center [326, 244] width 28 height 42
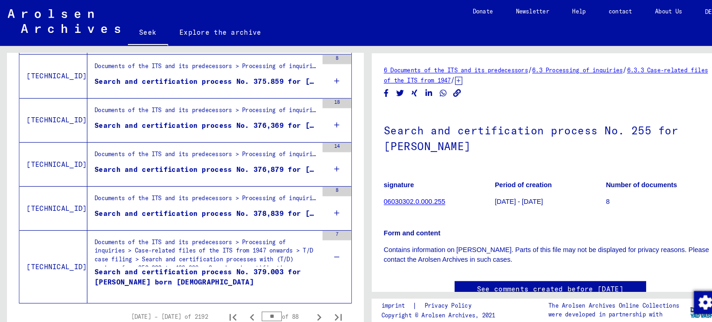
click at [312, 197] on div "8" at bounding box center [326, 202] width 28 height 42
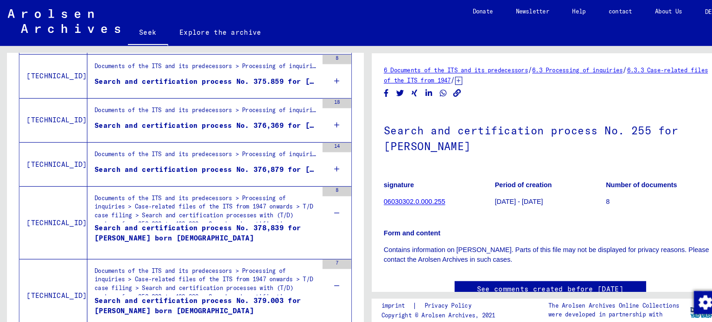
click at [316, 161] on div "14" at bounding box center [326, 159] width 28 height 42
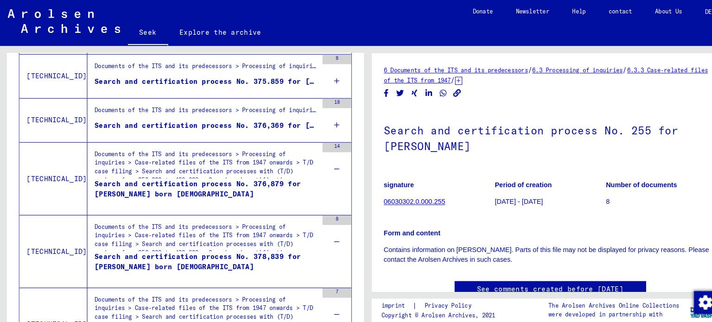
click at [312, 118] on div "18" at bounding box center [326, 116] width 28 height 42
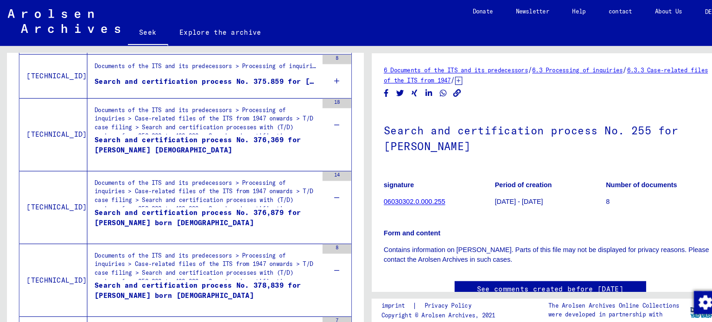
click at [317, 80] on div "8" at bounding box center [326, 74] width 28 height 42
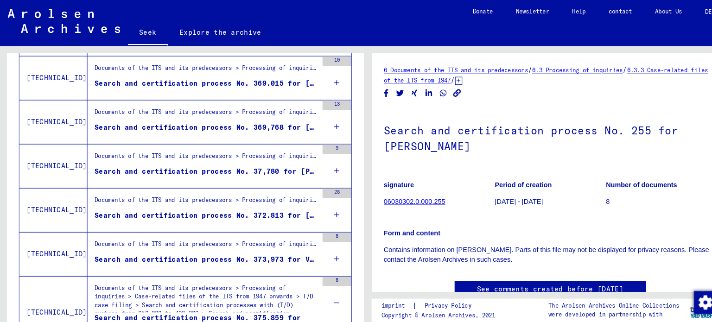
scroll to position [925, 0]
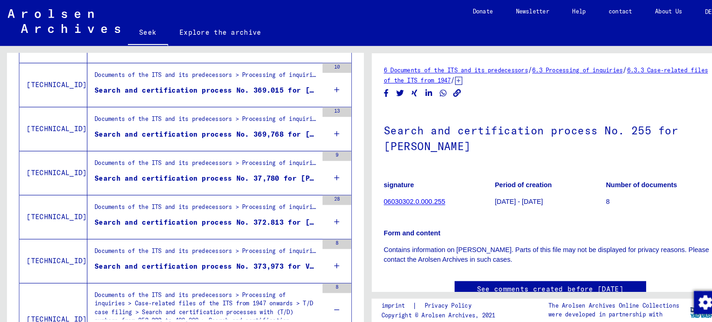
click at [324, 252] on icon at bounding box center [326, 257] width 5 height 32
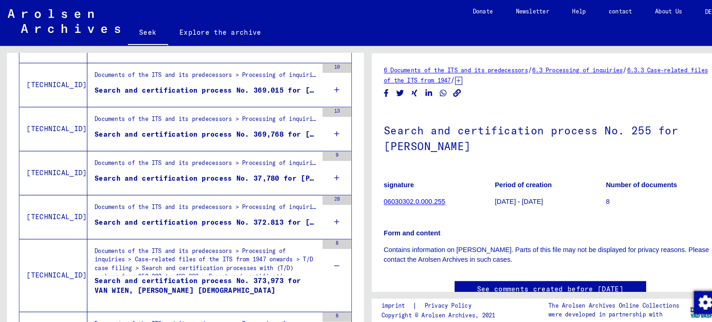
click at [312, 213] on div "28" at bounding box center [326, 210] width 28 height 42
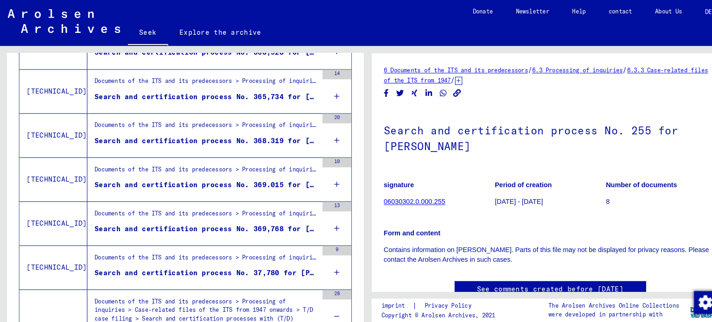
scroll to position [832, 0]
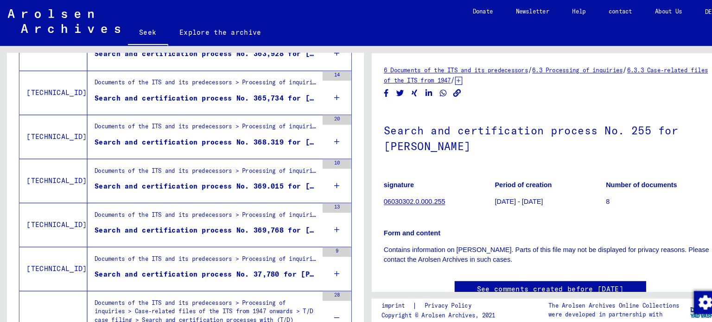
click at [324, 257] on icon at bounding box center [326, 265] width 5 height 32
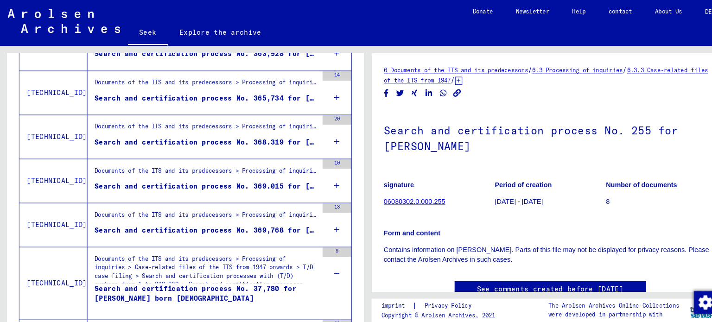
click at [314, 215] on div "13" at bounding box center [326, 218] width 28 height 42
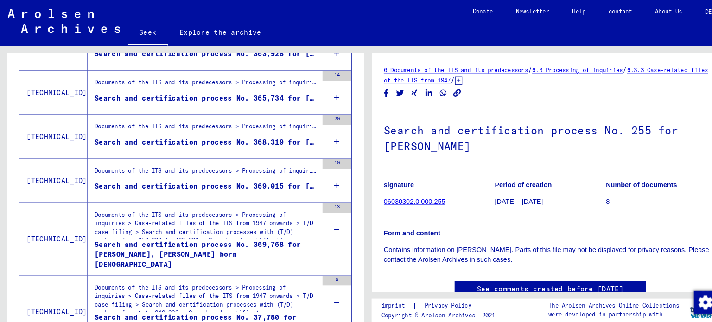
click at [312, 174] on div "10" at bounding box center [326, 175] width 28 height 42
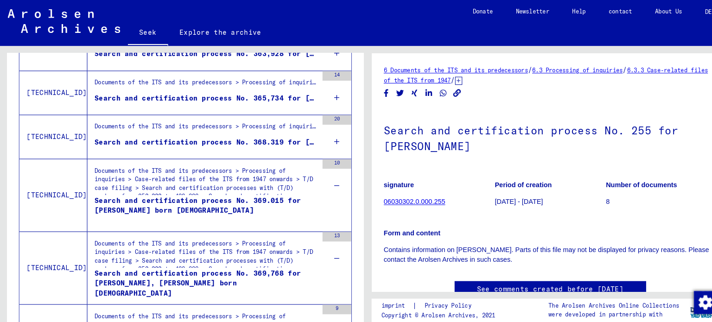
drag, startPoint x: 310, startPoint y: 136, endPoint x: 310, endPoint y: 130, distance: 6.0
click at [312, 135] on div "20" at bounding box center [326, 133] width 28 height 42
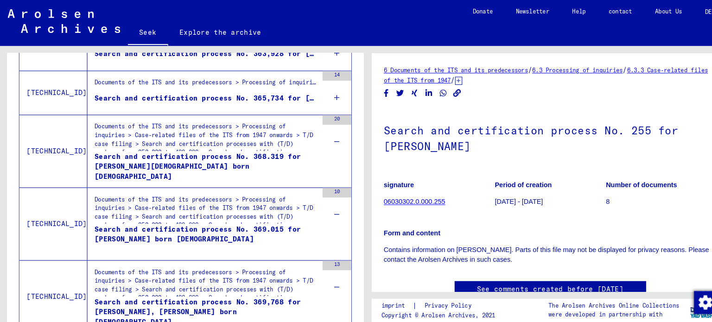
click at [316, 97] on div "14" at bounding box center [326, 90] width 28 height 42
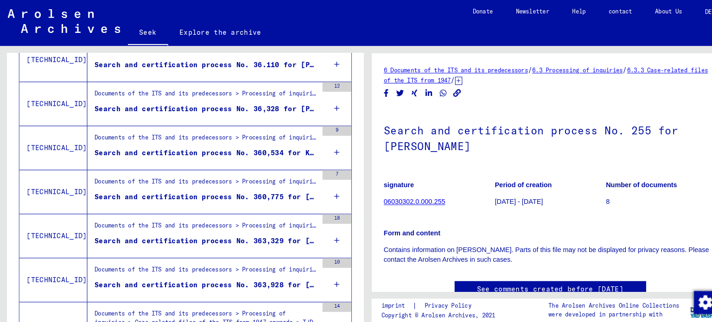
scroll to position [638, 0]
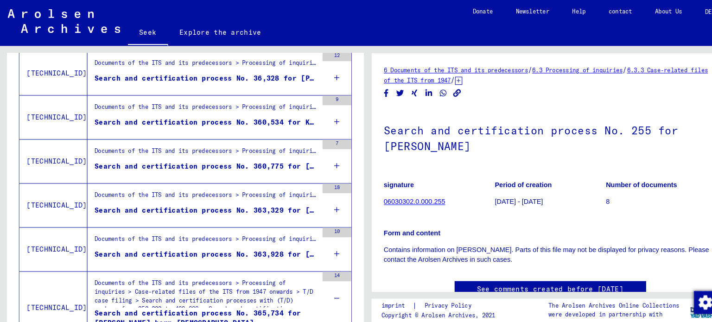
click at [312, 235] on div "10" at bounding box center [326, 242] width 28 height 42
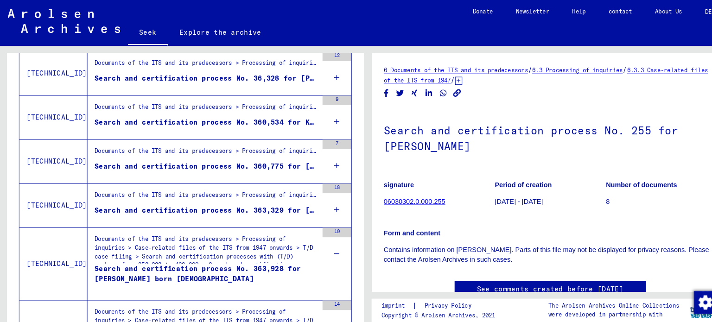
click at [323, 203] on div "18" at bounding box center [326, 199] width 28 height 42
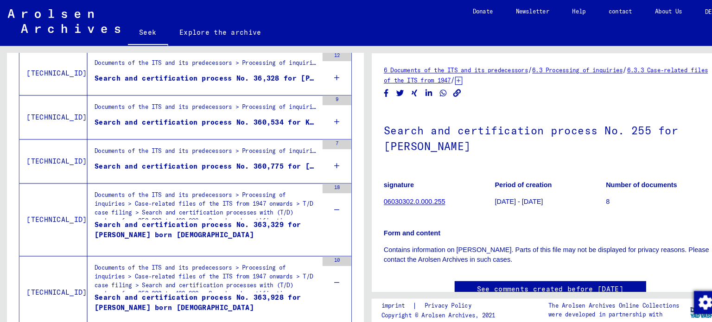
click at [317, 163] on div "7" at bounding box center [326, 156] width 28 height 42
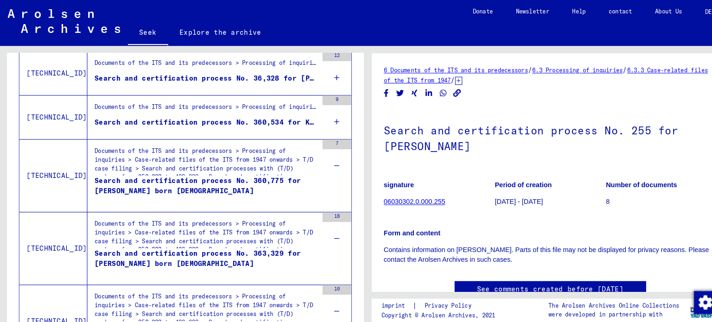
click at [324, 121] on icon at bounding box center [326, 118] width 5 height 32
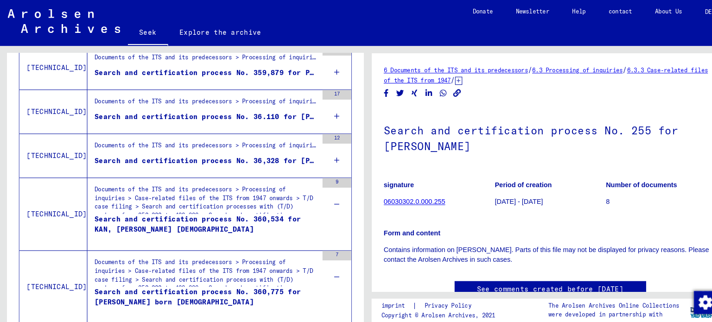
scroll to position [554, 0]
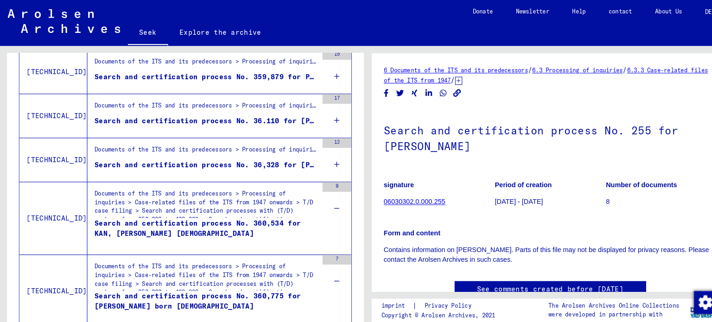
click at [324, 154] on icon at bounding box center [326, 159] width 5 height 32
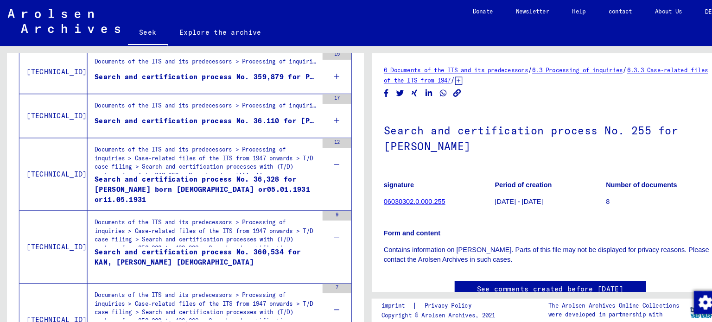
click at [316, 116] on div "17" at bounding box center [326, 112] width 28 height 42
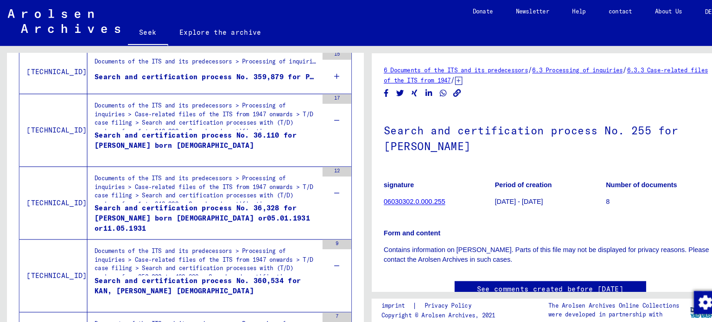
click at [315, 76] on div "15" at bounding box center [326, 70] width 28 height 42
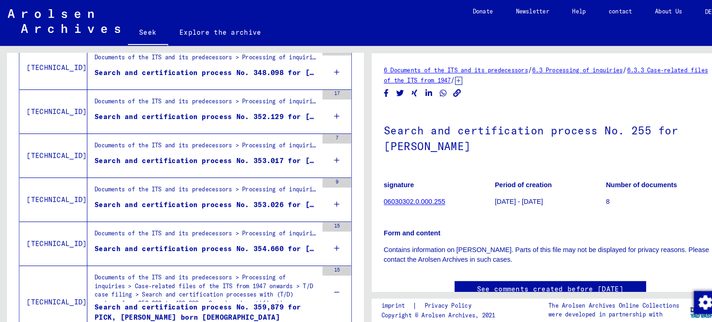
scroll to position [341, 0]
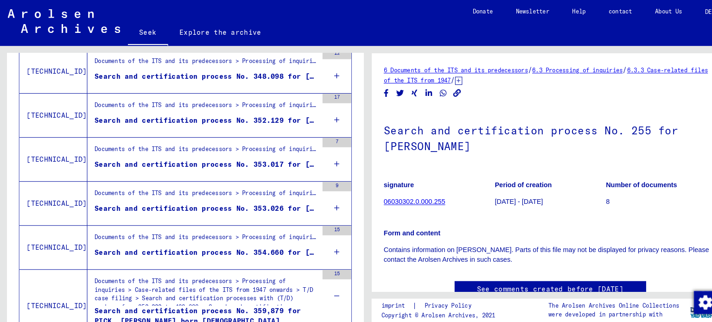
click at [322, 236] on div "15" at bounding box center [326, 240] width 28 height 42
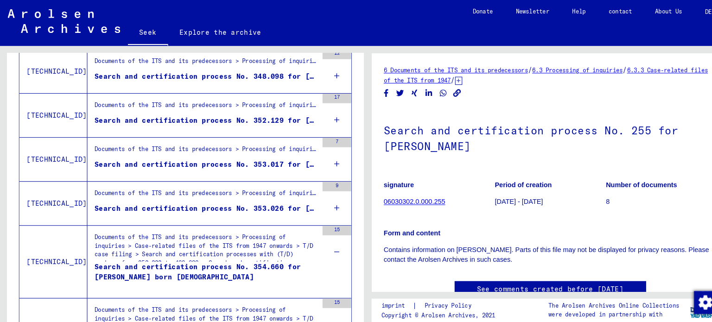
click at [314, 197] on div "9" at bounding box center [326, 197] width 28 height 42
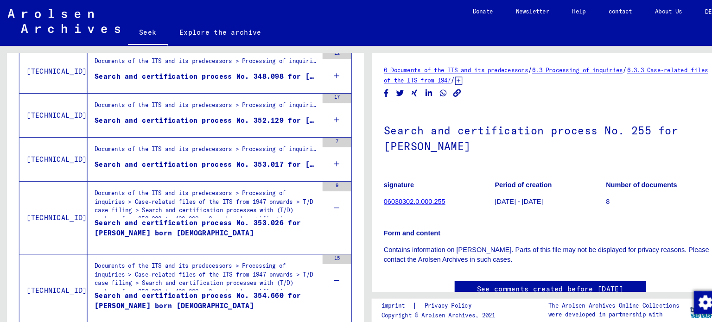
click at [324, 155] on icon at bounding box center [326, 159] width 5 height 32
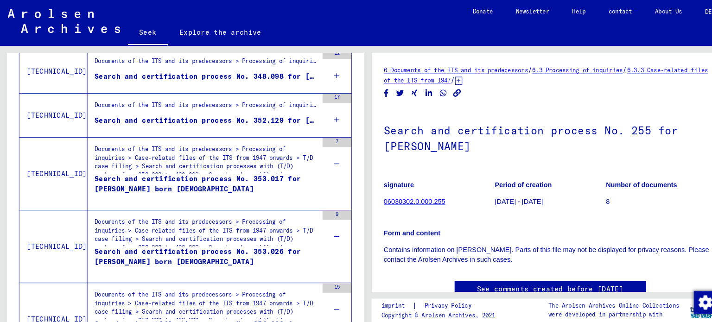
click at [316, 110] on div "17" at bounding box center [326, 112] width 28 height 42
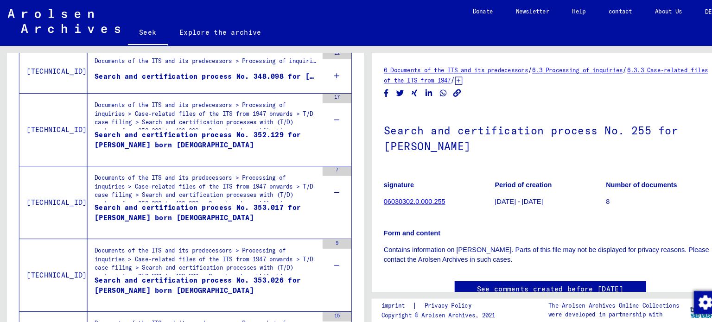
click at [324, 76] on icon at bounding box center [326, 73] width 5 height 32
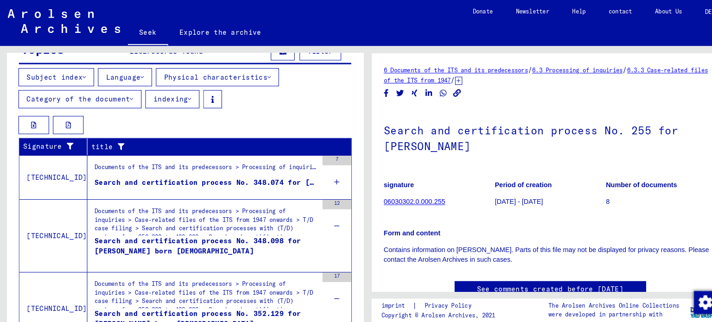
scroll to position [191, 0]
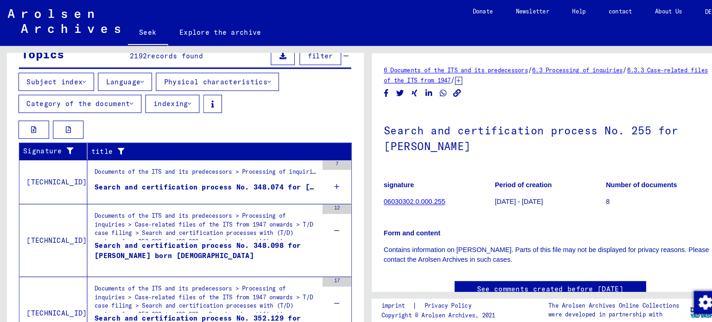
click at [324, 174] on icon at bounding box center [326, 181] width 5 height 32
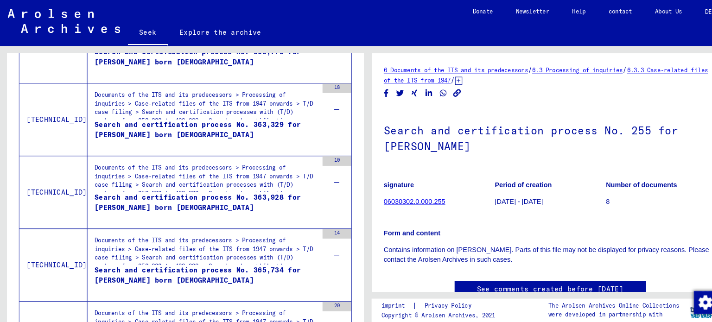
scroll to position [1842, 0]
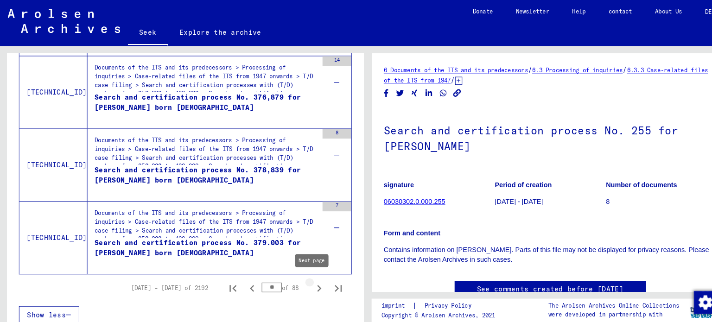
click at [303, 273] on icon "Next page" at bounding box center [309, 279] width 13 height 13
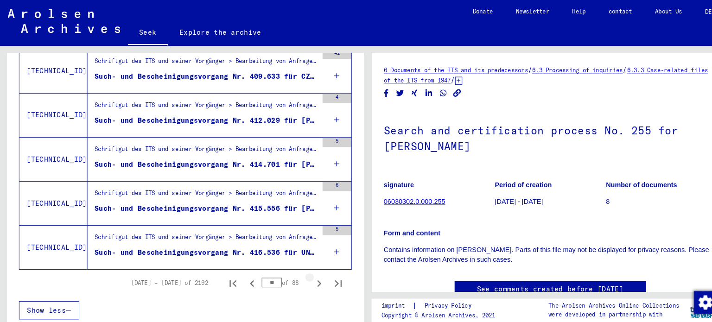
scroll to position [1147, 0]
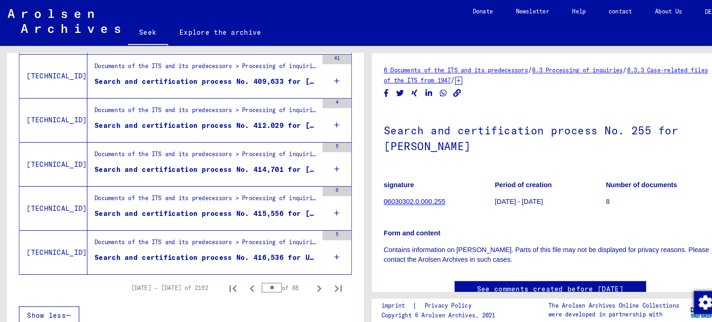
click at [312, 244] on div "5" at bounding box center [326, 244] width 28 height 42
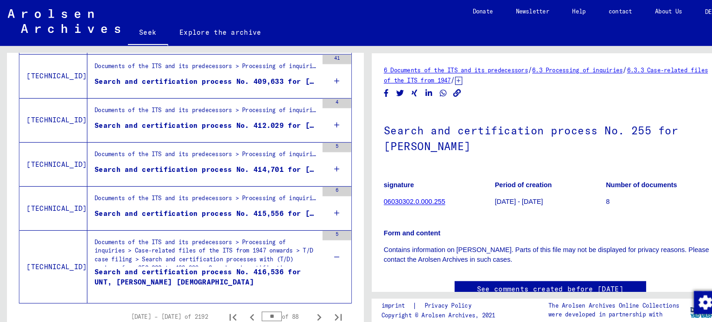
click at [324, 200] on div "6" at bounding box center [326, 202] width 28 height 42
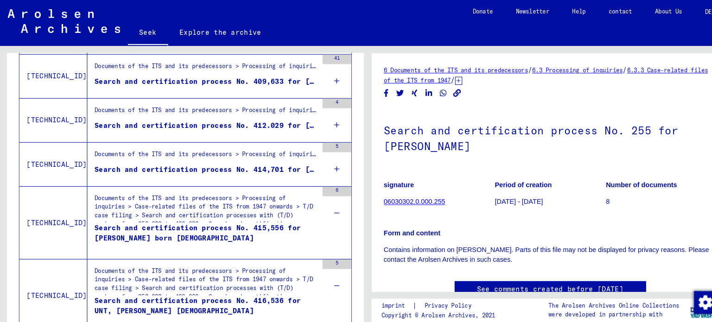
click at [324, 163] on icon at bounding box center [326, 163] width 5 height 32
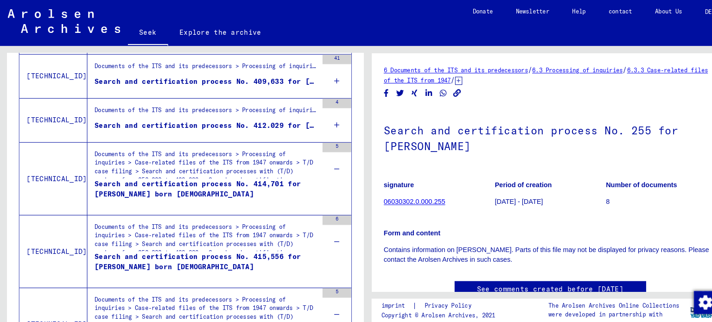
click at [316, 116] on div "4" at bounding box center [326, 116] width 28 height 42
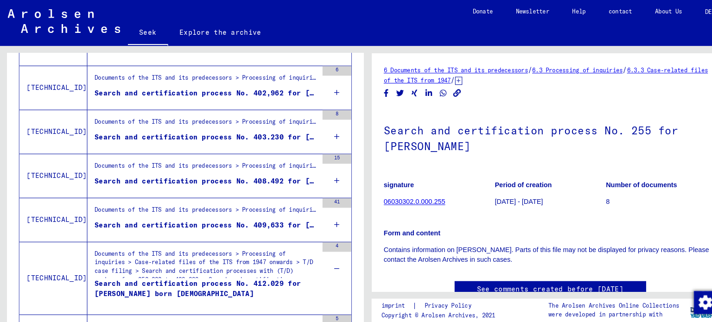
scroll to position [986, 0]
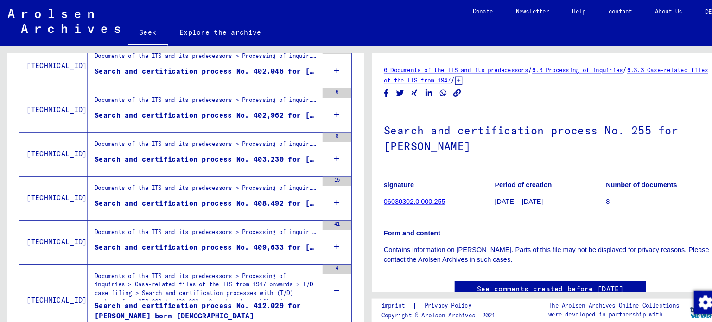
click at [324, 232] on icon at bounding box center [326, 239] width 5 height 32
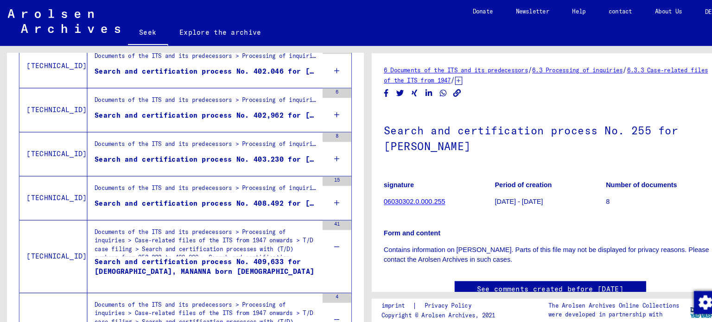
drag, startPoint x: 321, startPoint y: 187, endPoint x: 322, endPoint y: 180, distance: 7.0
click at [324, 186] on icon at bounding box center [326, 196] width 5 height 32
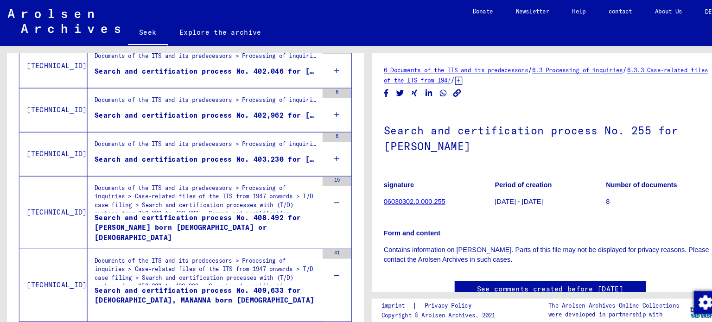
drag, startPoint x: 324, startPoint y: 148, endPoint x: 321, endPoint y: 140, distance: 9.1
click at [324, 148] on div "8" at bounding box center [326, 149] width 28 height 42
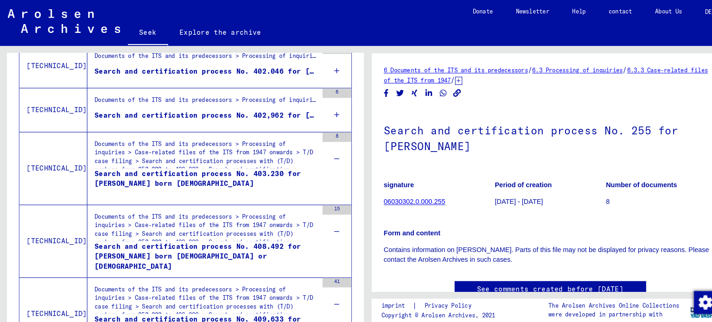
click at [316, 108] on div "6" at bounding box center [326, 107] width 28 height 42
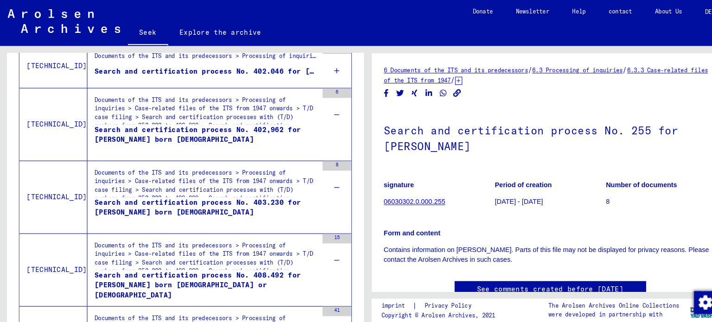
click at [327, 63] on div "9" at bounding box center [326, 64] width 28 height 42
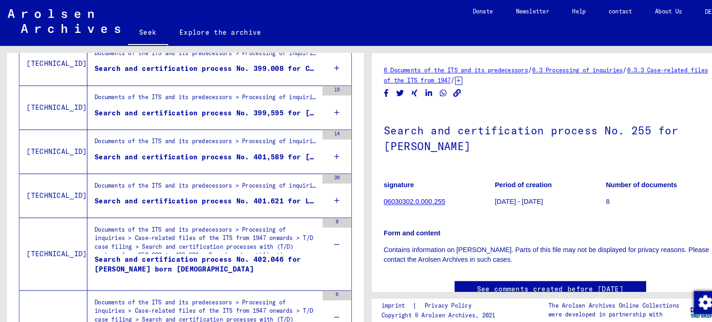
scroll to position [814, 0]
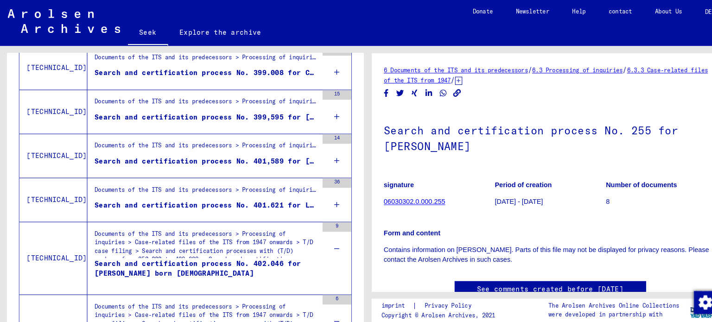
drag, startPoint x: 311, startPoint y: 193, endPoint x: 319, endPoint y: 185, distance: 11.2
click at [312, 192] on div "36" at bounding box center [326, 193] width 28 height 42
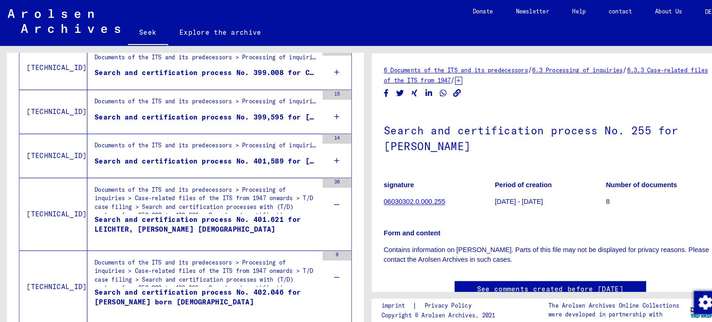
drag, startPoint x: 322, startPoint y: 151, endPoint x: 321, endPoint y: 143, distance: 7.9
click at [322, 152] on div "14" at bounding box center [326, 151] width 28 height 42
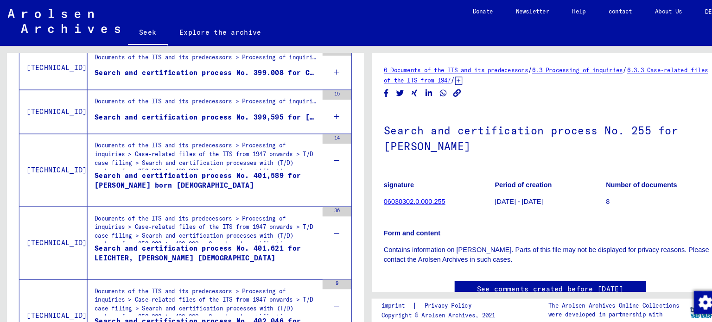
click at [316, 112] on div "15" at bounding box center [326, 108] width 28 height 42
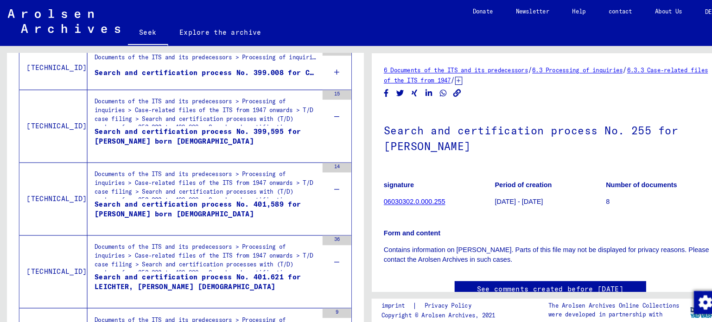
click at [312, 70] on div "13" at bounding box center [326, 65] width 28 height 42
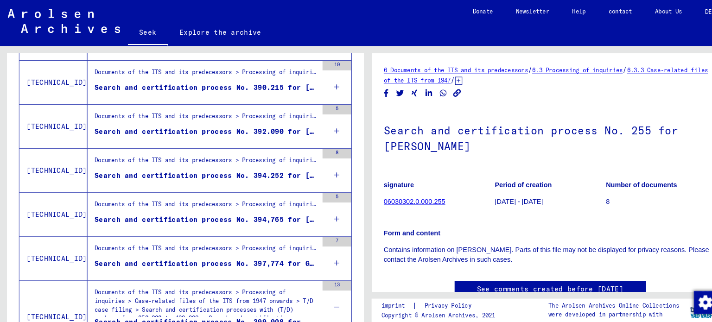
scroll to position [584, 0]
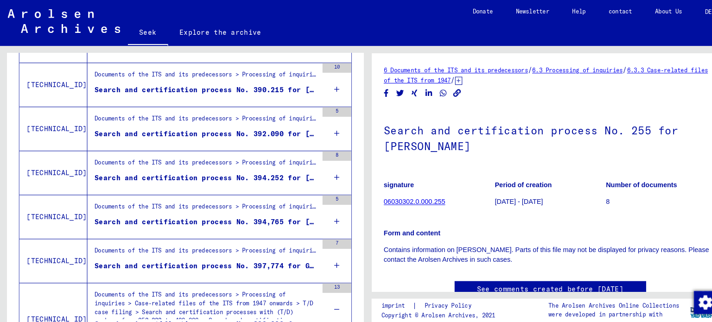
click at [324, 253] on icon at bounding box center [326, 257] width 5 height 32
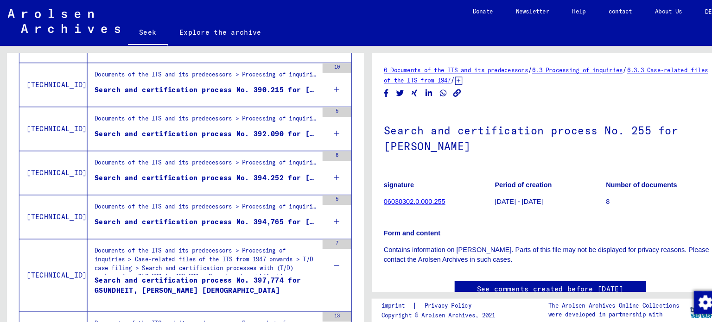
drag, startPoint x: 316, startPoint y: 210, endPoint x: 318, endPoint y: 195, distance: 15.5
click at [317, 201] on div "5" at bounding box center [326, 210] width 28 height 42
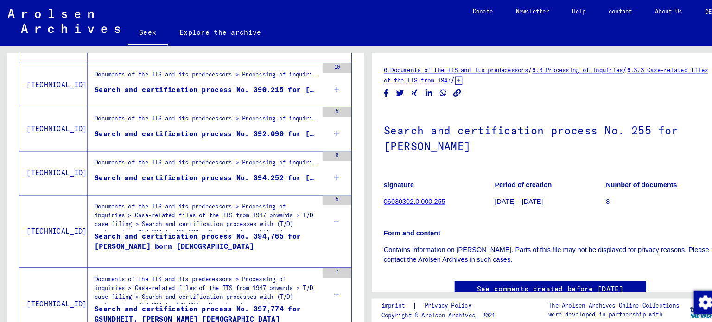
click at [324, 163] on icon at bounding box center [326, 172] width 5 height 32
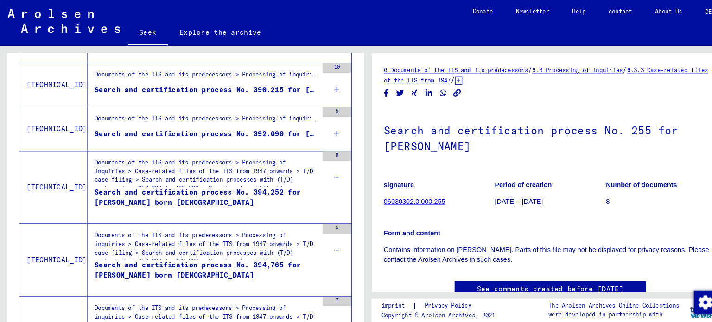
click at [317, 125] on div "5" at bounding box center [326, 125] width 28 height 42
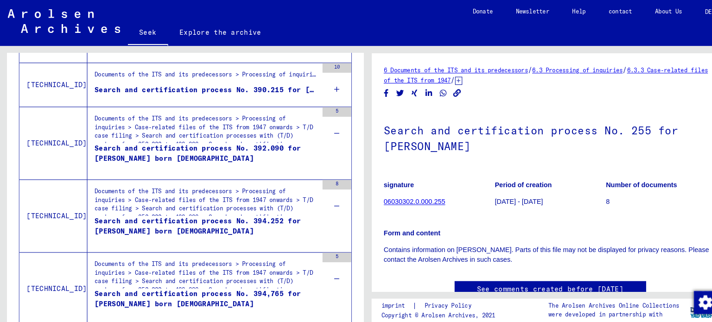
click at [323, 91] on div "10" at bounding box center [326, 82] width 28 height 42
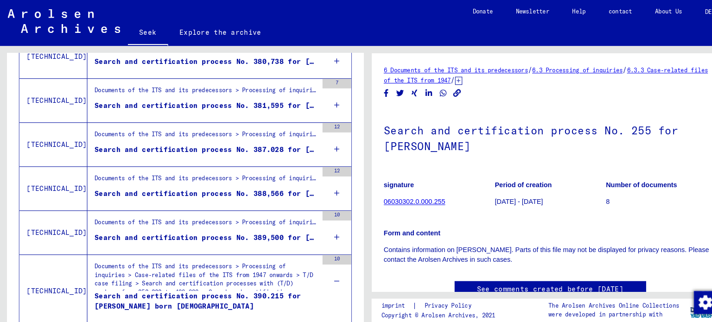
scroll to position [366, 0]
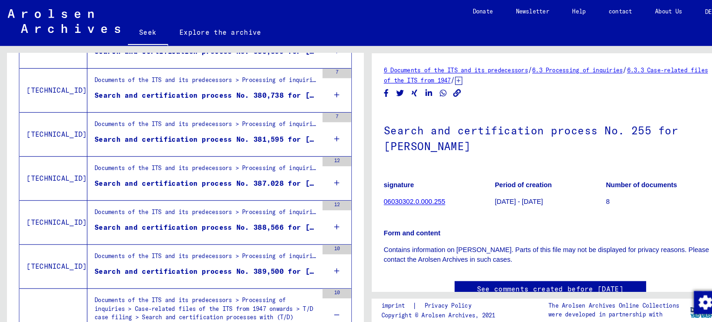
click at [324, 262] on icon at bounding box center [326, 262] width 5 height 32
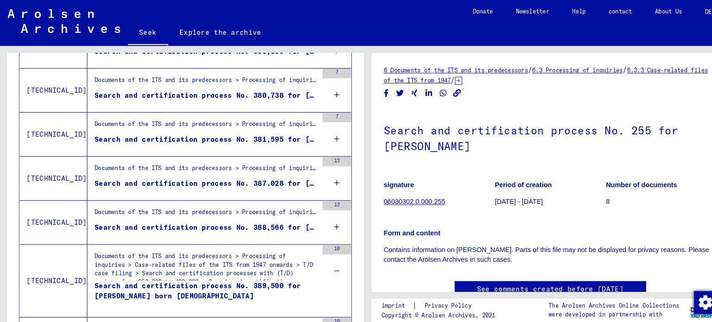
click at [322, 211] on div "12" at bounding box center [326, 215] width 28 height 42
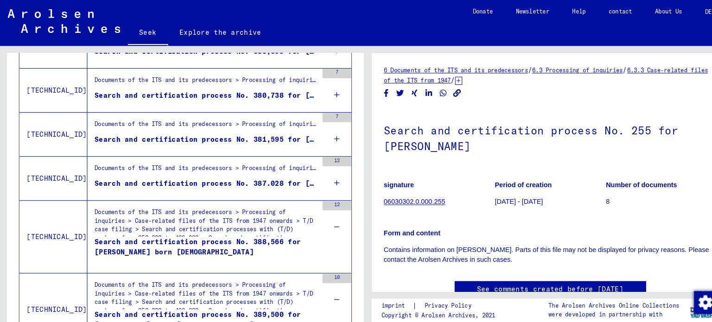
drag, startPoint x: 318, startPoint y: 178, endPoint x: 318, endPoint y: 173, distance: 5.1
click at [324, 177] on icon at bounding box center [326, 177] width 5 height 32
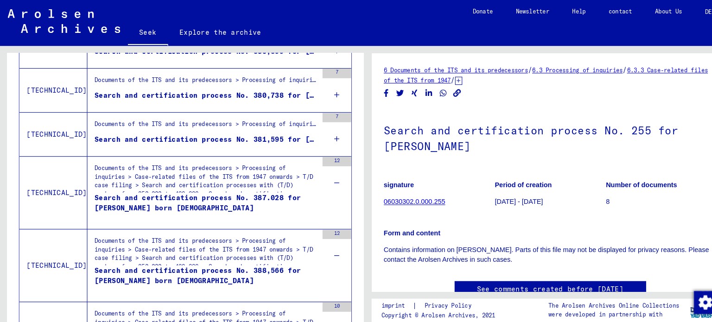
drag, startPoint x: 317, startPoint y: 130, endPoint x: 316, endPoint y: 123, distance: 6.6
click at [324, 129] on icon at bounding box center [326, 134] width 5 height 32
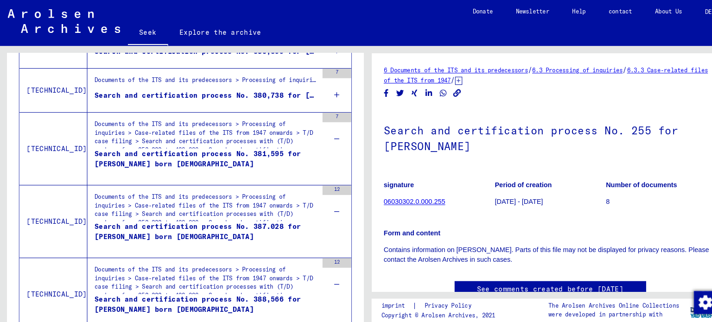
click at [317, 86] on div "7" at bounding box center [326, 87] width 28 height 42
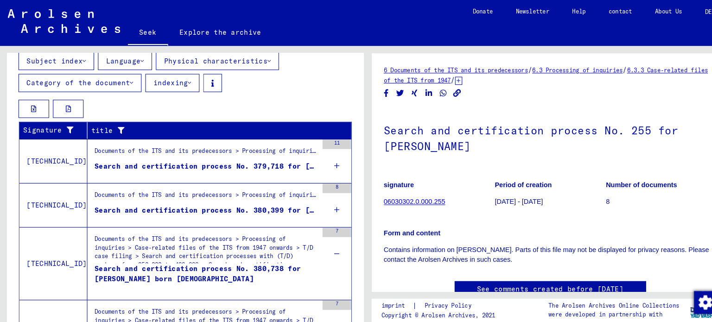
scroll to position [209, 0]
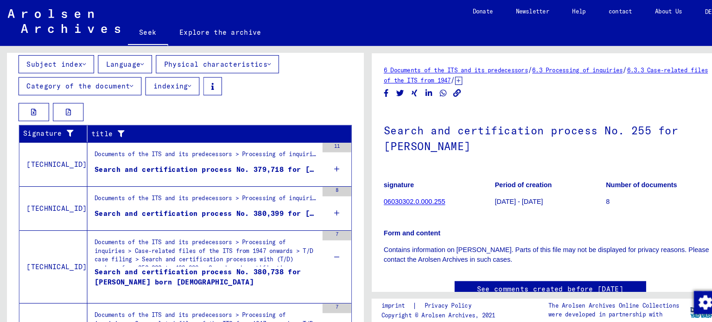
drag, startPoint x: 321, startPoint y: 203, endPoint x: 321, endPoint y: 197, distance: 5.6
click at [324, 203] on icon at bounding box center [326, 206] width 5 height 32
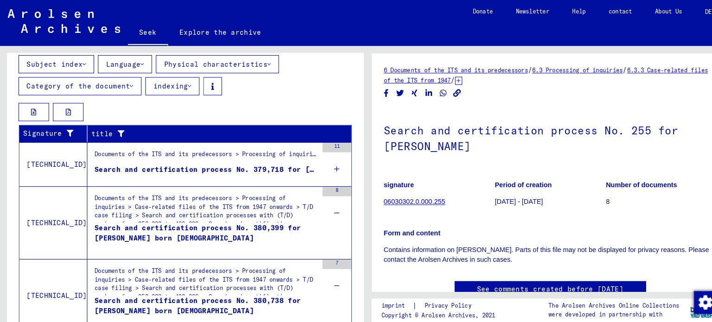
drag, startPoint x: 318, startPoint y: 162, endPoint x: 318, endPoint y: 156, distance: 6.0
click at [324, 158] on icon at bounding box center [326, 163] width 5 height 32
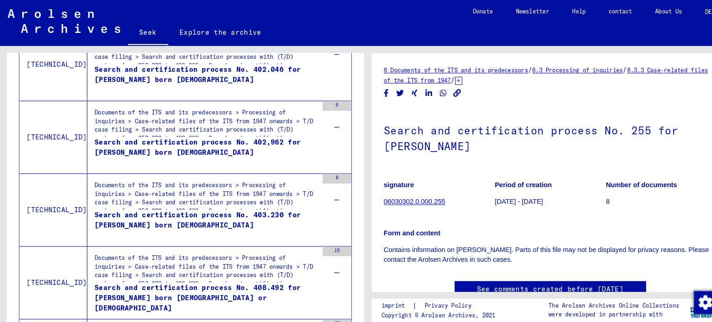
scroll to position [1842, 0]
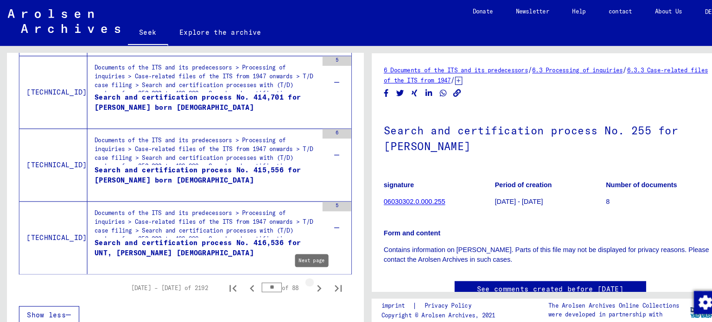
click at [303, 277] on icon "Next page" at bounding box center [309, 279] width 13 height 13
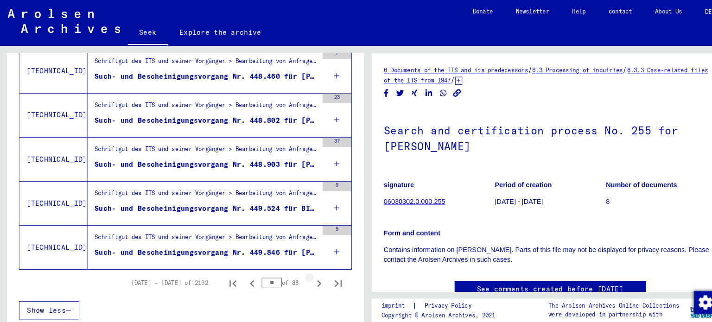
scroll to position [1147, 0]
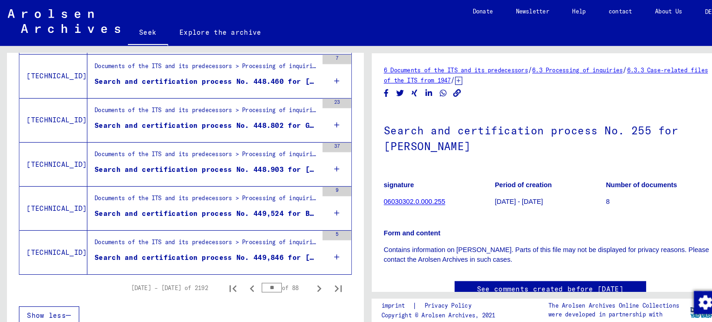
click at [324, 240] on icon at bounding box center [326, 249] width 5 height 32
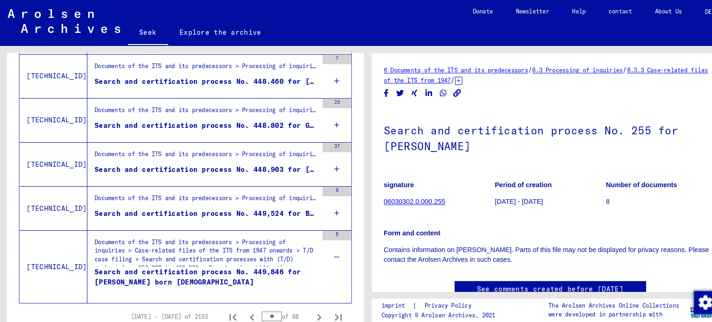
click at [324, 201] on div "9" at bounding box center [326, 202] width 28 height 42
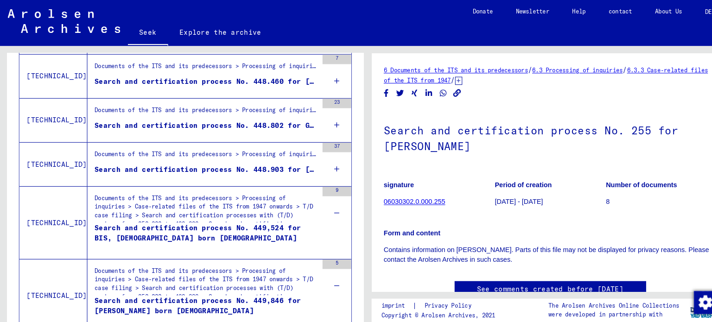
click at [322, 160] on div "37" at bounding box center [326, 159] width 28 height 42
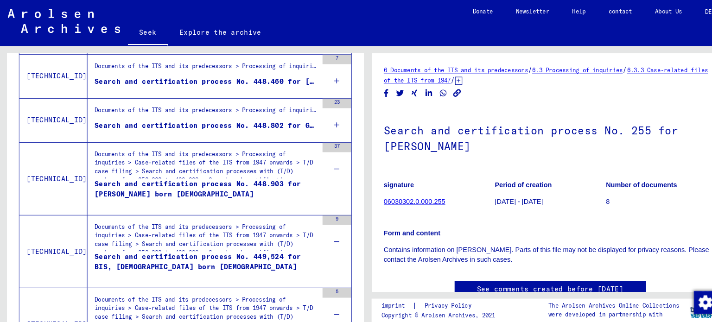
click at [324, 116] on icon at bounding box center [326, 121] width 5 height 32
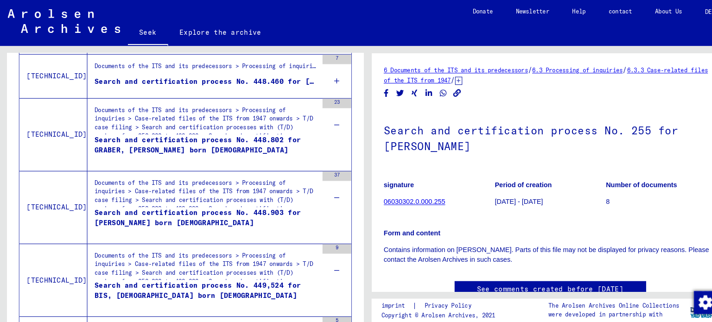
click at [314, 77] on div "7" at bounding box center [326, 74] width 28 height 42
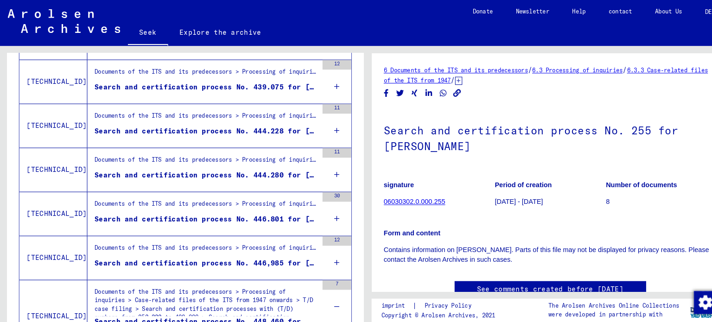
scroll to position [911, 0]
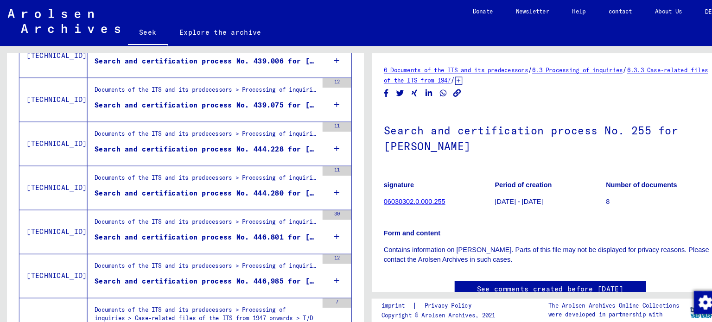
click at [324, 264] on icon at bounding box center [326, 271] width 5 height 32
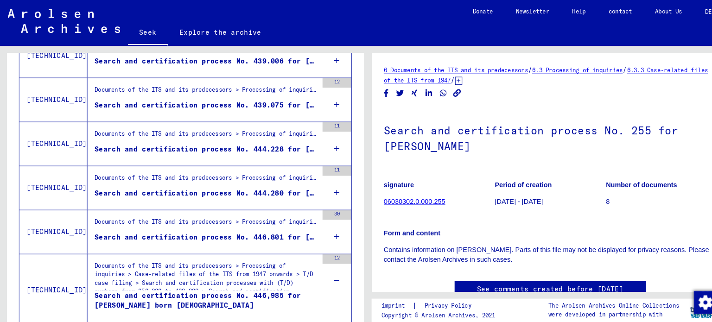
click at [324, 225] on icon at bounding box center [326, 229] width 5 height 32
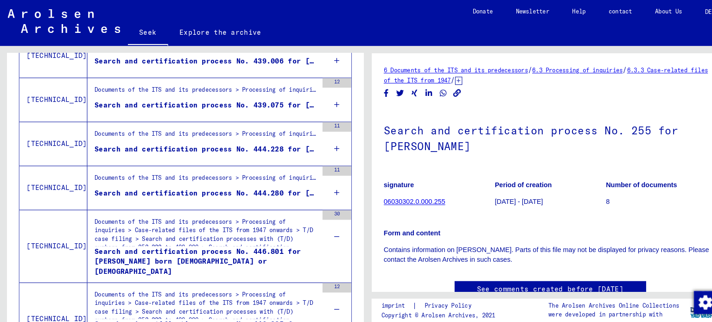
click at [312, 181] on div "11" at bounding box center [326, 182] width 28 height 42
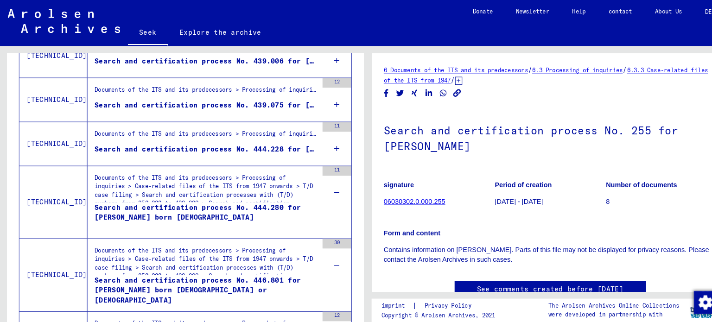
click at [324, 142] on icon at bounding box center [326, 143] width 5 height 32
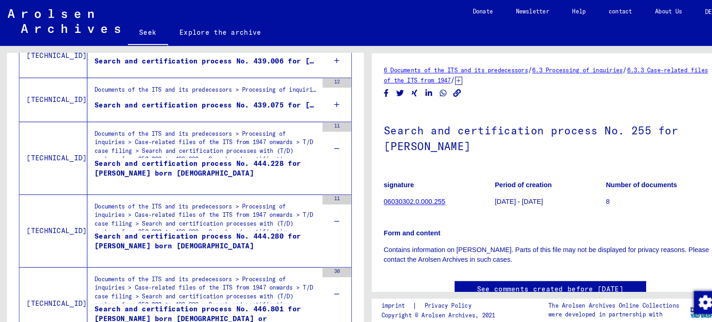
click at [316, 96] on div "12" at bounding box center [326, 97] width 28 height 42
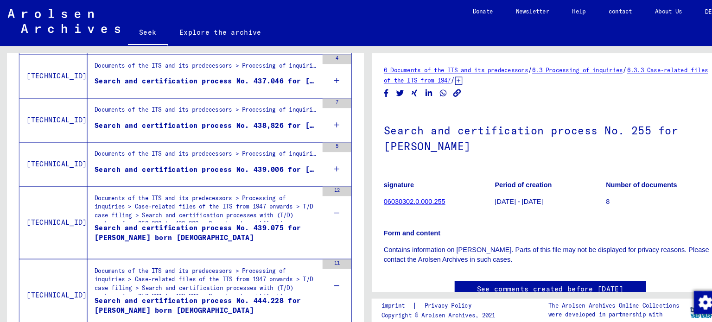
scroll to position [753, 0]
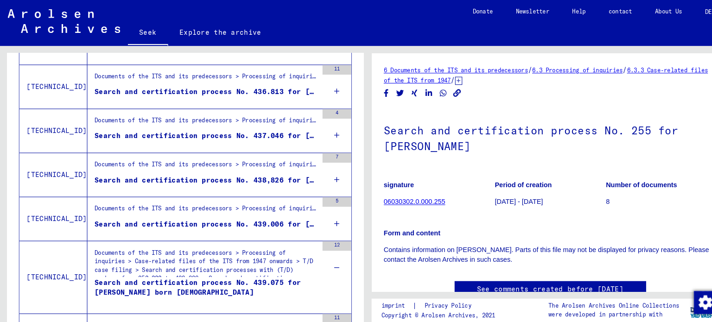
click at [324, 211] on icon at bounding box center [326, 216] width 5 height 32
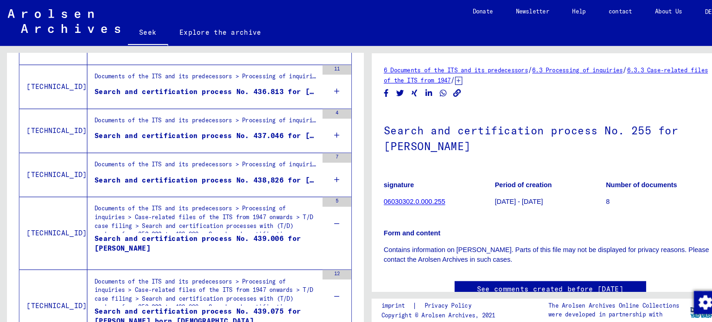
click at [324, 169] on icon at bounding box center [326, 174] width 5 height 32
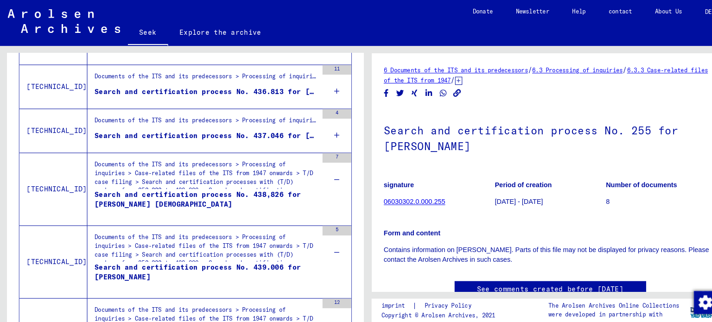
click at [324, 129] on icon at bounding box center [326, 131] width 5 height 32
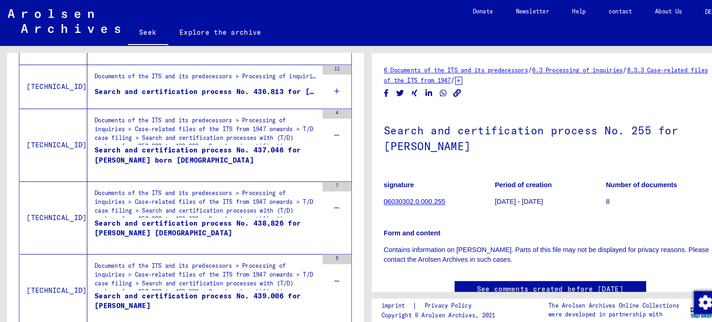
drag, startPoint x: 310, startPoint y: 84, endPoint x: 312, endPoint y: 90, distance: 6.0
click at [312, 85] on div "11" at bounding box center [326, 84] width 28 height 42
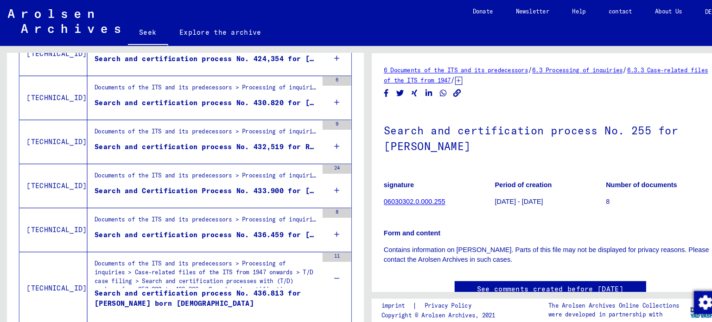
scroll to position [553, 0]
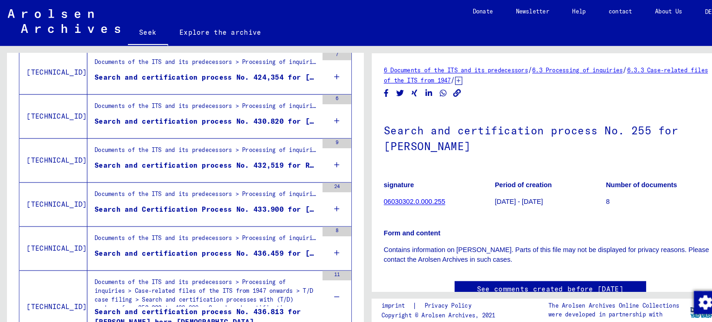
click at [324, 238] on icon at bounding box center [326, 245] width 5 height 32
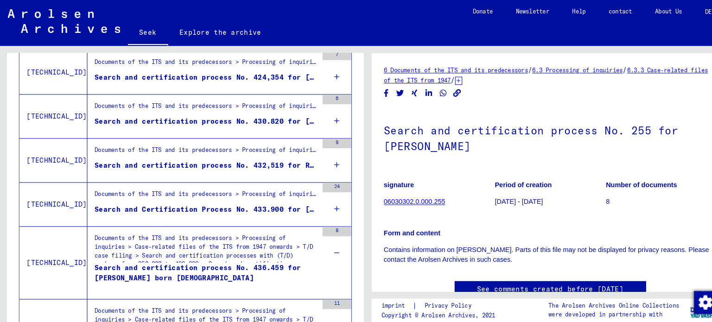
click at [324, 204] on icon at bounding box center [326, 202] width 5 height 32
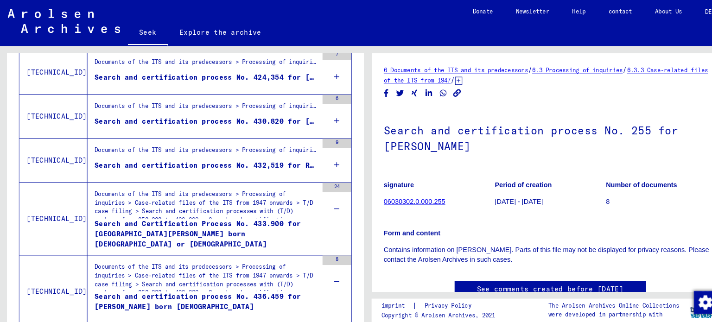
click at [324, 152] on icon at bounding box center [326, 160] width 5 height 32
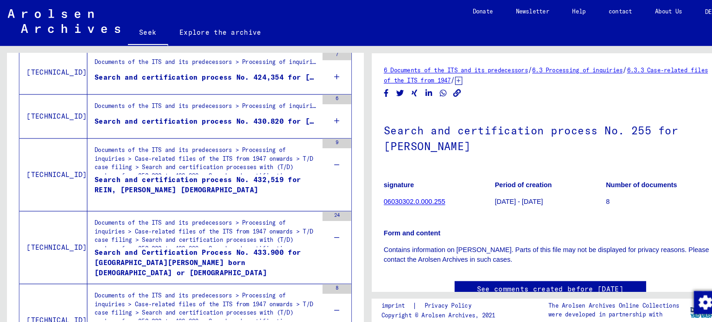
drag, startPoint x: 314, startPoint y: 114, endPoint x: 311, endPoint y: 106, distance: 8.4
click at [314, 114] on div "6" at bounding box center [326, 113] width 28 height 42
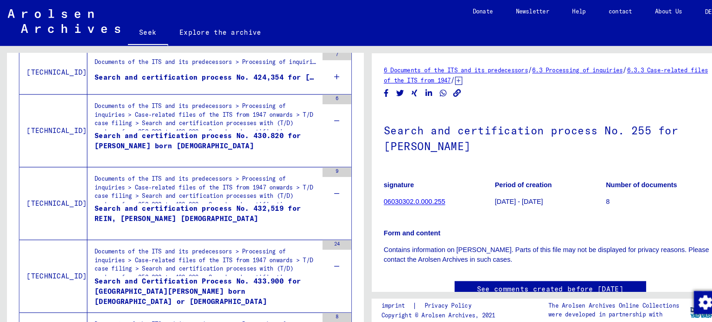
click at [313, 76] on div "7" at bounding box center [326, 70] width 28 height 42
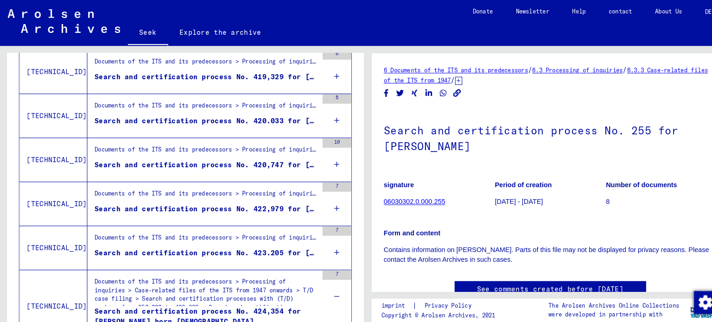
scroll to position [310, 0]
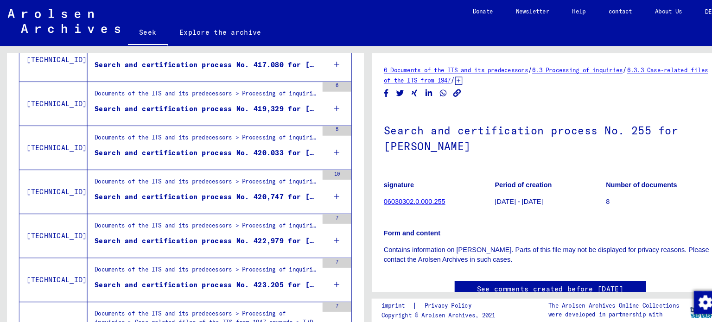
click at [324, 274] on icon at bounding box center [326, 275] width 5 height 32
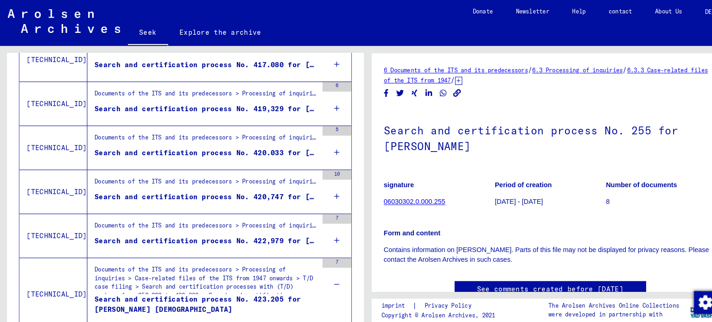
click at [324, 232] on icon at bounding box center [326, 232] width 5 height 32
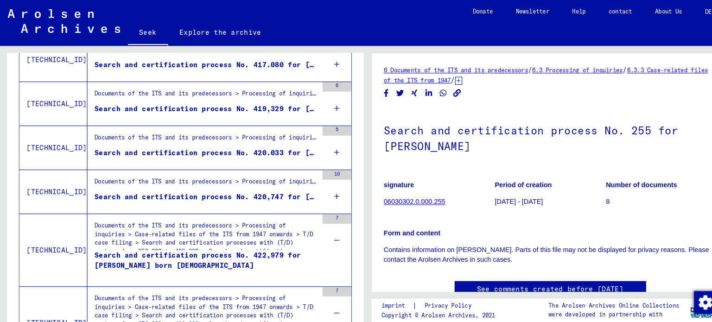
drag, startPoint x: 317, startPoint y: 185, endPoint x: 317, endPoint y: 175, distance: 10.7
click at [324, 180] on icon at bounding box center [326, 190] width 5 height 32
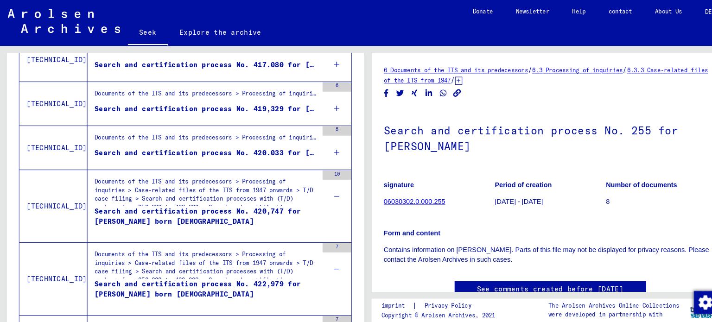
click at [314, 145] on div "5" at bounding box center [326, 143] width 28 height 42
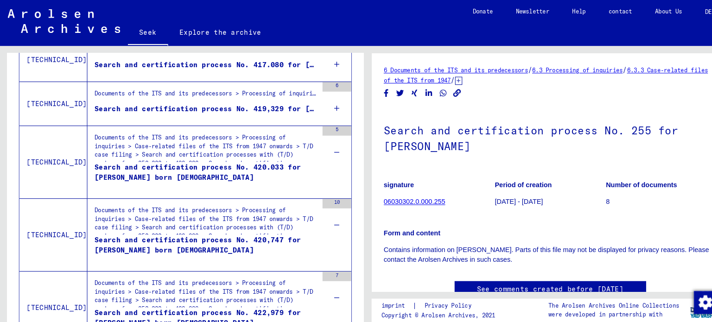
click at [322, 106] on div "6" at bounding box center [326, 100] width 28 height 42
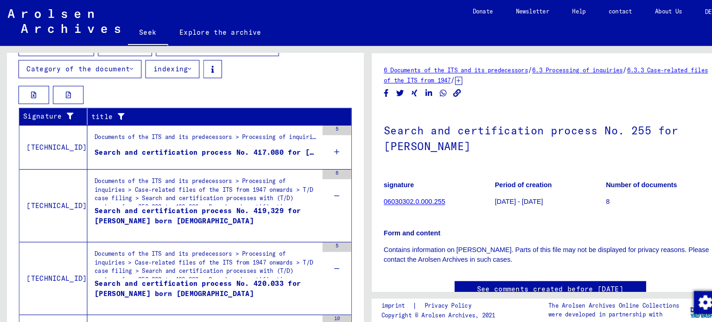
scroll to position [224, 0]
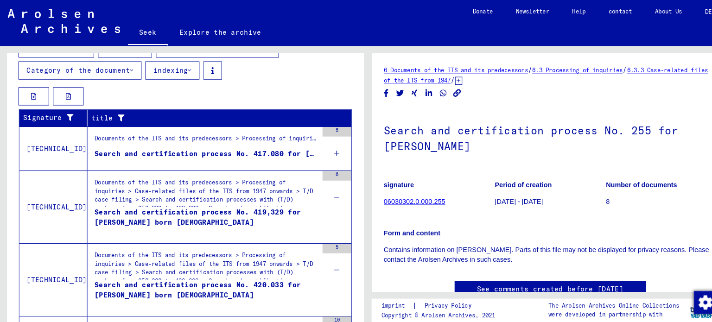
click at [324, 148] on icon at bounding box center [326, 148] width 5 height 32
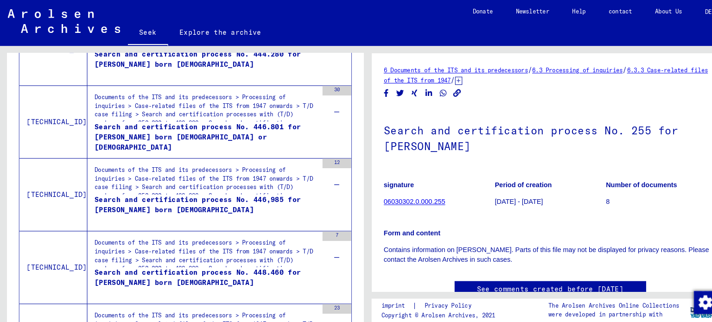
scroll to position [1842, 0]
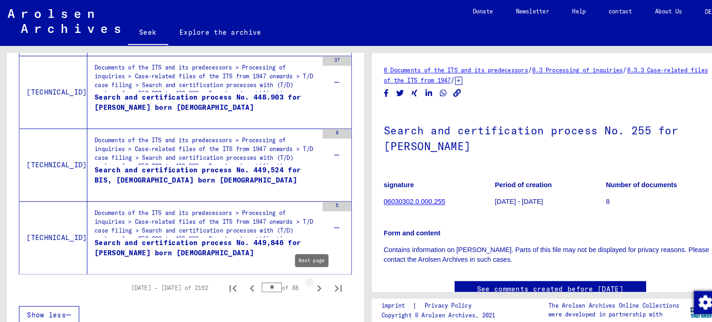
click at [303, 275] on icon "Next page" at bounding box center [309, 279] width 13 height 13
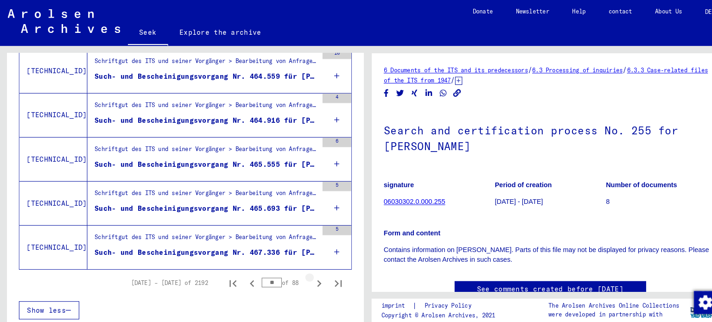
scroll to position [1147, 0]
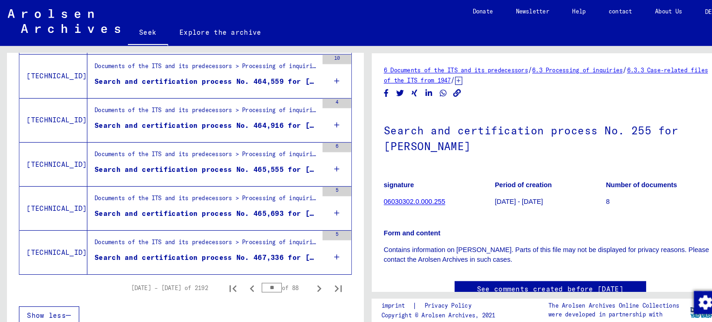
click at [312, 240] on div "5" at bounding box center [326, 244] width 28 height 42
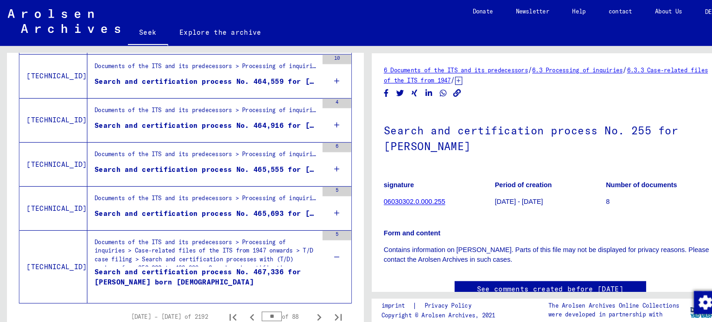
drag, startPoint x: 318, startPoint y: 202, endPoint x: 316, endPoint y: 195, distance: 7.1
click at [324, 197] on icon at bounding box center [326, 206] width 5 height 32
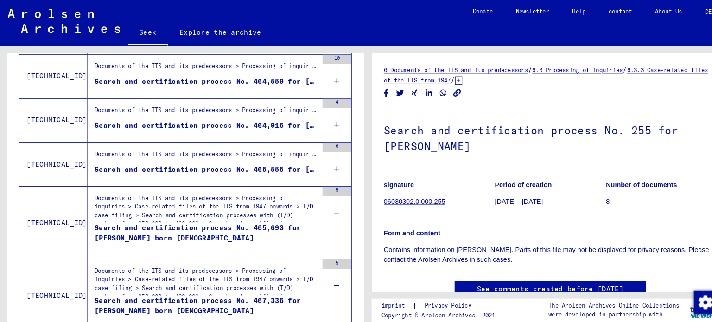
click at [313, 164] on div "6" at bounding box center [326, 159] width 28 height 42
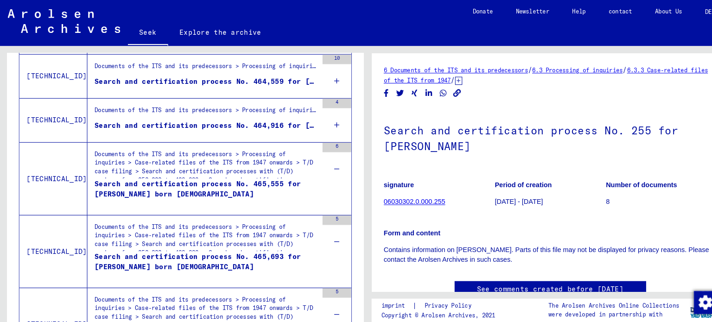
click at [324, 119] on icon at bounding box center [326, 121] width 5 height 32
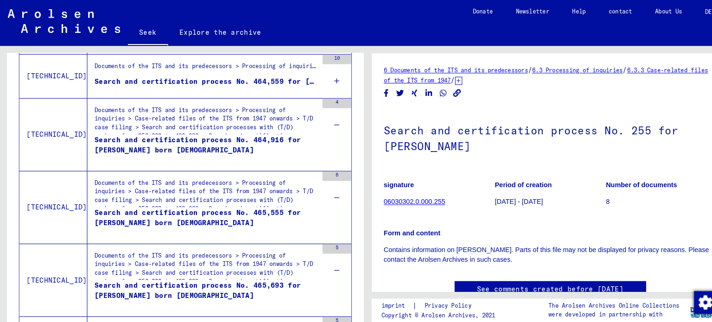
click at [325, 79] on div "10" at bounding box center [326, 74] width 28 height 42
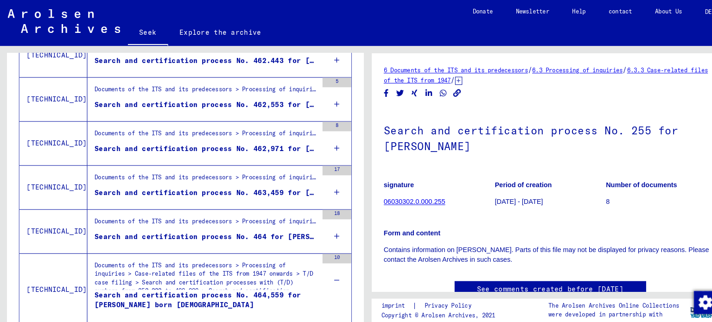
scroll to position [908, 0]
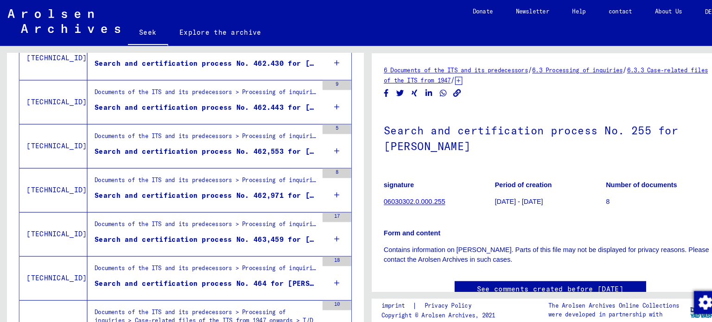
click at [324, 268] on icon at bounding box center [326, 274] width 5 height 32
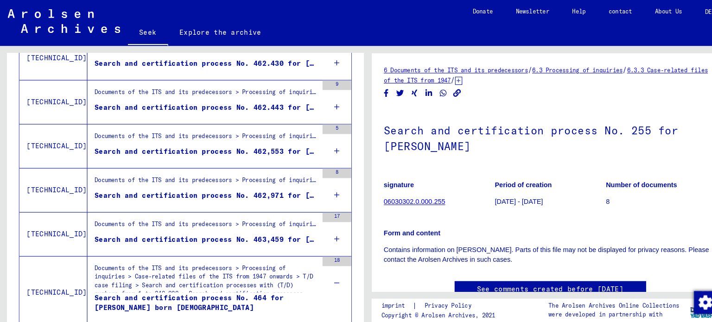
click at [324, 228] on icon at bounding box center [326, 231] width 5 height 32
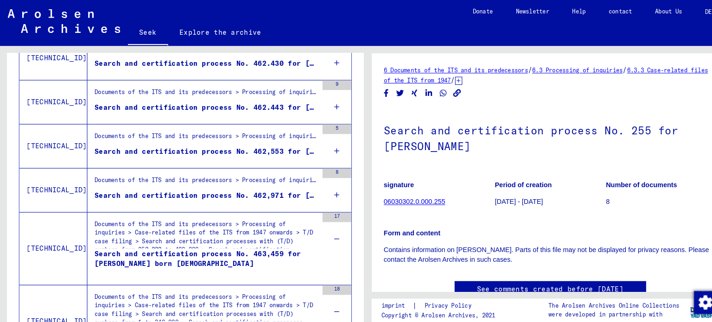
click at [326, 190] on div "8" at bounding box center [326, 184] width 28 height 42
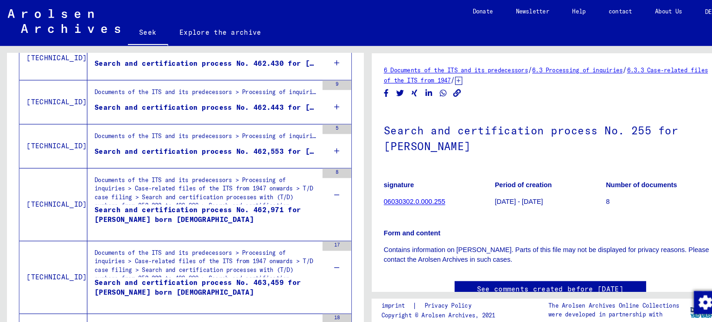
click at [324, 145] on icon at bounding box center [326, 146] width 5 height 32
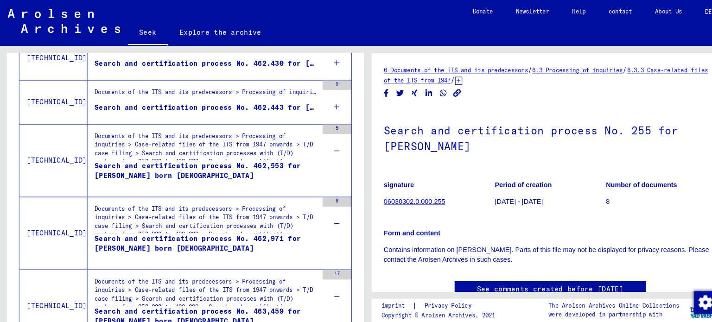
click at [324, 97] on icon at bounding box center [326, 103] width 5 height 32
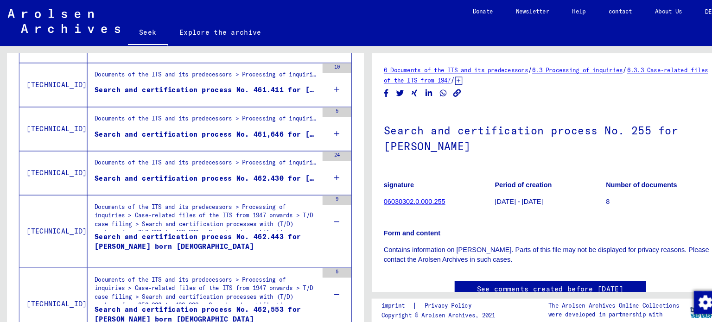
scroll to position [778, 0]
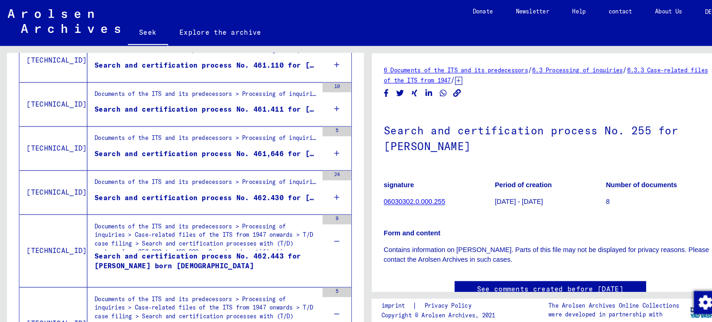
click at [334, 190] on div "Signature title [TECHNICAL_ID] Schriftgut des ITS und seiner Vorgänger > Bearbe…" at bounding box center [179, 258] width 323 height 1414
click at [326, 185] on div "24" at bounding box center [326, 186] width 28 height 42
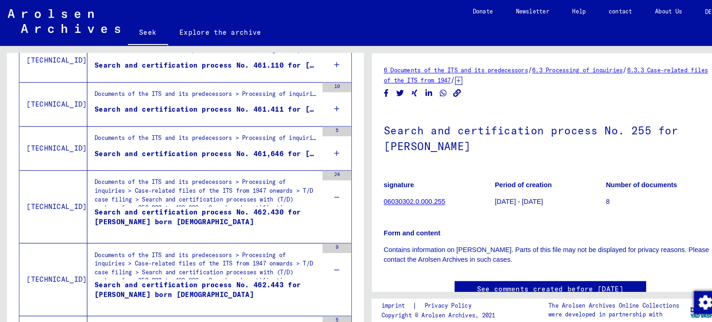
click at [324, 135] on div "5" at bounding box center [326, 144] width 28 height 42
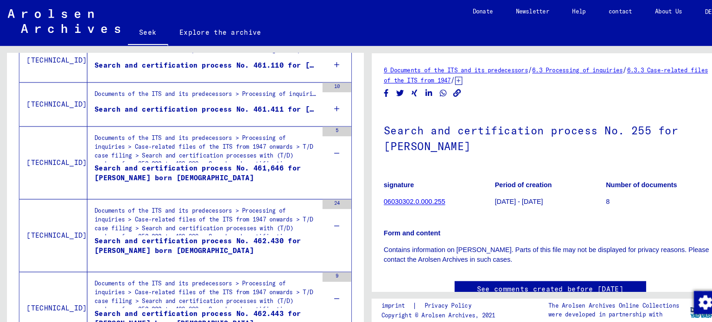
drag, startPoint x: 327, startPoint y: 103, endPoint x: 325, endPoint y: 95, distance: 8.5
click at [327, 103] on div "10" at bounding box center [326, 101] width 28 height 42
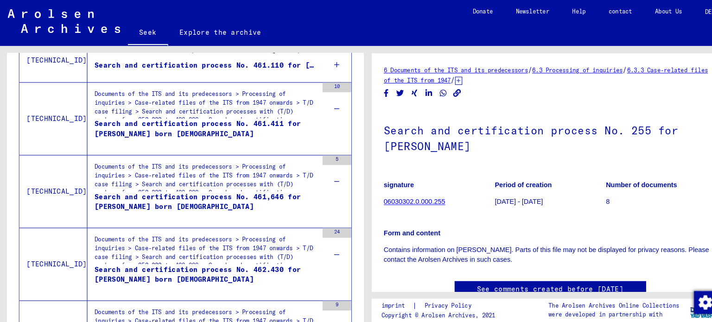
click at [317, 66] on div "10" at bounding box center [326, 59] width 28 height 42
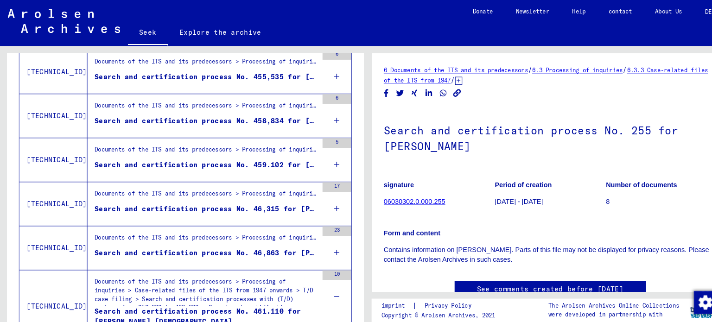
scroll to position [550, 0]
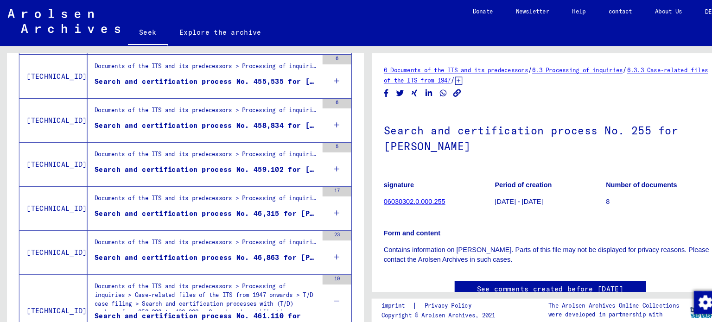
drag, startPoint x: 316, startPoint y: 242, endPoint x: 320, endPoint y: 233, distance: 10.2
click at [315, 242] on div "23" at bounding box center [326, 244] width 28 height 42
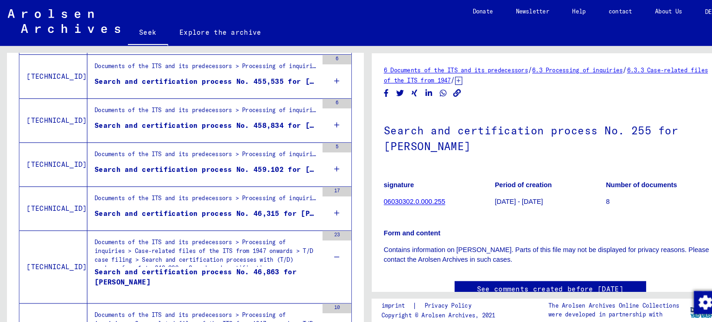
click at [321, 210] on div "17" at bounding box center [326, 202] width 28 height 42
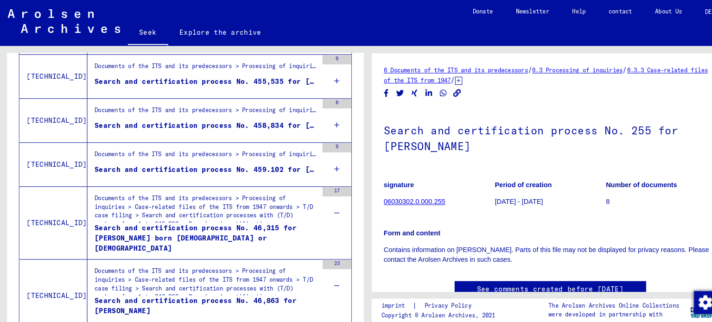
click at [322, 160] on div "5" at bounding box center [326, 159] width 28 height 42
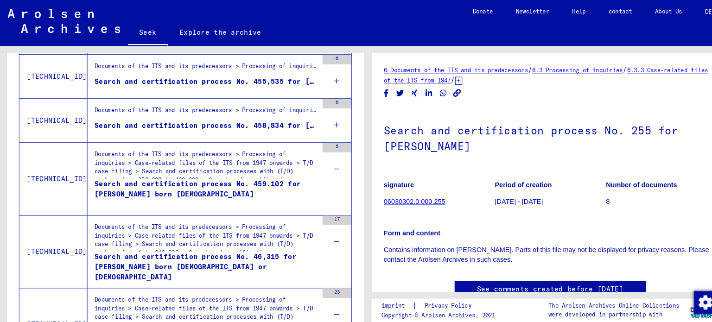
drag, startPoint x: 315, startPoint y: 118, endPoint x: 317, endPoint y: 110, distance: 8.1
click at [317, 112] on div "6" at bounding box center [326, 116] width 28 height 42
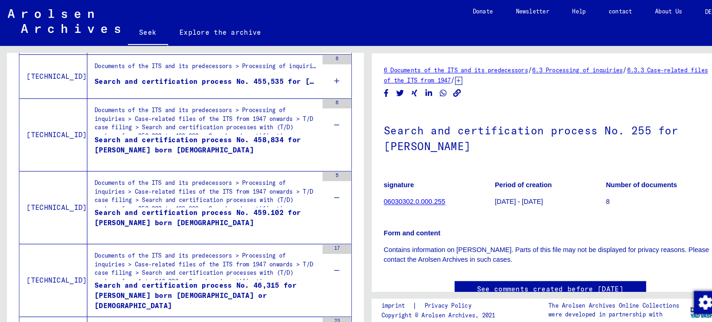
click at [324, 76] on icon at bounding box center [326, 78] width 5 height 32
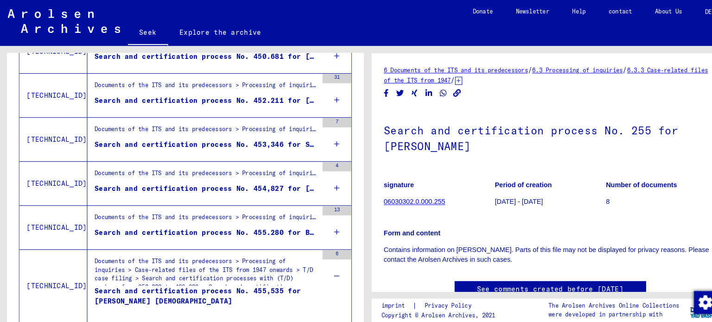
scroll to position [355, 0]
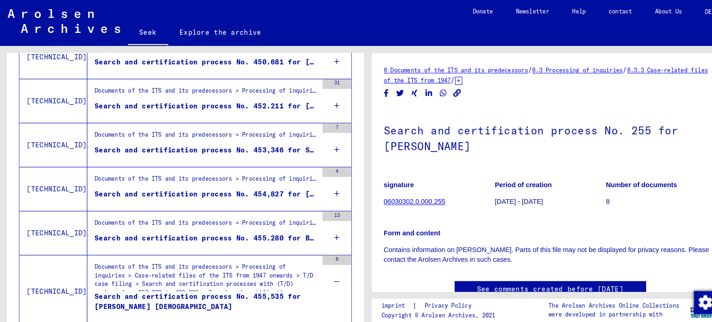
click at [305, 227] on td "Documents of the ITS and its predecessors > Processing of inquiries > Case-rela…" at bounding box center [212, 225] width 255 height 43
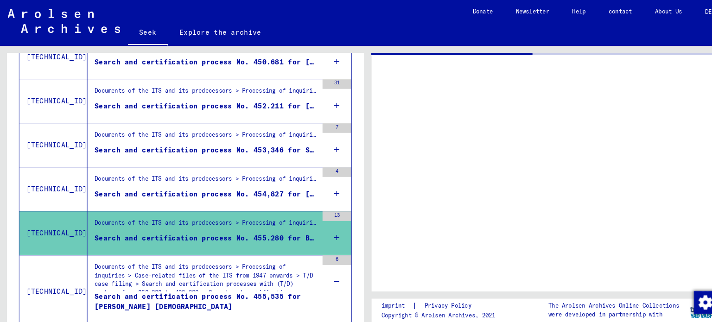
click at [316, 222] on div "13" at bounding box center [326, 226] width 28 height 42
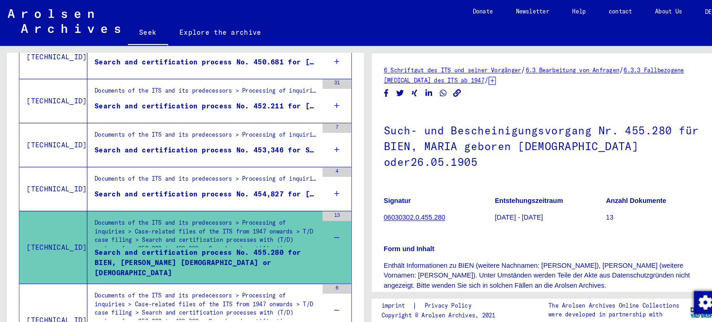
click at [314, 186] on div "4" at bounding box center [326, 183] width 28 height 42
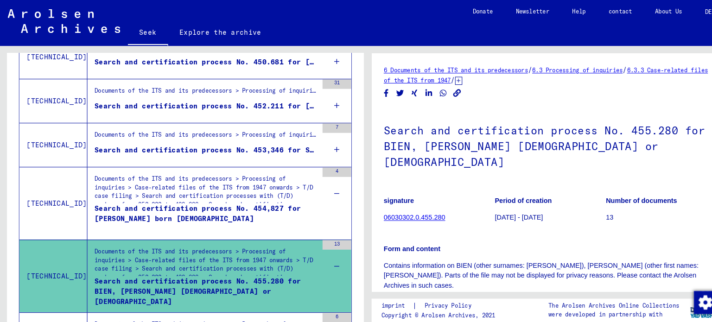
click at [324, 144] on icon at bounding box center [326, 145] width 5 height 32
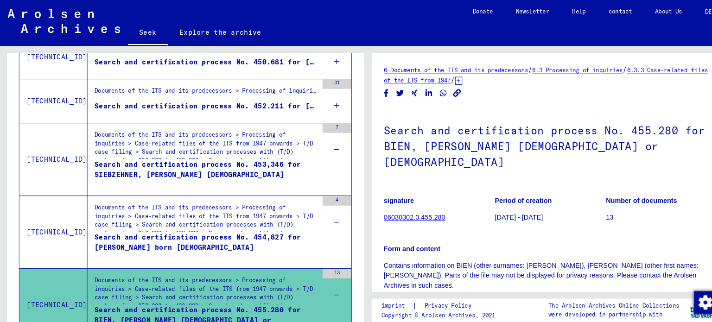
drag, startPoint x: 353, startPoint y: 132, endPoint x: 355, endPoint y: 118, distance: 14.5
click at [355, 118] on div "Search by topic or name ******** close Search Archival tree units persons 0 / 9…" at bounding box center [178, 179] width 356 height 270
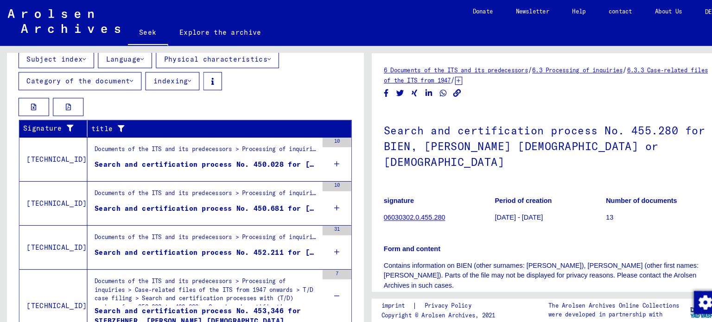
scroll to position [212, 0]
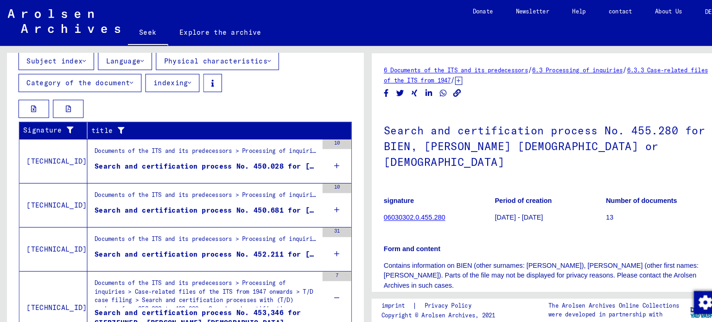
click at [324, 240] on div "31" at bounding box center [326, 241] width 28 height 42
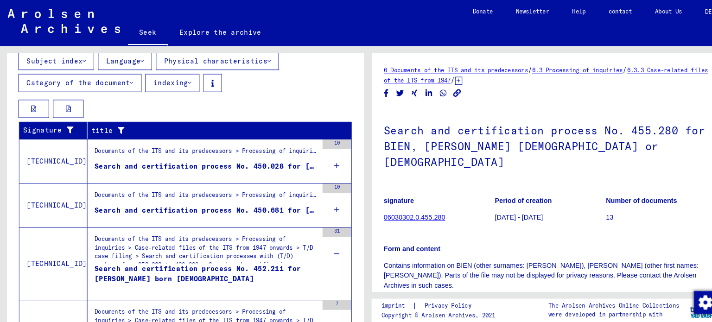
drag, startPoint x: 319, startPoint y: 203, endPoint x: 317, endPoint y: 198, distance: 4.8
click at [324, 200] on icon at bounding box center [326, 203] width 5 height 32
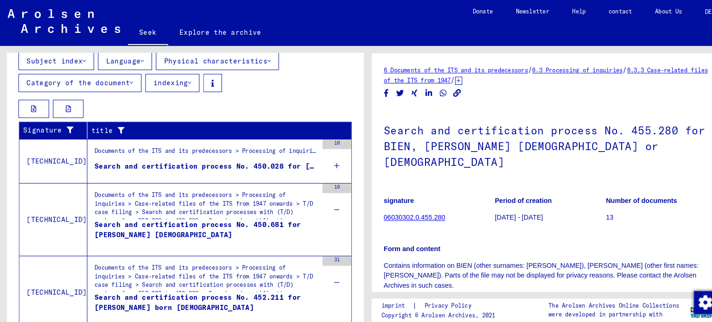
click at [324, 159] on icon at bounding box center [326, 160] width 5 height 32
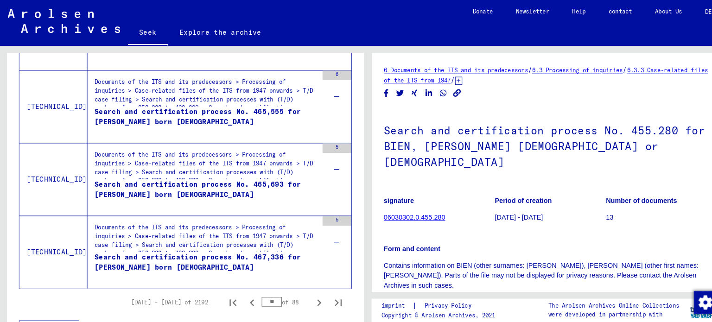
scroll to position [1842, 0]
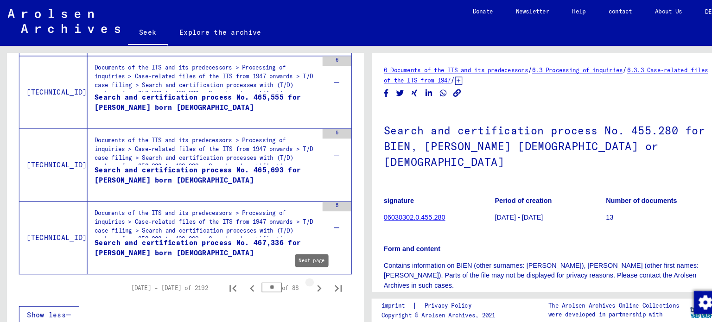
click at [304, 273] on icon "Next page" at bounding box center [309, 279] width 13 height 13
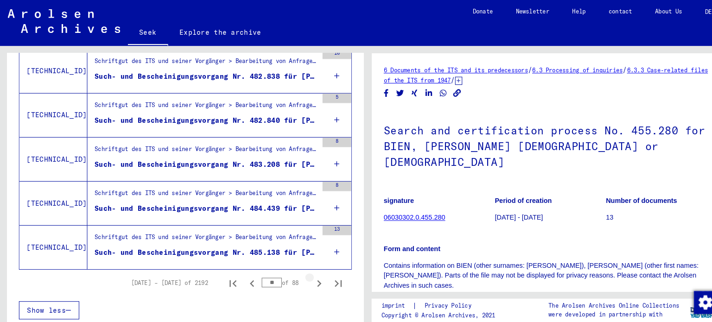
scroll to position [1147, 0]
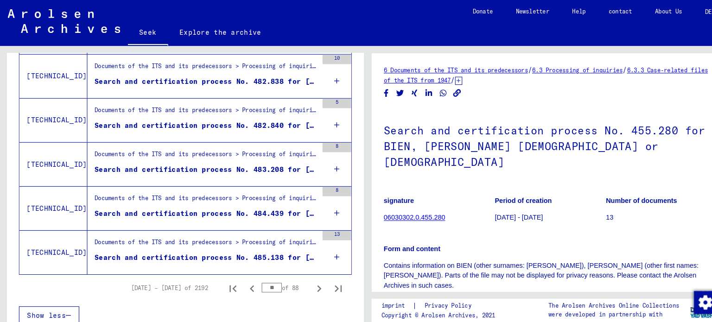
click at [322, 242] on div "13" at bounding box center [326, 244] width 28 height 42
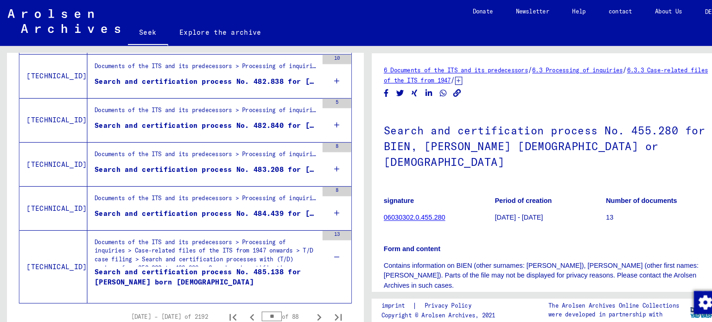
click at [313, 200] on div "8" at bounding box center [326, 202] width 28 height 42
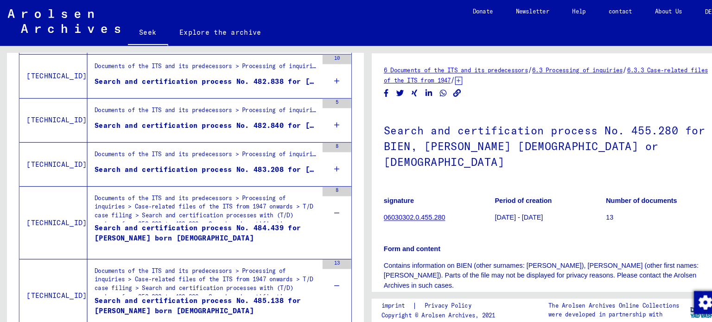
click at [324, 157] on div "8" at bounding box center [326, 159] width 28 height 42
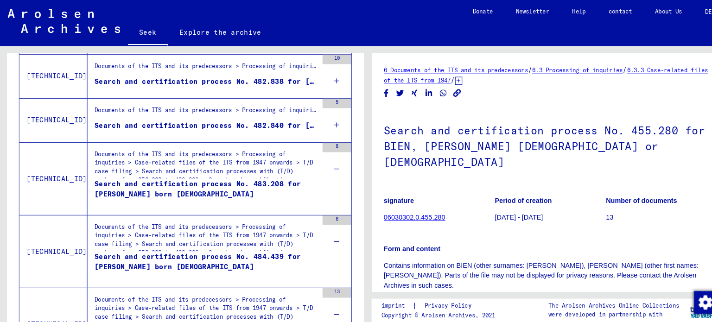
drag, startPoint x: 319, startPoint y: 124, endPoint x: 325, endPoint y: 106, distance: 19.1
click at [324, 114] on icon at bounding box center [326, 121] width 5 height 32
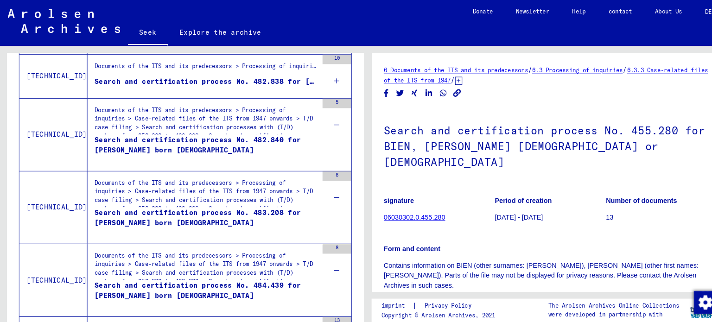
click at [323, 75] on div "10" at bounding box center [326, 74] width 28 height 42
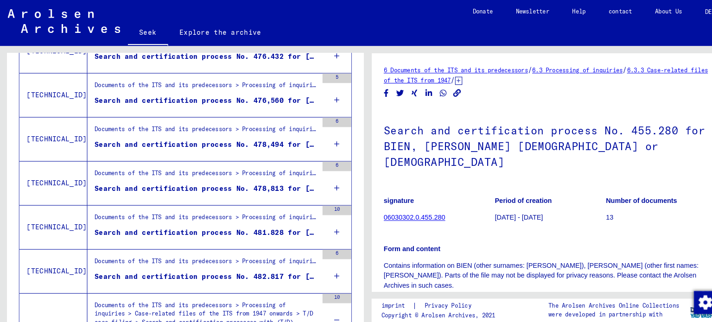
scroll to position [914, 0]
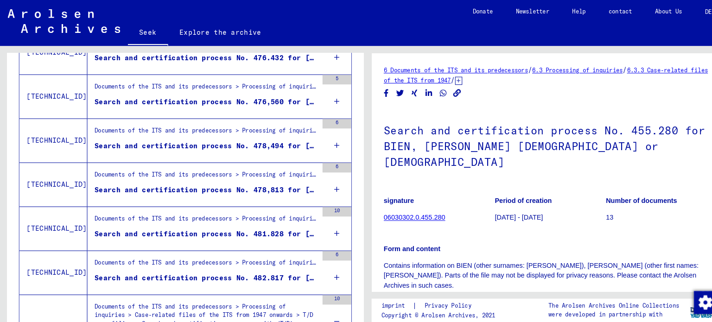
click at [316, 264] on div "6" at bounding box center [326, 264] width 28 height 42
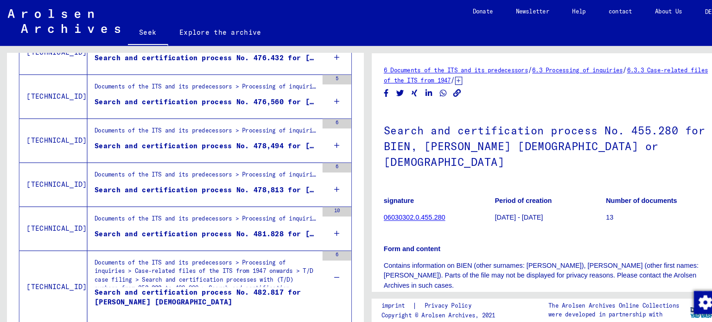
click at [324, 218] on icon at bounding box center [326, 225] width 5 height 32
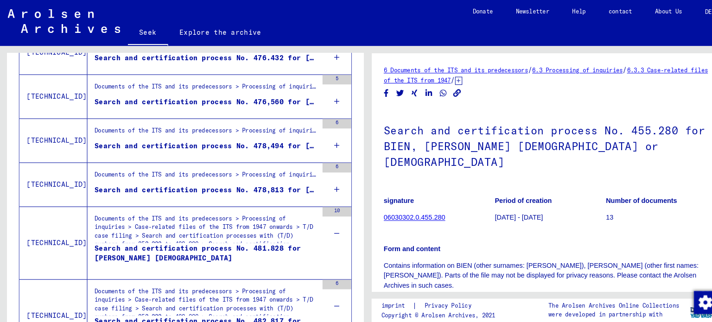
click at [314, 178] on div "6" at bounding box center [326, 179] width 28 height 42
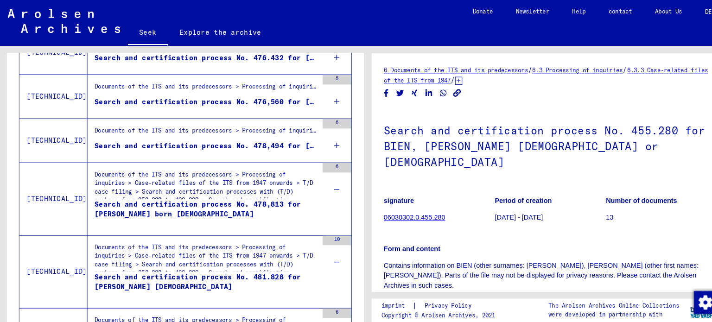
click at [314, 135] on div "6" at bounding box center [326, 136] width 28 height 42
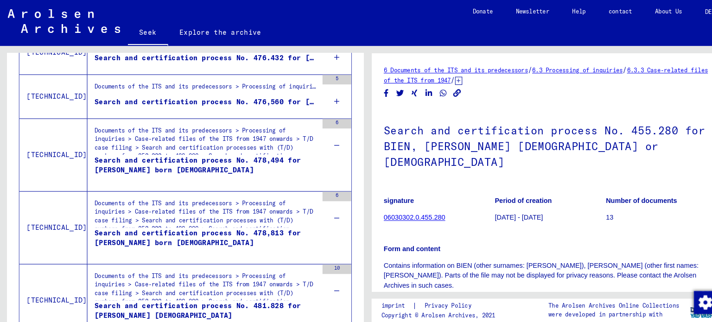
click at [324, 95] on div "5" at bounding box center [326, 93] width 28 height 42
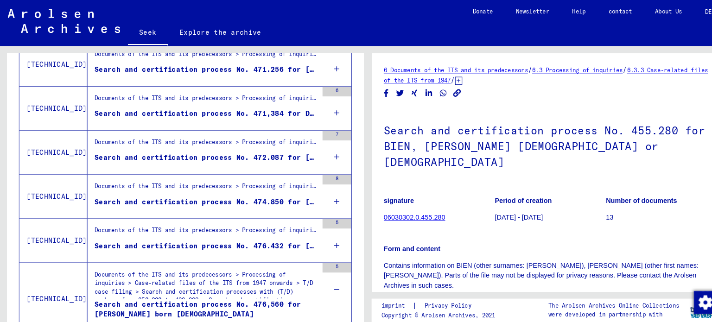
scroll to position [727, 0]
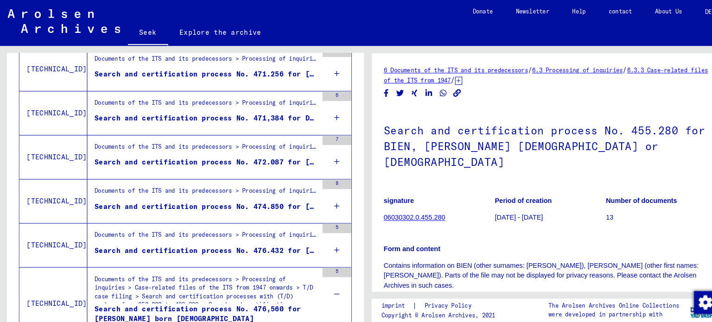
click at [315, 236] on div "5" at bounding box center [326, 237] width 28 height 42
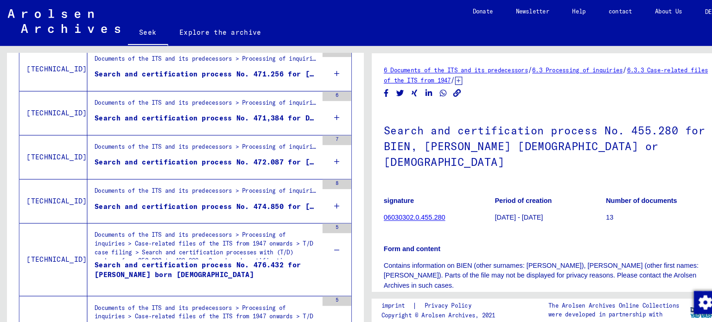
click at [312, 194] on div "8" at bounding box center [326, 195] width 28 height 42
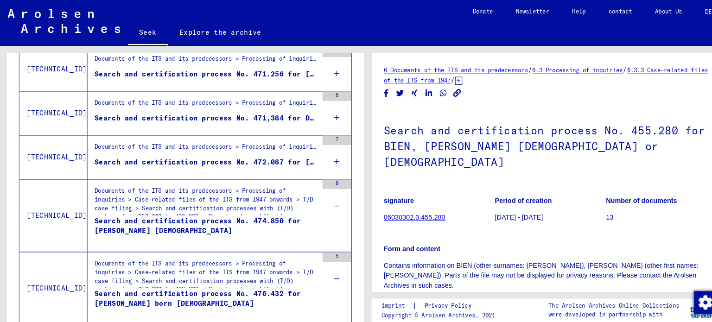
drag, startPoint x: 314, startPoint y: 156, endPoint x: 318, endPoint y: 146, distance: 10.2
click at [314, 155] on div "7" at bounding box center [326, 152] width 28 height 42
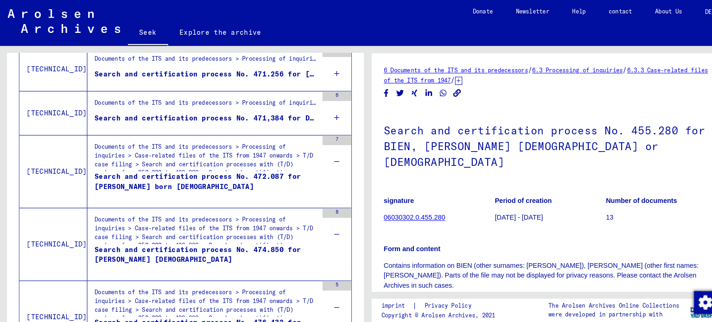
click at [315, 117] on div "6" at bounding box center [326, 110] width 28 height 42
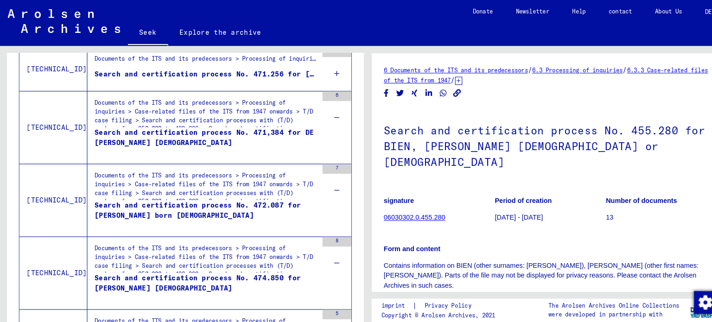
click at [324, 73] on icon at bounding box center [326, 71] width 5 height 32
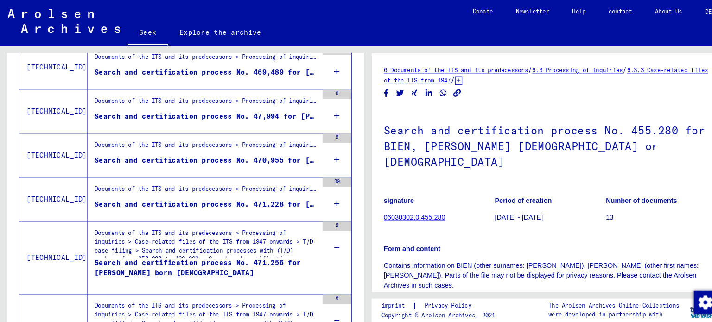
scroll to position [539, 0]
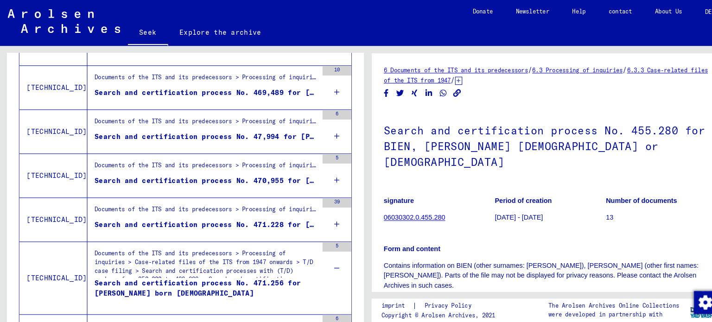
click at [326, 215] on div "39" at bounding box center [326, 213] width 28 height 42
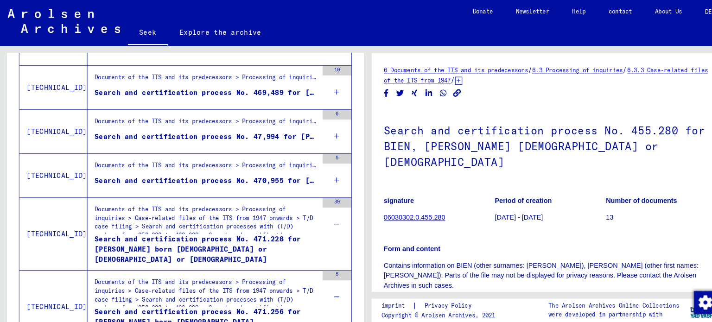
drag, startPoint x: 324, startPoint y: 171, endPoint x: 321, endPoint y: 159, distance: 11.6
click at [324, 168] on div "5" at bounding box center [326, 170] width 28 height 42
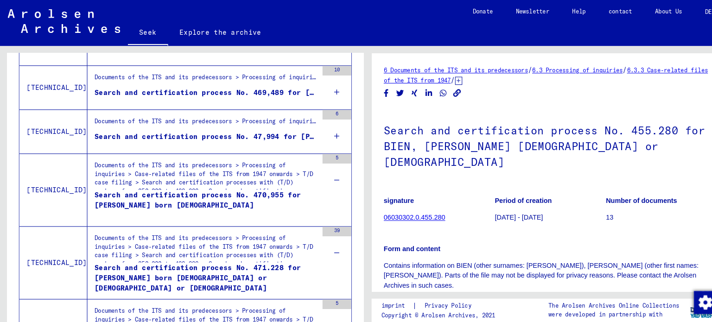
click at [324, 130] on icon at bounding box center [326, 132] width 5 height 32
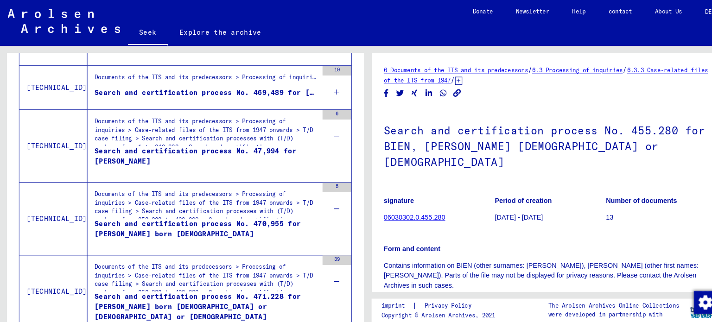
click at [324, 83] on icon at bounding box center [326, 89] width 5 height 32
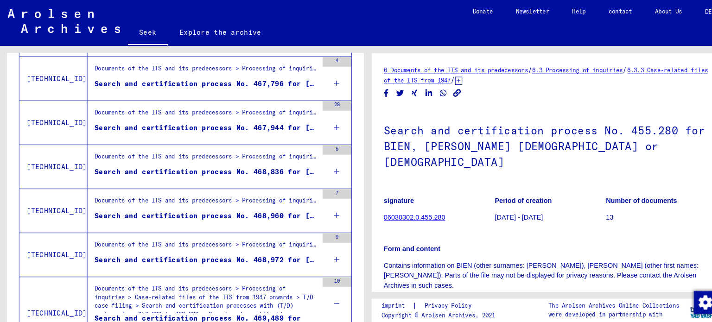
scroll to position [330, 0]
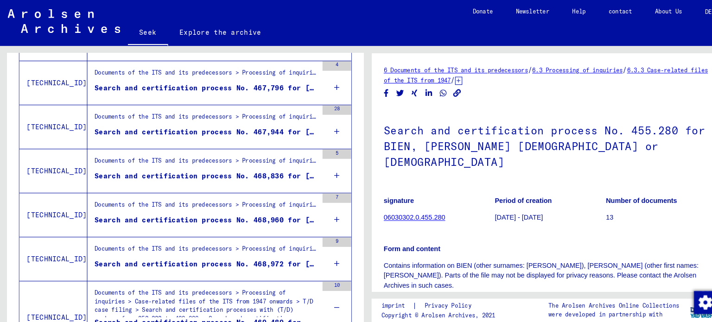
click at [325, 252] on div "9" at bounding box center [326, 251] width 28 height 42
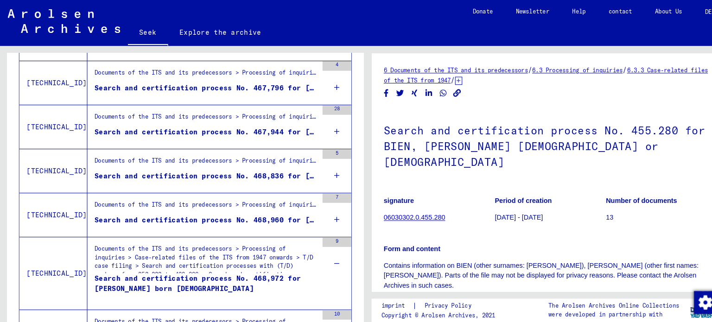
drag, startPoint x: 324, startPoint y: 216, endPoint x: 329, endPoint y: 194, distance: 22.6
click at [328, 201] on div "7" at bounding box center [326, 208] width 28 height 42
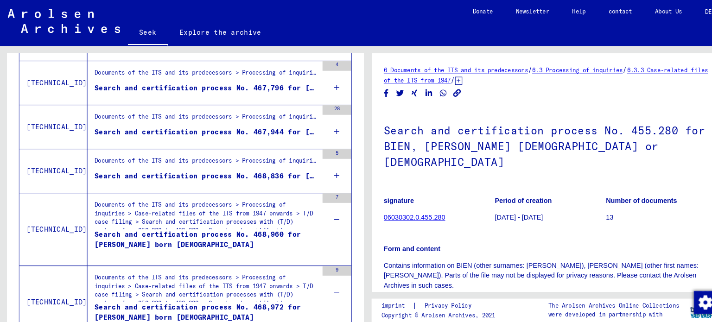
click at [323, 170] on div "5" at bounding box center [326, 166] width 28 height 42
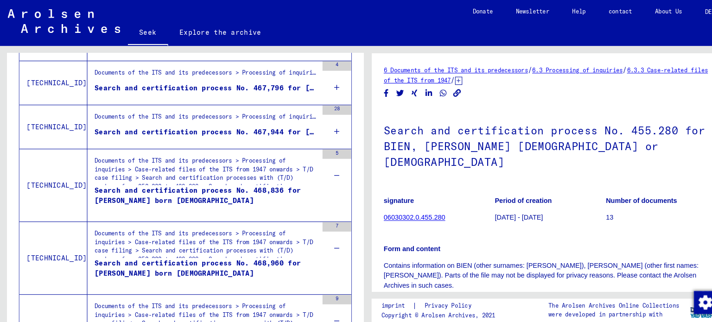
click at [323, 129] on div "28" at bounding box center [326, 123] width 28 height 42
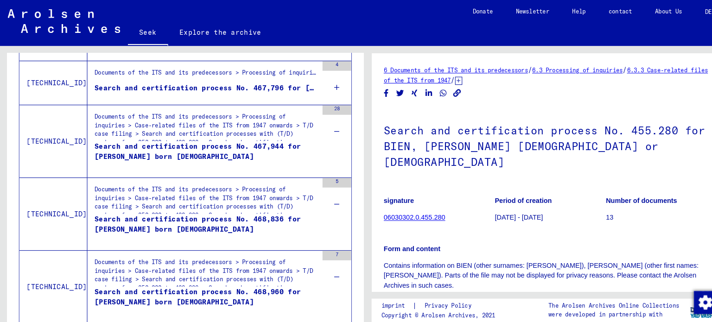
click at [316, 83] on div "4" at bounding box center [326, 80] width 28 height 42
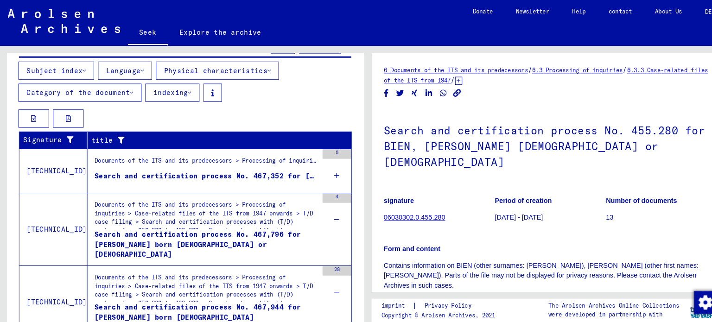
scroll to position [192, 0]
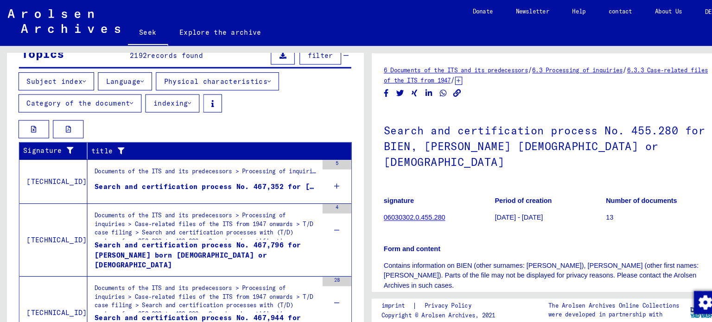
click at [324, 179] on icon at bounding box center [326, 180] width 5 height 32
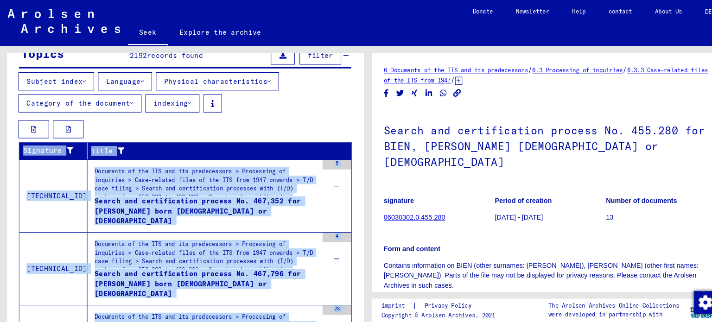
drag, startPoint x: 353, startPoint y: 103, endPoint x: 401, endPoint y: 324, distance: 226.3
click at [401, 322] on html "Seek Explore the archive Donate Newsletter Help contact About Us Seek Explore t…" at bounding box center [356, 161] width 712 height 322
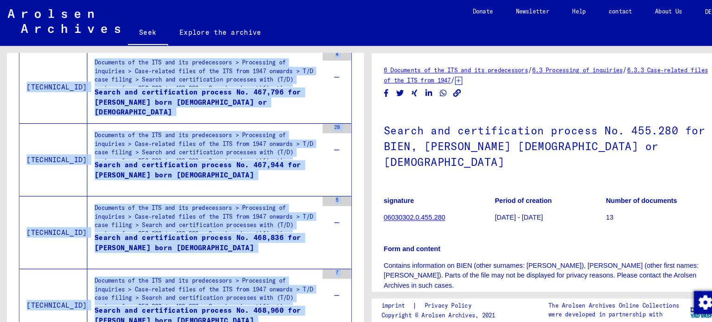
scroll to position [1842, 0]
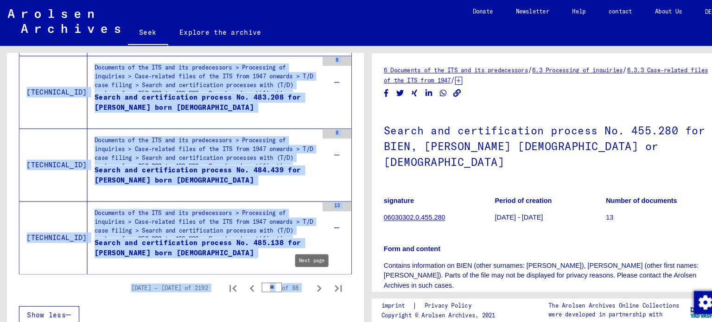
click at [303, 277] on icon "Next page" at bounding box center [309, 279] width 13 height 13
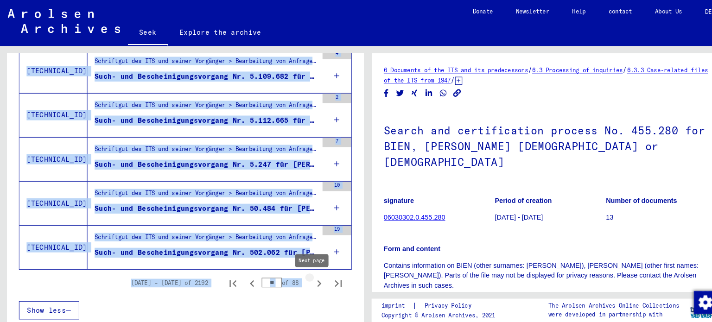
type input "**"
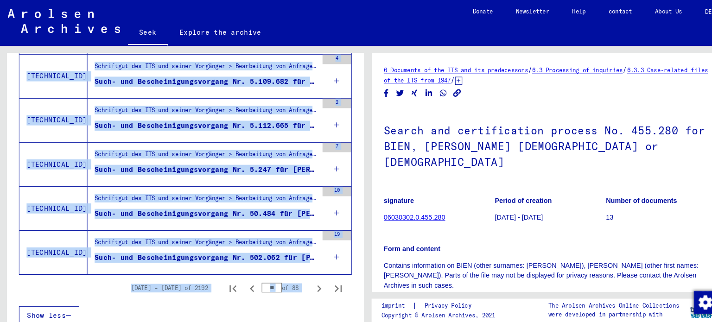
click at [297, 305] on div "Show less" at bounding box center [180, 305] width 322 height 27
